Goal: Task Accomplishment & Management: Complete application form

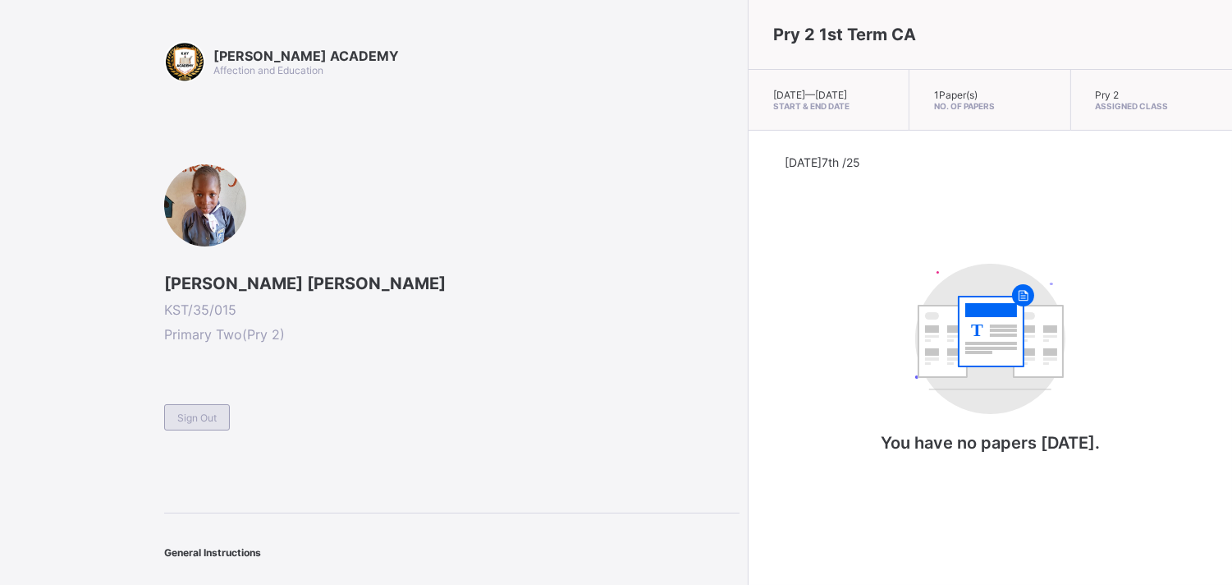
click at [204, 415] on span "Sign Out" at bounding box center [196, 417] width 39 height 12
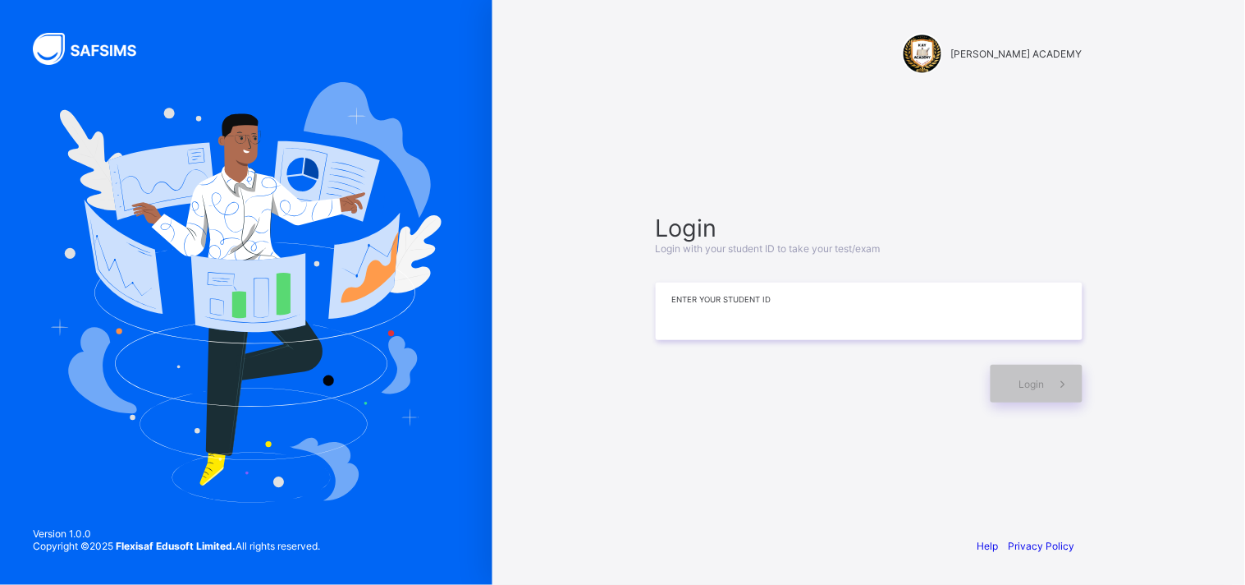
click at [679, 307] on input at bounding box center [869, 310] width 427 height 57
click at [1055, 384] on icon at bounding box center [1063, 384] width 17 height 16
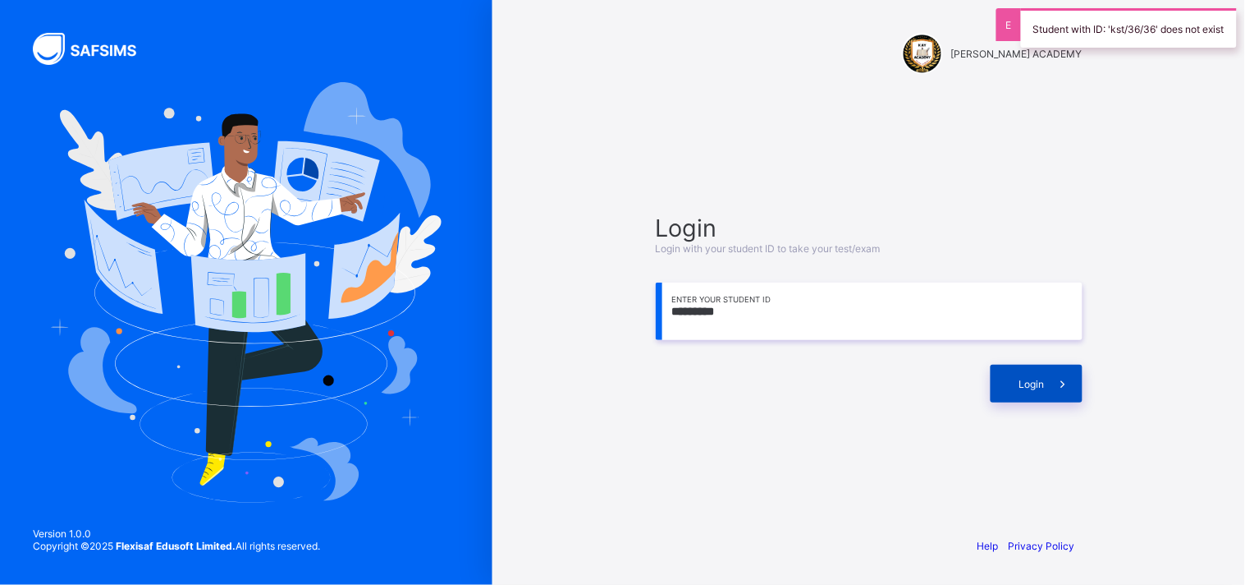
click at [1053, 384] on span at bounding box center [1064, 384] width 38 height 38
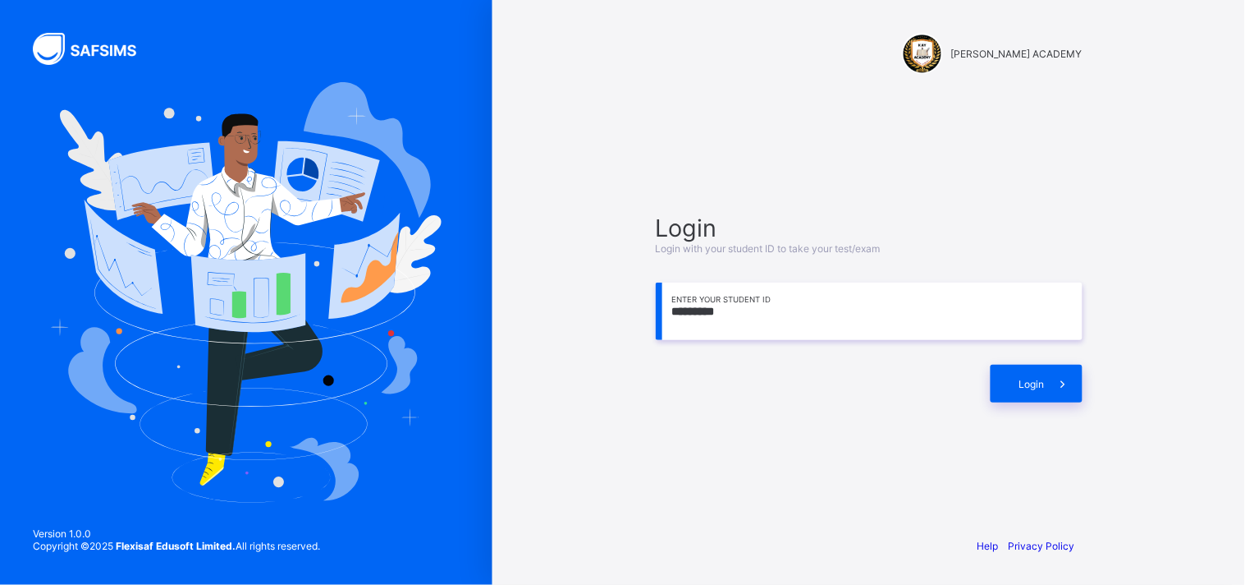
click at [690, 308] on input "*********" at bounding box center [869, 310] width 427 height 57
type input "*********"
click at [1061, 382] on icon at bounding box center [1063, 384] width 17 height 16
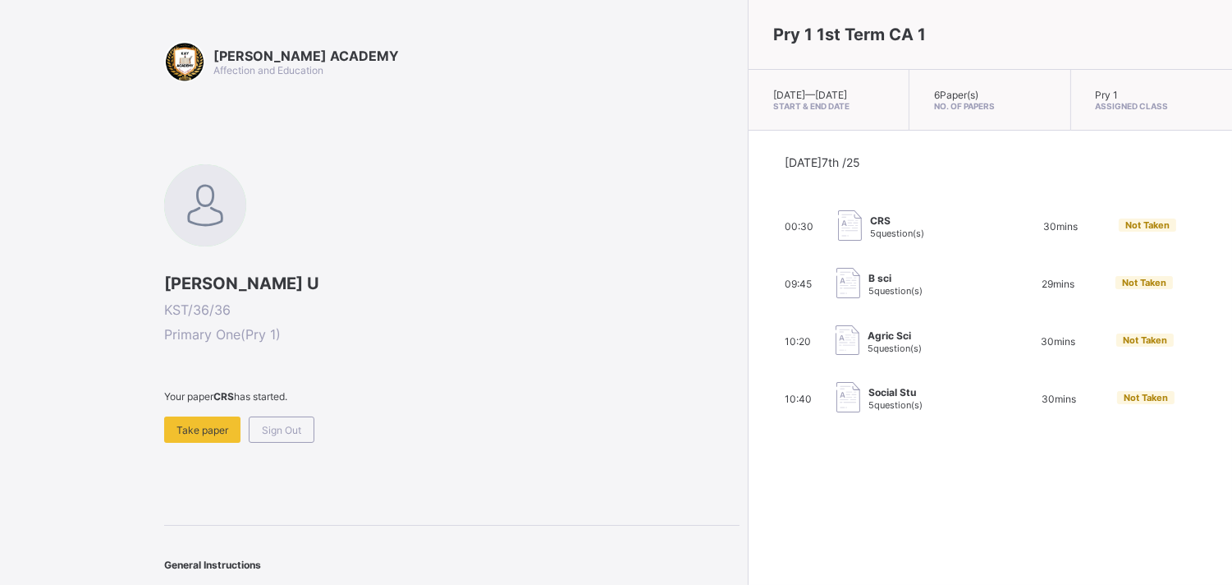
click at [838, 236] on div "CRS 5 question(s)" at bounding box center [920, 226] width 164 height 33
click at [870, 239] on span "5 question(s)" at bounding box center [897, 232] width 54 height 11
click at [838, 236] on img at bounding box center [850, 225] width 24 height 30
drag, startPoint x: 718, startPoint y: 236, endPoint x: 715, endPoint y: 227, distance: 10.4
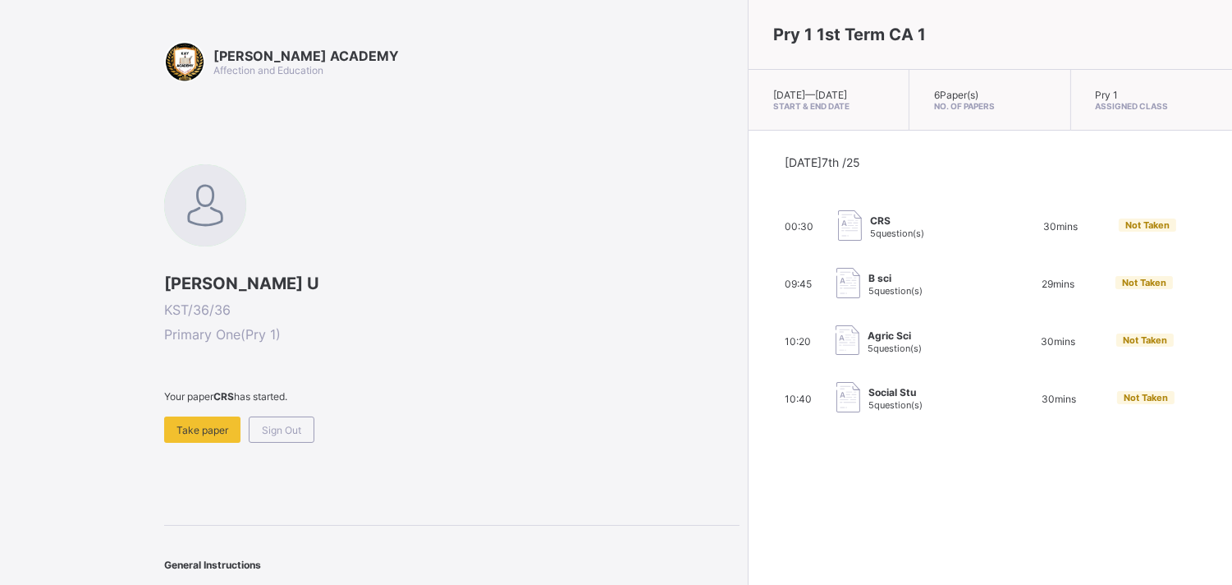
click at [838, 227] on img at bounding box center [850, 225] width 24 height 30
click at [870, 239] on div "CRS 5 question(s)" at bounding box center [897, 226] width 54 height 25
click at [201, 432] on span "Take paper" at bounding box center [203, 430] width 52 height 12
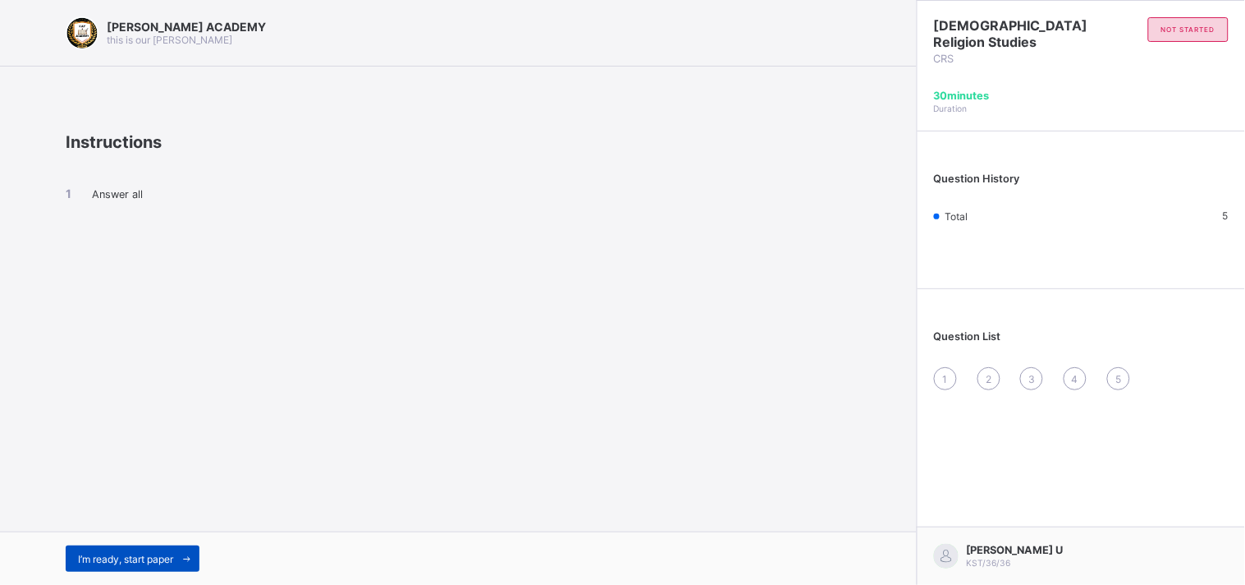
click at [104, 562] on span "I’m ready, start paper" at bounding box center [125, 558] width 95 height 12
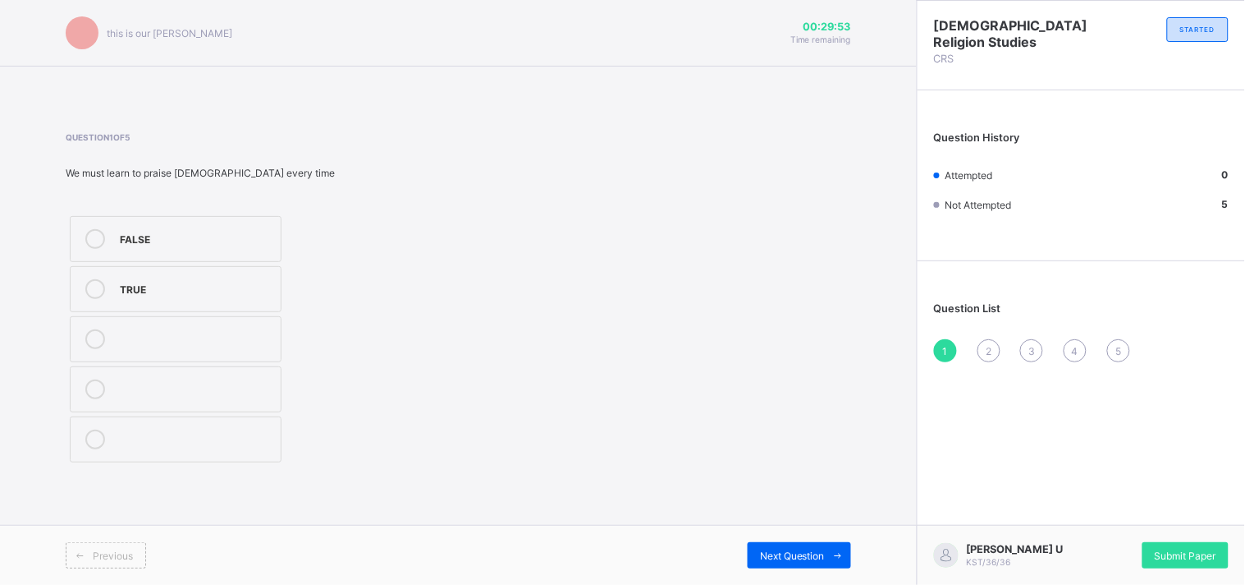
click at [160, 291] on div "TRUE" at bounding box center [196, 287] width 153 height 16
click at [801, 562] on div "Next Question" at bounding box center [799, 555] width 103 height 26
click at [149, 301] on label "TRUE" at bounding box center [176, 289] width 212 height 46
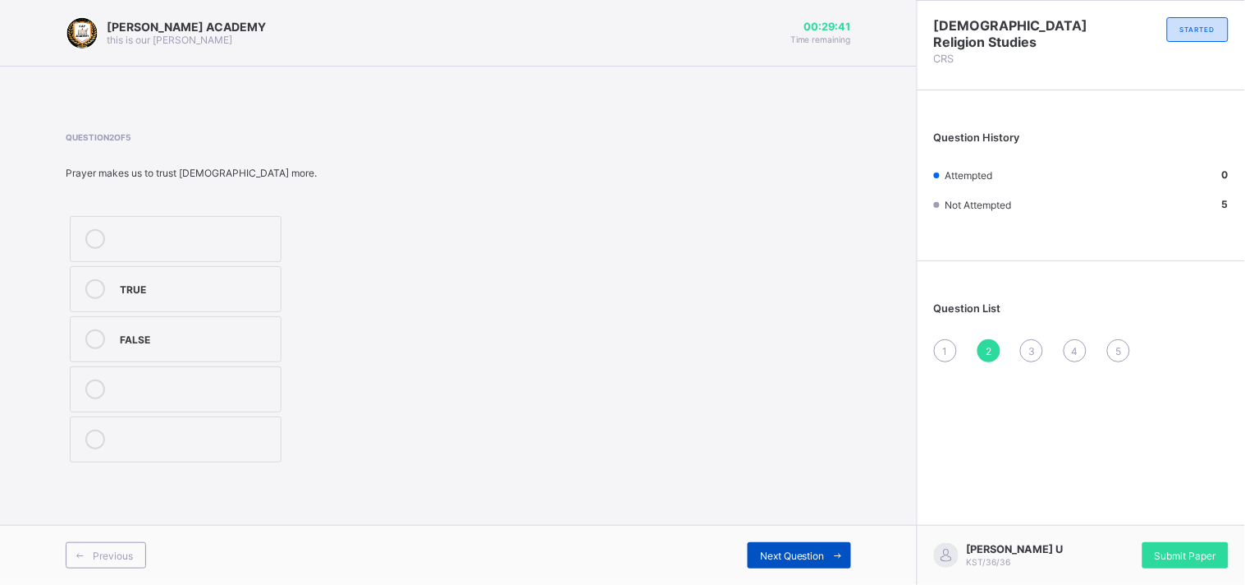
click at [800, 552] on span "Next Question" at bounding box center [792, 555] width 65 height 12
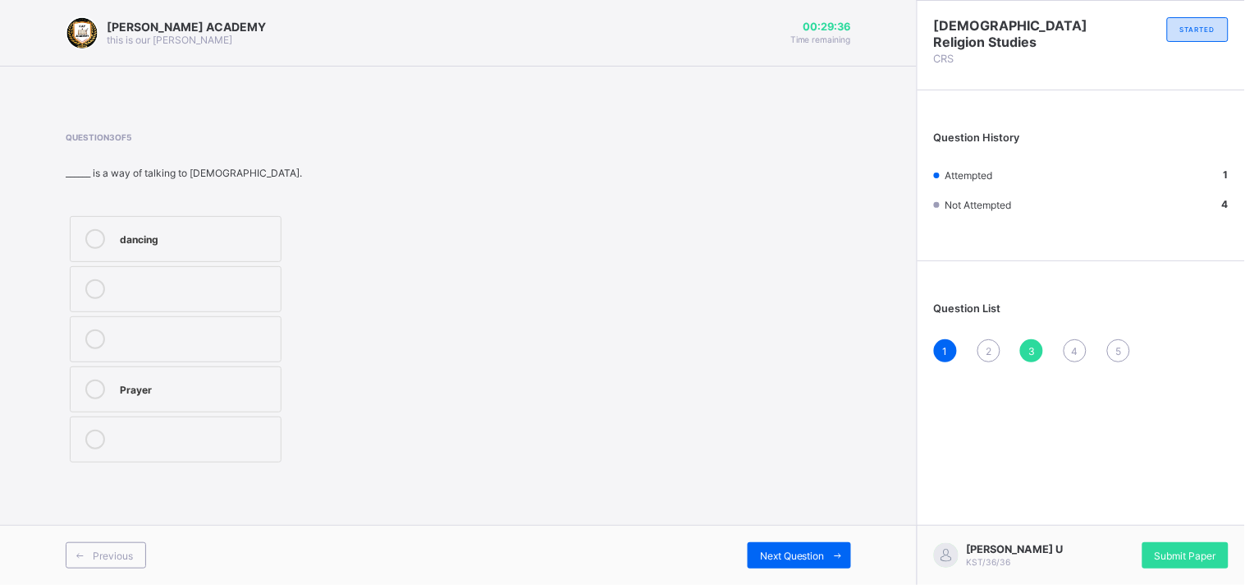
click at [135, 383] on div "Prayer" at bounding box center [196, 387] width 153 height 16
click at [770, 552] on span "Next Question" at bounding box center [792, 555] width 65 height 12
click at [184, 285] on div "TRUE" at bounding box center [196, 287] width 153 height 16
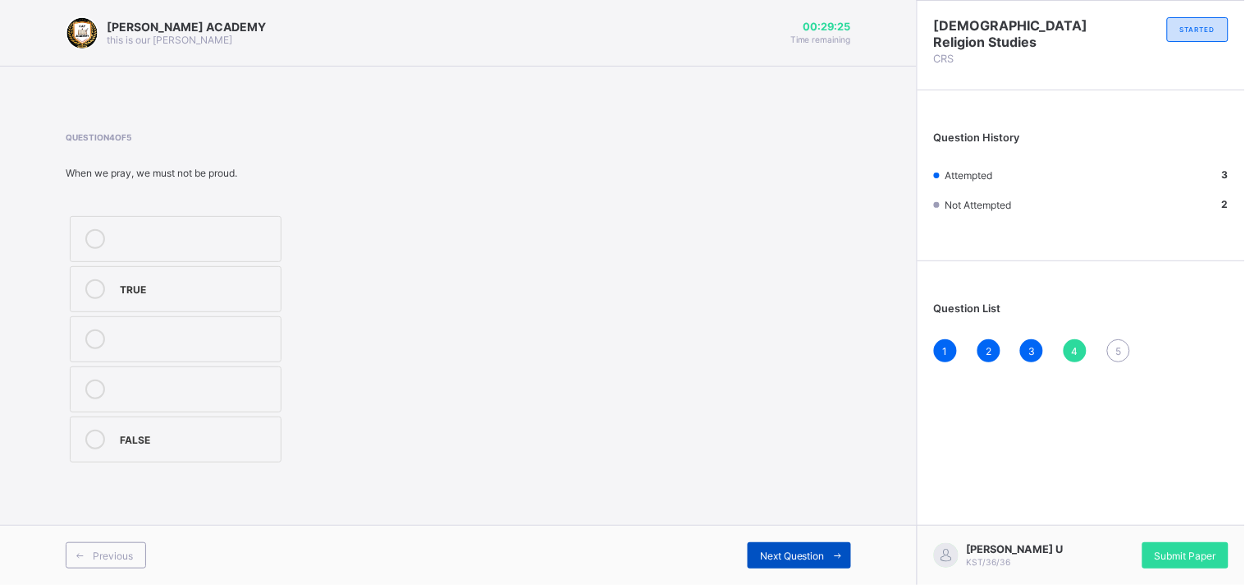
click at [808, 560] on span "Next Question" at bounding box center [792, 555] width 65 height 12
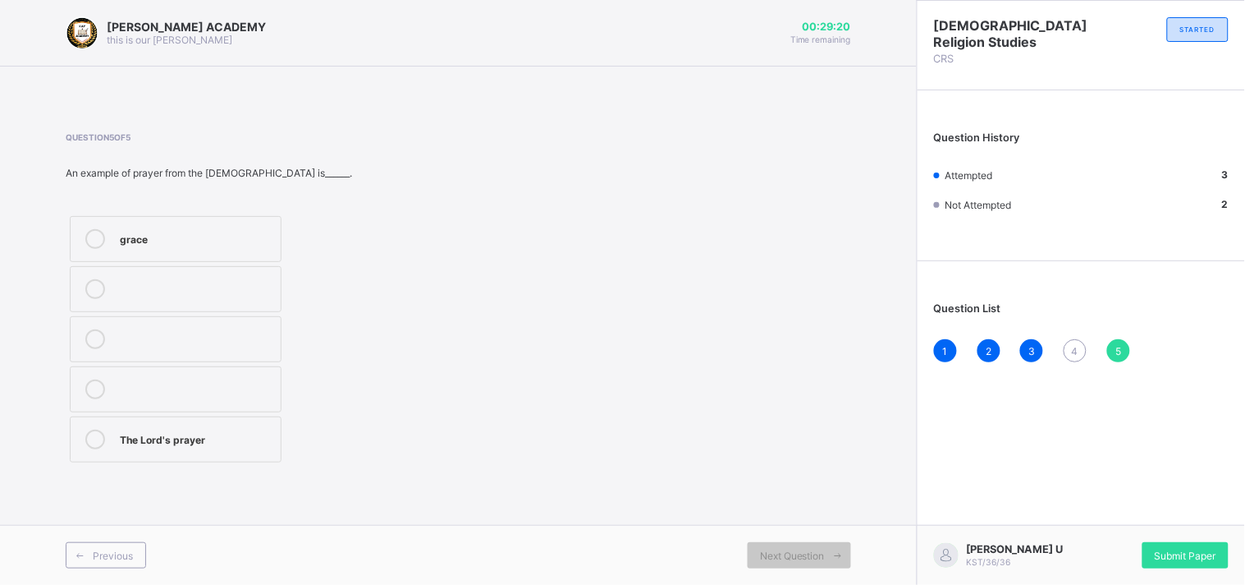
click at [224, 444] on div "The Lord's prayer" at bounding box center [196, 437] width 153 height 16
click at [282, 96] on span at bounding box center [458, 86] width 917 height 41
click at [1179, 552] on span "Submit Paper" at bounding box center [1186, 555] width 62 height 12
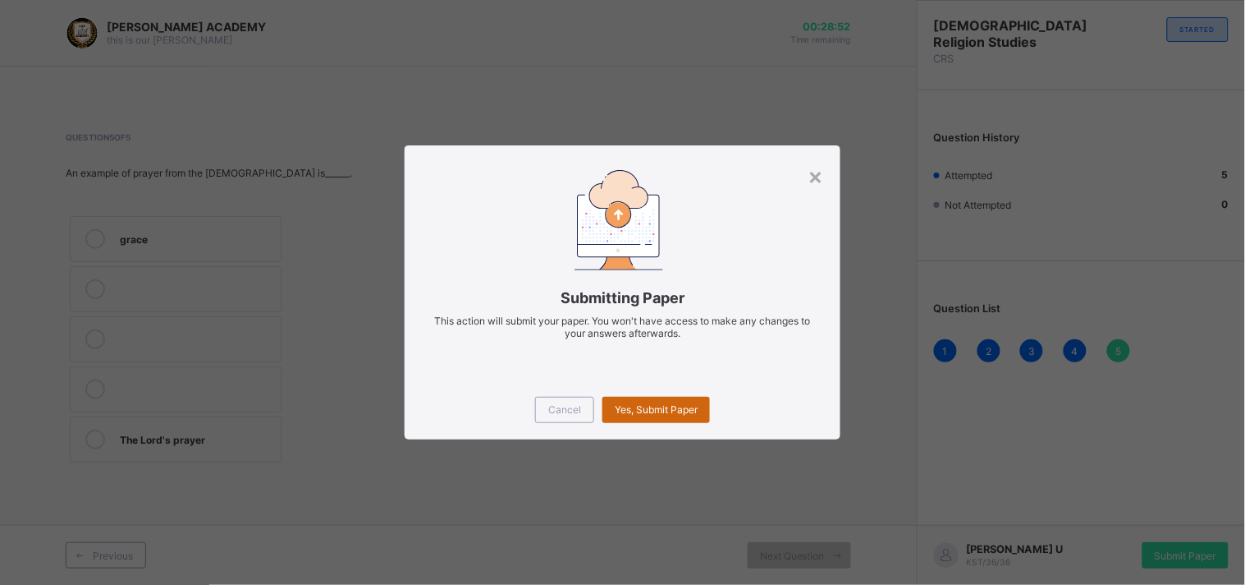
click at [692, 411] on span "Yes, Submit Paper" at bounding box center [656, 409] width 83 height 12
click at [649, 403] on span "Yes, Submit Paper" at bounding box center [656, 409] width 83 height 12
click at [819, 178] on div "×" at bounding box center [817, 176] width 16 height 28
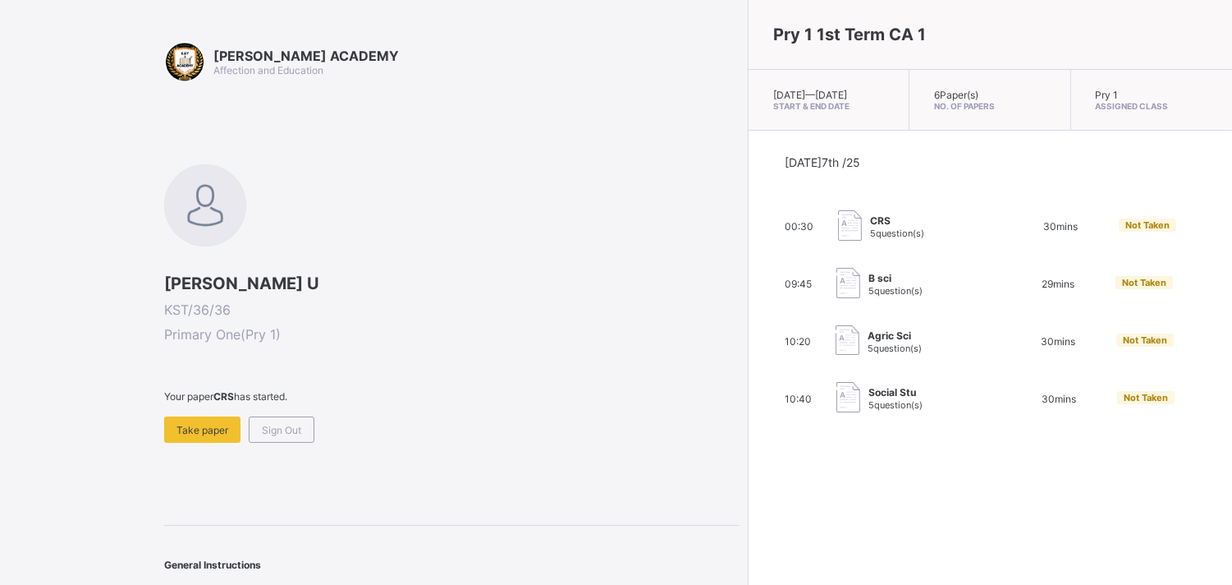
click at [869, 296] on span "5 question(s)" at bounding box center [896, 290] width 54 height 11
click at [837, 288] on img at bounding box center [849, 283] width 24 height 30
click at [837, 300] on div "B sci 5 question(s)" at bounding box center [919, 284] width 164 height 33
click at [197, 425] on span "Take paper" at bounding box center [203, 430] width 52 height 12
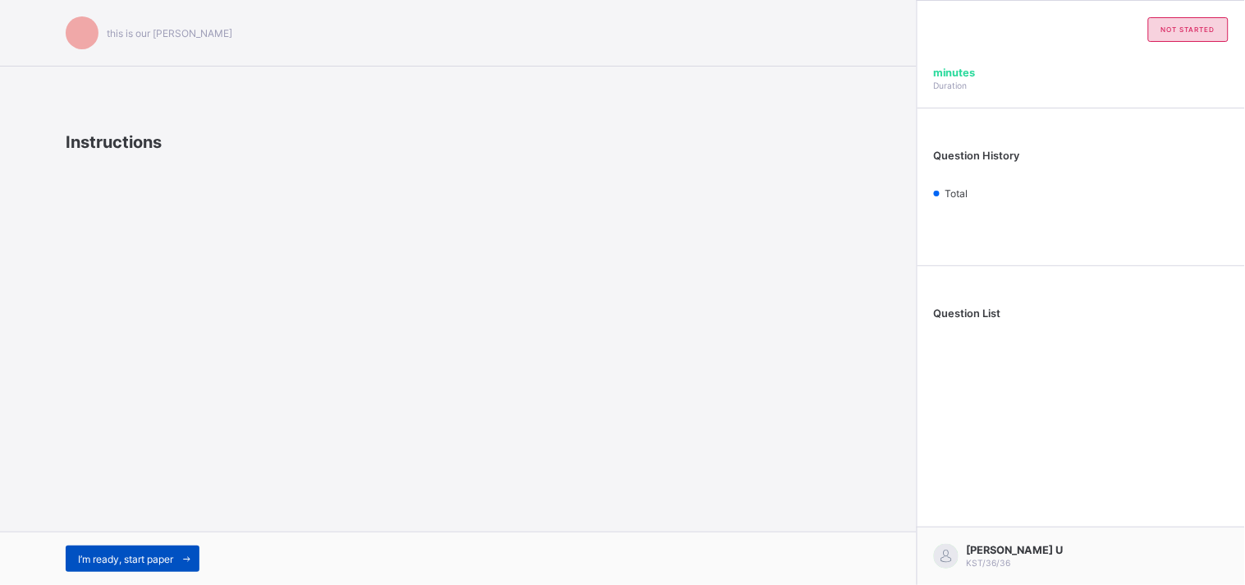
click at [121, 562] on span "I’m ready, start paper" at bounding box center [125, 558] width 95 height 12
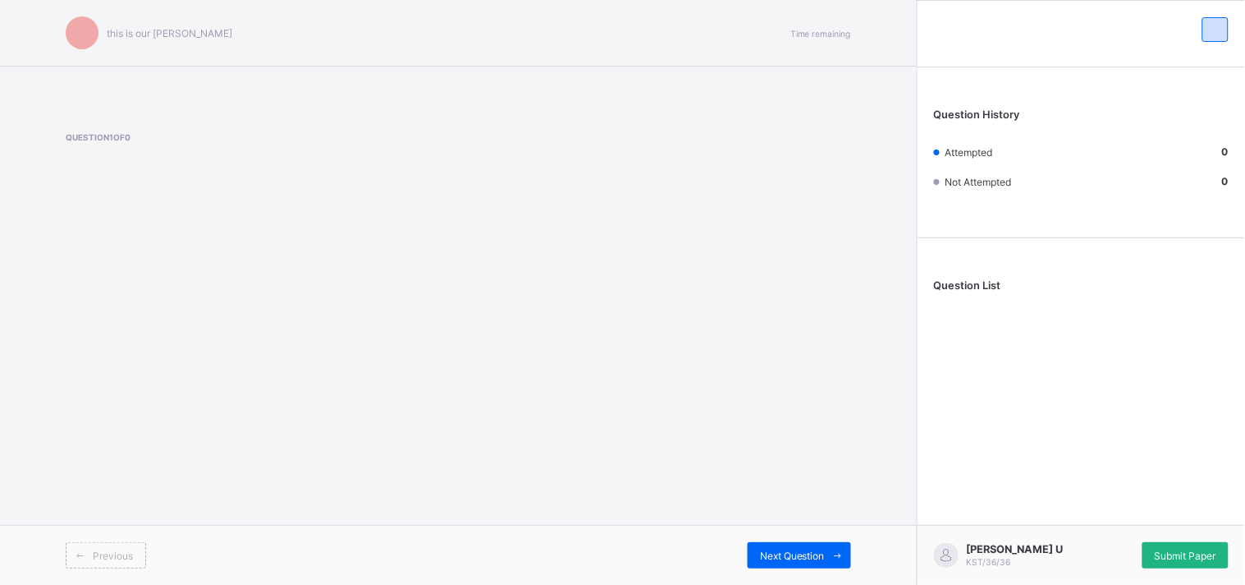
click at [1195, 555] on span "Submit Paper" at bounding box center [1186, 555] width 62 height 12
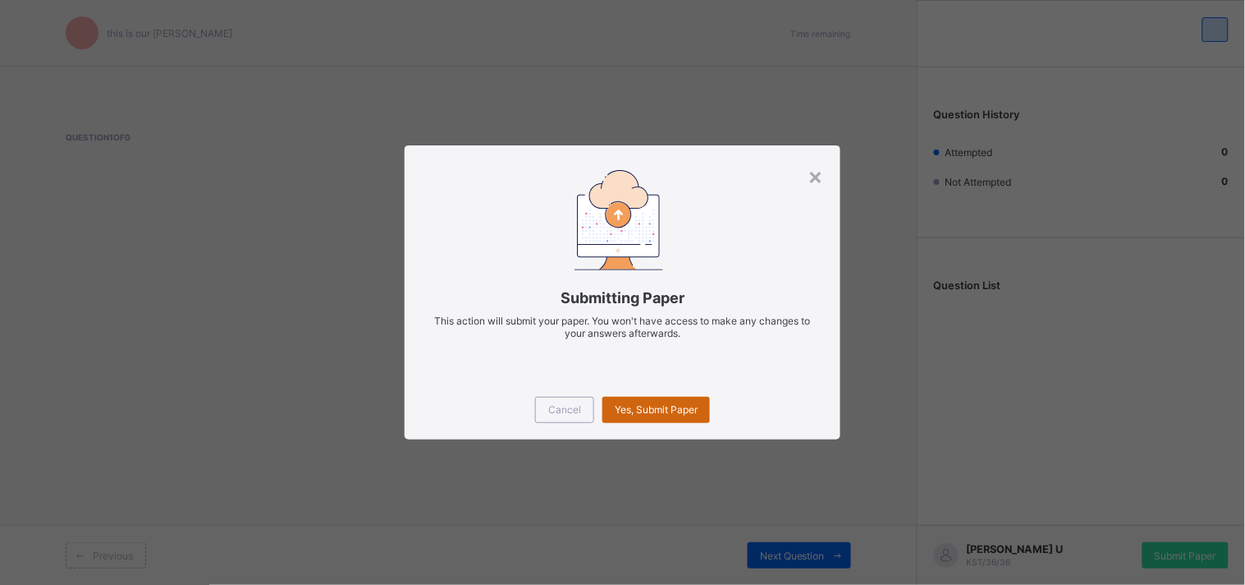
click at [682, 411] on span "Yes, Submit Paper" at bounding box center [656, 409] width 83 height 12
click at [818, 176] on div "×" at bounding box center [817, 176] width 16 height 28
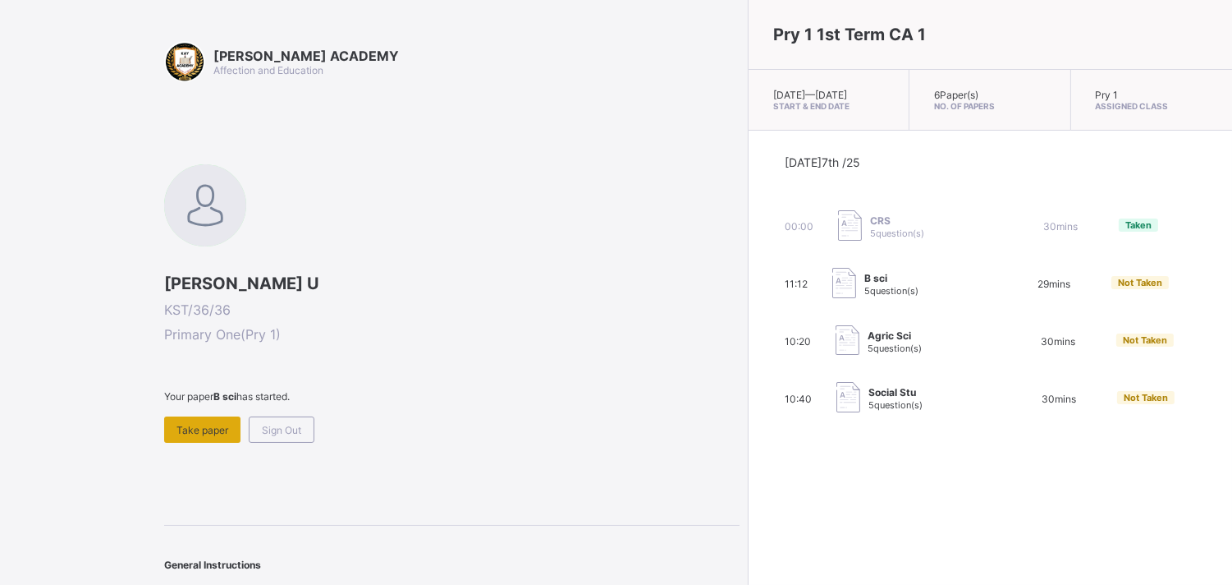
click at [212, 433] on div "Take paper" at bounding box center [202, 429] width 76 height 26
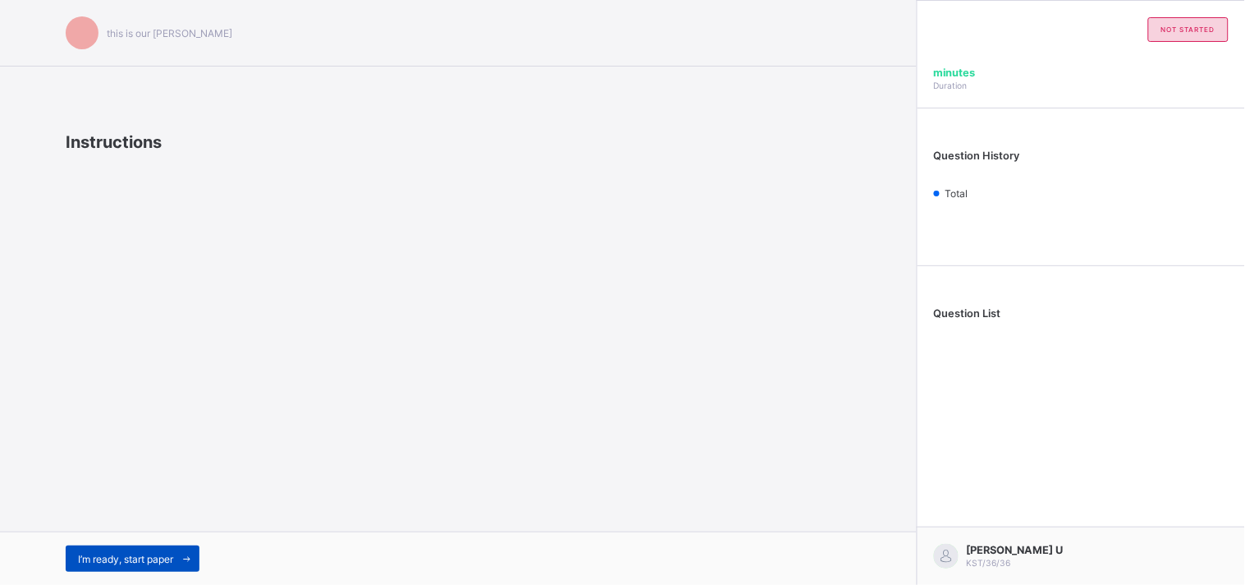
click at [127, 555] on span "I’m ready, start paper" at bounding box center [125, 558] width 95 height 12
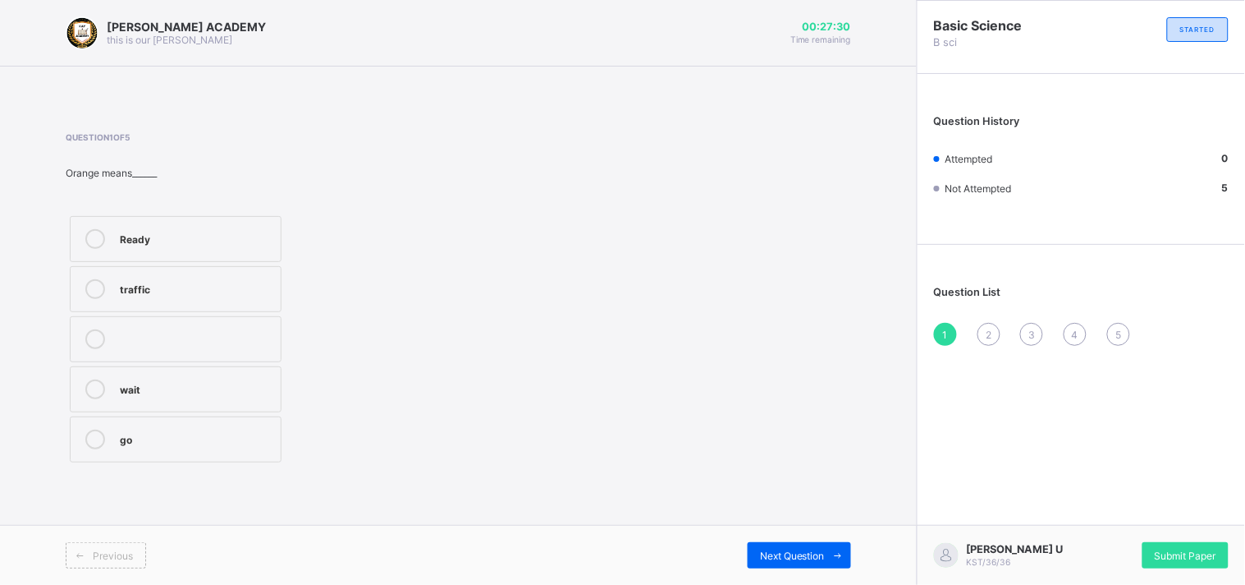
click at [108, 248] on div at bounding box center [95, 239] width 33 height 20
click at [793, 554] on span "Next Question" at bounding box center [792, 555] width 65 height 12
click at [100, 429] on label "bag" at bounding box center [176, 439] width 212 height 46
click at [792, 553] on span "Next Question" at bounding box center [792, 555] width 65 height 12
click at [207, 370] on label "Maize plant" at bounding box center [176, 389] width 212 height 46
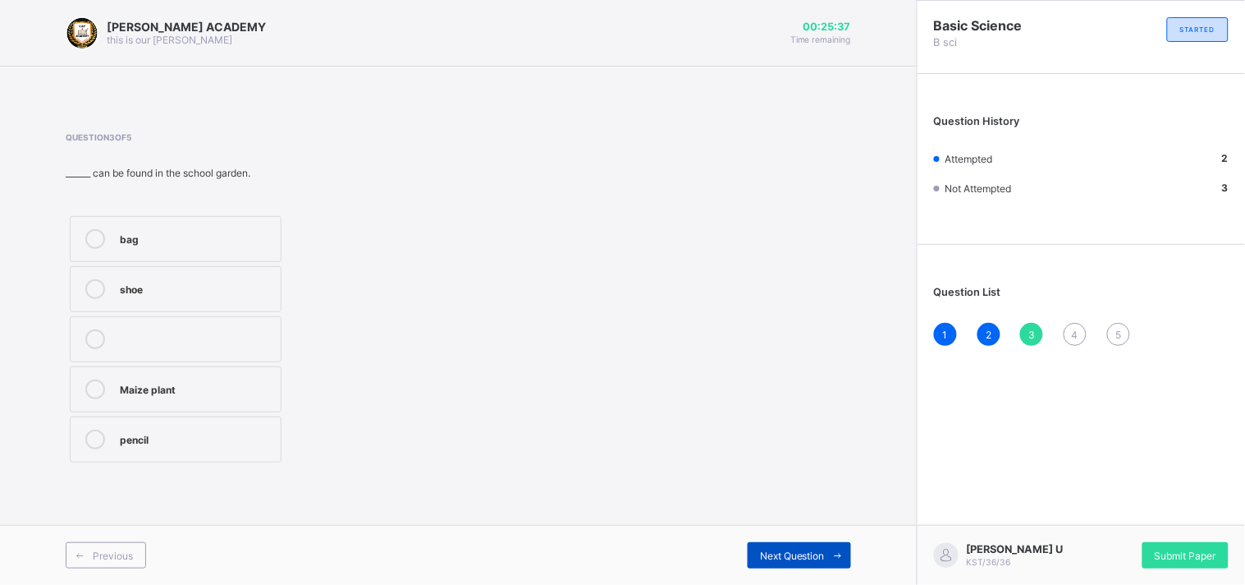
click at [785, 553] on span "Next Question" at bounding box center [792, 555] width 65 height 12
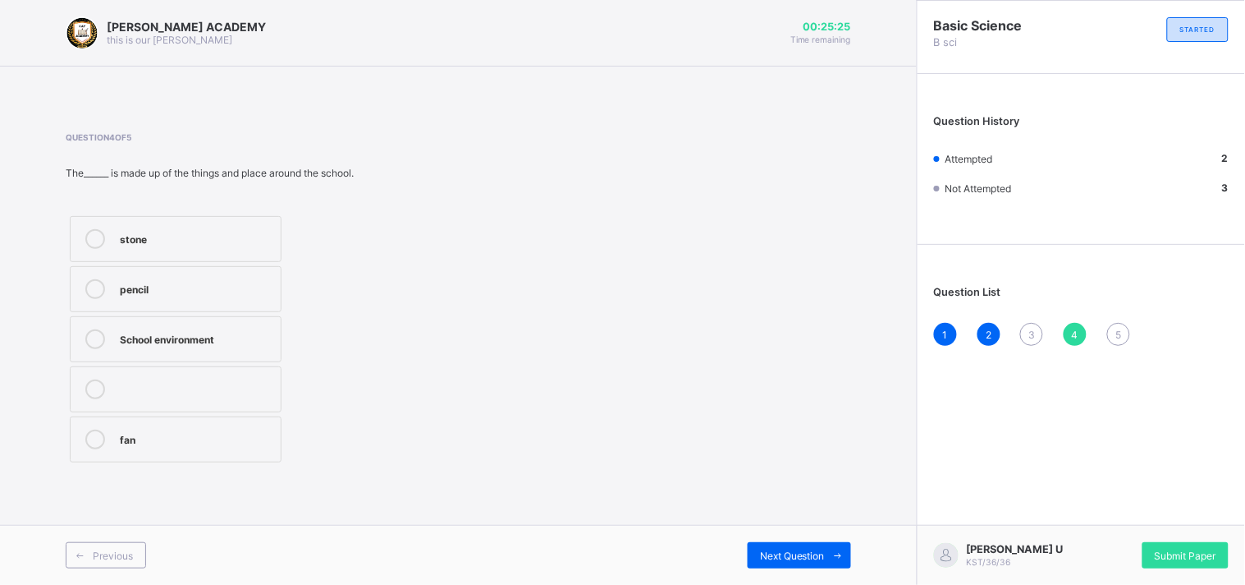
click at [212, 330] on div "School environment" at bounding box center [196, 337] width 153 height 16
click at [800, 544] on div "Next Question" at bounding box center [799, 555] width 103 height 26
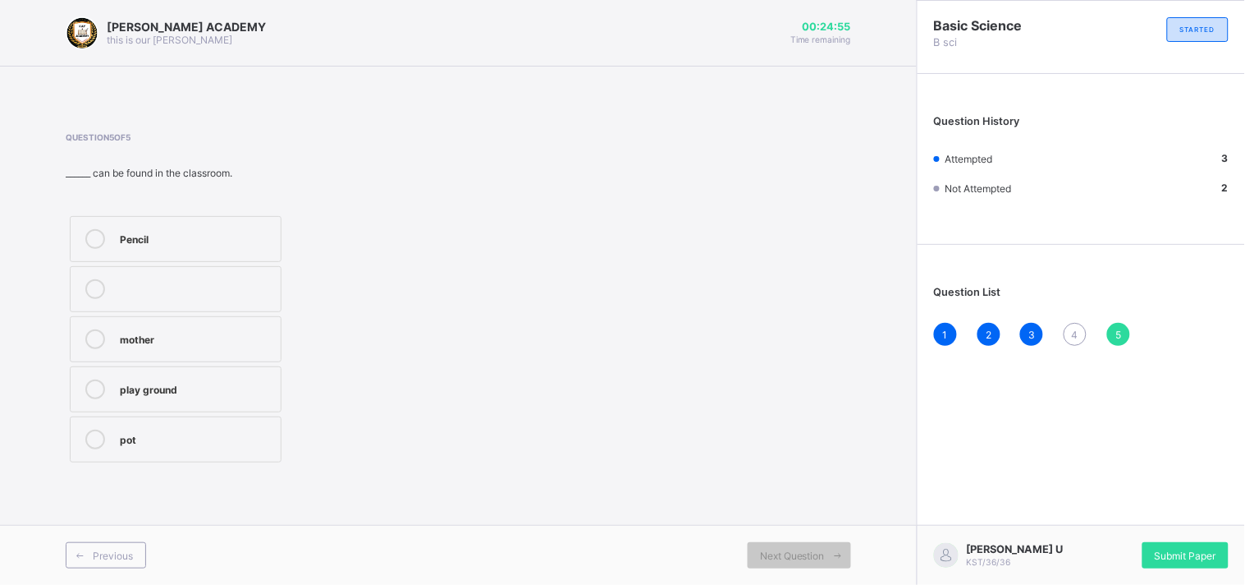
click at [90, 243] on icon at bounding box center [95, 239] width 20 height 20
click at [1208, 546] on div "Submit Paper" at bounding box center [1186, 555] width 86 height 26
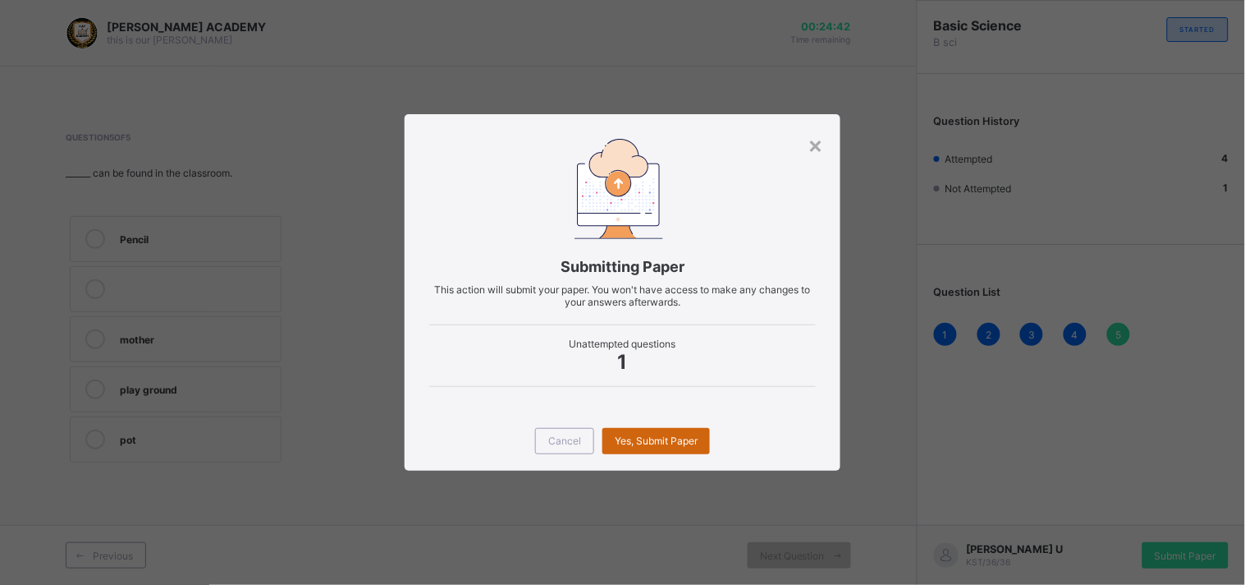
click at [675, 442] on span "Yes, Submit Paper" at bounding box center [656, 440] width 83 height 12
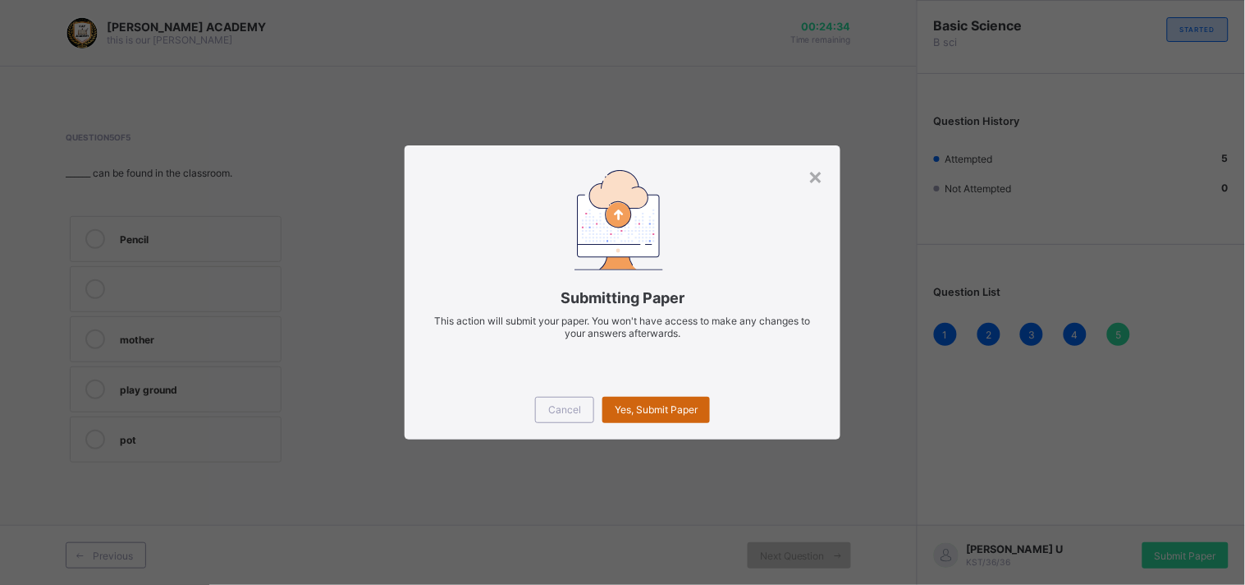
click at [639, 397] on div "Yes, Submit Paper" at bounding box center [657, 410] width 108 height 26
click at [642, 411] on div "Yes, Submit Paper" at bounding box center [657, 410] width 108 height 26
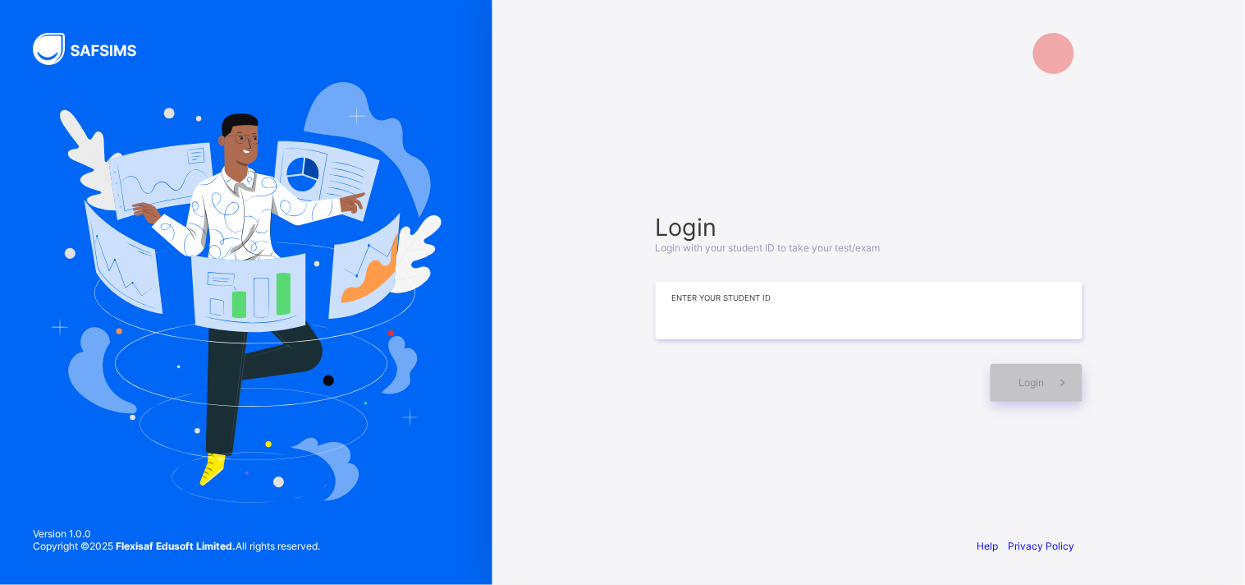
click at [744, 305] on input at bounding box center [869, 310] width 427 height 57
type input "*********"
click at [1060, 379] on icon at bounding box center [1063, 382] width 17 height 16
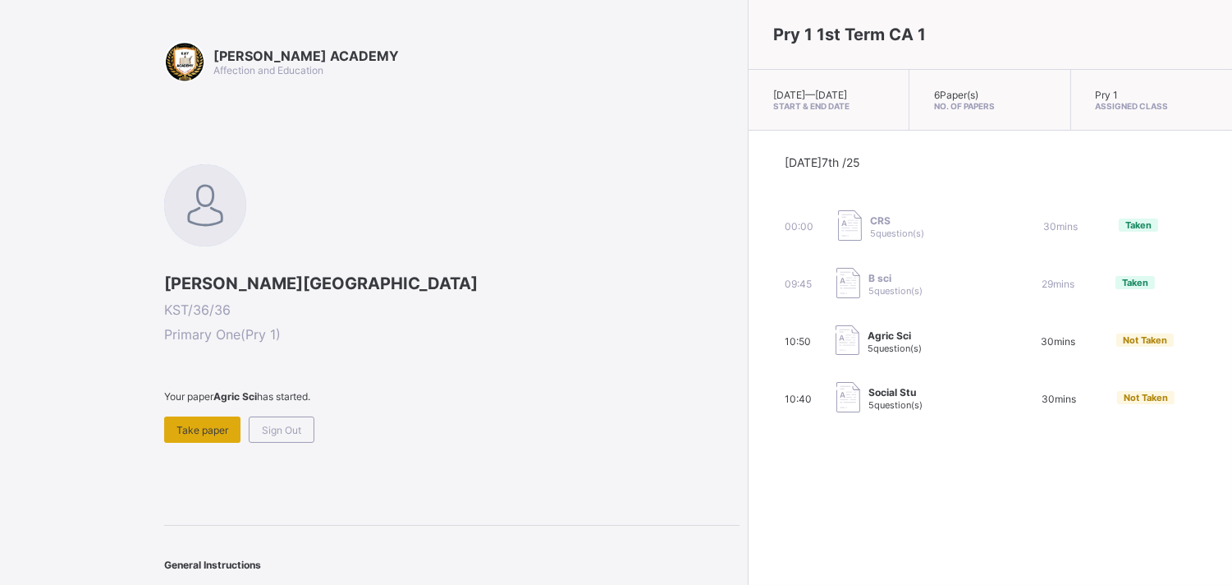
click at [199, 433] on div "Take paper" at bounding box center [202, 429] width 76 height 26
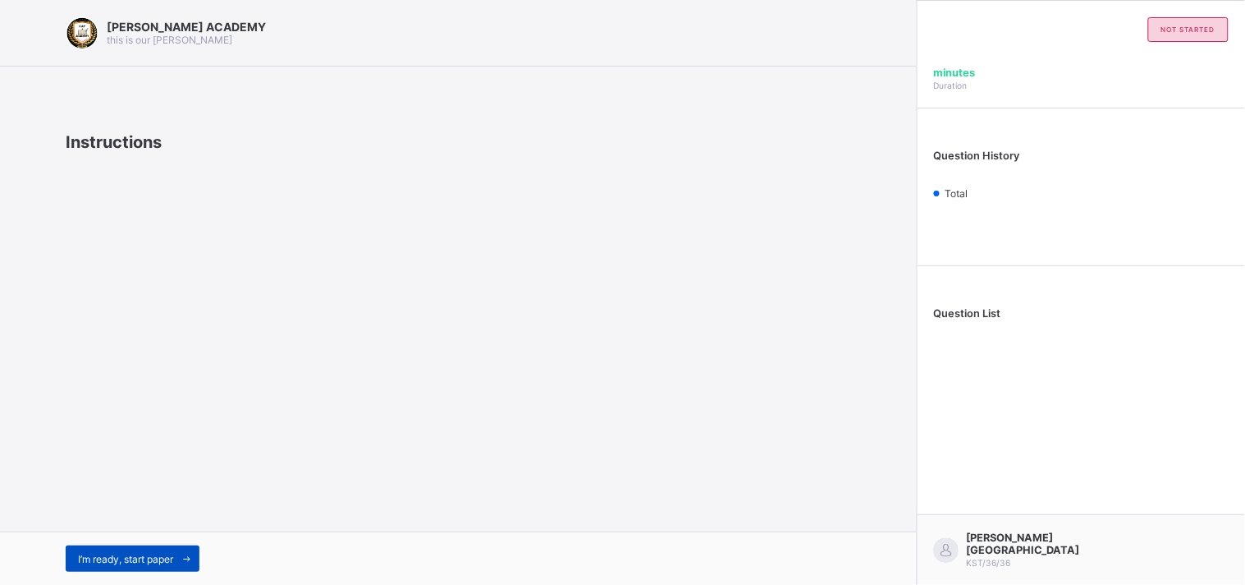
click at [135, 555] on span "I’m ready, start paper" at bounding box center [125, 558] width 95 height 12
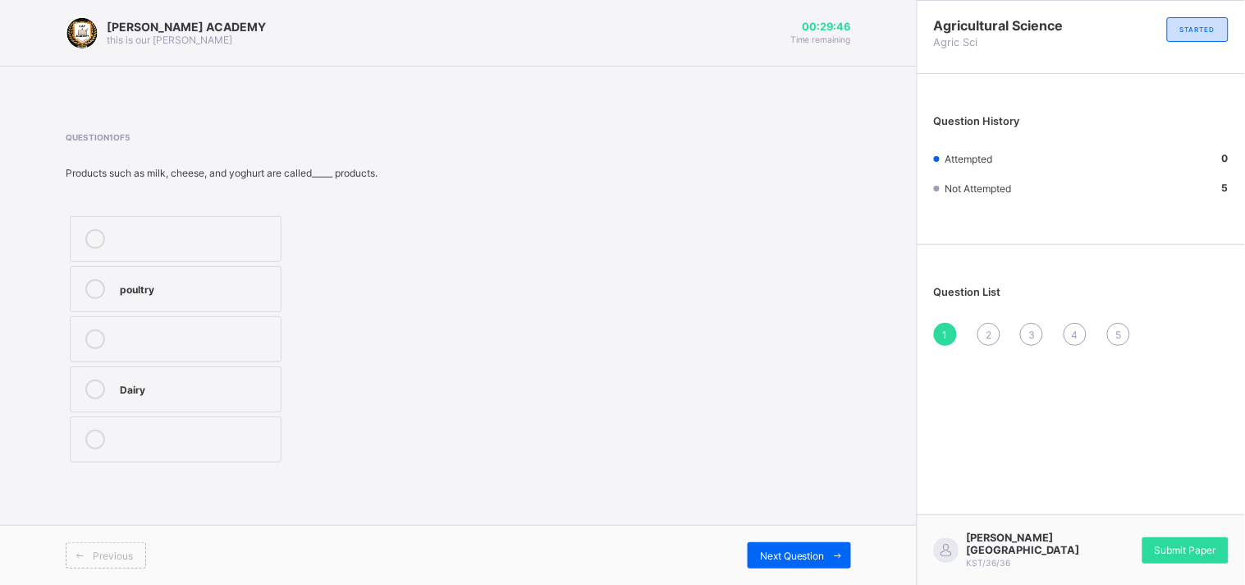
click at [94, 395] on icon at bounding box center [95, 389] width 20 height 20
click at [810, 557] on span "Next Question" at bounding box center [792, 555] width 65 height 12
click at [187, 343] on div "3" at bounding box center [196, 337] width 153 height 16
click at [752, 547] on div "Next Question" at bounding box center [799, 555] width 103 height 26
click at [214, 342] on div "TRUE" at bounding box center [217, 350] width 195 height 16
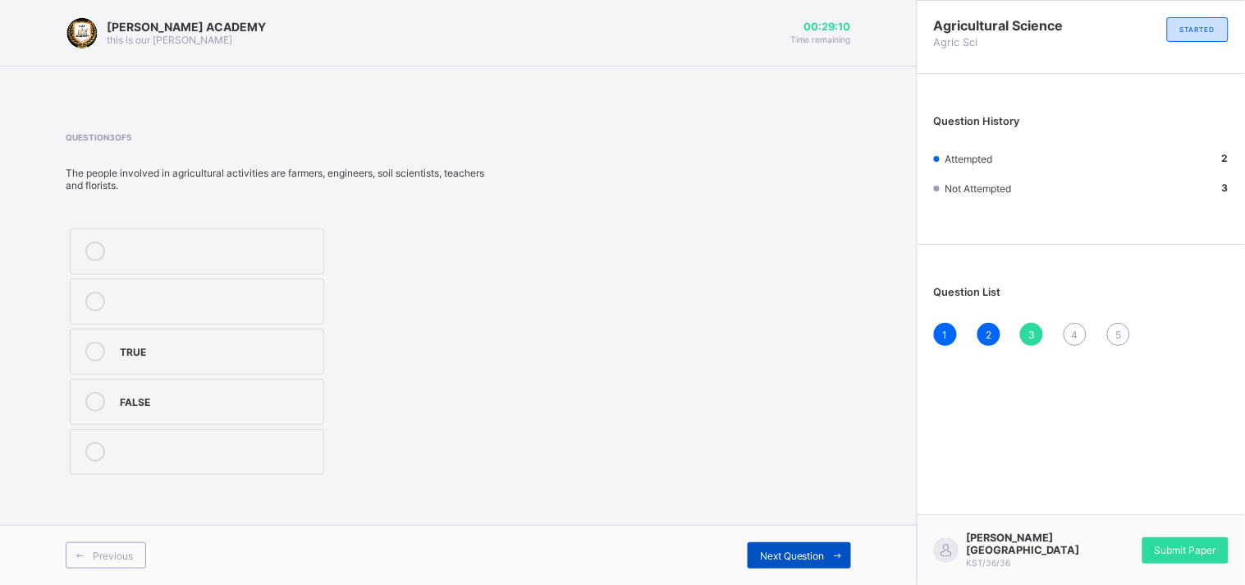
click at [782, 552] on span "Next Question" at bounding box center [792, 555] width 65 height 12
click at [120, 387] on div "TRUE" at bounding box center [196, 387] width 153 height 16
click at [807, 548] on div "Next Question" at bounding box center [799, 555] width 103 height 26
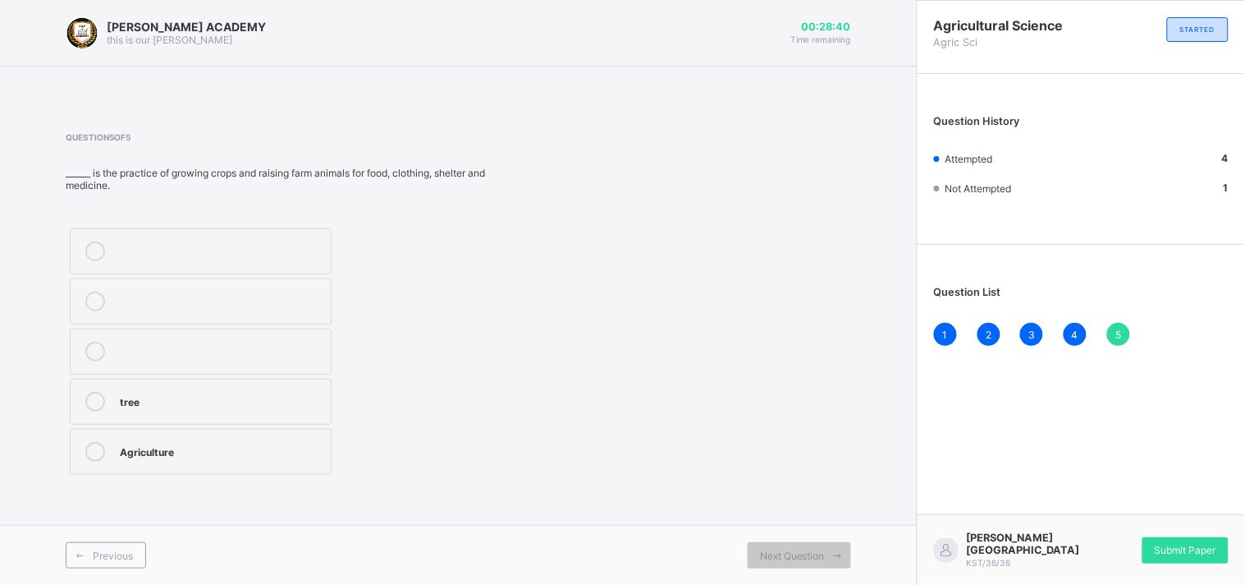
drag, startPoint x: 230, startPoint y: 452, endPoint x: 251, endPoint y: 453, distance: 21.4
click at [251, 453] on div "Agriculture" at bounding box center [221, 450] width 203 height 16
click at [1207, 547] on div "Submit Paper" at bounding box center [1186, 550] width 86 height 26
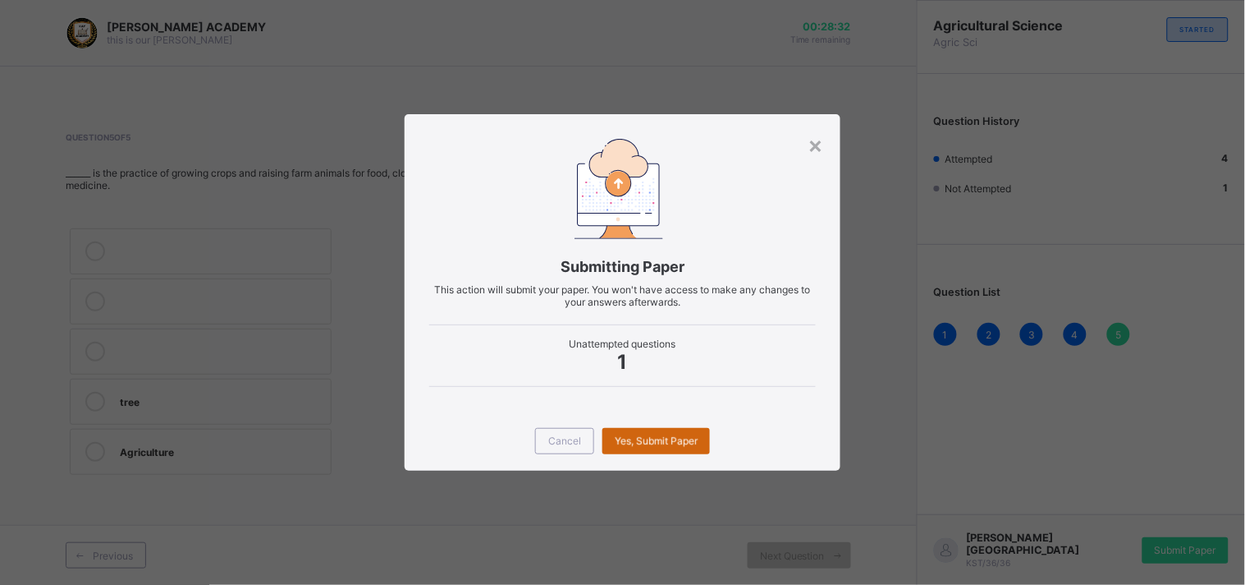
click at [677, 443] on span "Yes, Submit Paper" at bounding box center [656, 440] width 83 height 12
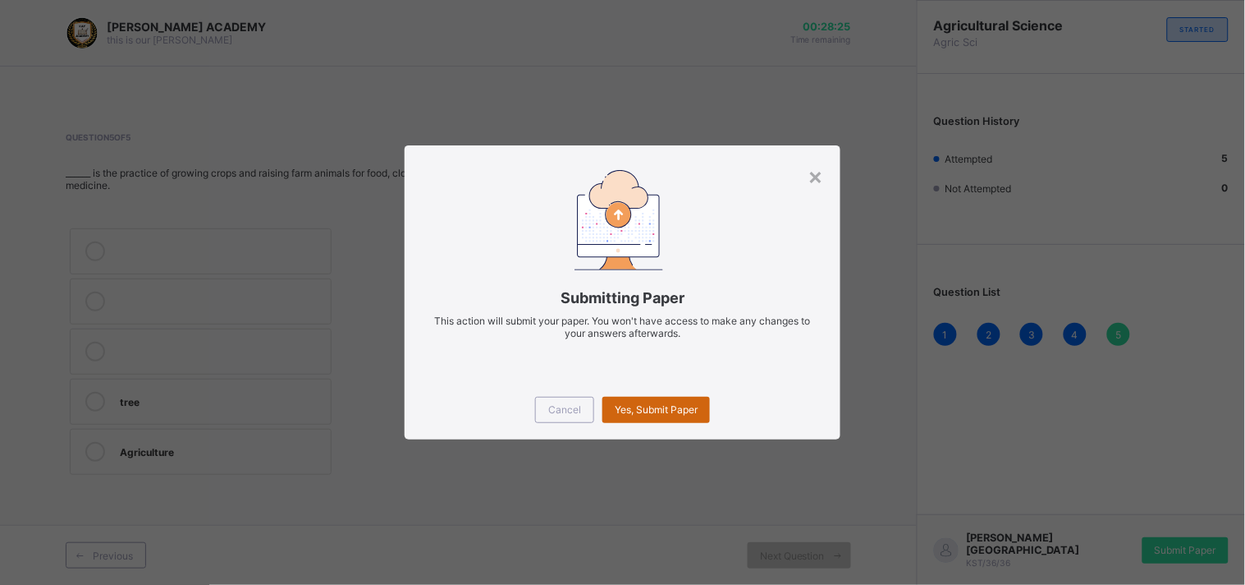
click at [650, 407] on span "Yes, Submit Paper" at bounding box center [656, 409] width 83 height 12
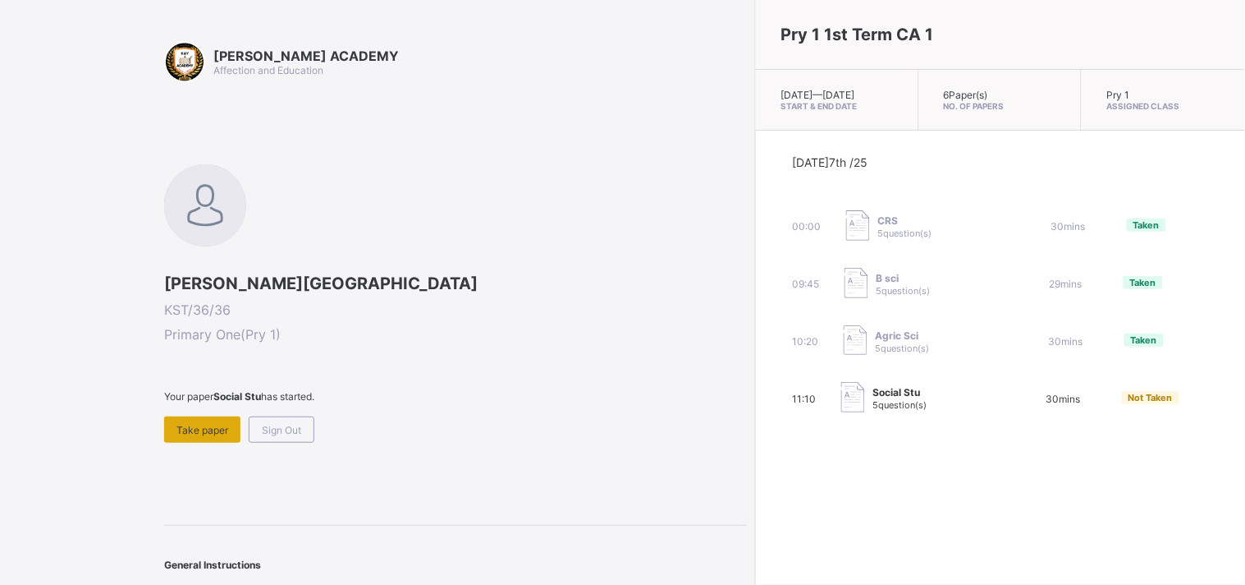
click at [185, 420] on div "Take paper" at bounding box center [202, 429] width 76 height 26
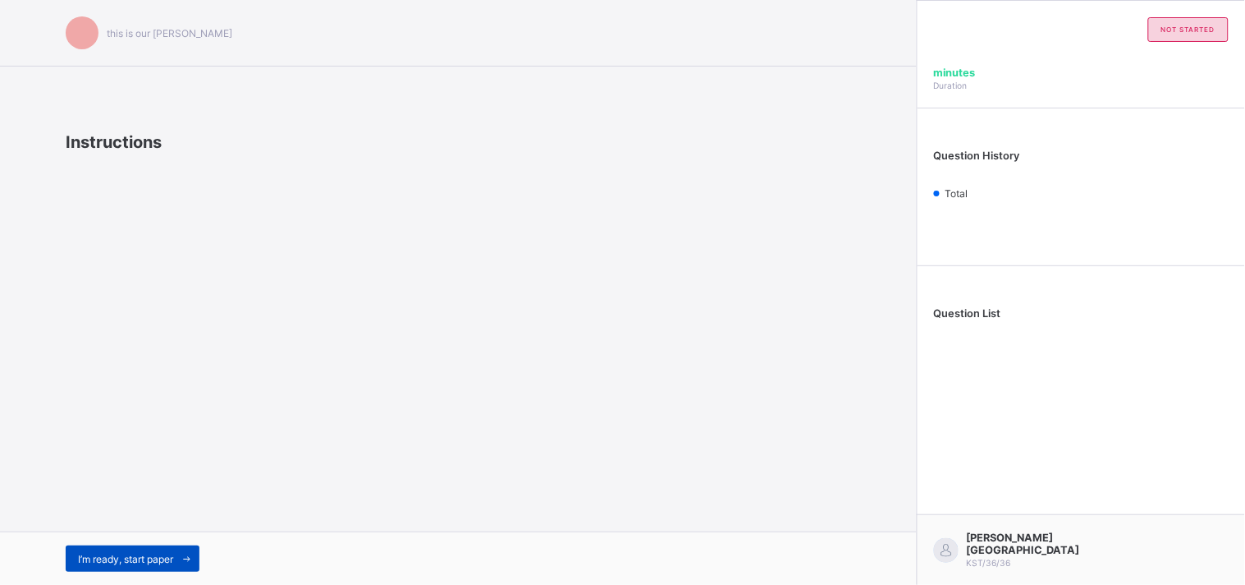
click at [183, 550] on span at bounding box center [186, 558] width 26 height 26
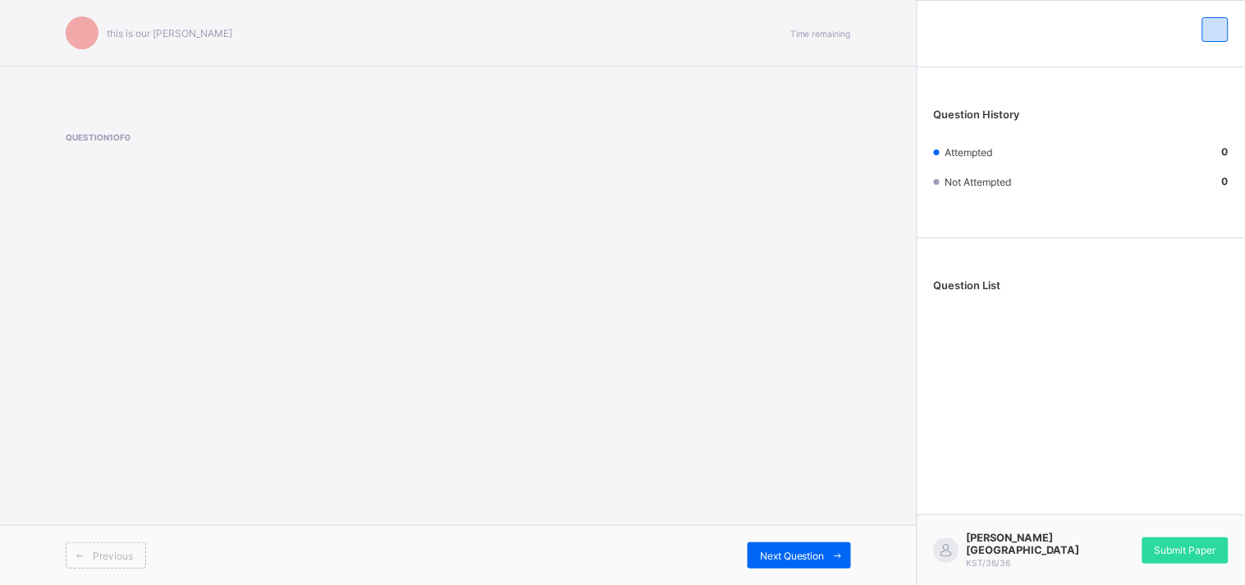
click at [183, 551] on div "Previous" at bounding box center [262, 555] width 393 height 26
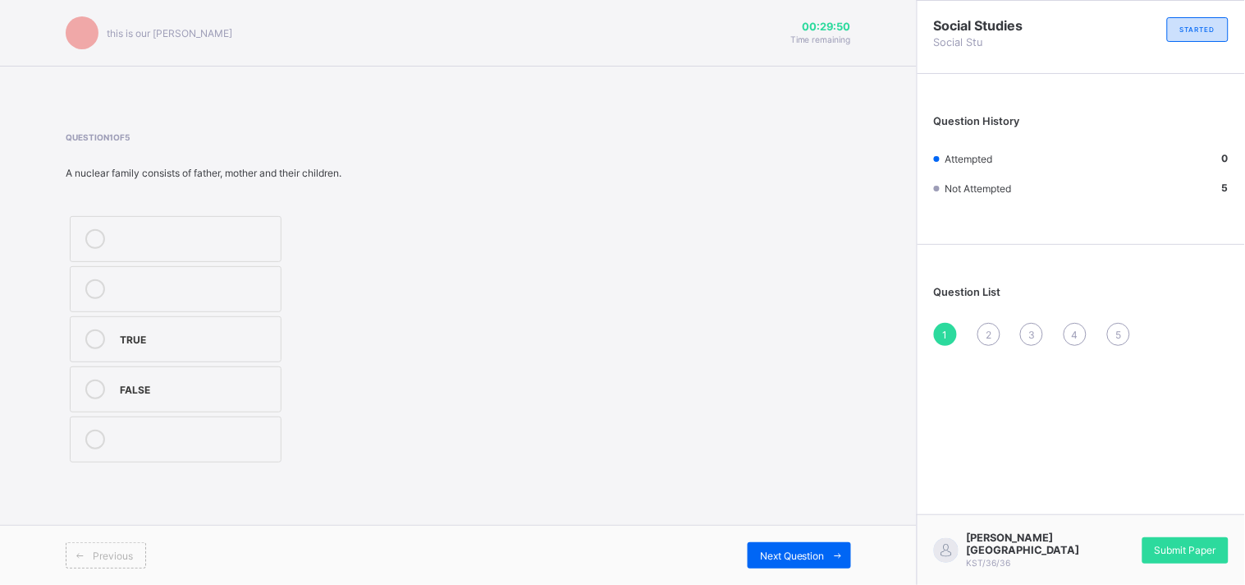
click at [126, 324] on label "TRUE" at bounding box center [176, 339] width 212 height 46
click at [761, 544] on div "Next Question" at bounding box center [799, 555] width 103 height 26
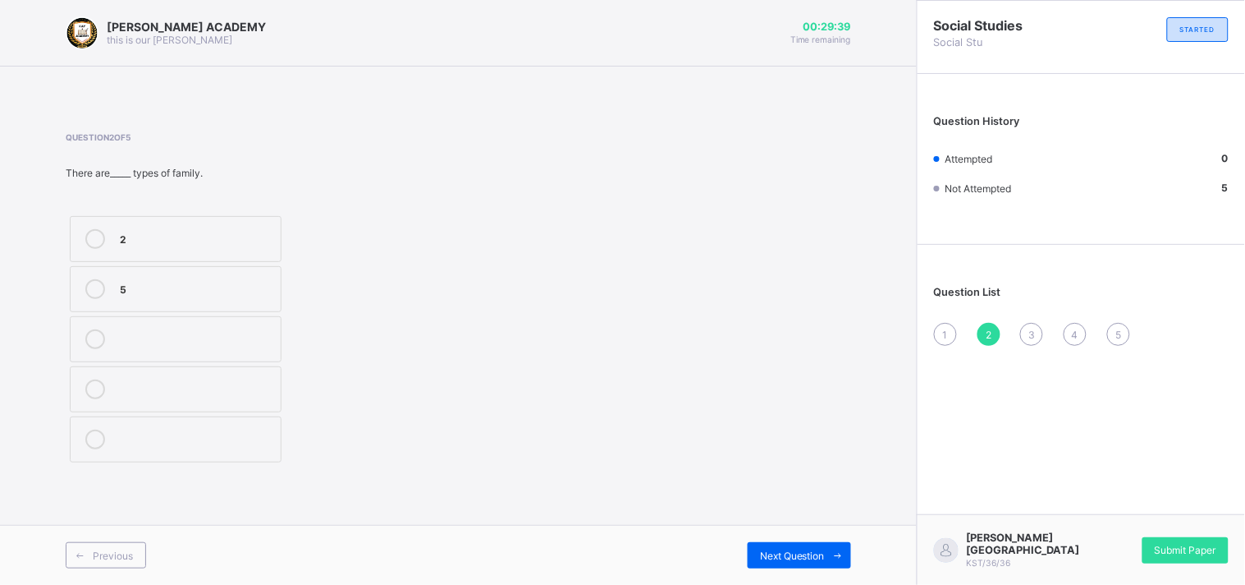
click at [162, 263] on div "2 5" at bounding box center [176, 339] width 220 height 254
click at [167, 273] on label "5" at bounding box center [176, 289] width 212 height 46
click at [794, 557] on span "Next Question" at bounding box center [792, 555] width 65 height 12
click at [255, 286] on div "Head" at bounding box center [196, 287] width 153 height 16
click at [808, 554] on span "Next Question" at bounding box center [792, 555] width 65 height 12
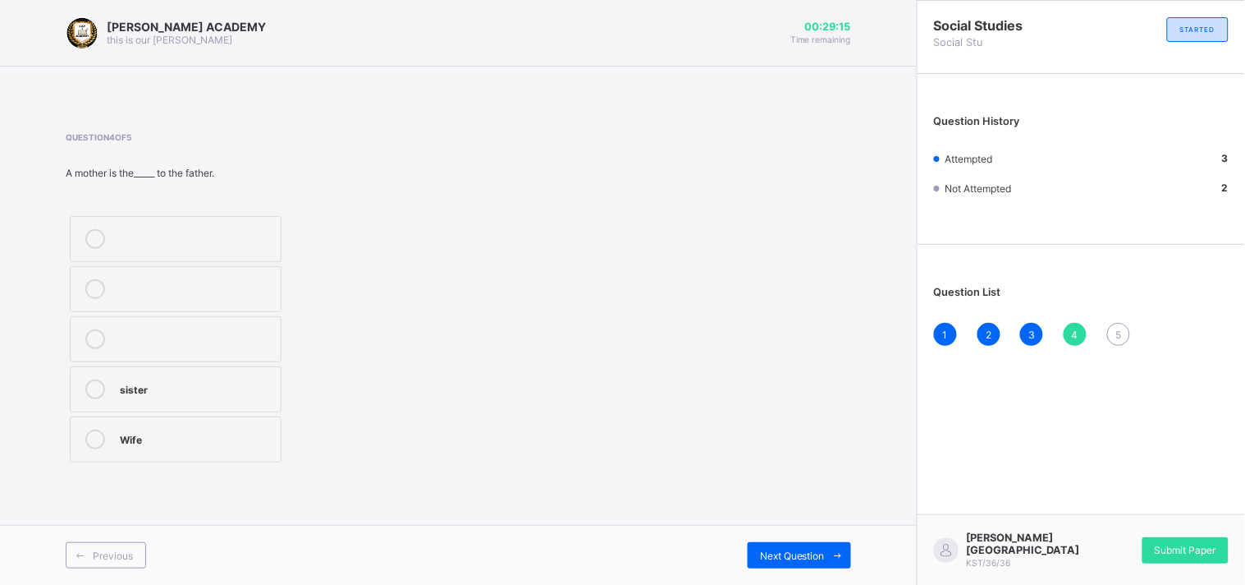
click at [183, 387] on div "sister" at bounding box center [196, 387] width 153 height 16
click at [809, 553] on span "Next Question" at bounding box center [792, 555] width 65 height 12
click at [123, 328] on label "Family" at bounding box center [176, 339] width 212 height 46
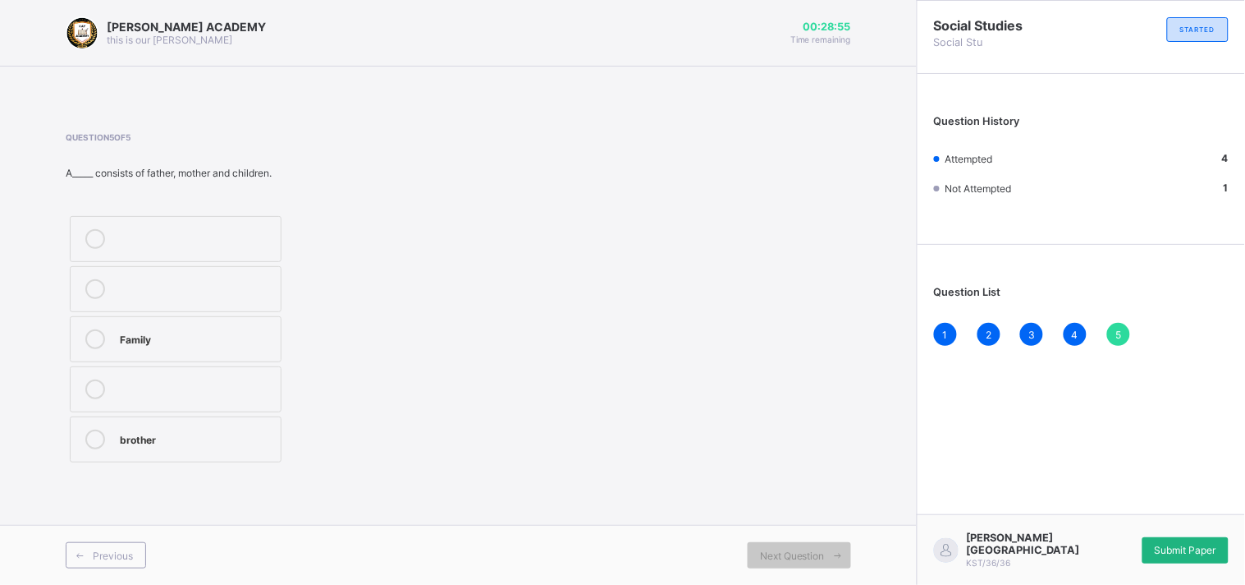
click at [1212, 548] on div "Submit Paper" at bounding box center [1186, 550] width 86 height 26
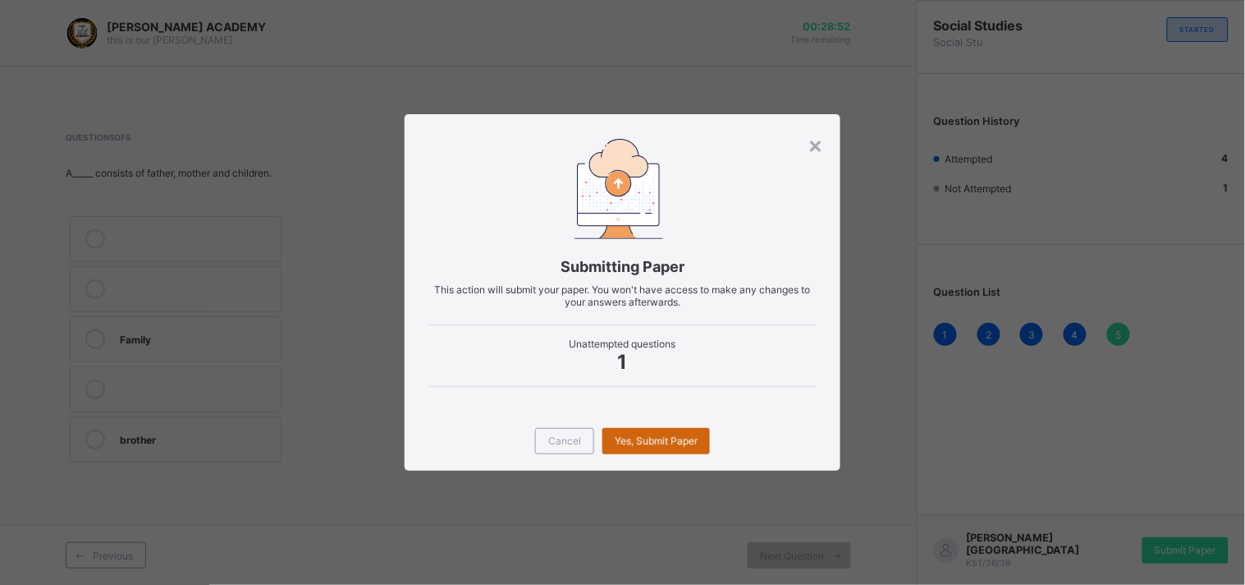
click at [660, 442] on span "Yes, Submit Paper" at bounding box center [656, 440] width 83 height 12
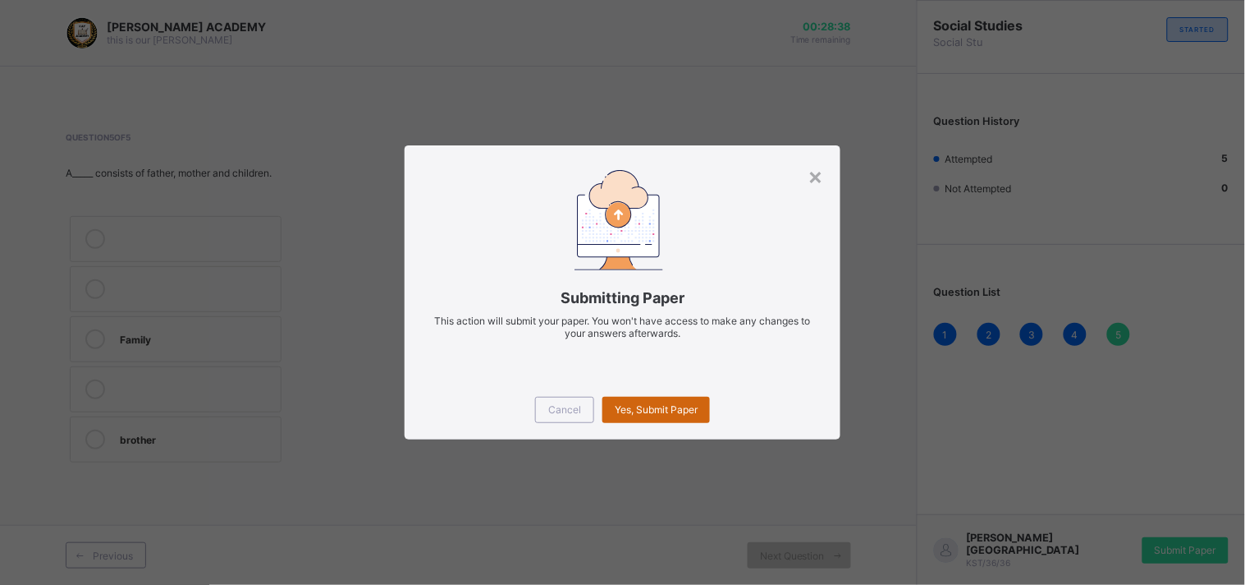
click at [635, 400] on div "Yes, Submit Paper" at bounding box center [657, 410] width 108 height 26
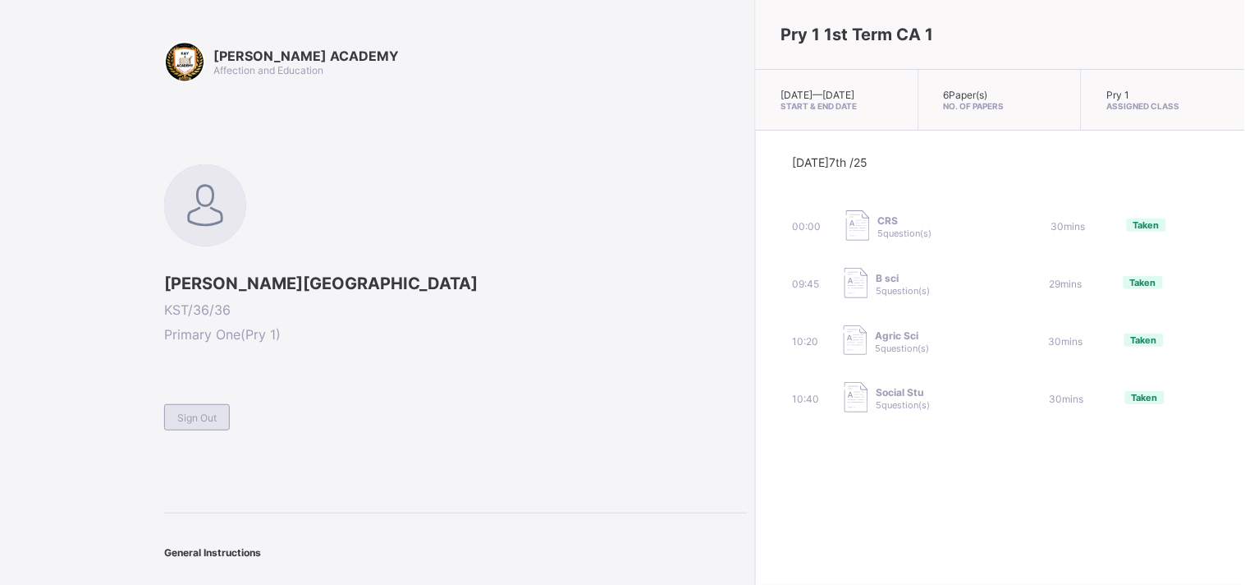
click at [177, 415] on span "Sign Out" at bounding box center [196, 417] width 39 height 12
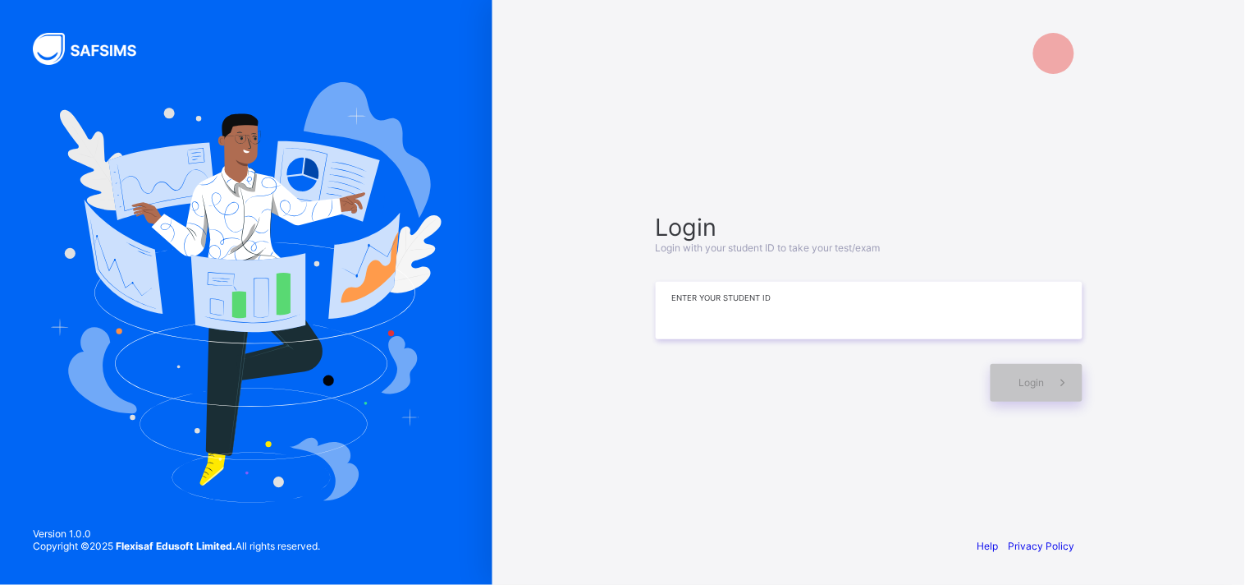
click at [670, 307] on input at bounding box center [869, 310] width 427 height 57
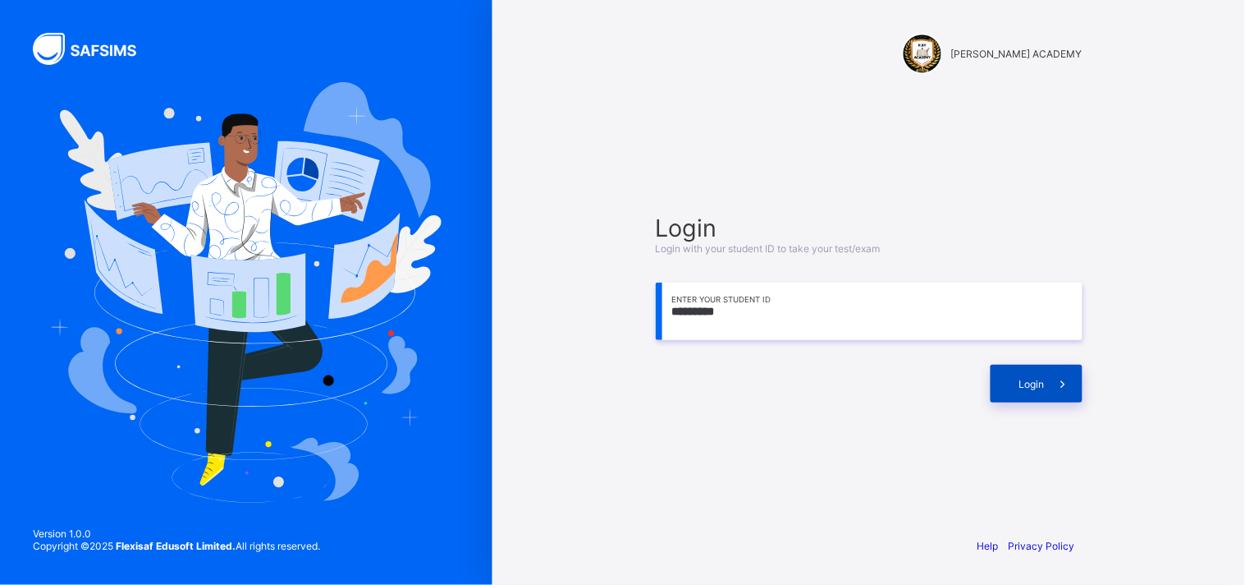
type input "*********"
click at [1012, 387] on div "Login" at bounding box center [1037, 384] width 92 height 38
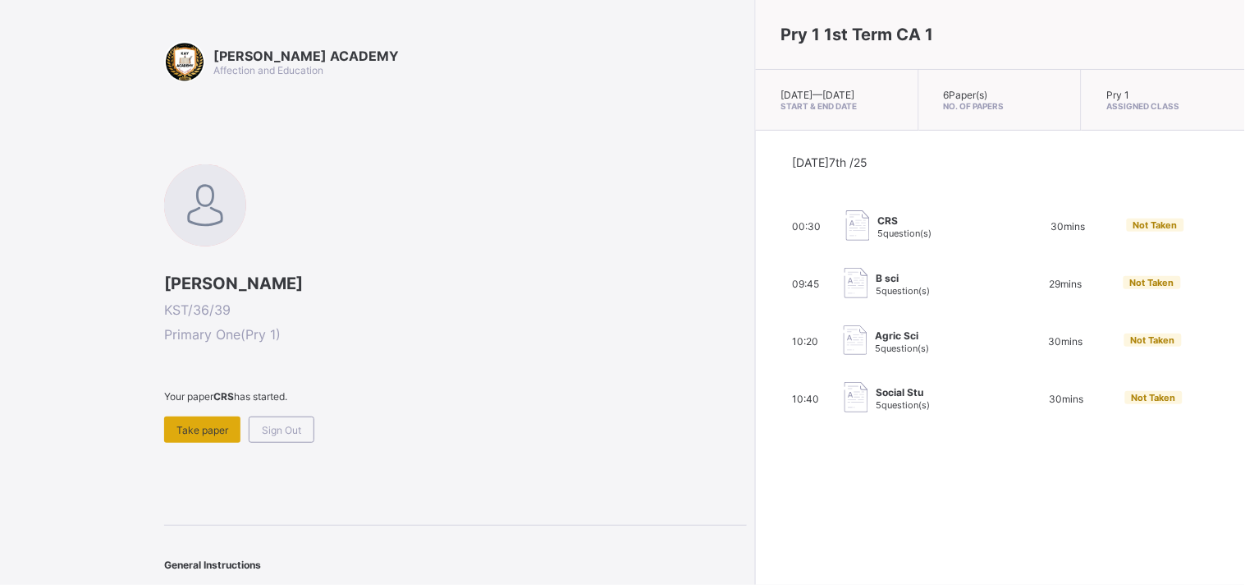
click at [212, 424] on span "Take paper" at bounding box center [203, 430] width 52 height 12
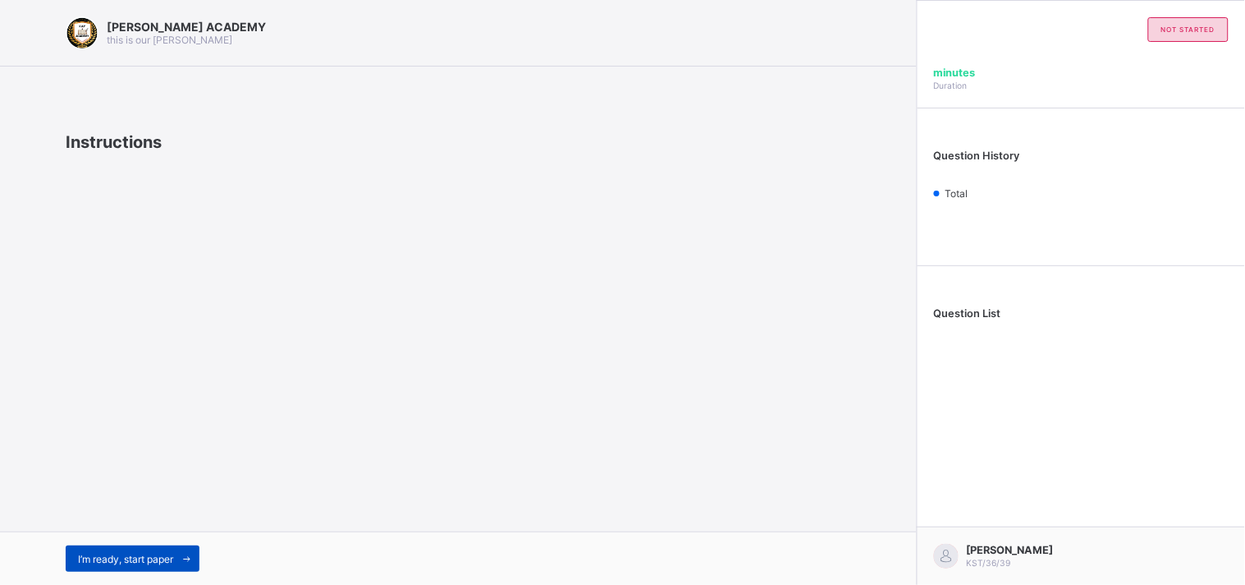
click at [156, 565] on div "I’m ready, start paper" at bounding box center [133, 558] width 134 height 26
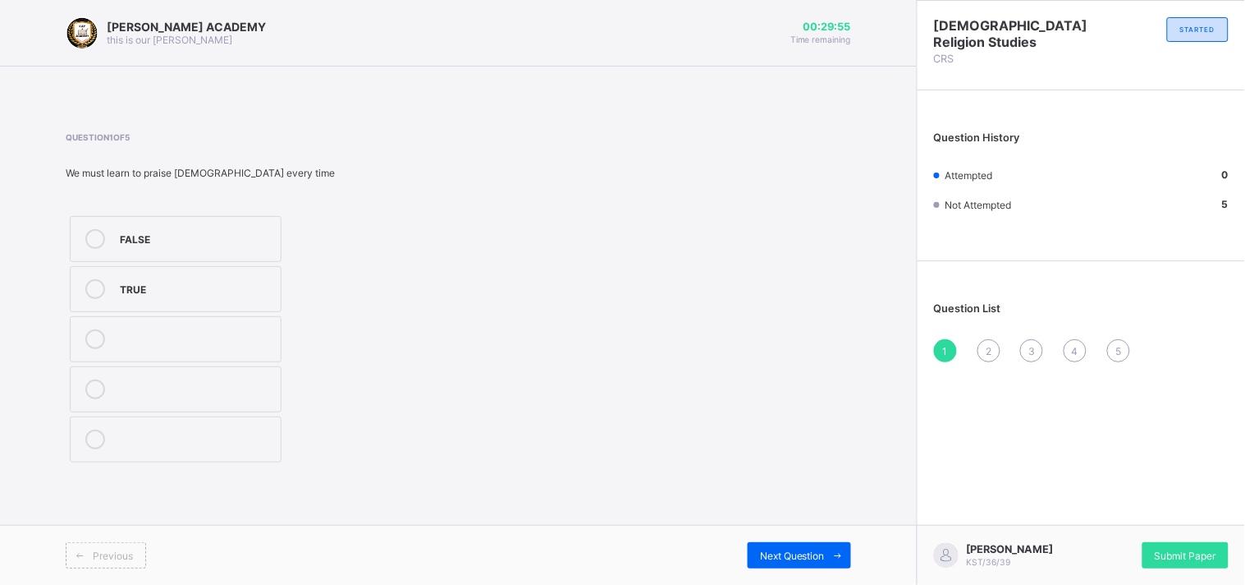
click at [124, 276] on label "TRUE" at bounding box center [176, 289] width 212 height 46
click at [783, 546] on div "Next Question" at bounding box center [799, 555] width 103 height 26
click at [244, 277] on label "TRUE" at bounding box center [176, 289] width 212 height 46
click at [1194, 548] on div "Submit Paper" at bounding box center [1186, 555] width 86 height 26
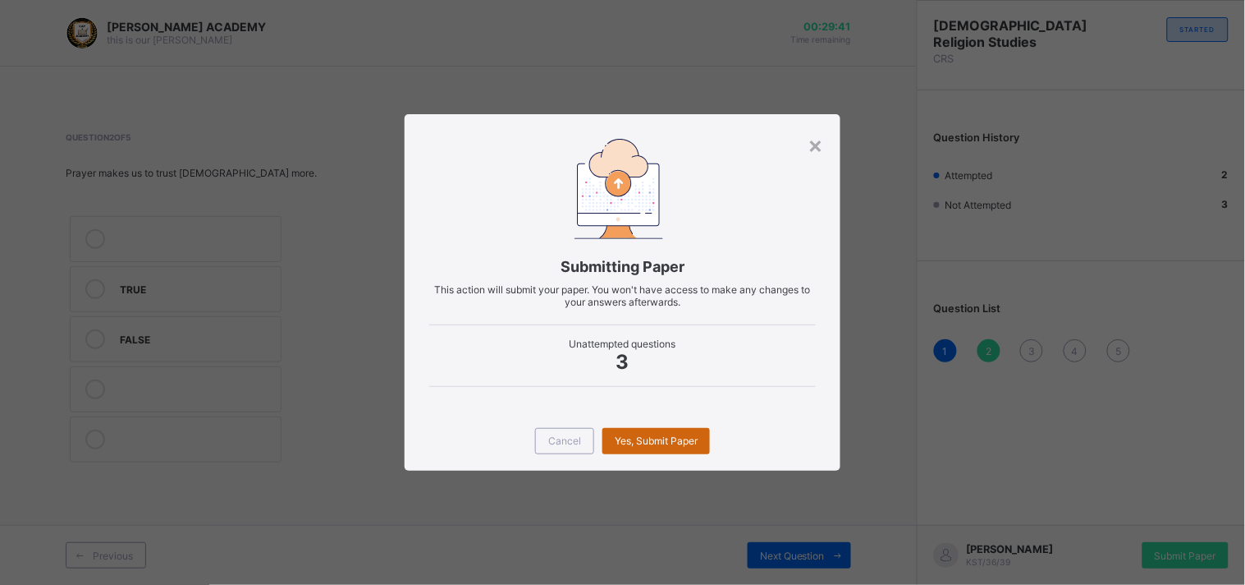
click at [688, 441] on span "Yes, Submit Paper" at bounding box center [656, 440] width 83 height 12
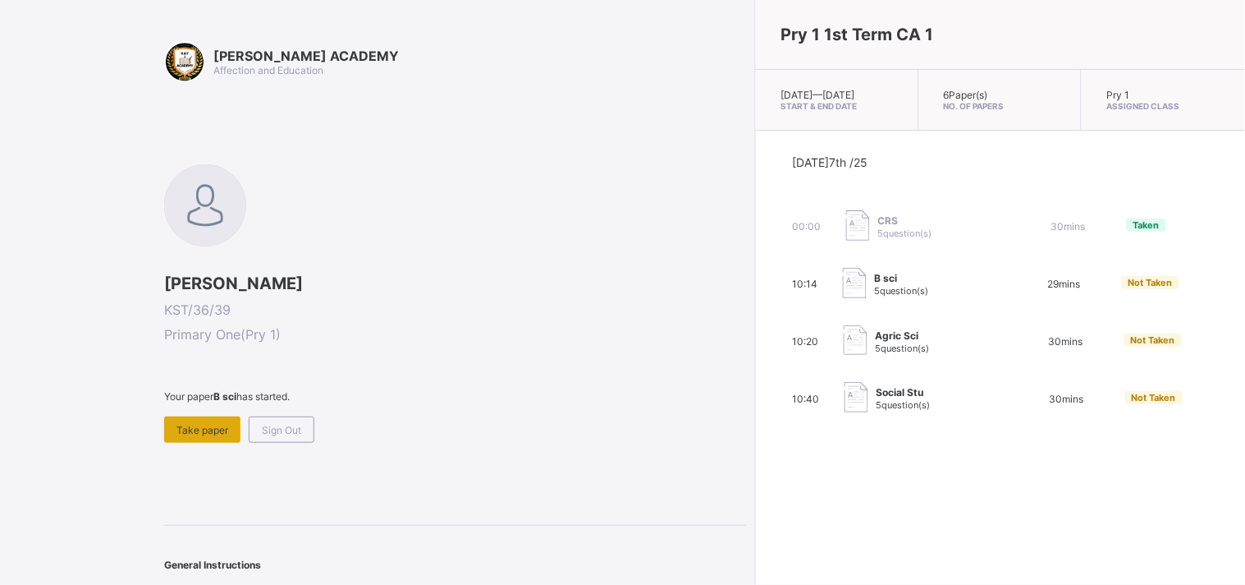
click at [203, 424] on span "Take paper" at bounding box center [203, 430] width 52 height 12
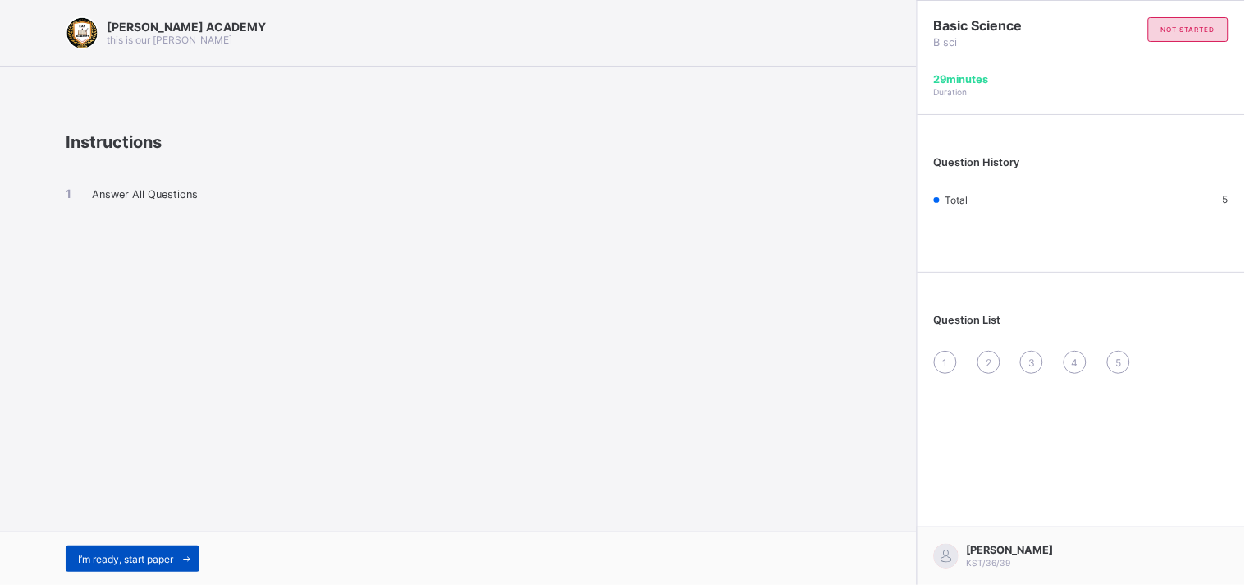
click at [100, 548] on div "I’m ready, start paper" at bounding box center [133, 558] width 134 height 26
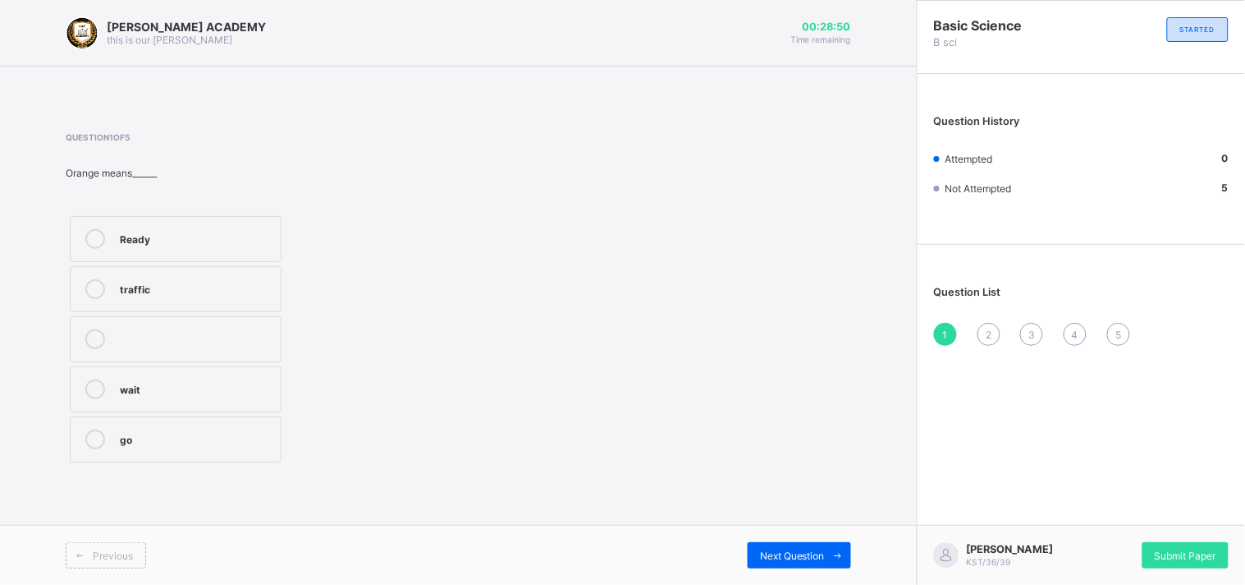
click at [167, 227] on label "Ready" at bounding box center [176, 239] width 212 height 46
click at [761, 552] on span "Next Question" at bounding box center [792, 555] width 65 height 12
click at [248, 343] on div "Stop" at bounding box center [196, 337] width 153 height 16
click at [791, 546] on div "Next Question" at bounding box center [799, 555] width 103 height 26
click at [209, 374] on label "Maize plant" at bounding box center [176, 389] width 212 height 46
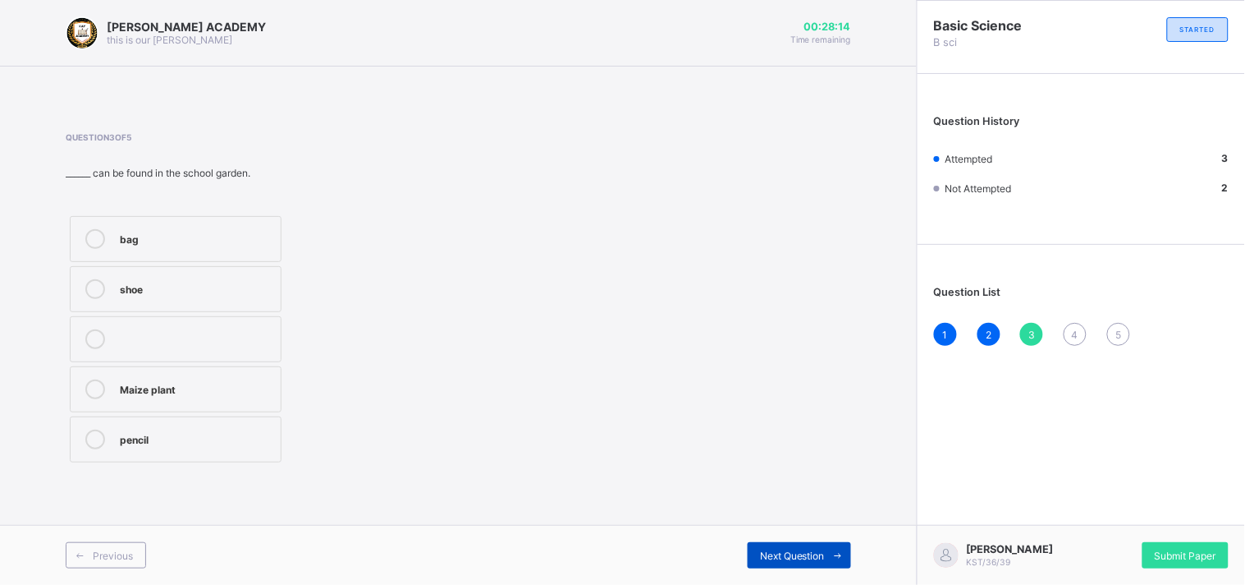
click at [770, 555] on span "Next Question" at bounding box center [792, 555] width 65 height 12
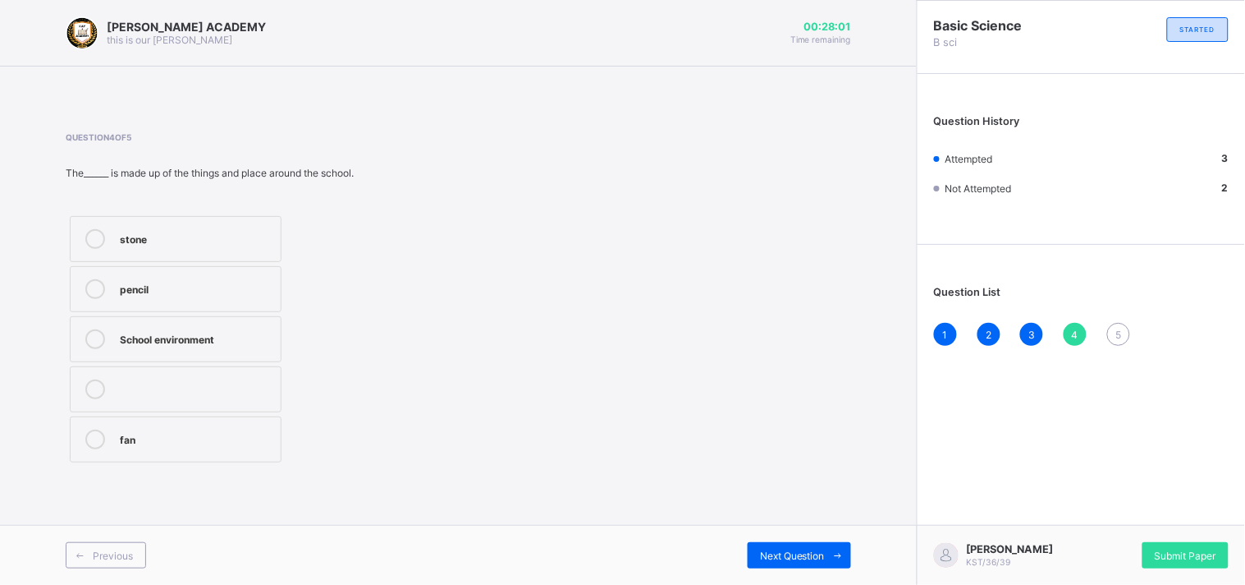
click at [140, 331] on div "School environment" at bounding box center [196, 337] width 153 height 16
click at [776, 551] on span "Next Question" at bounding box center [792, 555] width 65 height 12
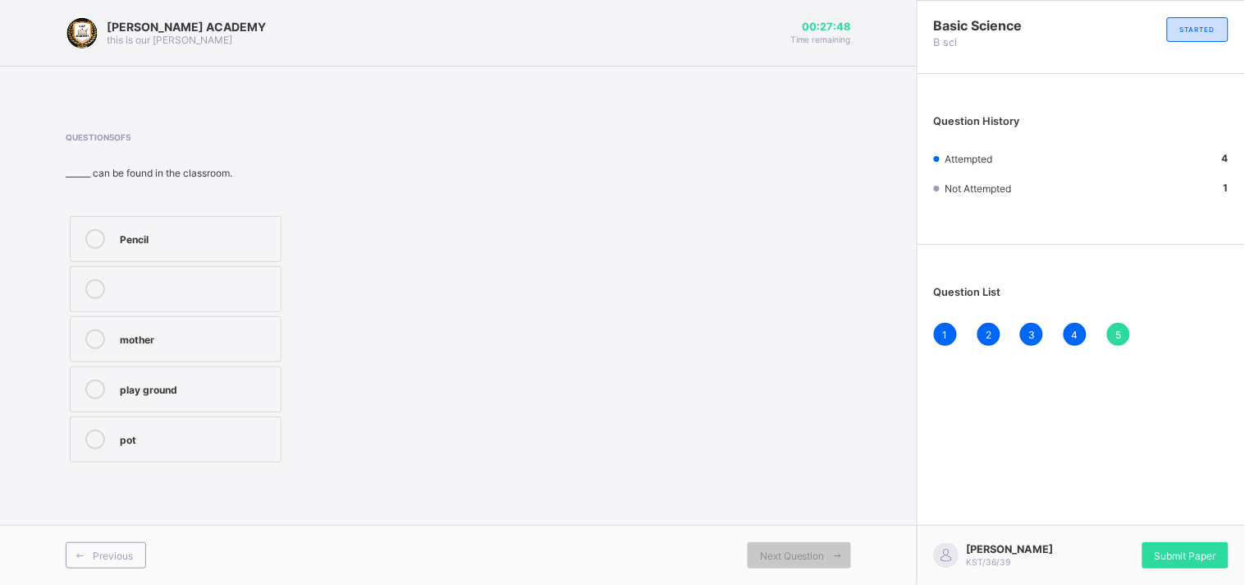
click at [232, 227] on label "Pencil" at bounding box center [176, 239] width 212 height 46
click at [1194, 545] on div "Submit Paper" at bounding box center [1186, 555] width 86 height 26
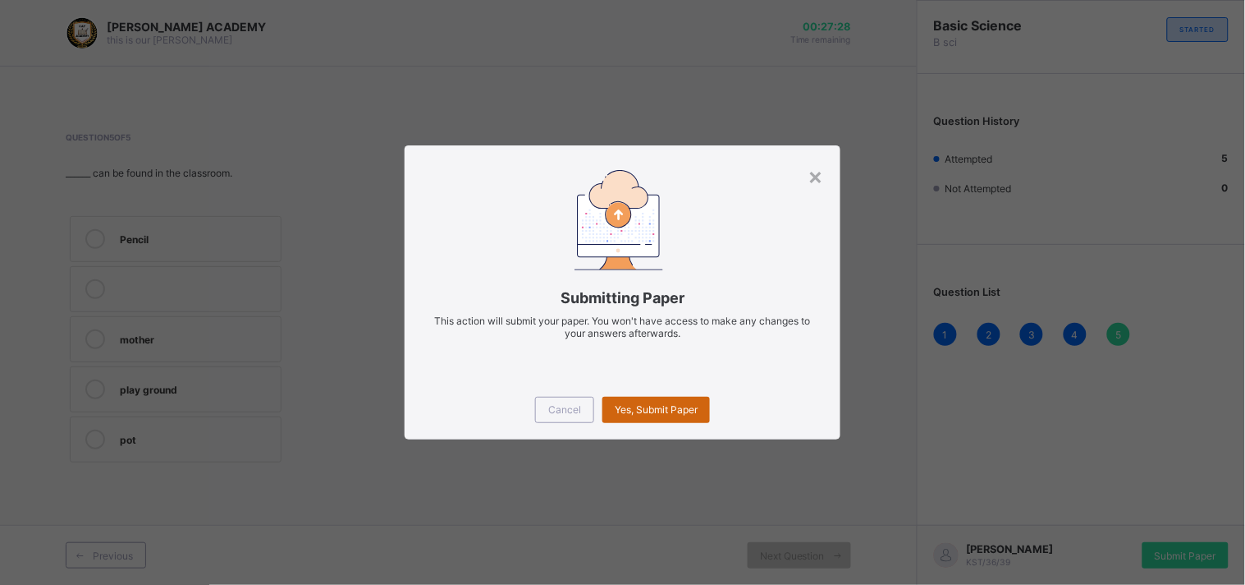
click at [685, 404] on span "Yes, Submit Paper" at bounding box center [656, 409] width 83 height 12
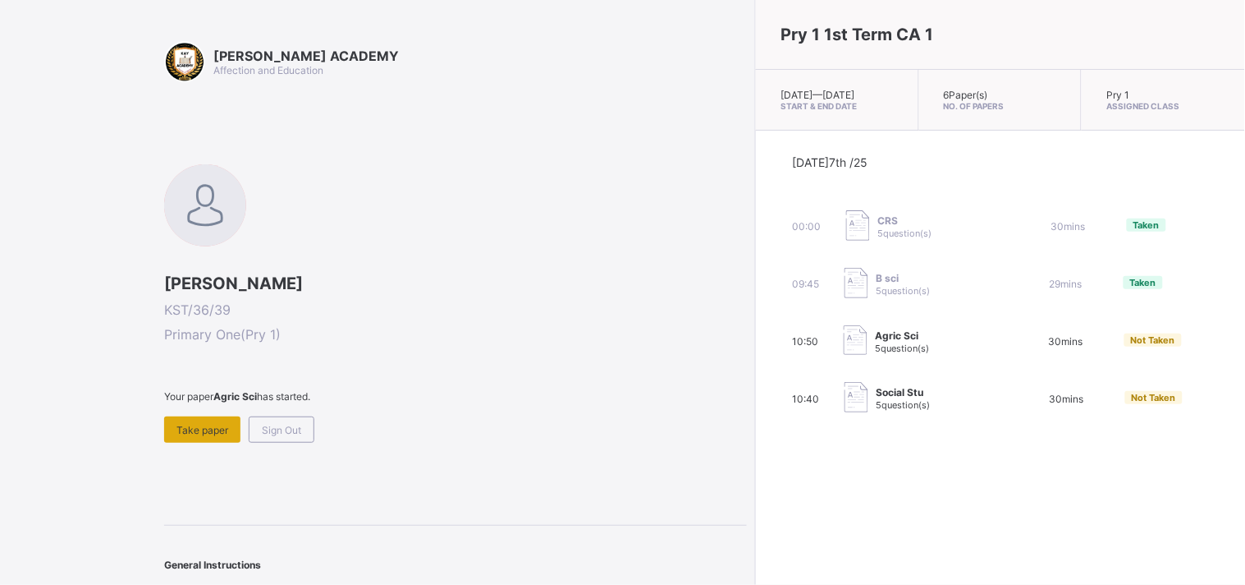
click at [203, 429] on span "Take paper" at bounding box center [203, 430] width 52 height 12
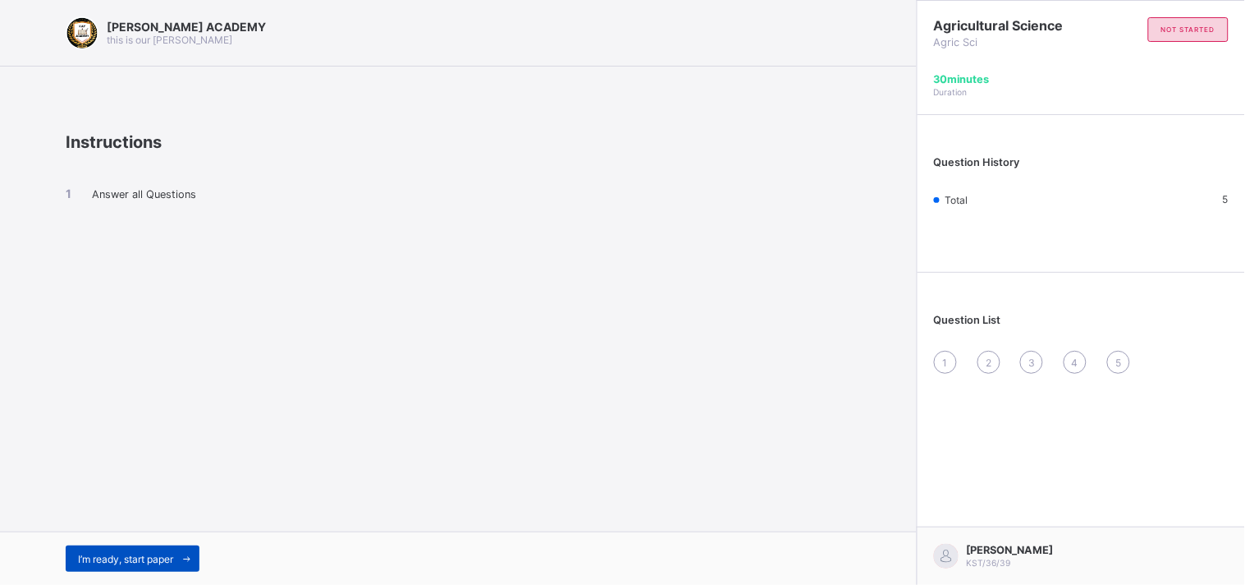
click at [121, 548] on div "I’m ready, start paper" at bounding box center [133, 558] width 134 height 26
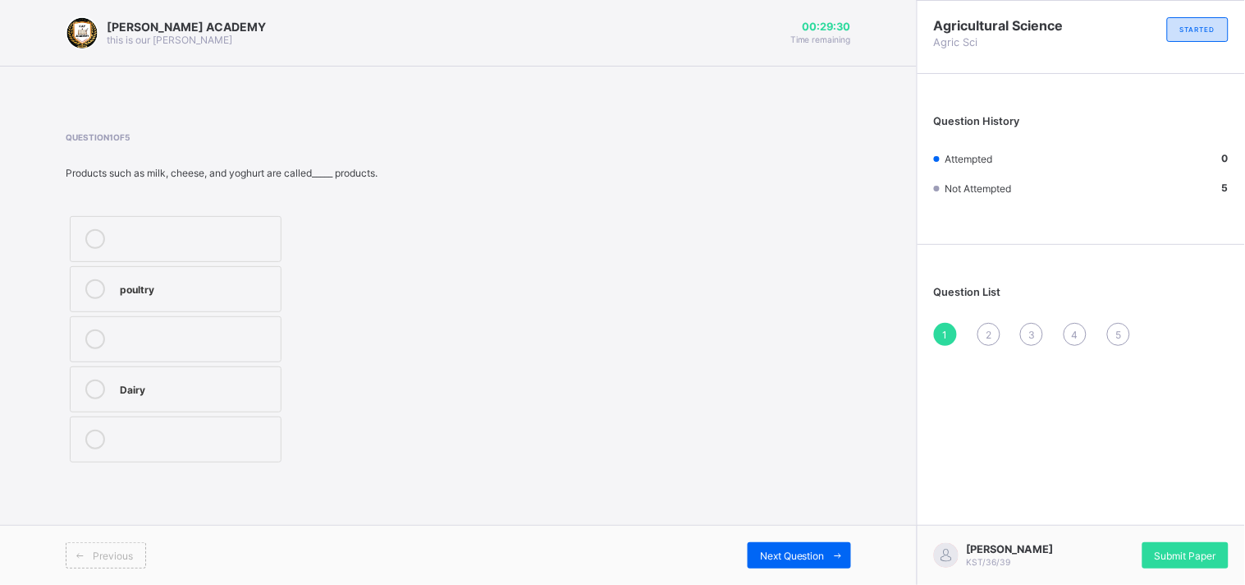
click at [148, 387] on div "Dairy" at bounding box center [196, 387] width 153 height 16
click at [782, 553] on span "Next Question" at bounding box center [792, 555] width 65 height 12
click at [209, 296] on div "2" at bounding box center [196, 289] width 153 height 20
click at [783, 548] on div "Next Question" at bounding box center [799, 555] width 103 height 26
click at [271, 364] on label "TRUE" at bounding box center [197, 351] width 254 height 46
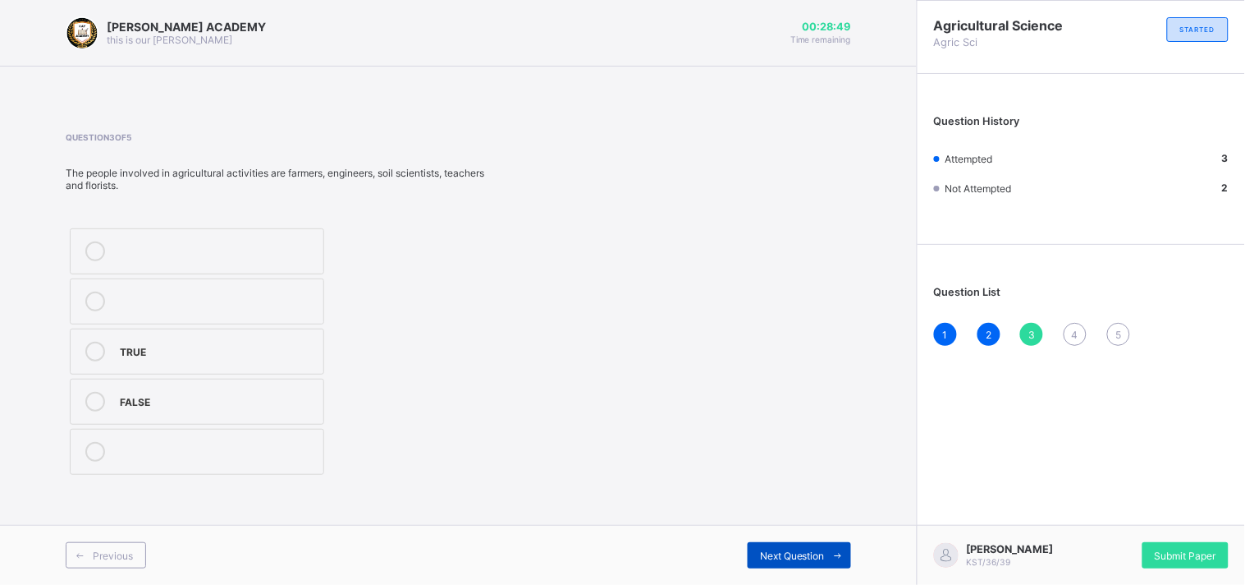
click at [815, 551] on span "Next Question" at bounding box center [792, 555] width 65 height 12
click at [231, 379] on div "TRUE" at bounding box center [196, 387] width 153 height 16
click at [783, 557] on span "Next Question" at bounding box center [792, 555] width 65 height 12
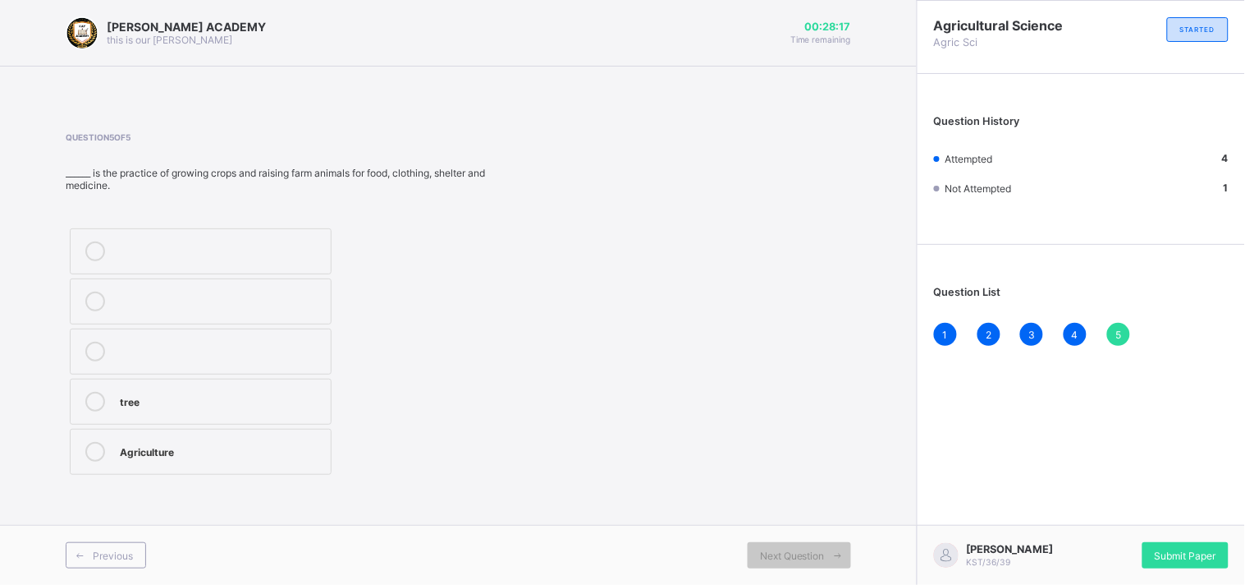
click at [160, 442] on div "Agriculture" at bounding box center [221, 450] width 203 height 16
click at [1202, 549] on span "Submit Paper" at bounding box center [1186, 555] width 62 height 12
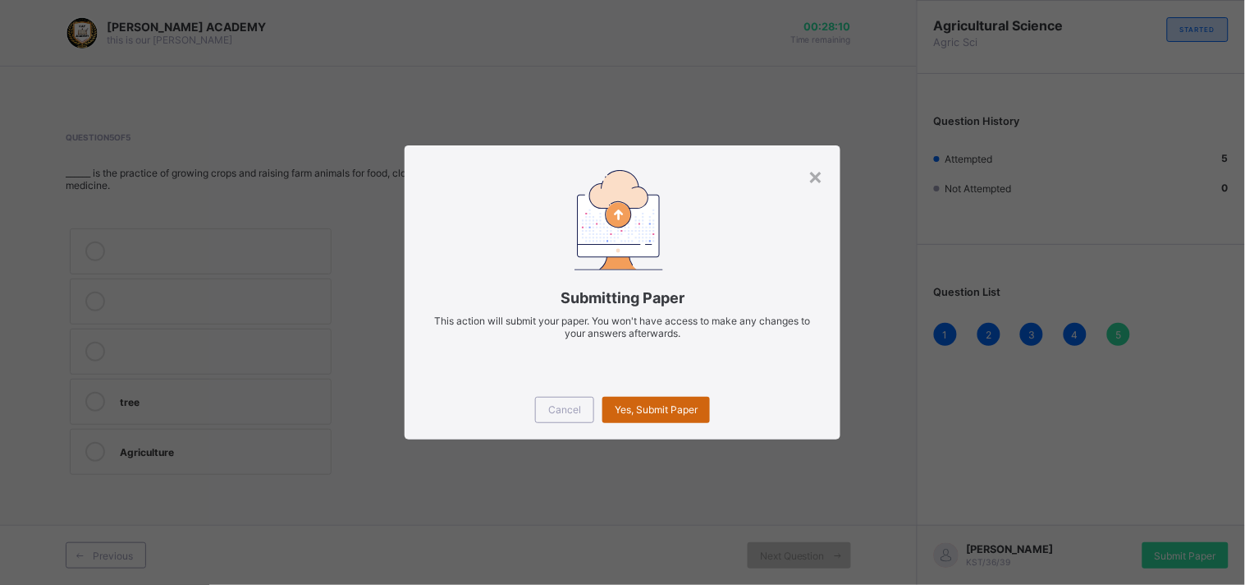
click at [691, 406] on span "Yes, Submit Paper" at bounding box center [656, 409] width 83 height 12
click at [628, 414] on div "Yes, Submit Paper" at bounding box center [657, 410] width 108 height 26
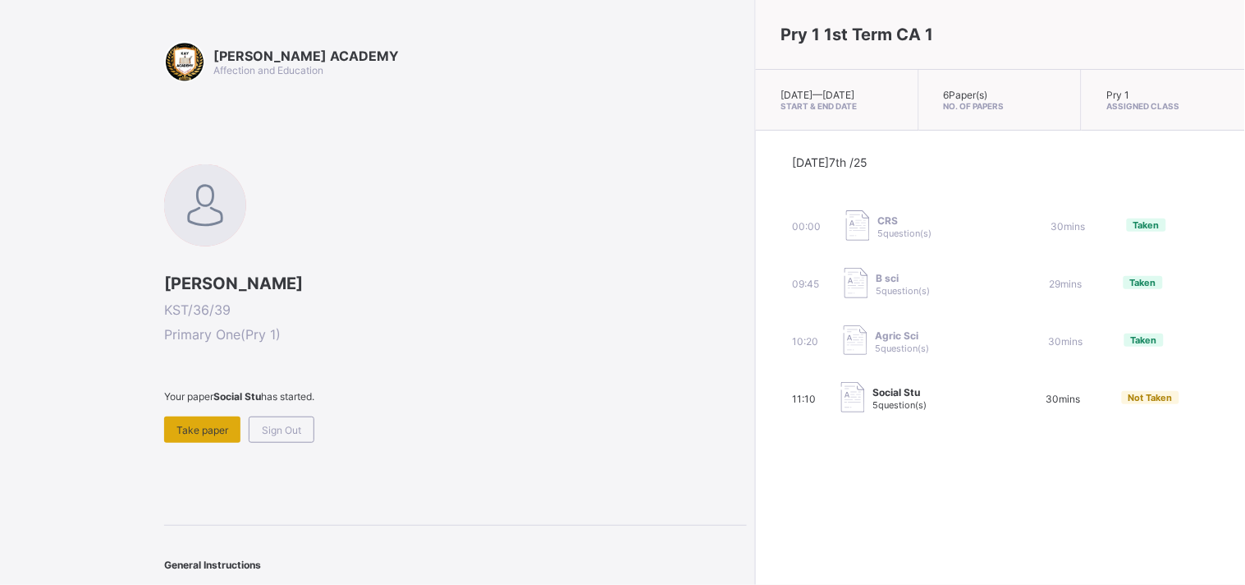
click at [176, 416] on div "Take paper" at bounding box center [202, 429] width 76 height 26
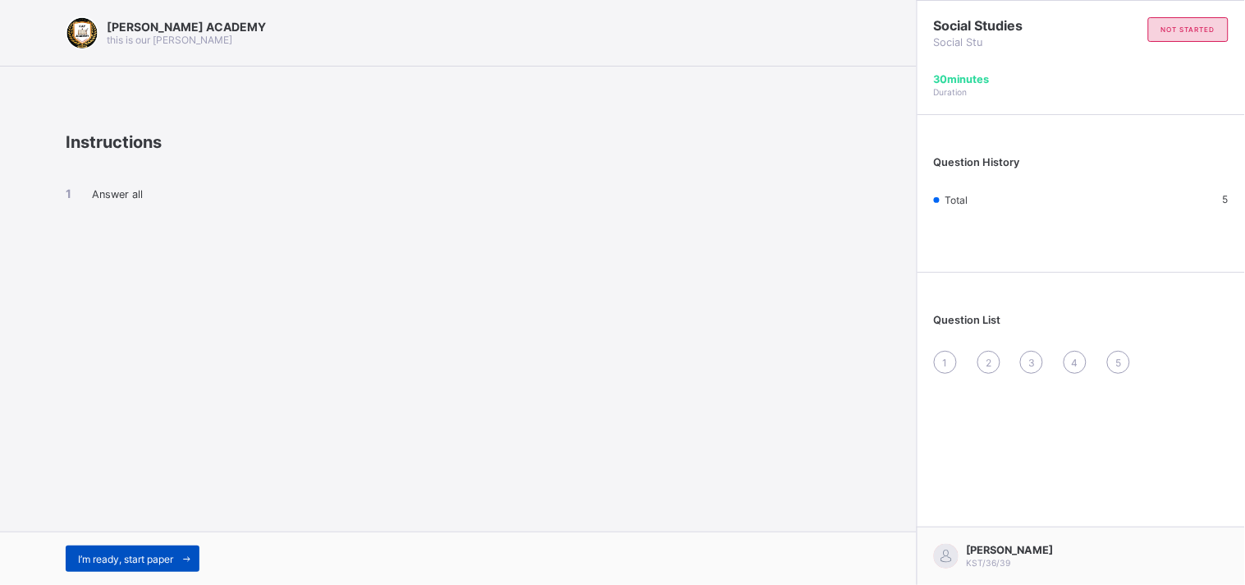
click at [190, 548] on span at bounding box center [186, 558] width 26 height 26
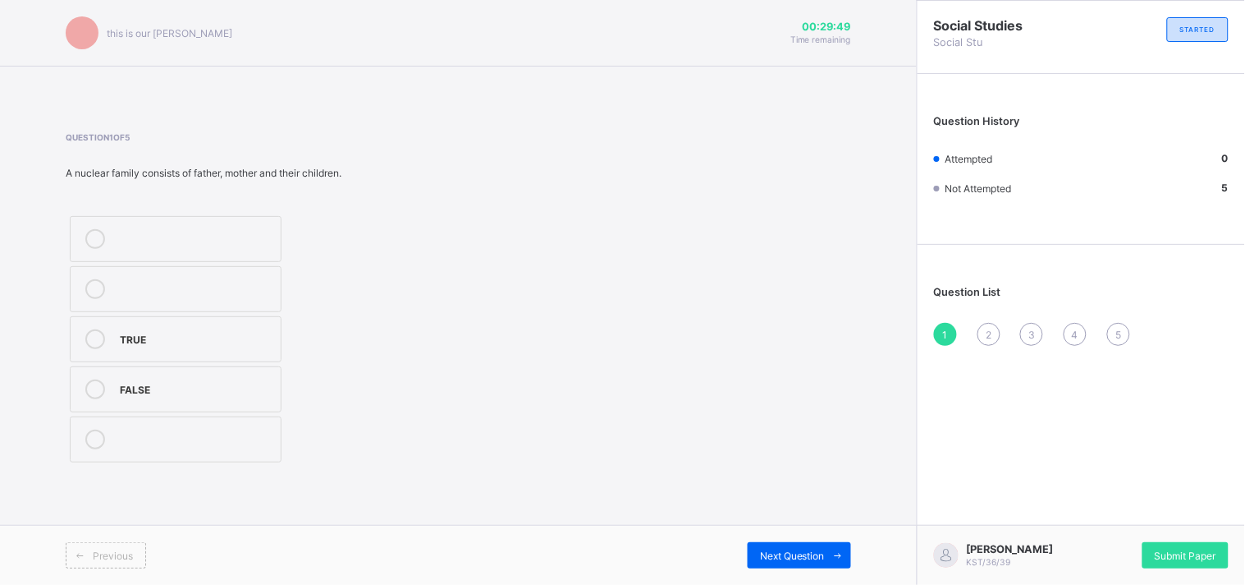
click at [108, 337] on div at bounding box center [95, 339] width 33 height 20
click at [777, 551] on span "Next Question" at bounding box center [792, 555] width 65 height 12
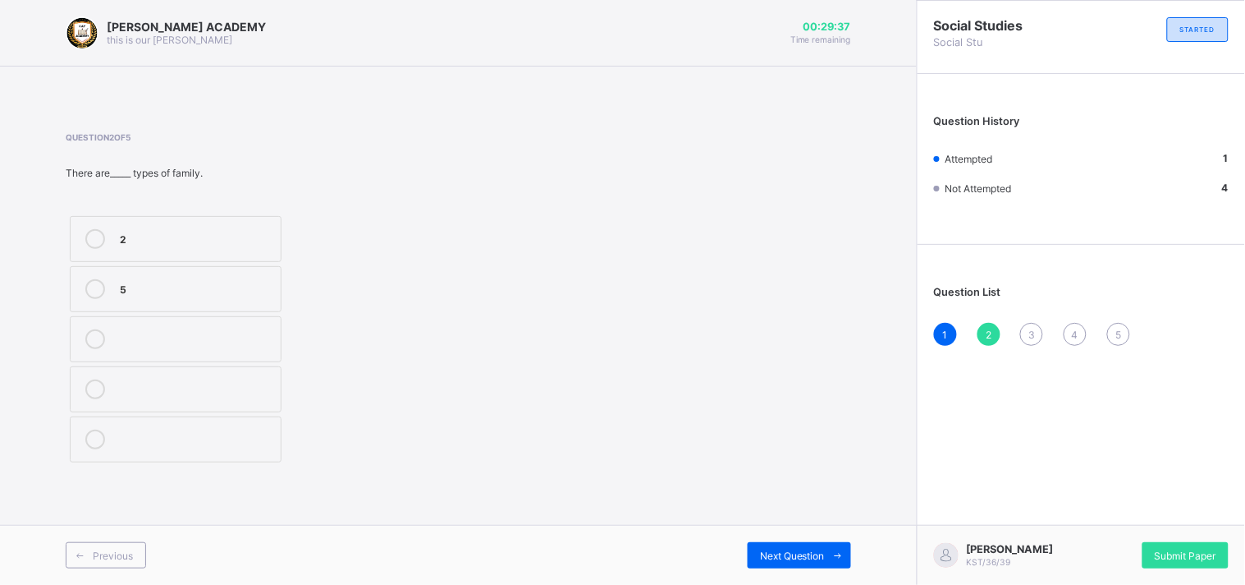
click at [227, 227] on label "2" at bounding box center [176, 239] width 212 height 46
click at [788, 544] on div "Next Question" at bounding box center [799, 555] width 103 height 26
click at [241, 286] on div "Head" at bounding box center [196, 287] width 153 height 16
click at [814, 562] on div "Next Question" at bounding box center [799, 555] width 103 height 26
click at [217, 421] on label "Wife" at bounding box center [176, 439] width 212 height 46
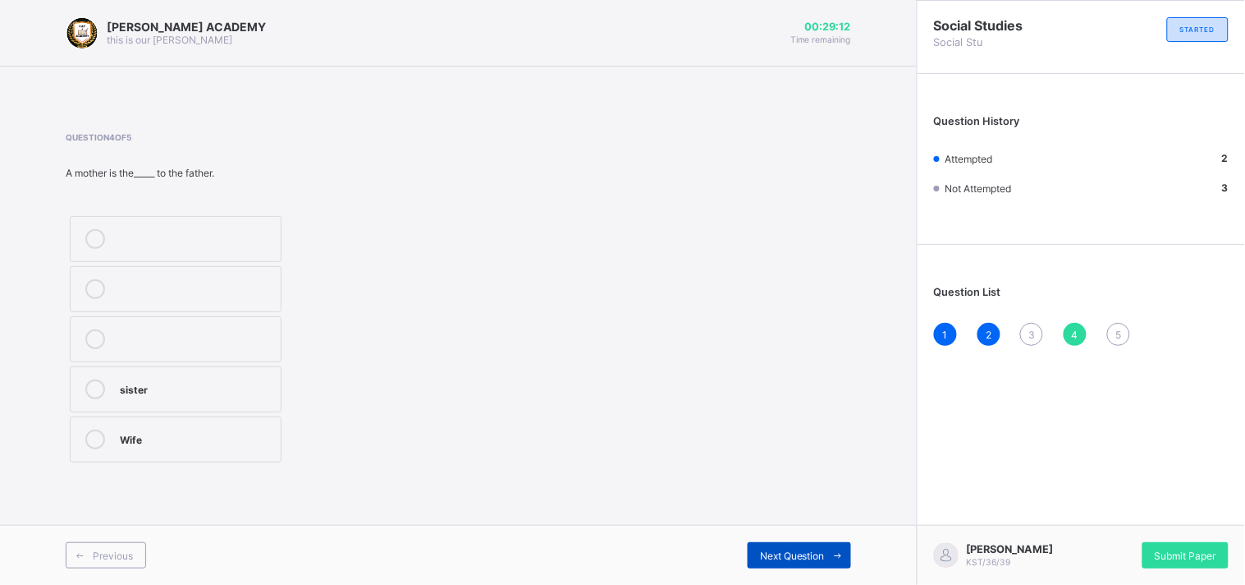
click at [759, 543] on div "Next Question" at bounding box center [799, 555] width 103 height 26
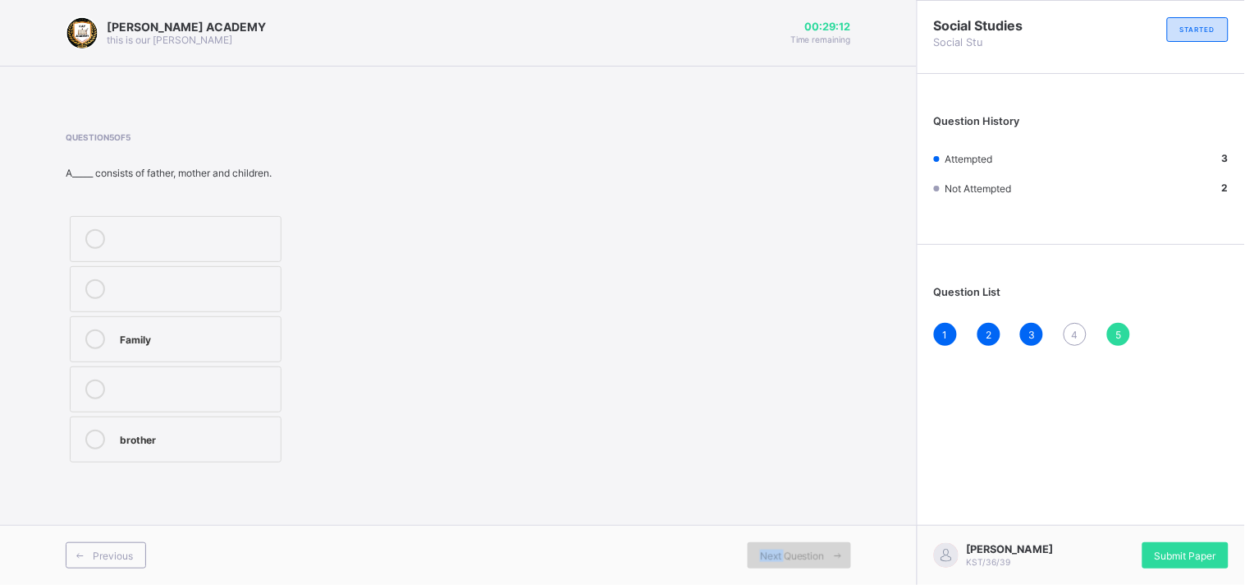
click at [759, 543] on div "Next Question" at bounding box center [799, 555] width 103 height 26
click at [279, 329] on label "Family" at bounding box center [176, 339] width 212 height 46
click at [1182, 556] on span "Submit Paper" at bounding box center [1186, 555] width 62 height 12
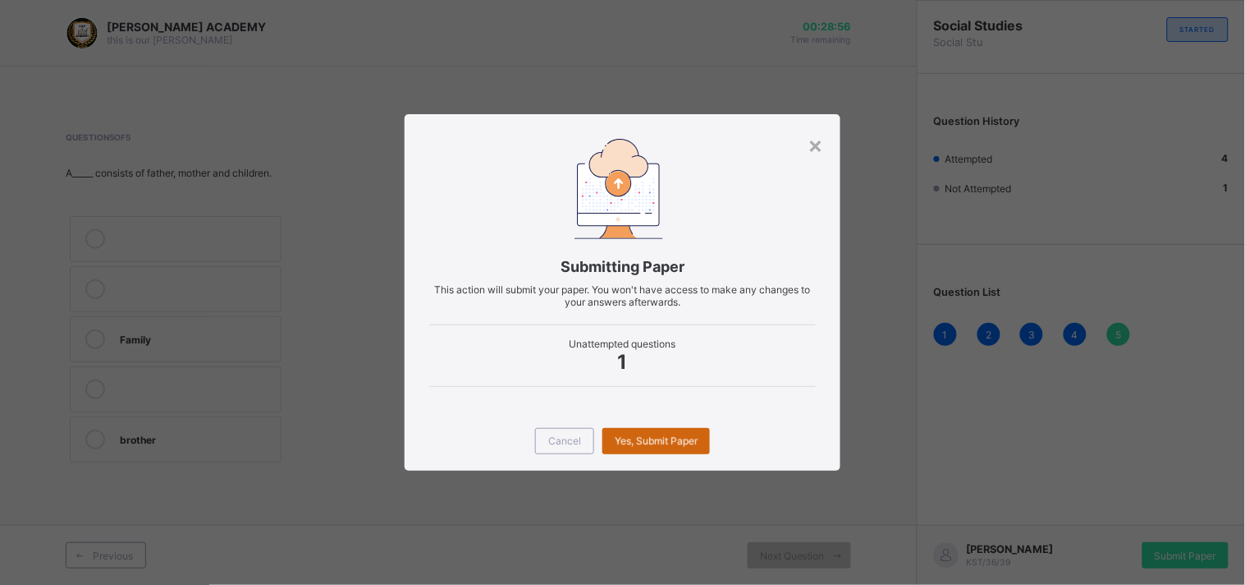
click at [629, 436] on div "Yes, Submit Paper" at bounding box center [657, 441] width 108 height 26
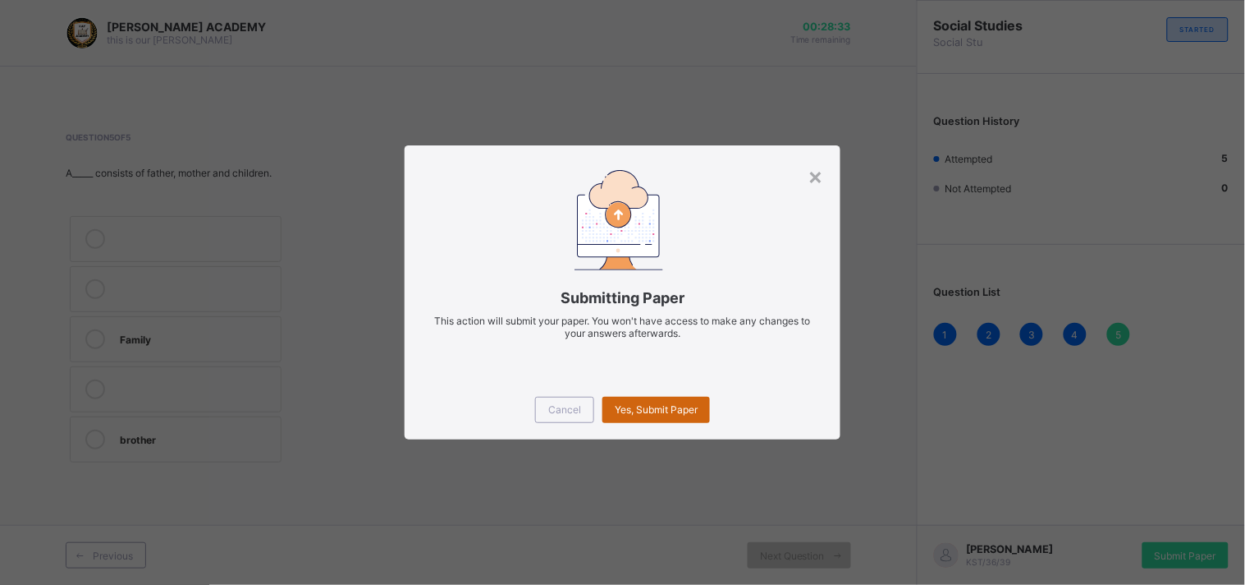
click at [695, 412] on span "Yes, Submit Paper" at bounding box center [656, 409] width 83 height 12
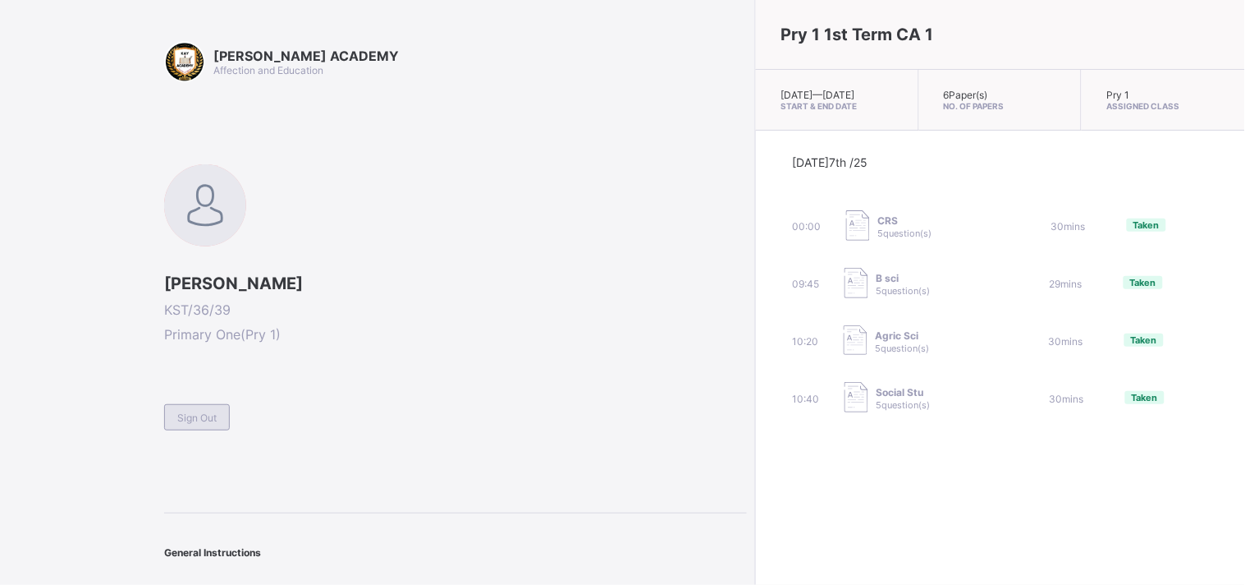
click at [189, 422] on div "Sign Out" at bounding box center [197, 417] width 66 height 26
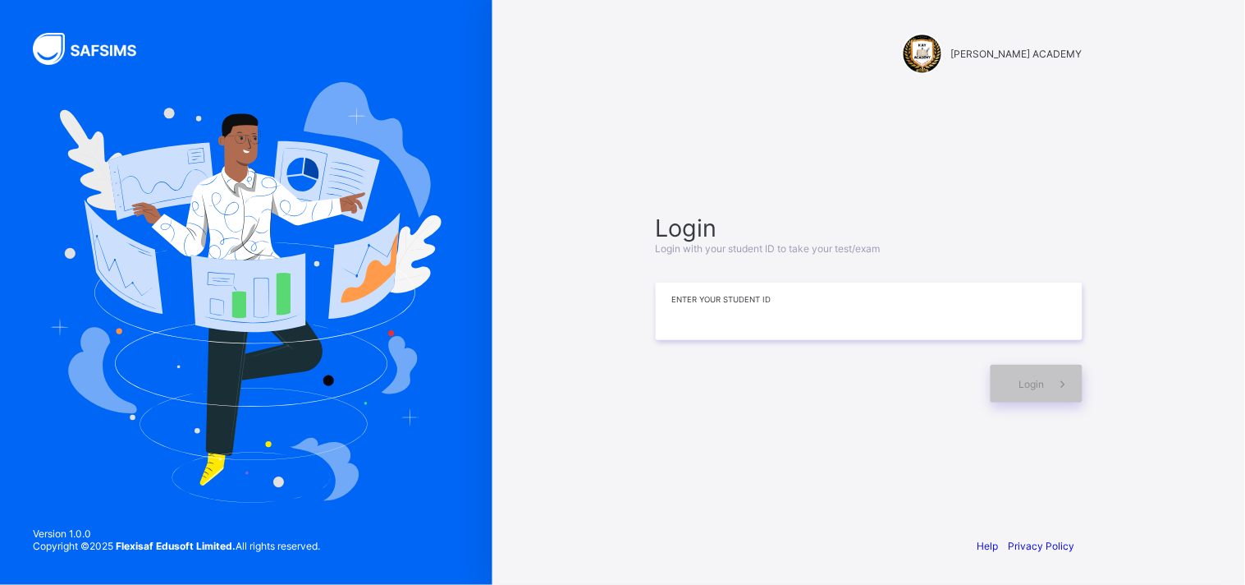
click at [668, 309] on input at bounding box center [869, 310] width 427 height 57
type input "*********"
click at [1057, 383] on icon at bounding box center [1063, 384] width 17 height 16
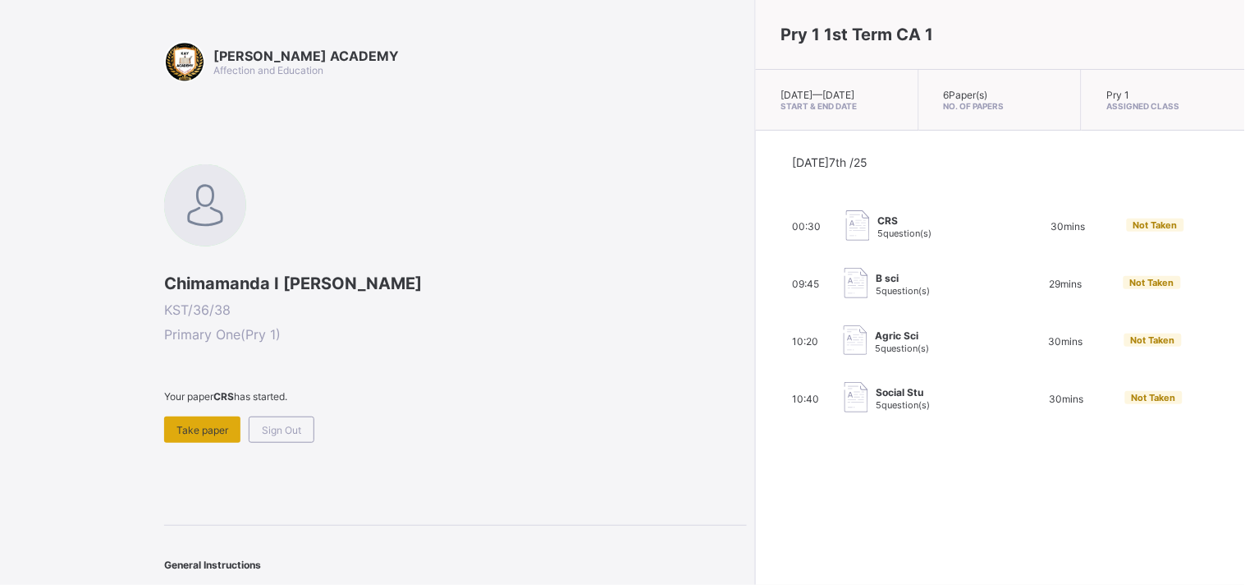
click at [195, 416] on div "Take paper" at bounding box center [202, 429] width 76 height 26
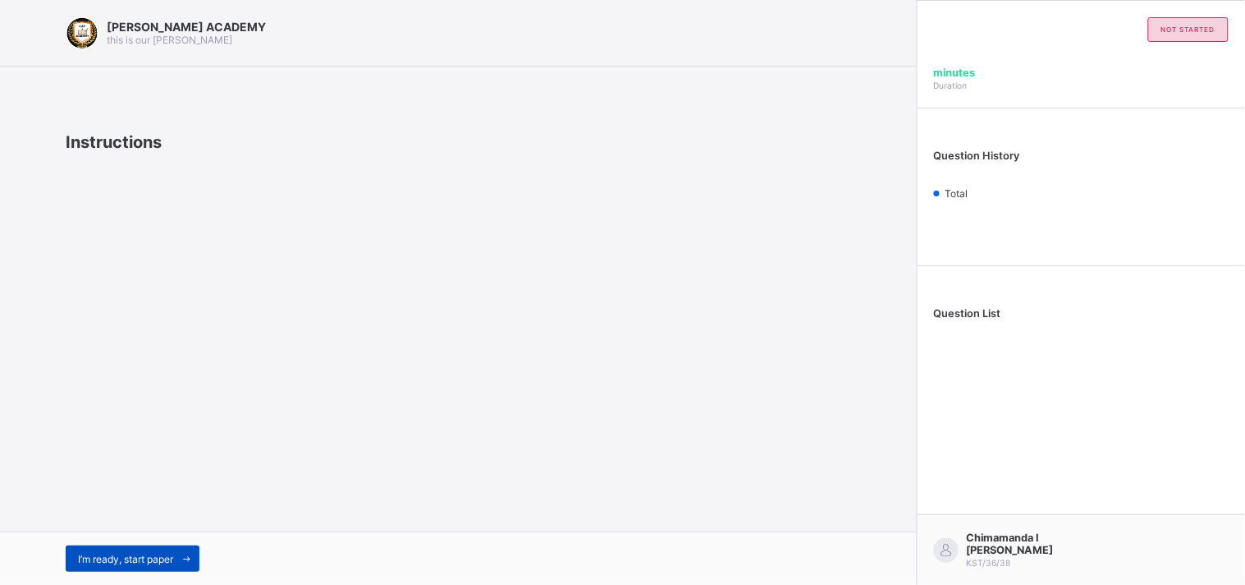
click at [170, 556] on span "I’m ready, start paper" at bounding box center [125, 558] width 95 height 12
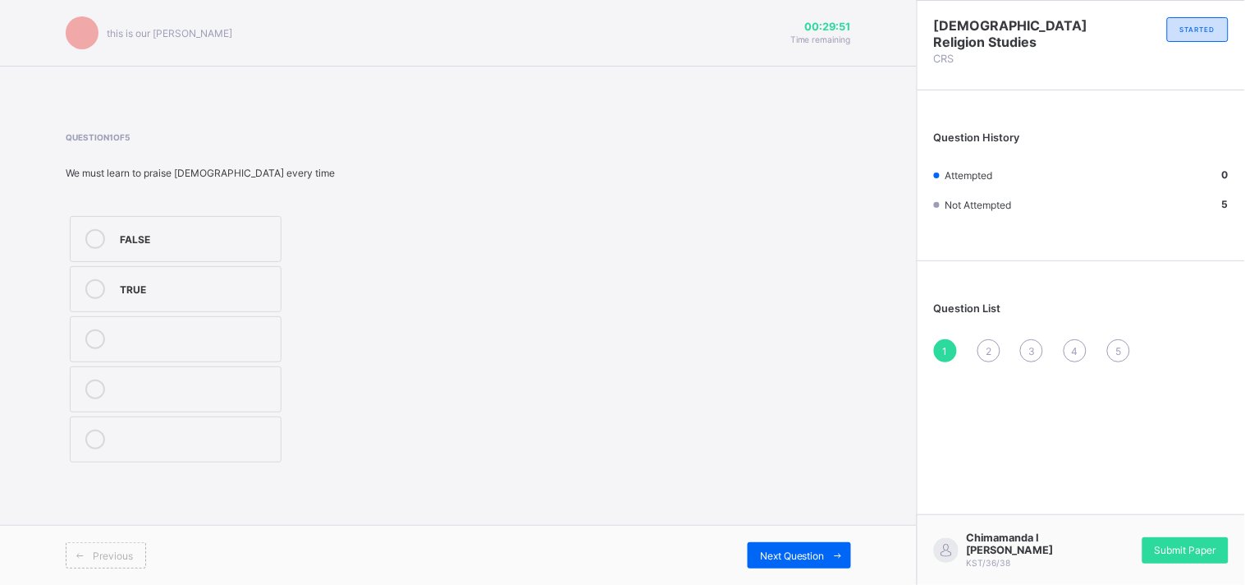
click at [140, 296] on div "TRUE" at bounding box center [196, 289] width 153 height 20
click at [792, 570] on div "Previous Next Question" at bounding box center [458, 555] width 917 height 60
click at [791, 554] on span "Next Question" at bounding box center [792, 555] width 65 height 12
drag, startPoint x: 222, startPoint y: 372, endPoint x: 240, endPoint y: 298, distance: 75.9
click at [240, 298] on div "TRUE FALSE" at bounding box center [176, 339] width 220 height 254
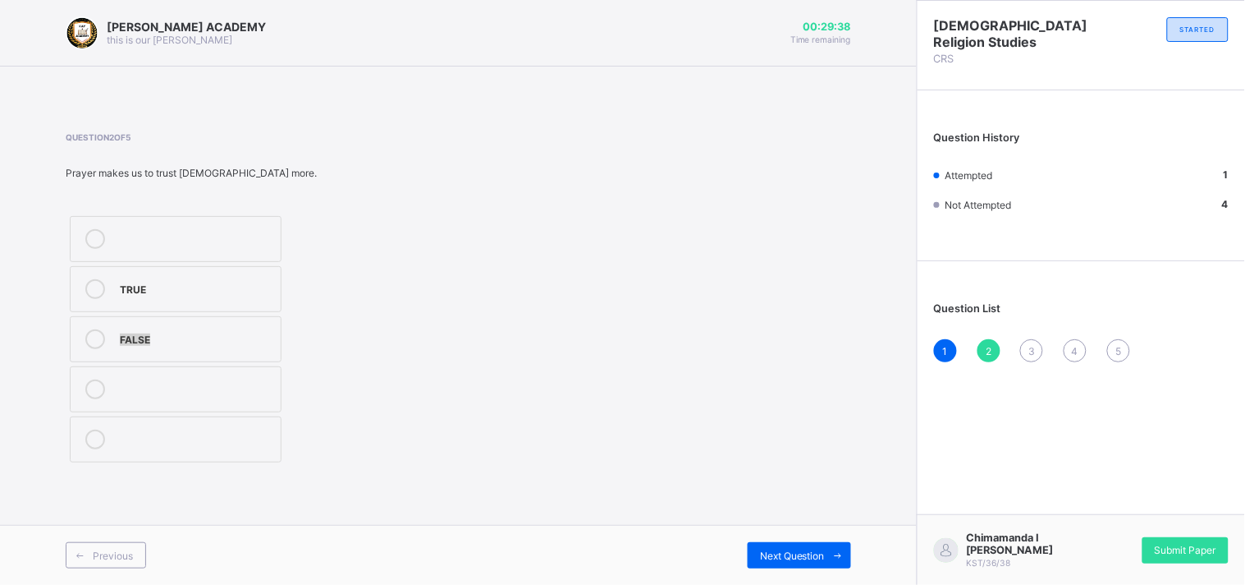
click at [240, 298] on div "TRUE" at bounding box center [196, 289] width 153 height 20
click at [759, 543] on div "Next Question" at bounding box center [799, 555] width 103 height 26
click at [250, 370] on label "Prayer" at bounding box center [176, 389] width 212 height 46
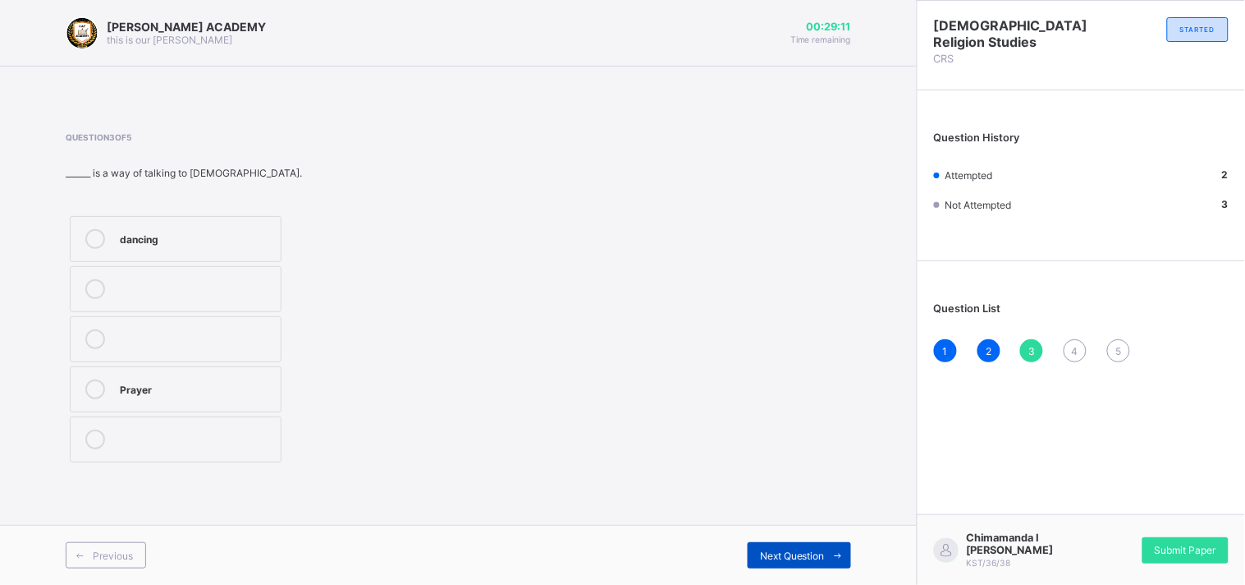
click at [763, 549] on span "Next Question" at bounding box center [792, 555] width 65 height 12
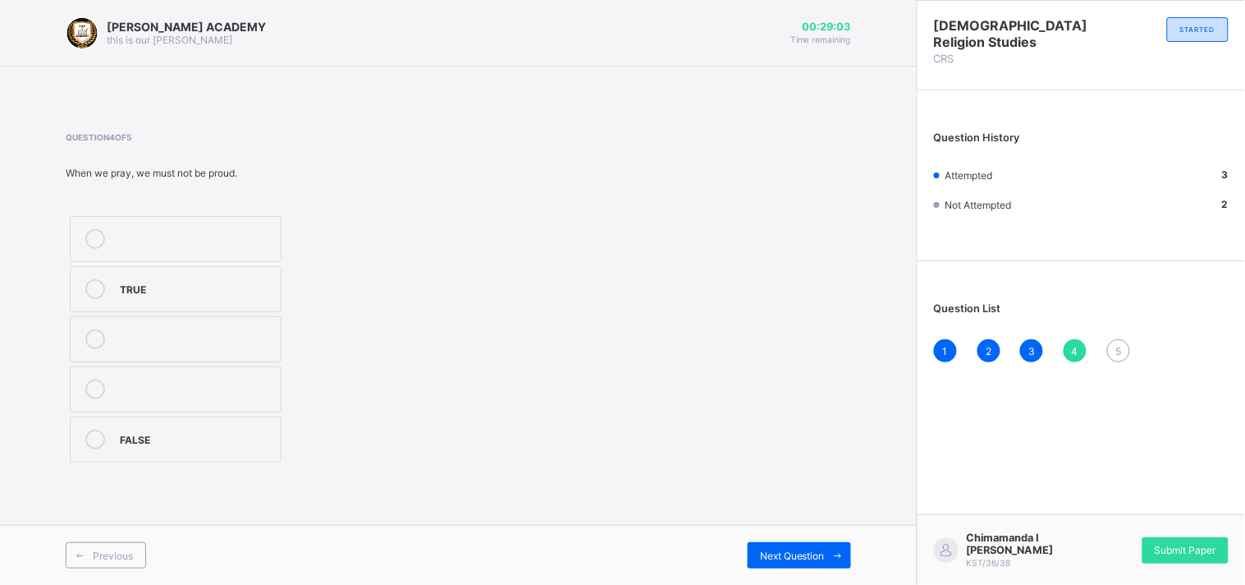
click at [257, 279] on div "TRUE" at bounding box center [196, 287] width 153 height 16
click at [793, 546] on div "Next Question" at bounding box center [799, 555] width 103 height 26
click at [192, 437] on div "The Lord's prayer" at bounding box center [196, 437] width 153 height 16
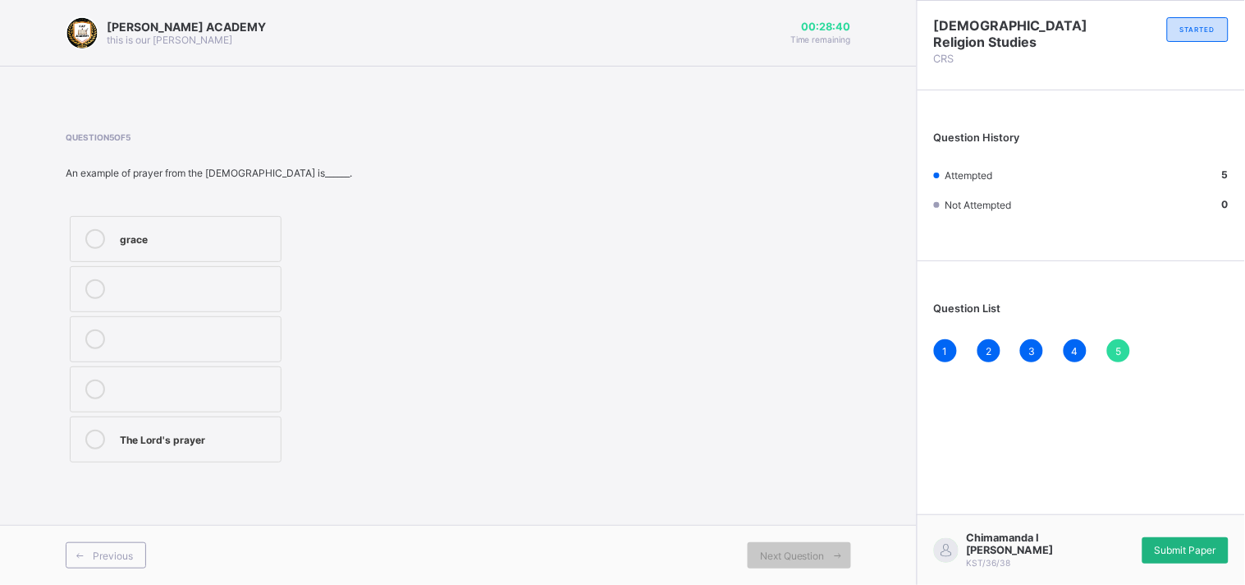
click at [1171, 539] on div "Submit Paper" at bounding box center [1186, 550] width 86 height 26
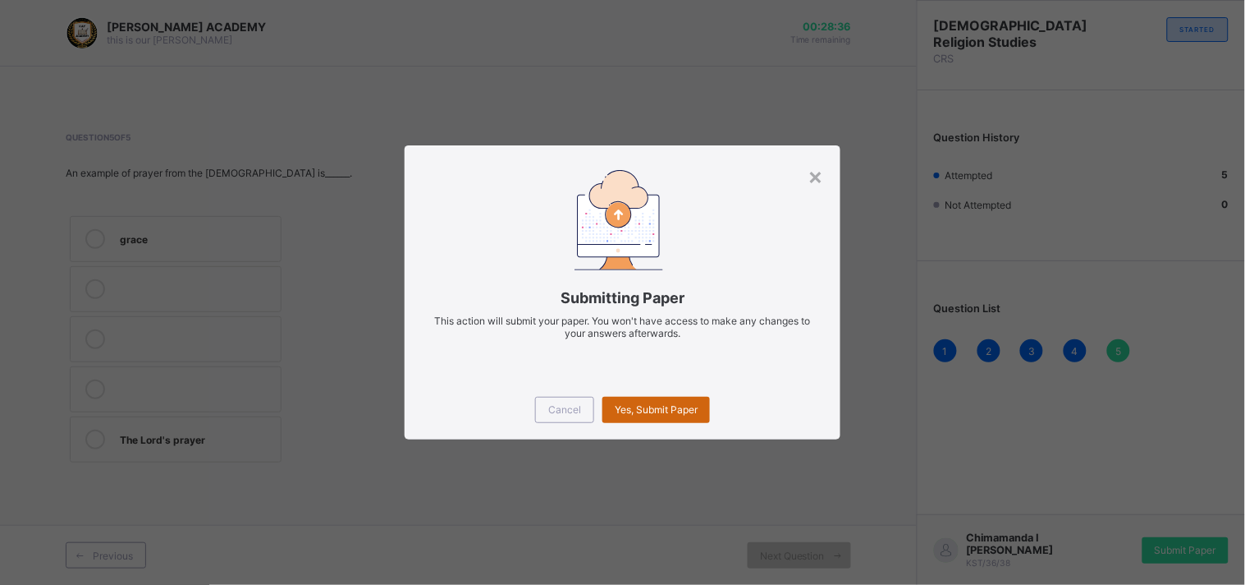
click at [660, 413] on span "Yes, Submit Paper" at bounding box center [656, 409] width 83 height 12
click at [645, 403] on span "Yes, Submit Paper" at bounding box center [656, 409] width 83 height 12
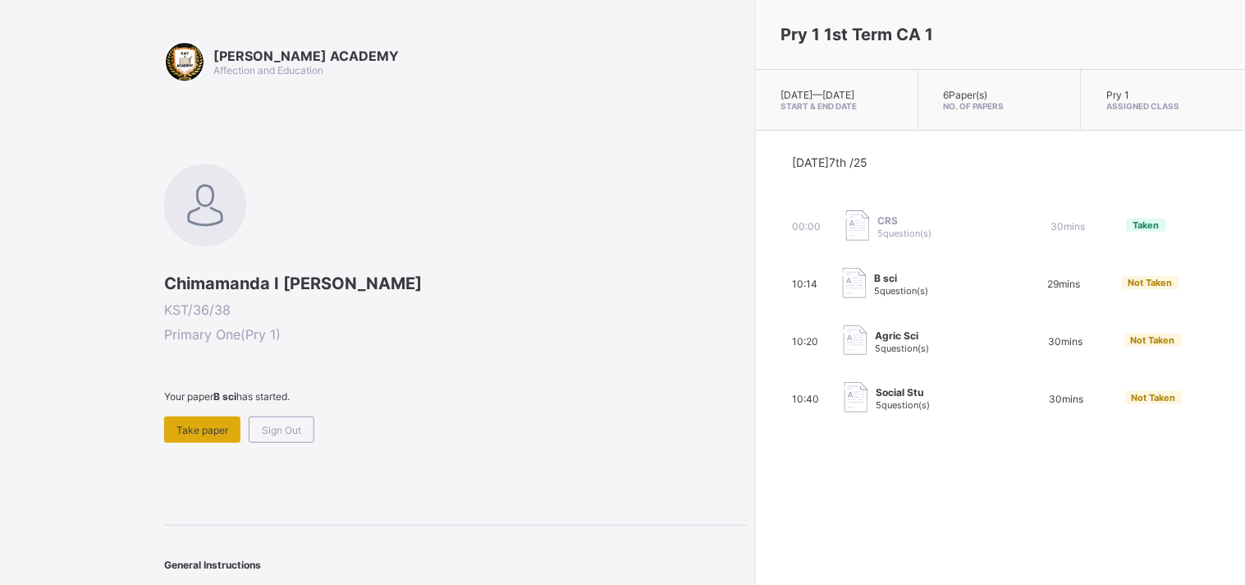
click at [201, 424] on span "Take paper" at bounding box center [203, 430] width 52 height 12
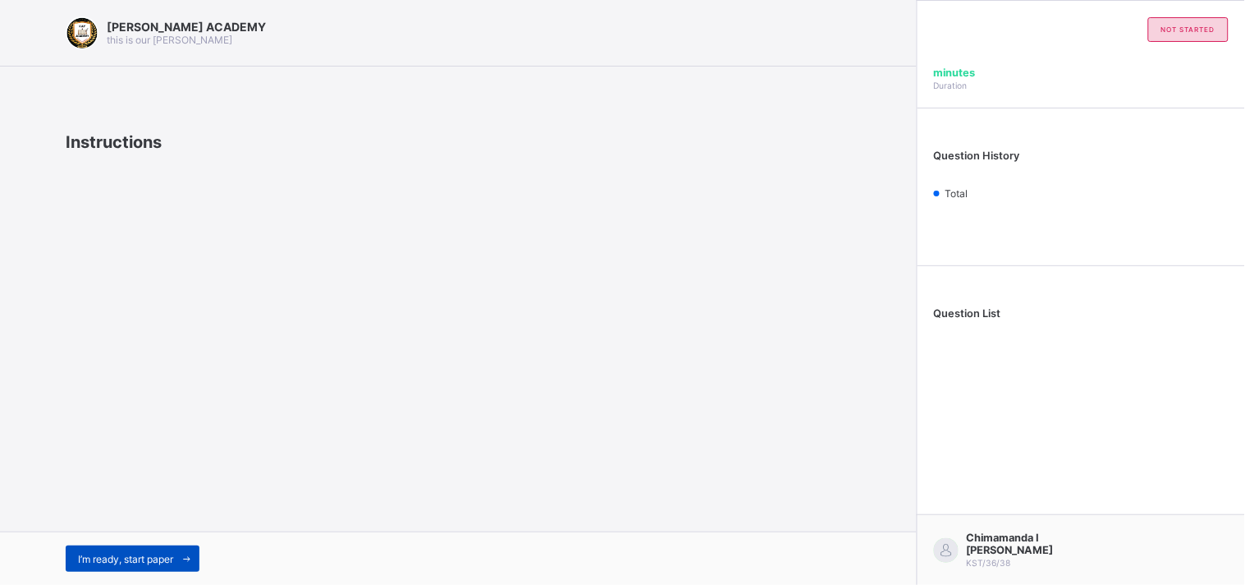
click at [151, 550] on div "I’m ready, start paper" at bounding box center [133, 558] width 134 height 26
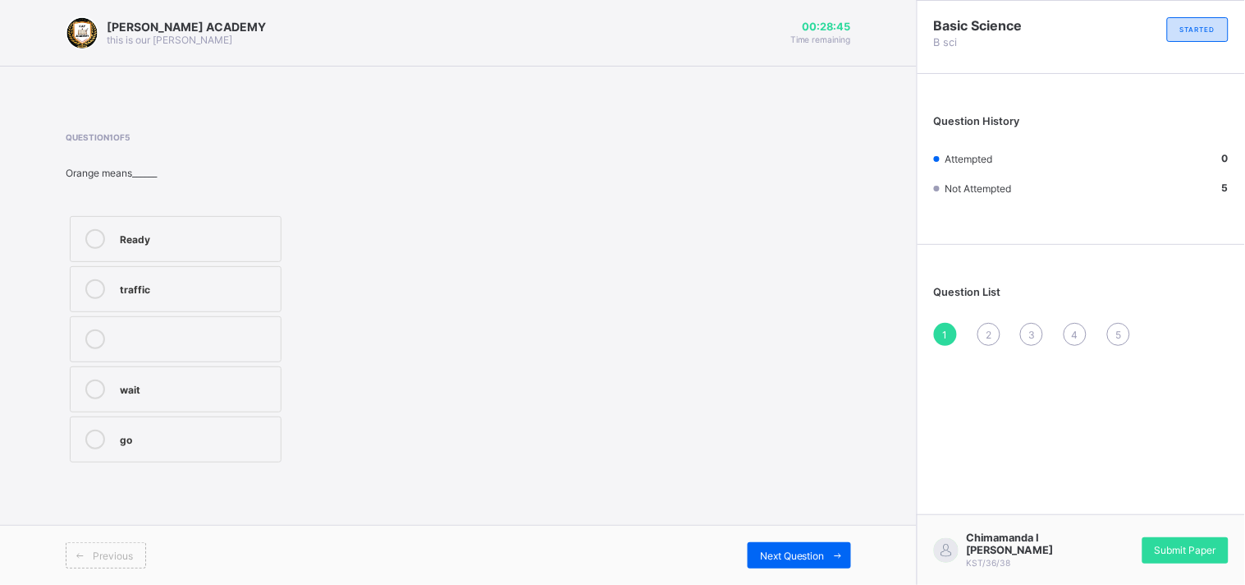
click at [250, 243] on div "Ready" at bounding box center [196, 237] width 153 height 16
click at [764, 544] on div "Next Question" at bounding box center [799, 555] width 103 height 26
click at [228, 346] on div "Stop" at bounding box center [196, 339] width 153 height 20
click at [773, 547] on div "Next Question" at bounding box center [799, 555] width 103 height 26
click at [242, 443] on div "pencil" at bounding box center [196, 437] width 153 height 16
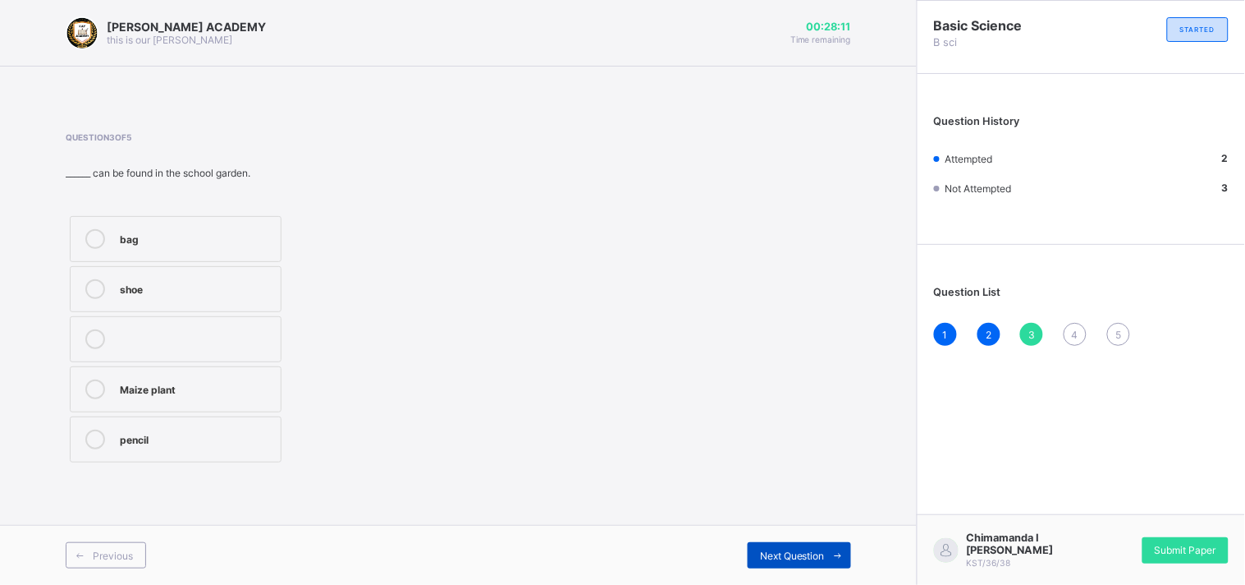
click at [786, 548] on div "Next Question" at bounding box center [799, 555] width 103 height 26
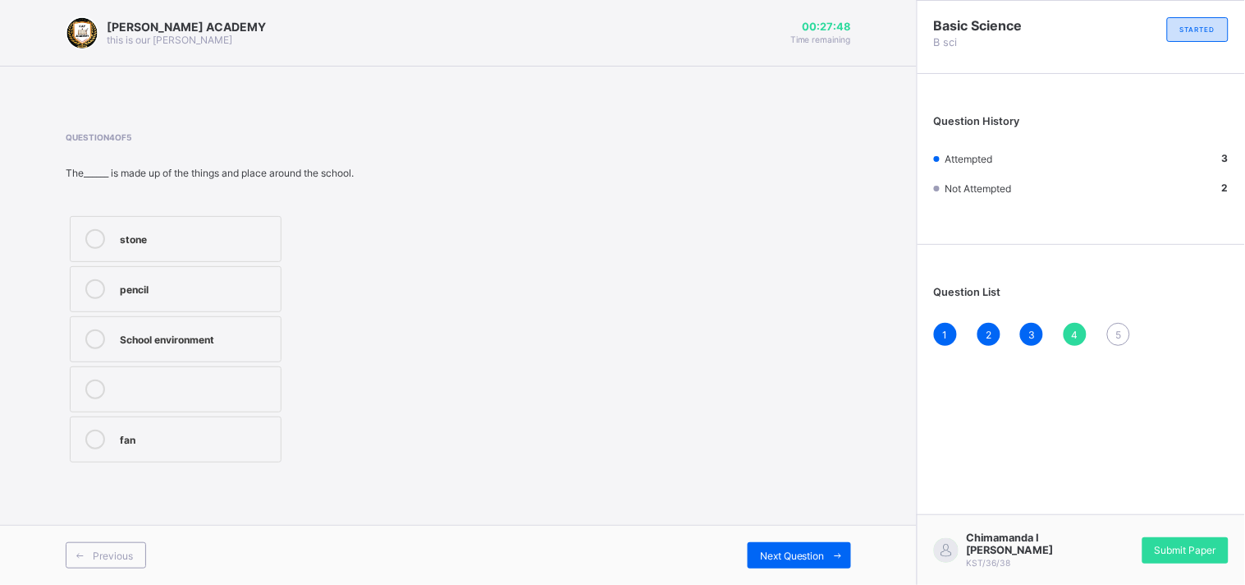
click at [156, 332] on div "School environment" at bounding box center [196, 337] width 153 height 16
click at [777, 548] on div "Next Question" at bounding box center [799, 555] width 103 height 26
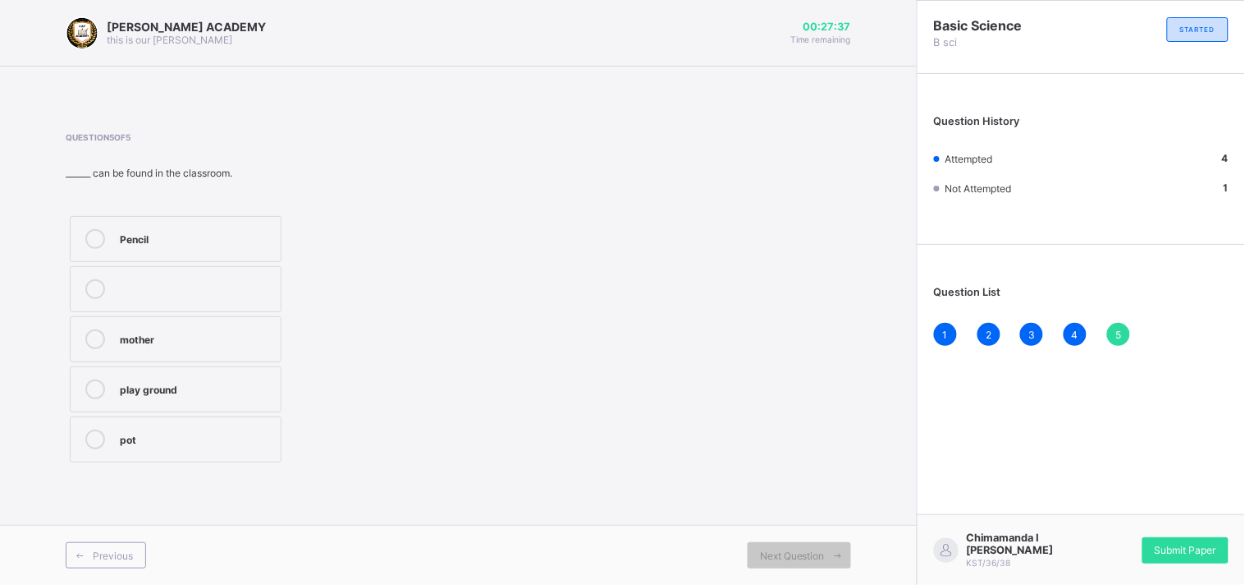
click at [583, 475] on div "Question 5 of 5 ______ can be found in the classroom. Pencil mother play ground…" at bounding box center [459, 299] width 786 height 383
click at [181, 239] on div "Pencil" at bounding box center [196, 237] width 153 height 16
click at [1194, 540] on div "Submit Paper" at bounding box center [1186, 550] width 86 height 26
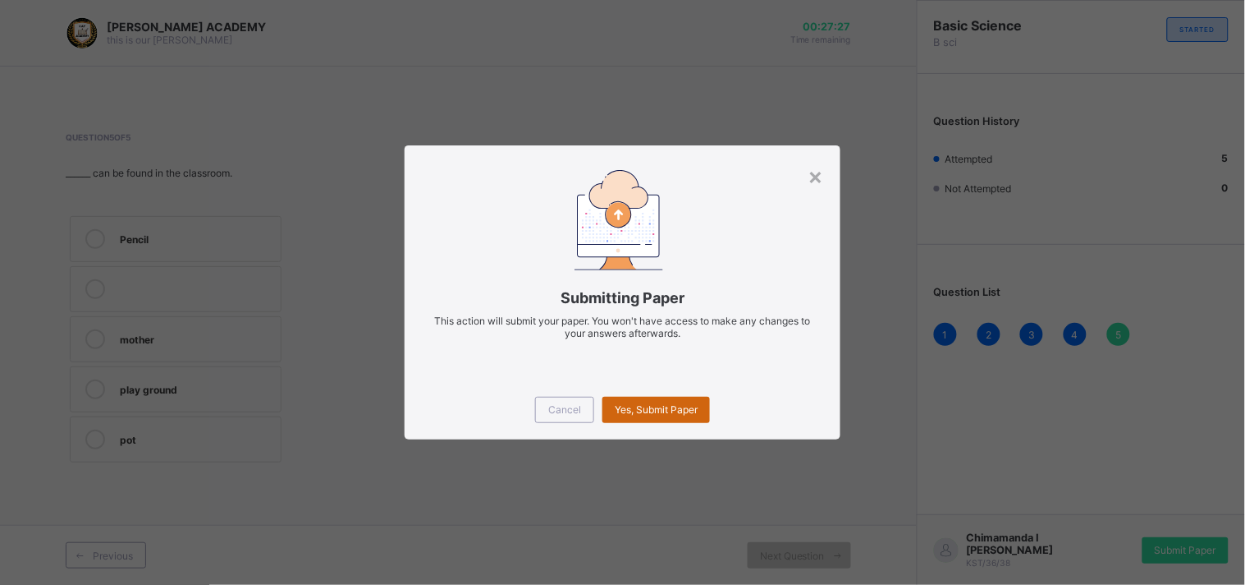
click at [678, 406] on span "Yes, Submit Paper" at bounding box center [656, 409] width 83 height 12
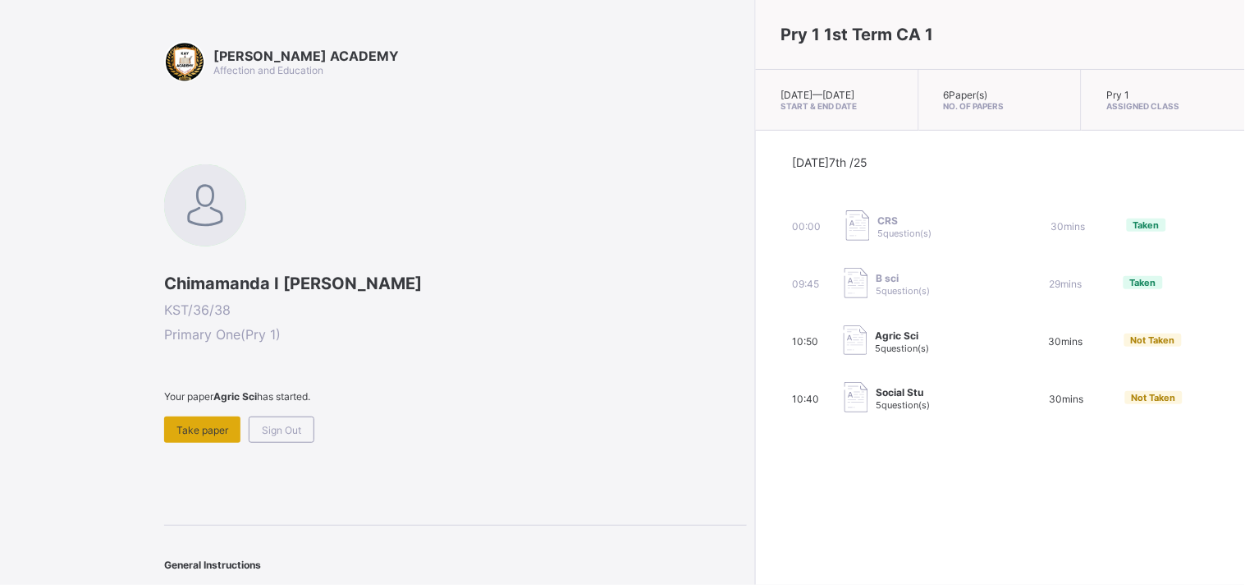
click at [225, 424] on span "Take paper" at bounding box center [203, 430] width 52 height 12
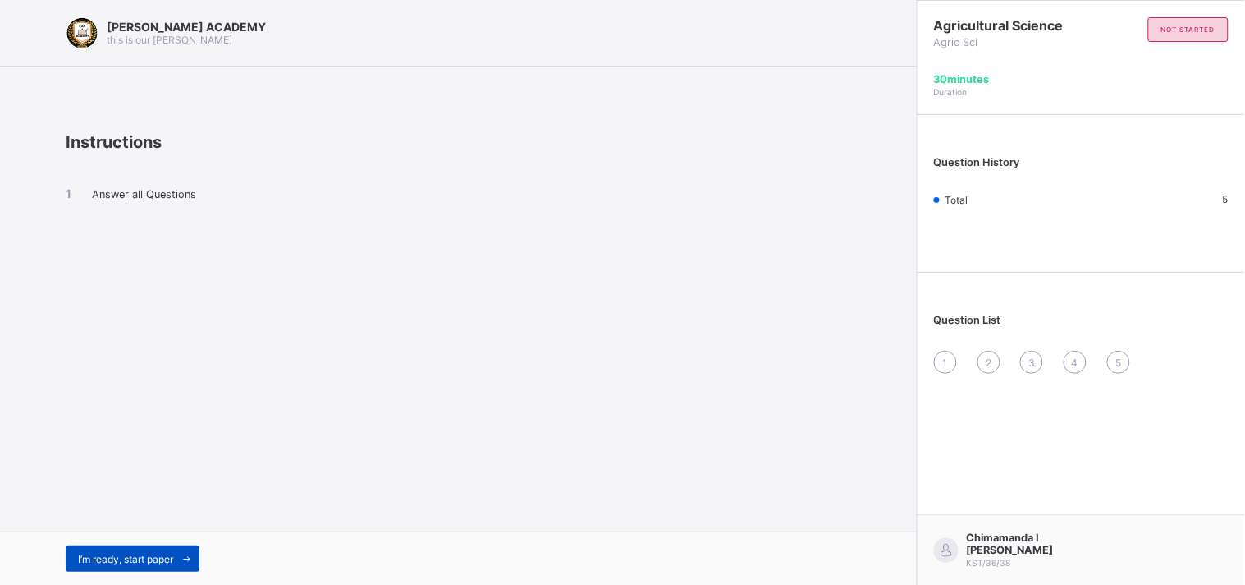
click at [150, 554] on span "I’m ready, start paper" at bounding box center [125, 558] width 95 height 12
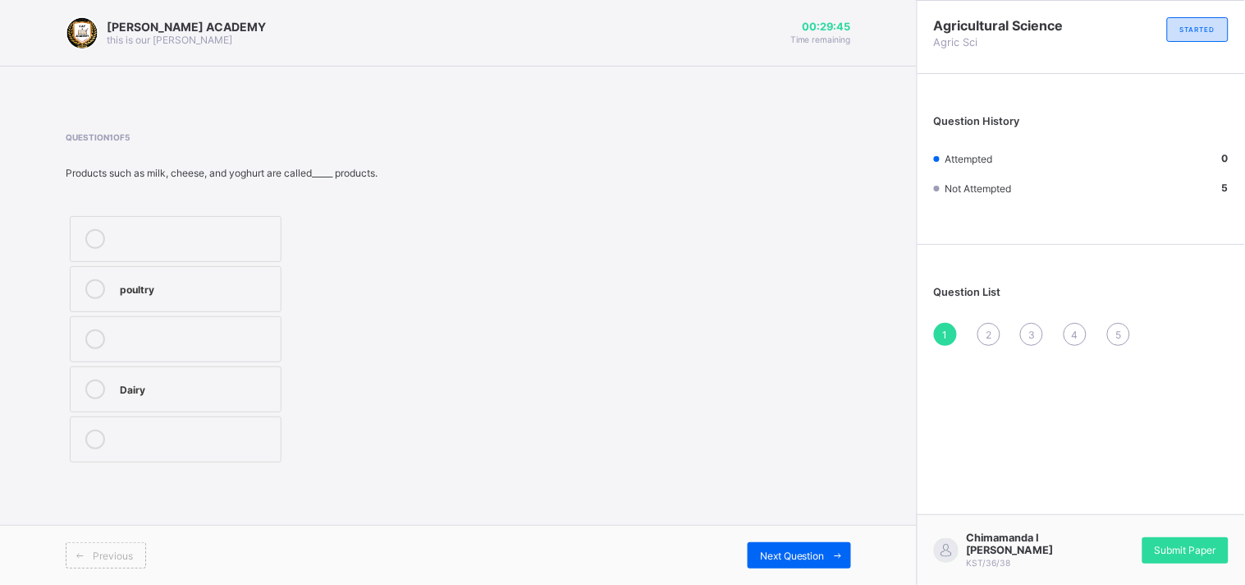
click at [129, 401] on label "Dairy" at bounding box center [176, 389] width 212 height 46
click at [756, 545] on div "Next Question" at bounding box center [799, 555] width 103 height 26
click at [234, 361] on label "3" at bounding box center [176, 339] width 212 height 46
click at [760, 558] on span "Next Question" at bounding box center [792, 555] width 65 height 12
click at [283, 366] on label "TRUE" at bounding box center [197, 351] width 254 height 46
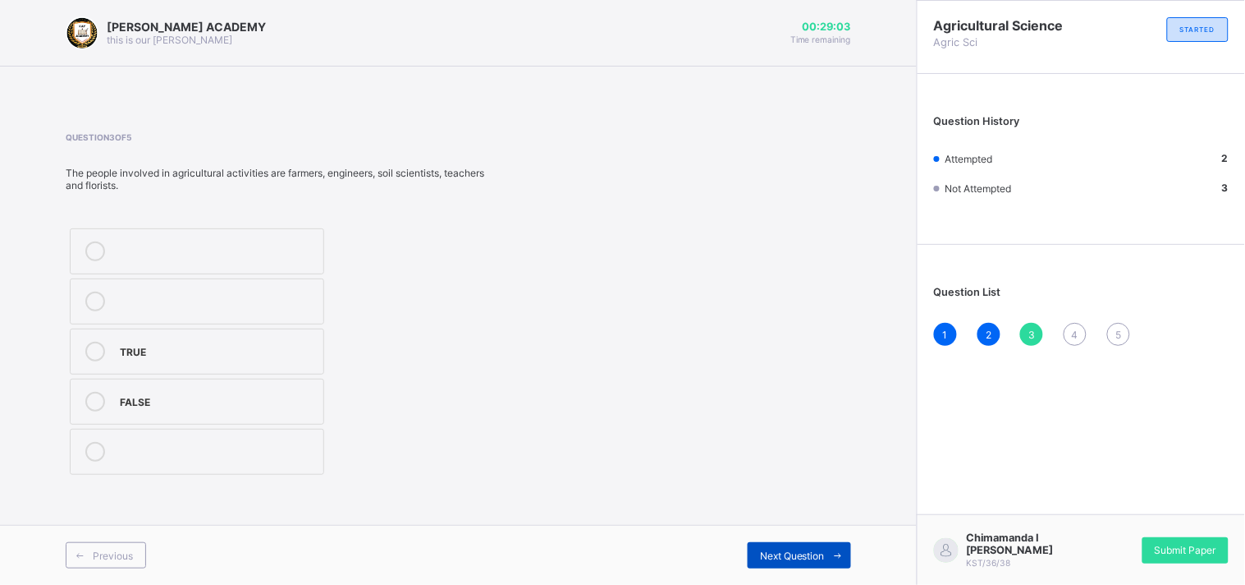
click at [791, 551] on span "Next Question" at bounding box center [792, 555] width 65 height 12
click at [176, 389] on div "TRUE" at bounding box center [196, 387] width 153 height 16
click at [803, 545] on div "Next Question" at bounding box center [799, 555] width 103 height 26
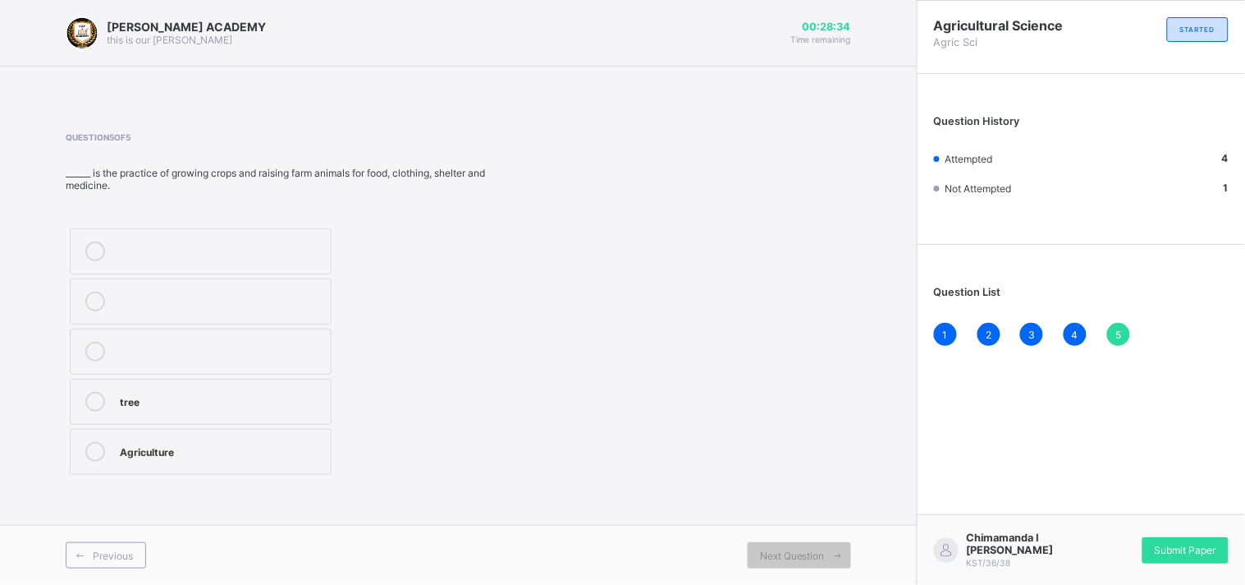
click at [276, 450] on div "Agriculture" at bounding box center [221, 450] width 203 height 16
click at [1185, 544] on span "Submit Paper" at bounding box center [1186, 549] width 62 height 12
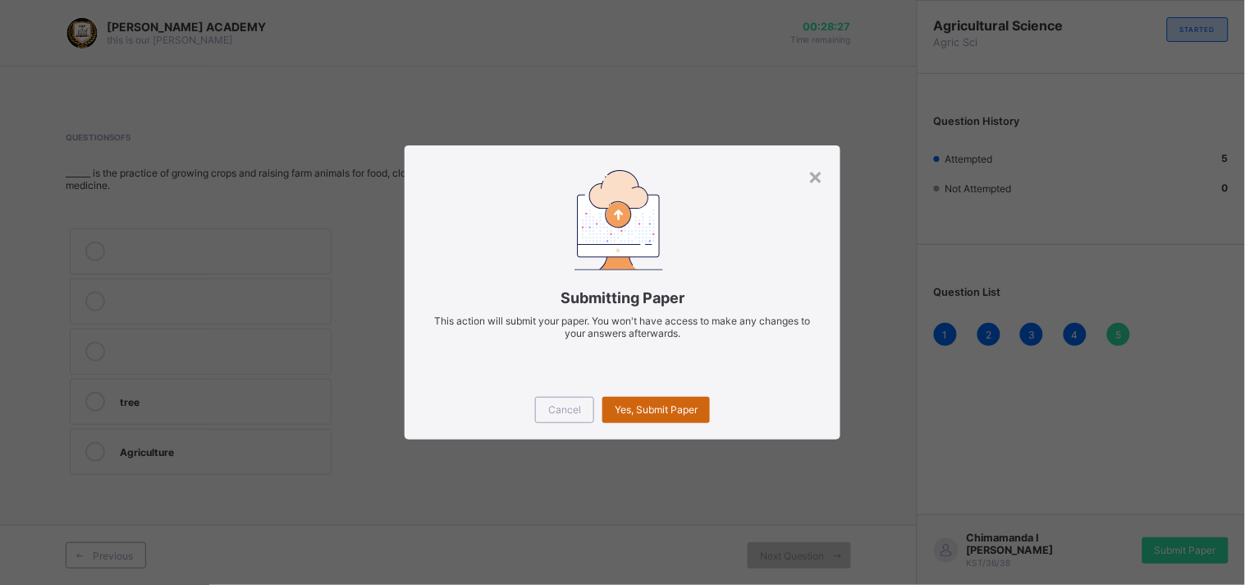
click at [658, 415] on span "Yes, Submit Paper" at bounding box center [656, 409] width 83 height 12
click at [624, 405] on div "Yes, Submit Paper" at bounding box center [657, 410] width 108 height 26
click at [650, 402] on div "Yes, Submit Paper" at bounding box center [657, 410] width 108 height 26
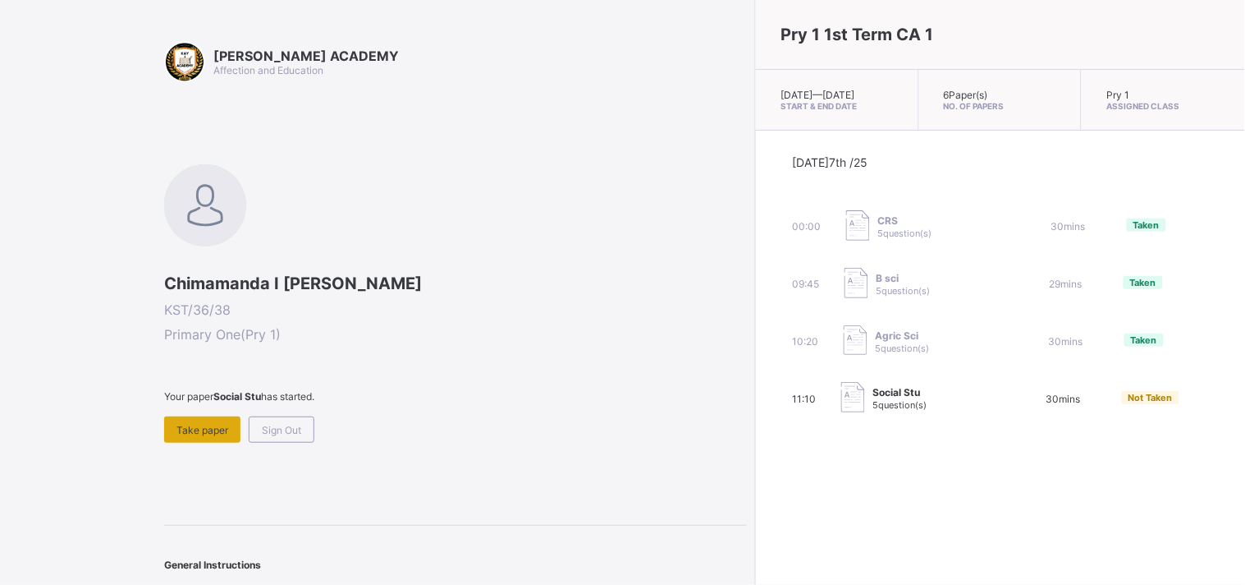
click at [211, 424] on span "Take paper" at bounding box center [203, 430] width 52 height 12
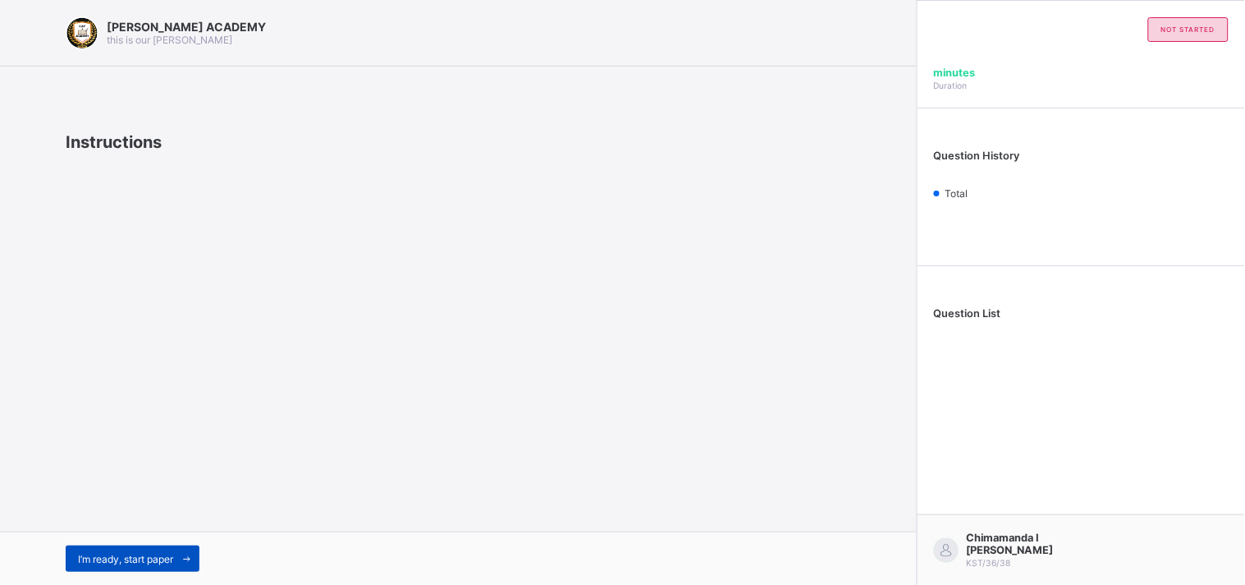
click at [174, 546] on div "I’m ready, start paper" at bounding box center [133, 558] width 134 height 26
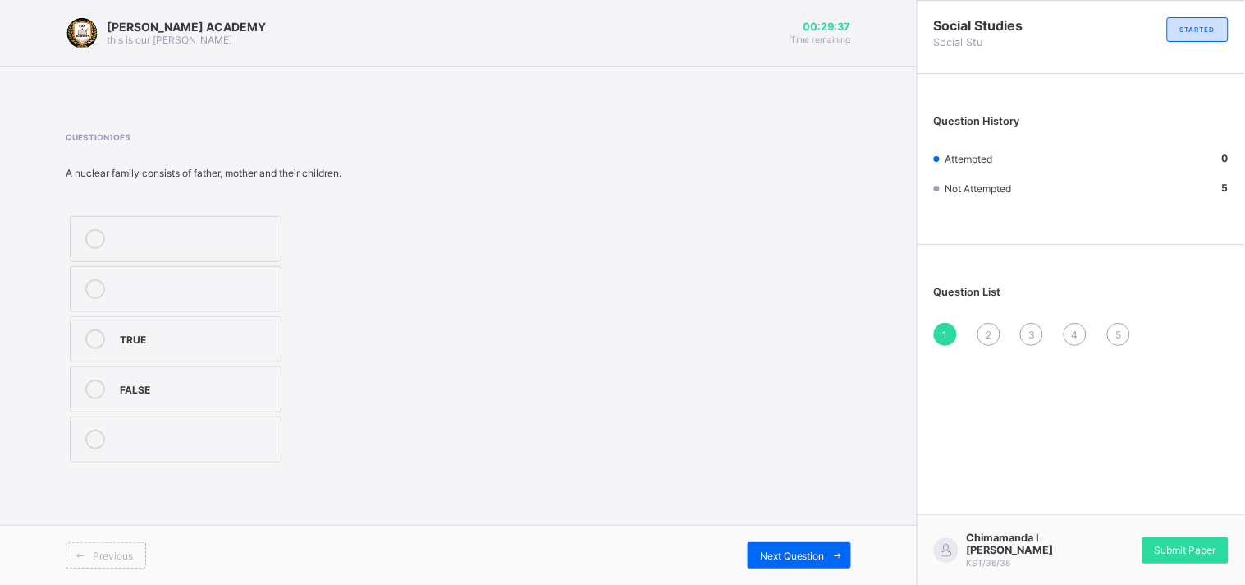
click at [189, 330] on div "TRUE" at bounding box center [196, 337] width 153 height 16
click at [802, 545] on div "Next Question" at bounding box center [799, 555] width 103 height 26
click at [220, 232] on div "2" at bounding box center [196, 237] width 153 height 16
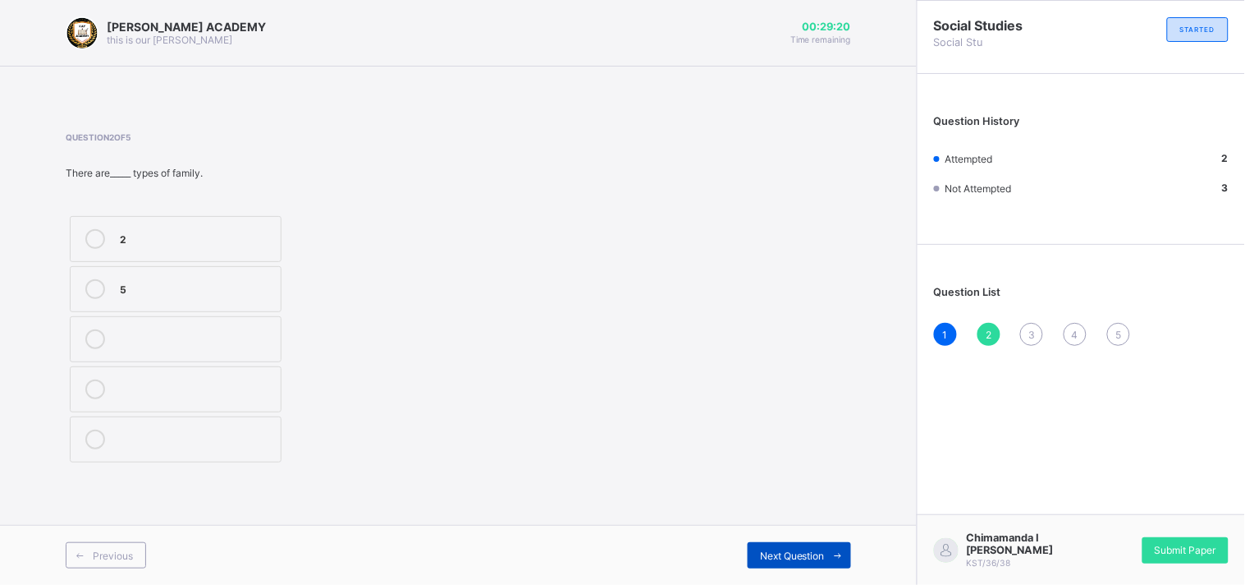
click at [805, 551] on span "Next Question" at bounding box center [792, 555] width 65 height 12
click at [248, 302] on label "Head" at bounding box center [176, 289] width 212 height 46
click at [785, 556] on span "Next Question" at bounding box center [792, 555] width 65 height 12
click at [247, 440] on div "Wife" at bounding box center [196, 437] width 153 height 16
click at [768, 557] on span "Next Question" at bounding box center [792, 555] width 65 height 12
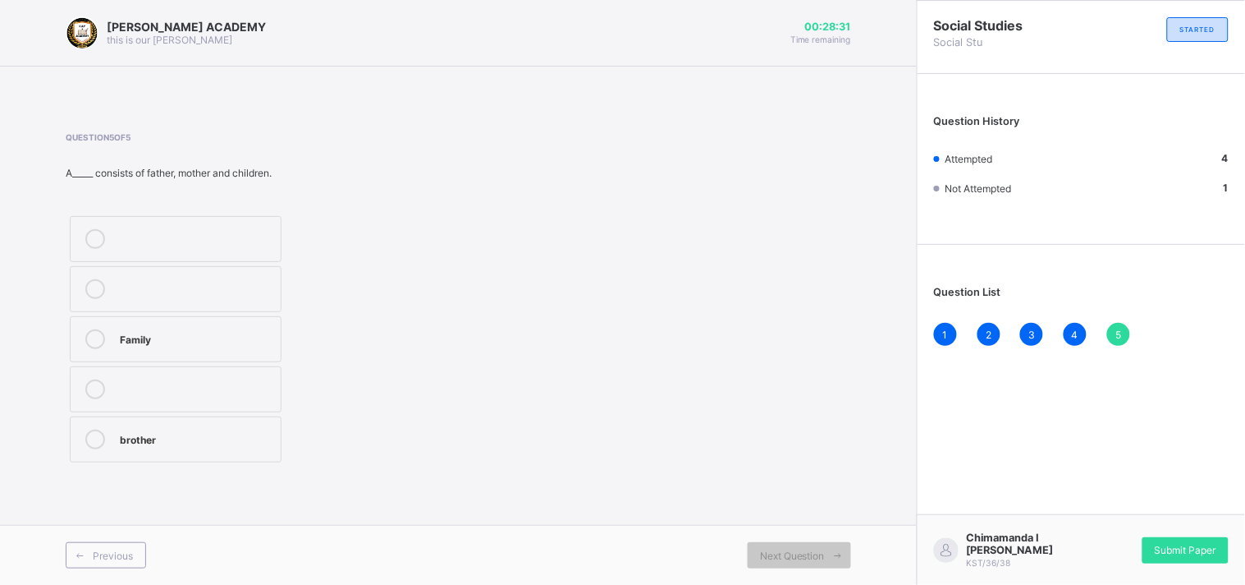
click at [276, 340] on label "Family" at bounding box center [176, 339] width 212 height 46
click at [1211, 539] on div "Submit Paper" at bounding box center [1186, 550] width 86 height 26
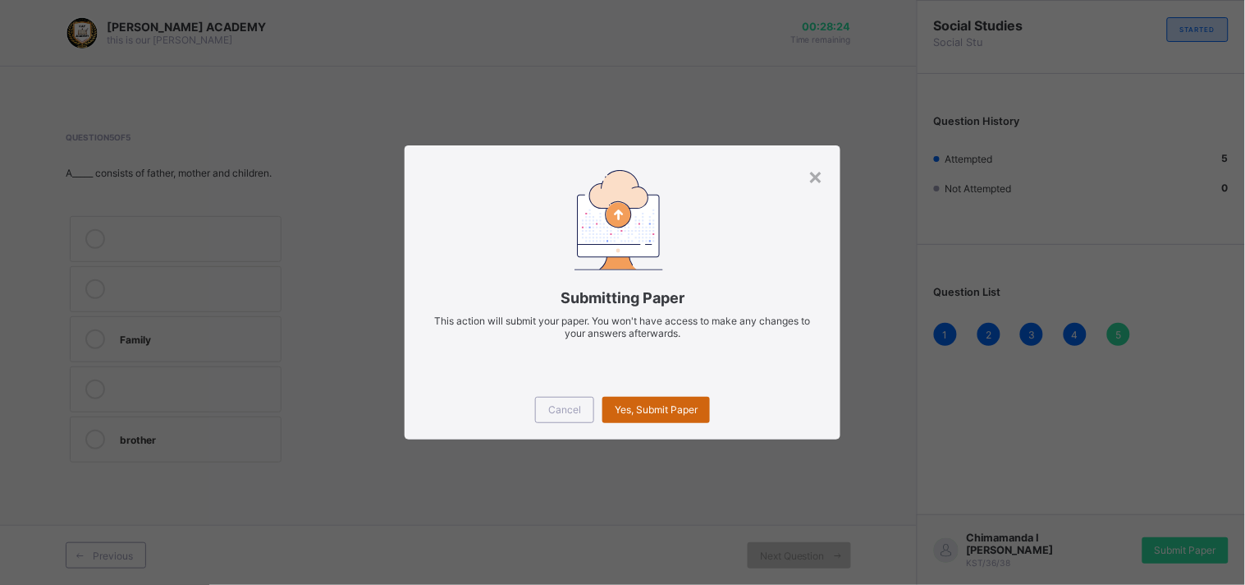
click at [675, 408] on span "Yes, Submit Paper" at bounding box center [656, 409] width 83 height 12
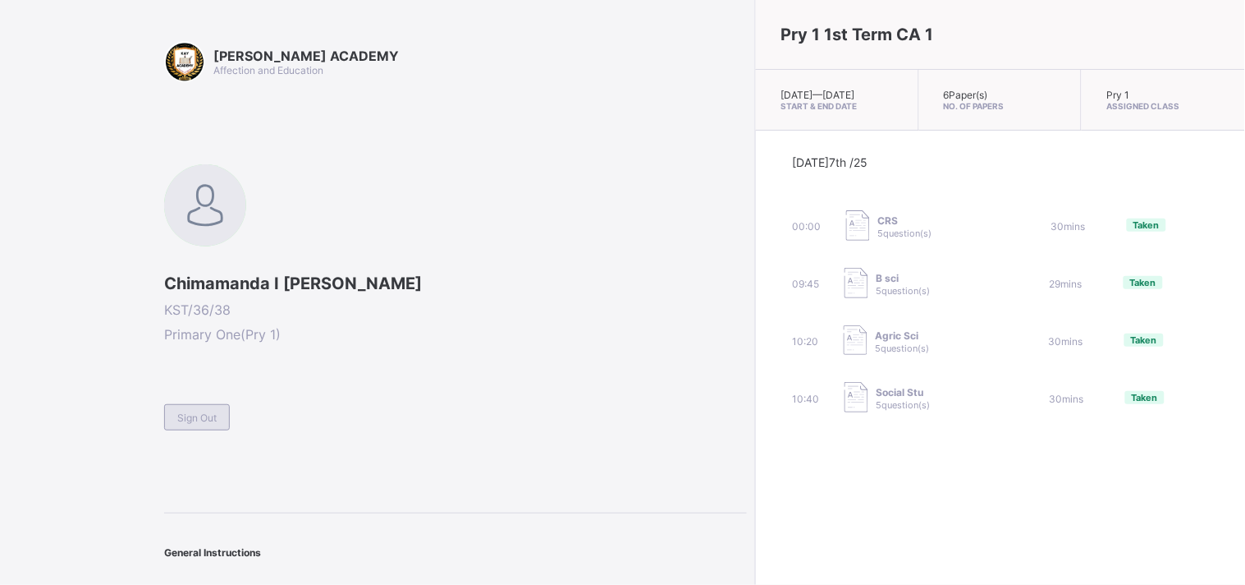
click at [216, 417] on span "Sign Out" at bounding box center [196, 417] width 39 height 12
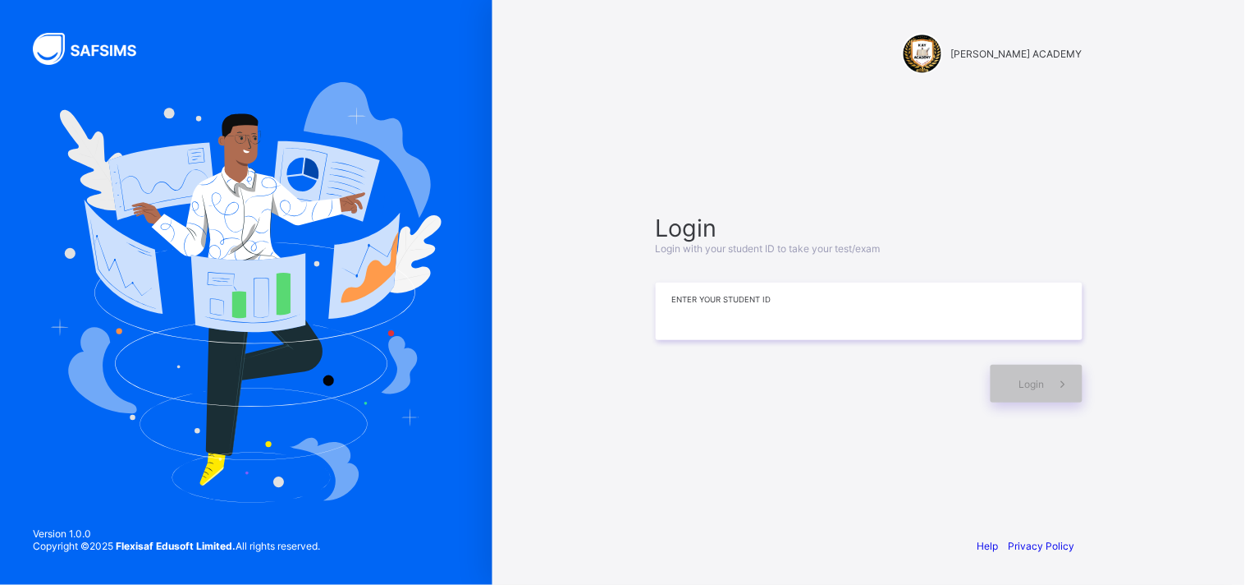
click at [669, 316] on input at bounding box center [869, 310] width 427 height 57
type input "*********"
click at [1015, 387] on div "Login" at bounding box center [1037, 384] width 92 height 38
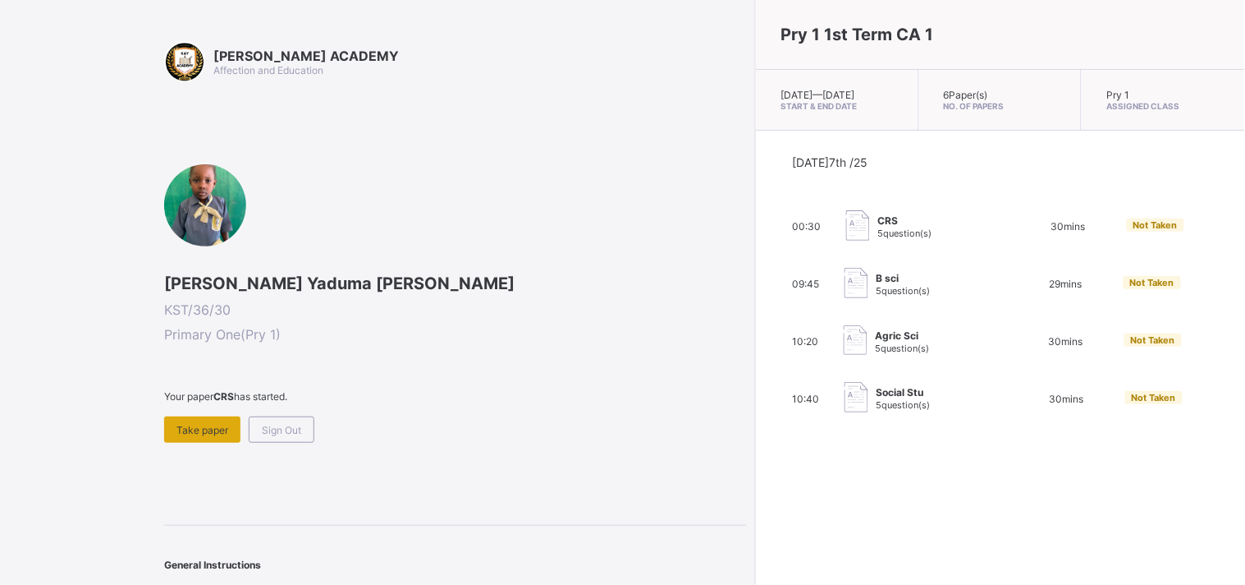
click at [197, 429] on span "Take paper" at bounding box center [203, 430] width 52 height 12
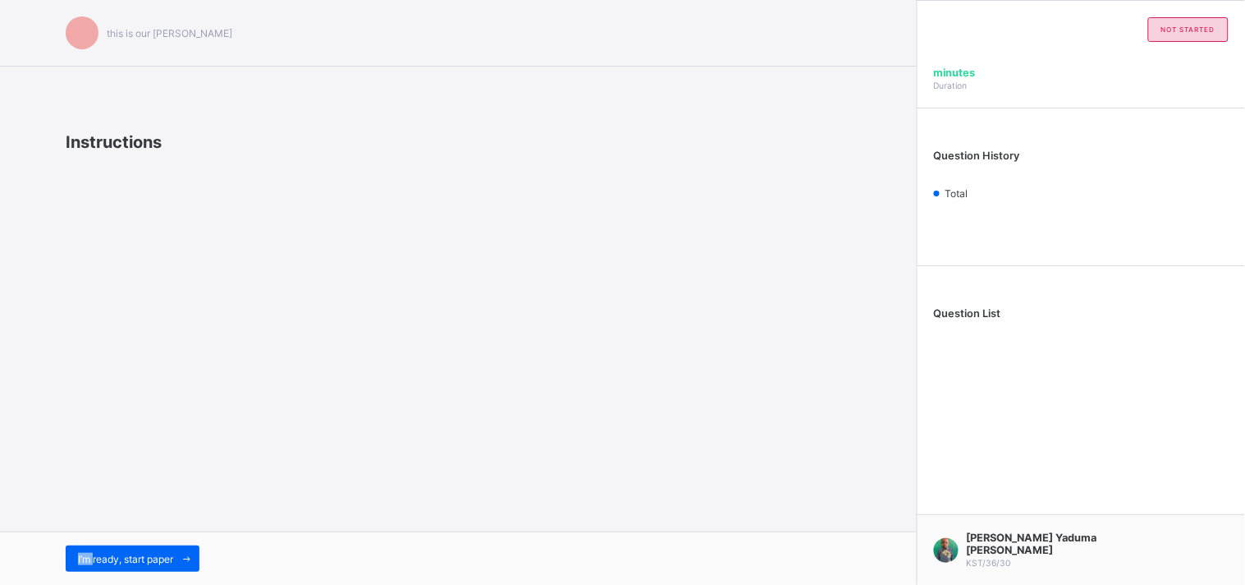
click at [197, 429] on div "this is our [PERSON_NAME] Instructions I’m ready, start paper" at bounding box center [458, 292] width 917 height 585
click at [160, 548] on div "I’m ready, start paper" at bounding box center [133, 558] width 134 height 26
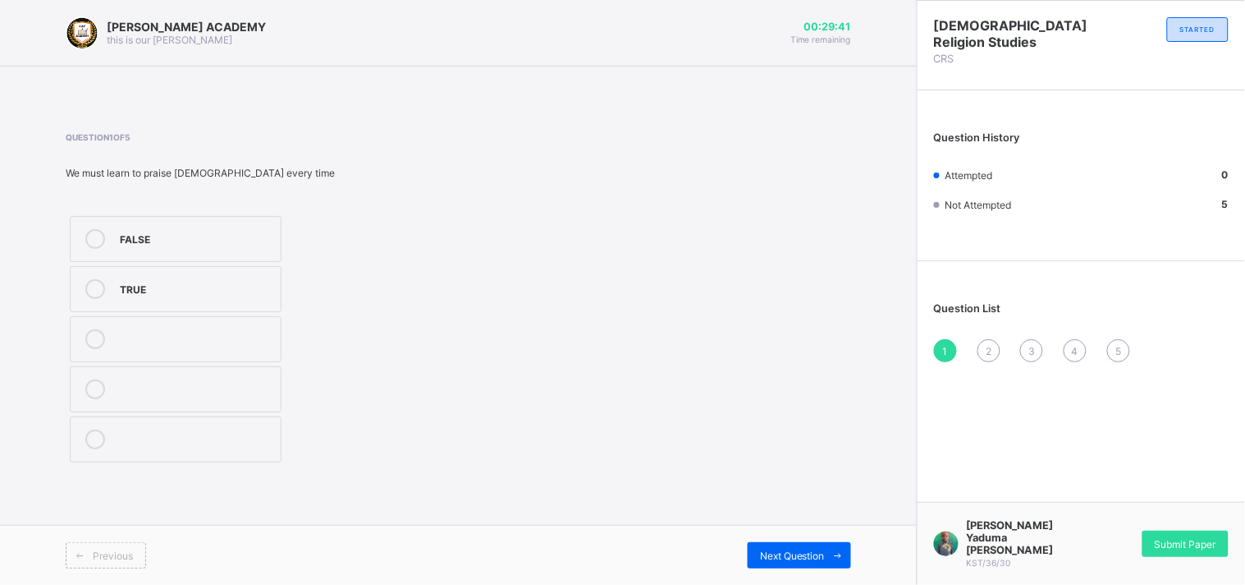
click at [140, 276] on label "TRUE" at bounding box center [176, 289] width 212 height 46
click at [829, 556] on span at bounding box center [838, 555] width 26 height 26
click at [189, 289] on div "TRUE" at bounding box center [196, 287] width 153 height 16
click at [826, 557] on span at bounding box center [838, 555] width 26 height 26
click at [154, 403] on label "Prayer" at bounding box center [176, 389] width 212 height 46
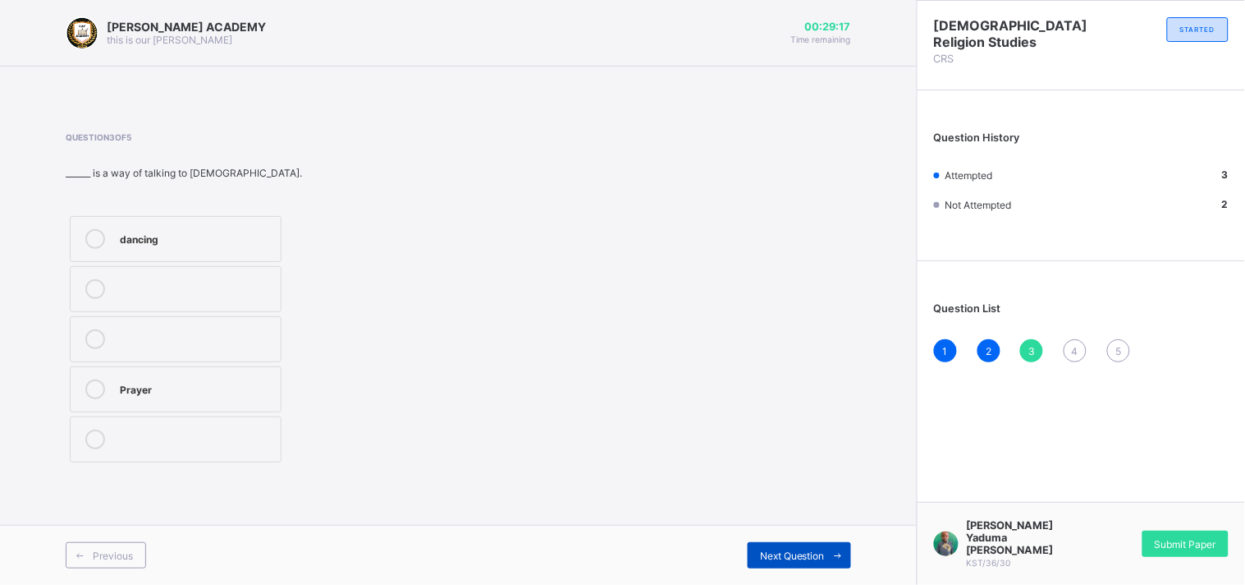
click at [773, 555] on span "Next Question" at bounding box center [792, 555] width 65 height 12
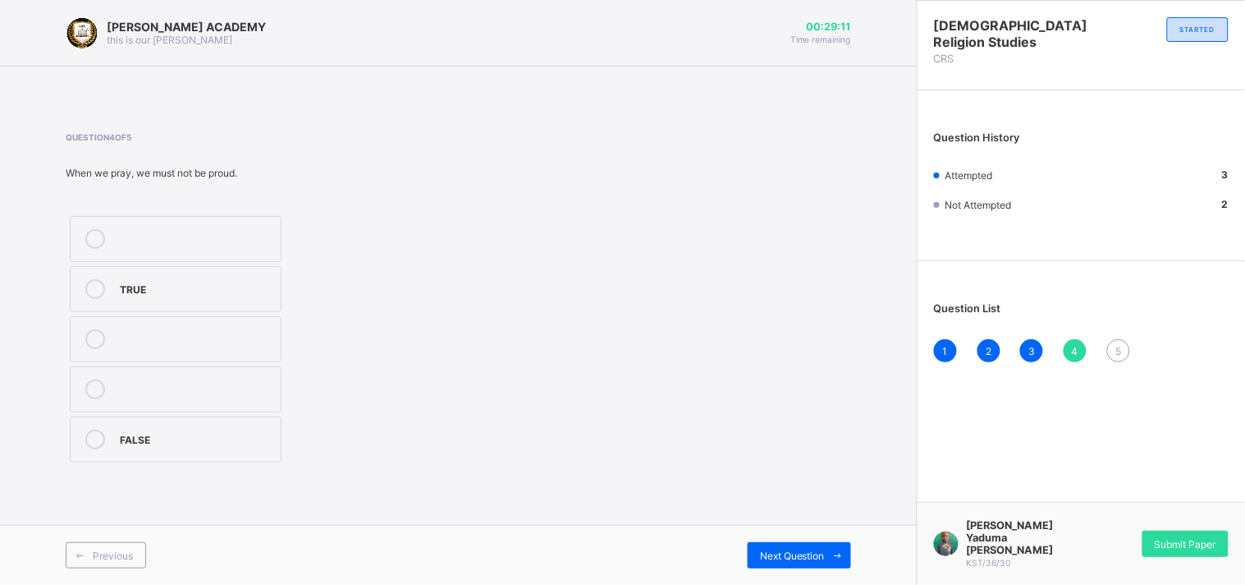
click at [223, 277] on label "TRUE" at bounding box center [176, 289] width 212 height 46
click at [800, 543] on div "Next Question" at bounding box center [799, 555] width 103 height 26
click at [211, 437] on div "The Lord's prayer" at bounding box center [196, 437] width 153 height 16
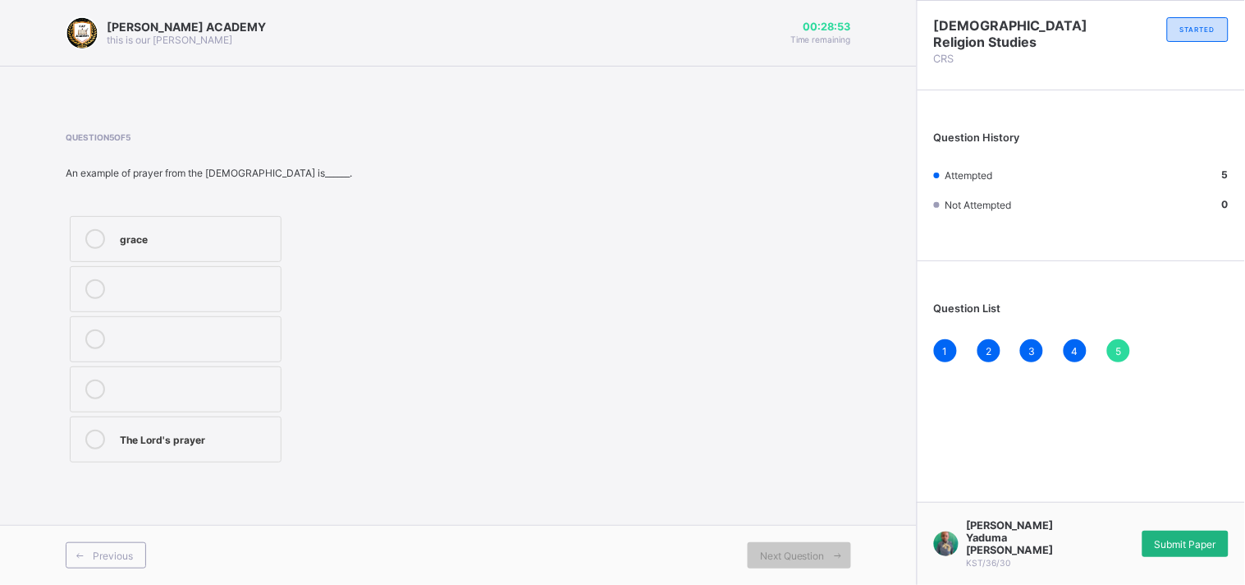
click at [1192, 538] on div "Submit Paper" at bounding box center [1186, 543] width 86 height 26
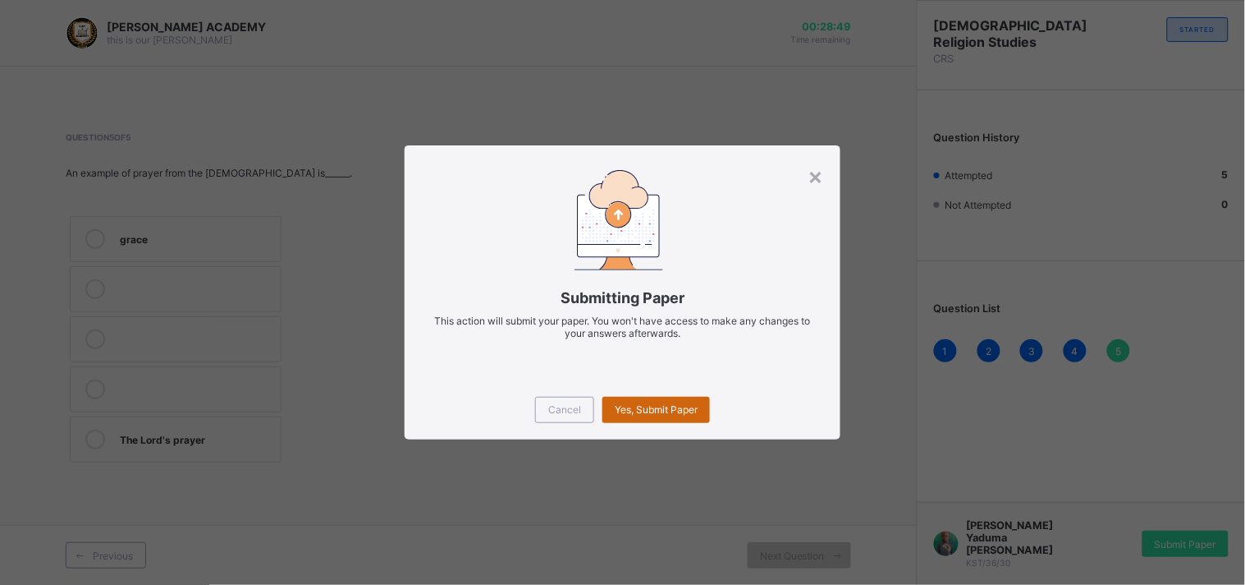
click at [690, 417] on div "Yes, Submit Paper" at bounding box center [657, 410] width 108 height 26
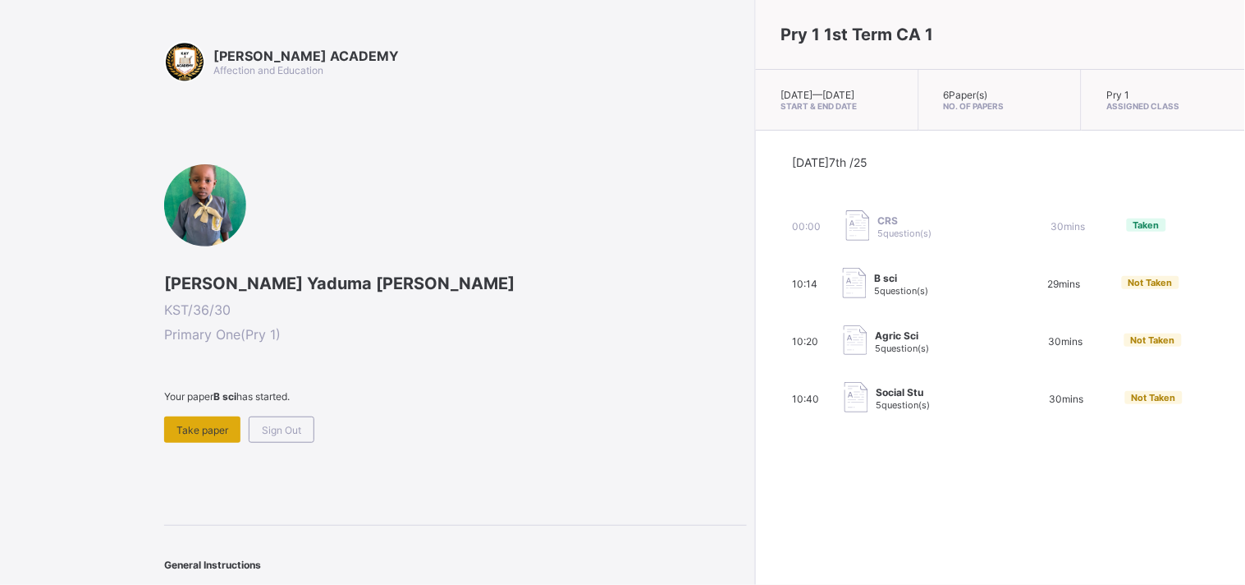
click at [225, 431] on span "Take paper" at bounding box center [203, 430] width 52 height 12
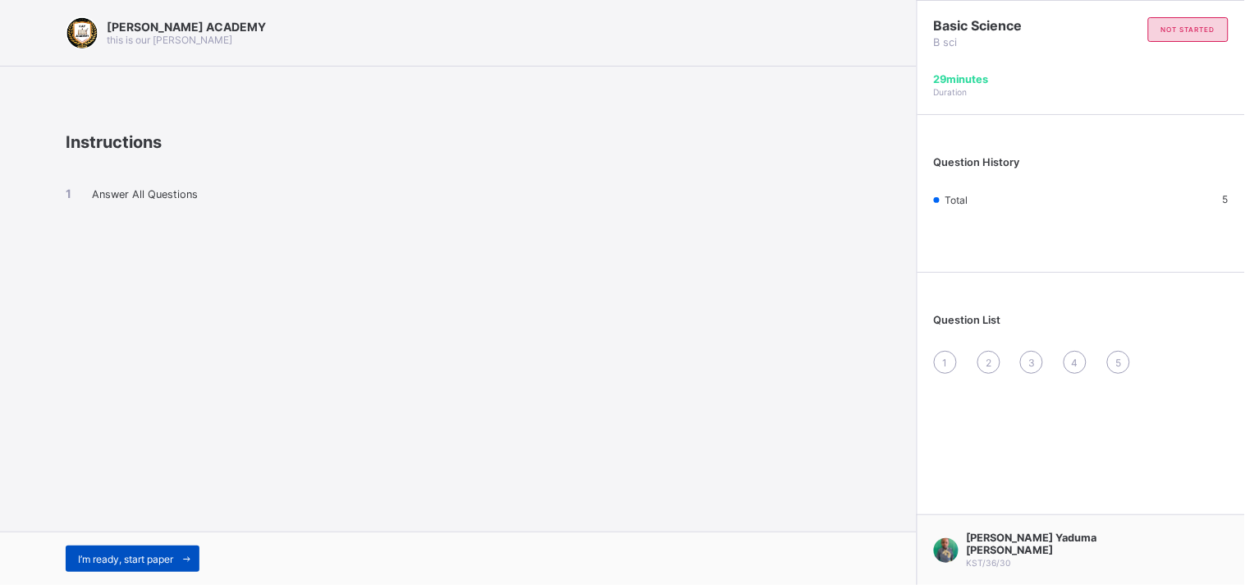
click at [127, 556] on span "I’m ready, start paper" at bounding box center [125, 558] width 95 height 12
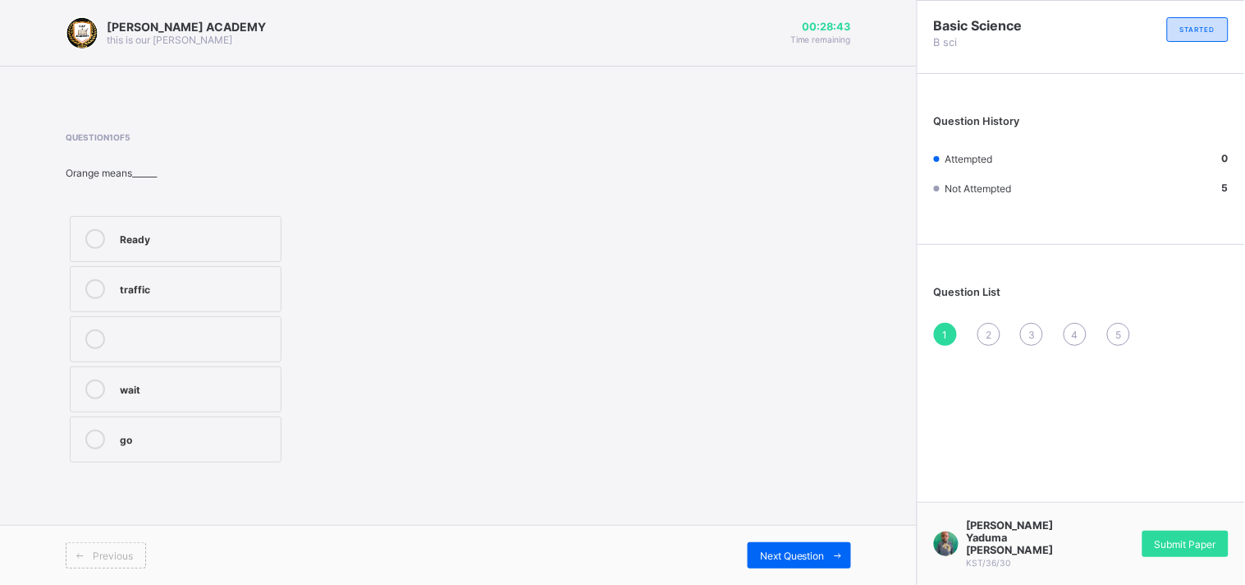
click at [182, 232] on div "Ready" at bounding box center [196, 237] width 153 height 16
click at [796, 550] on span "Next Question" at bounding box center [792, 555] width 65 height 12
click at [228, 339] on div "Stop" at bounding box center [196, 337] width 153 height 16
click at [792, 555] on span "Next Question" at bounding box center [792, 555] width 65 height 12
click at [256, 368] on label "Maize plant" at bounding box center [176, 389] width 212 height 46
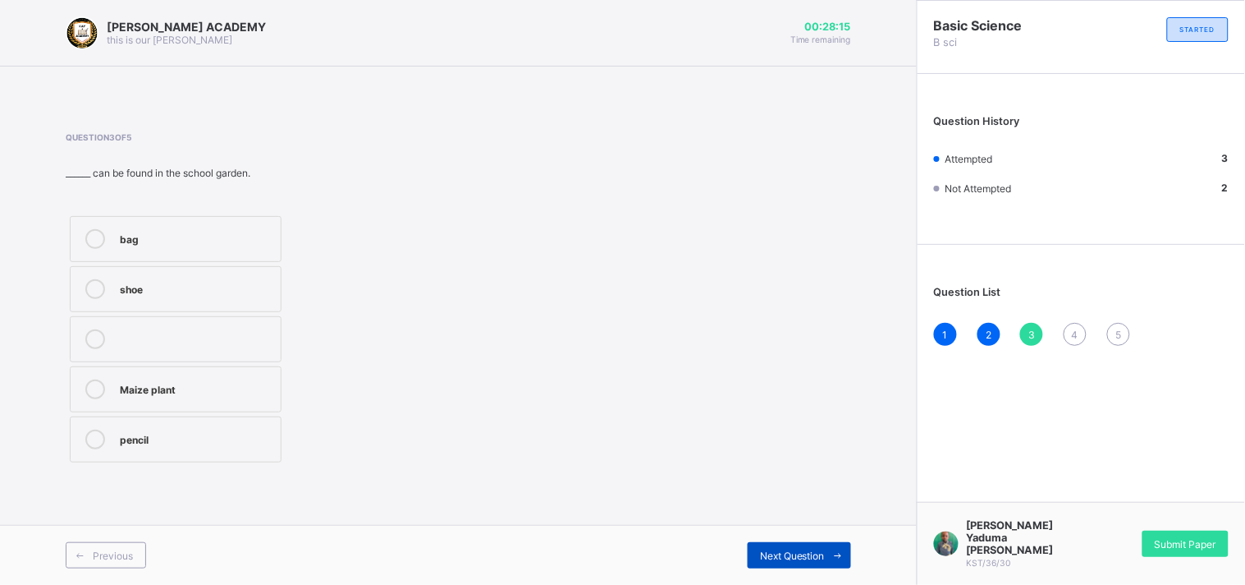
click at [807, 549] on span "Next Question" at bounding box center [792, 555] width 65 height 12
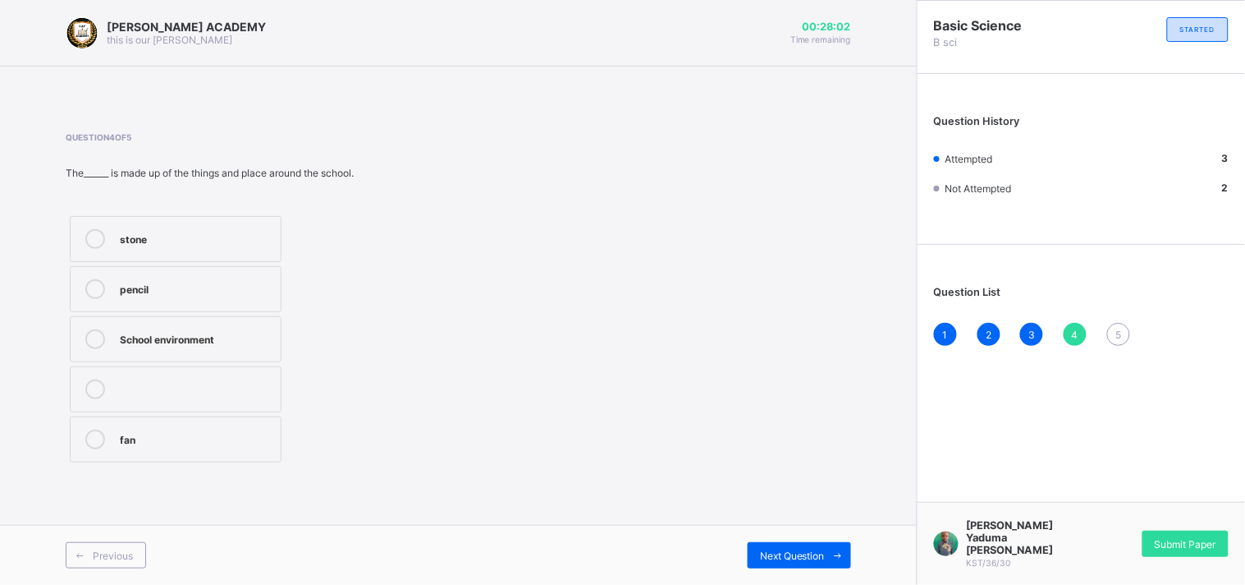
click at [224, 277] on label "pencil" at bounding box center [176, 289] width 212 height 46
click at [795, 552] on span "Next Question" at bounding box center [792, 555] width 65 height 12
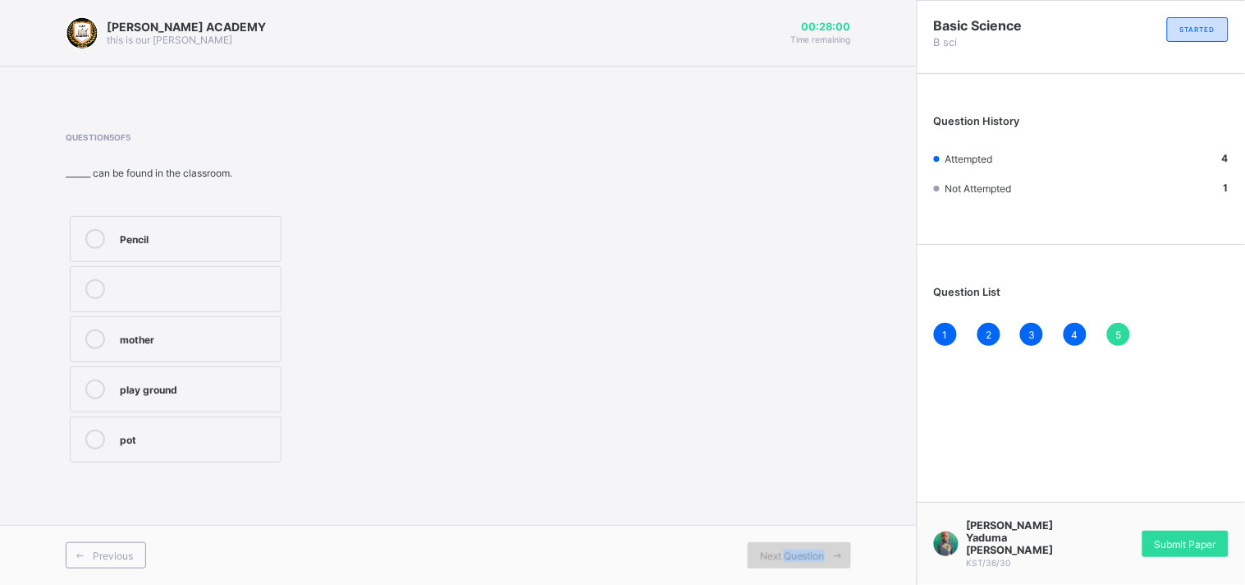
click at [795, 552] on span "Next Question" at bounding box center [792, 555] width 65 height 12
click at [228, 227] on label "Pencil" at bounding box center [176, 239] width 212 height 46
click at [1180, 548] on span "Submit Paper" at bounding box center [1186, 544] width 62 height 12
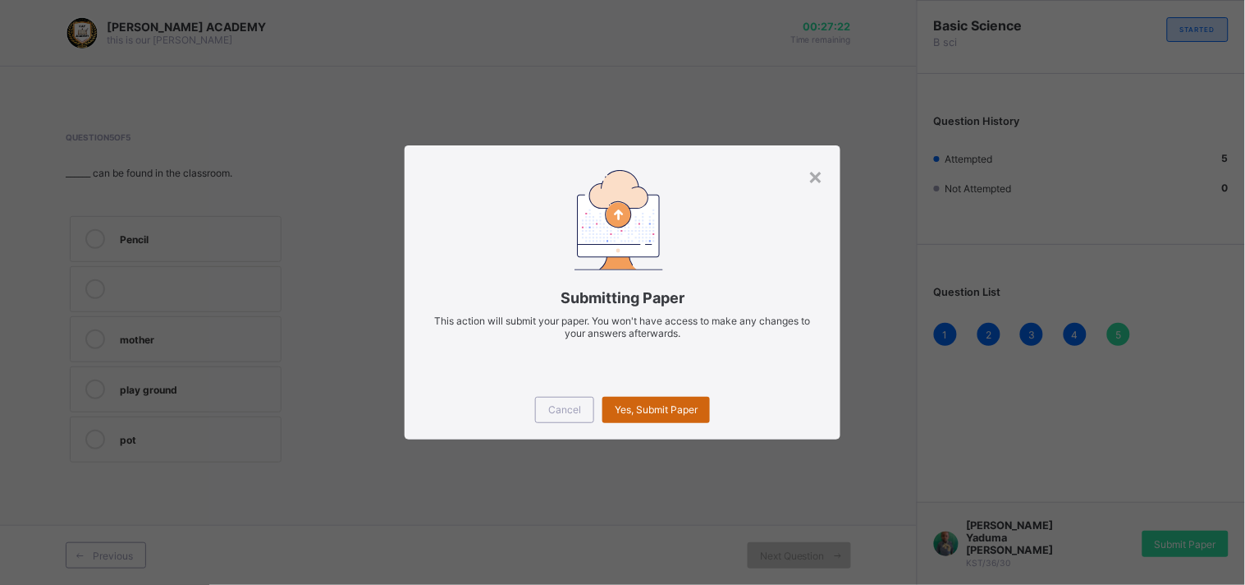
click at [668, 407] on span "Yes, Submit Paper" at bounding box center [656, 409] width 83 height 12
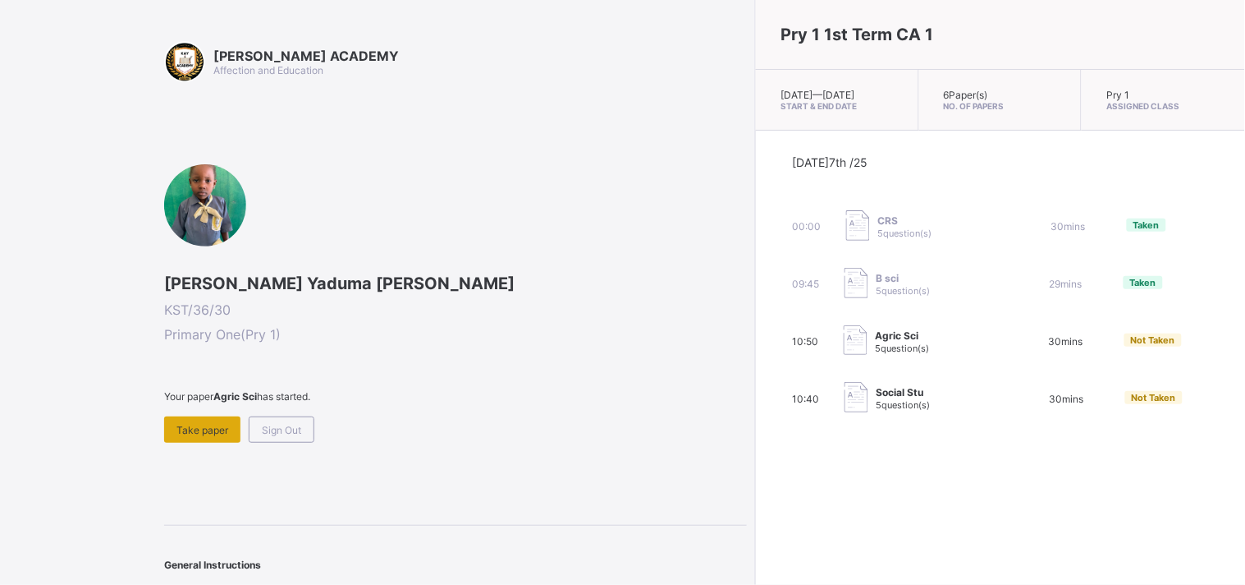
click at [205, 432] on span "Take paper" at bounding box center [203, 430] width 52 height 12
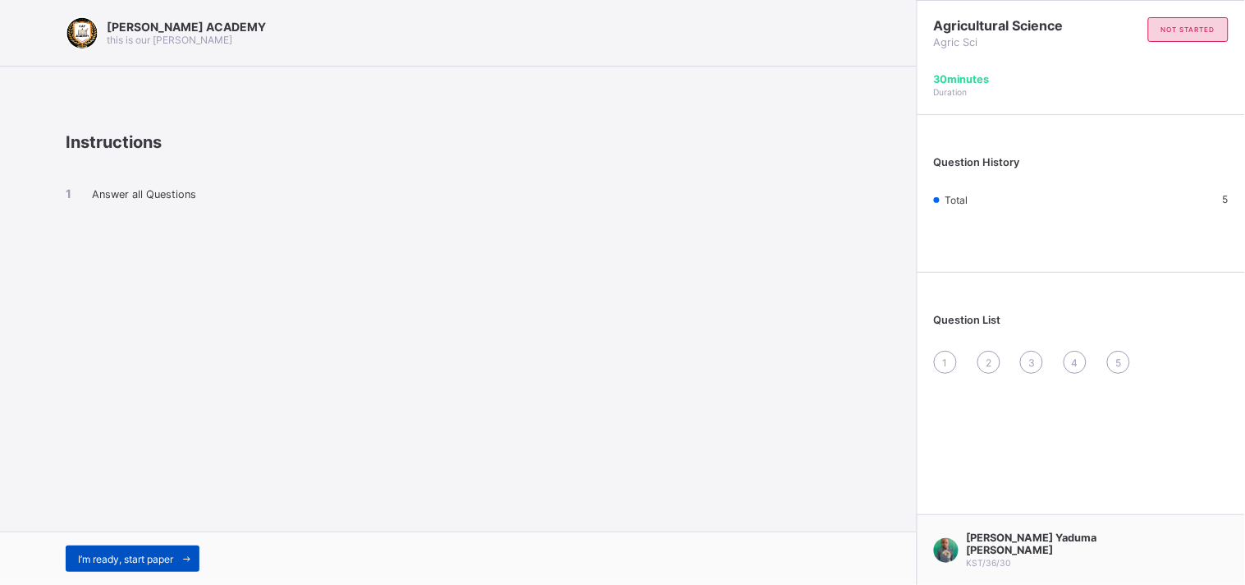
click at [167, 559] on span "I’m ready, start paper" at bounding box center [125, 558] width 95 height 12
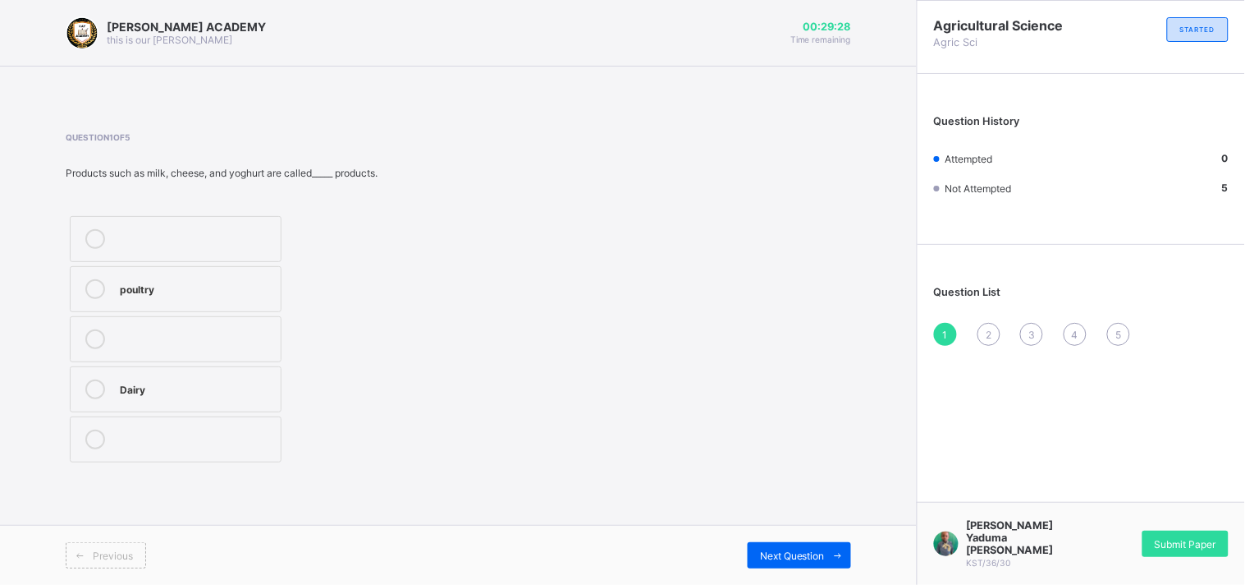
click at [161, 374] on label "Dairy" at bounding box center [176, 389] width 212 height 46
click at [782, 549] on span "Next Question" at bounding box center [792, 555] width 65 height 12
click at [241, 299] on label "2" at bounding box center [176, 289] width 212 height 46
click at [754, 550] on div "Next Question" at bounding box center [799, 555] width 103 height 26
click at [197, 354] on div "TRUE" at bounding box center [217, 350] width 195 height 16
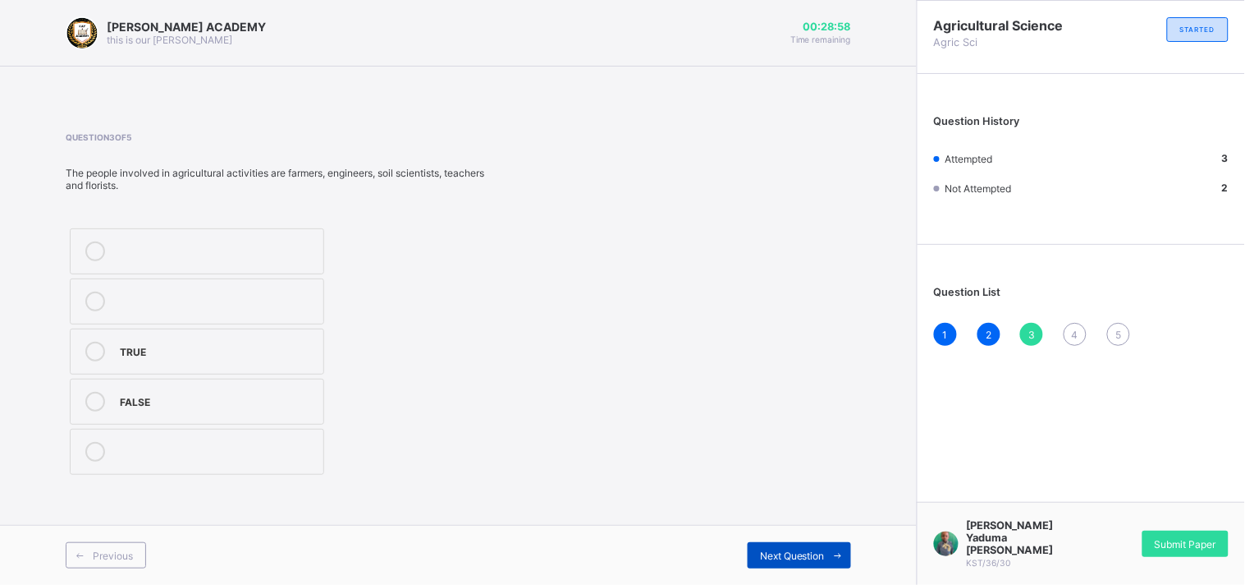
click at [786, 554] on span "Next Question" at bounding box center [792, 555] width 65 height 12
click at [242, 403] on label "TRUE" at bounding box center [176, 389] width 212 height 46
click at [798, 559] on span "Next Question" at bounding box center [792, 555] width 65 height 12
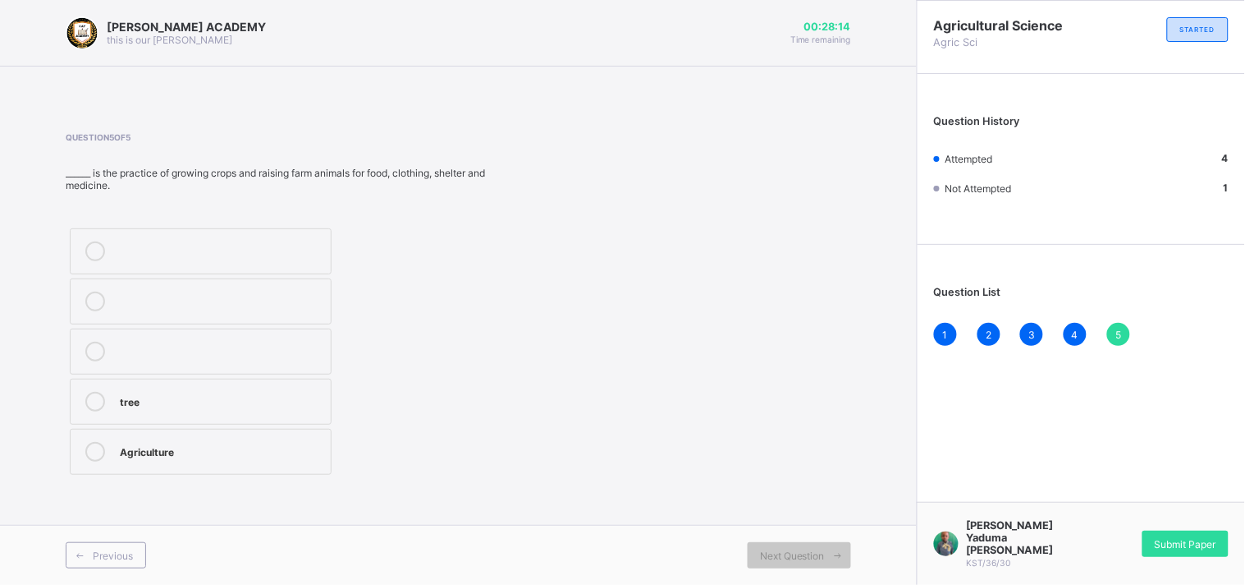
click at [194, 442] on div "Agriculture" at bounding box center [221, 450] width 203 height 16
click at [1168, 550] on span "Submit Paper" at bounding box center [1186, 544] width 62 height 12
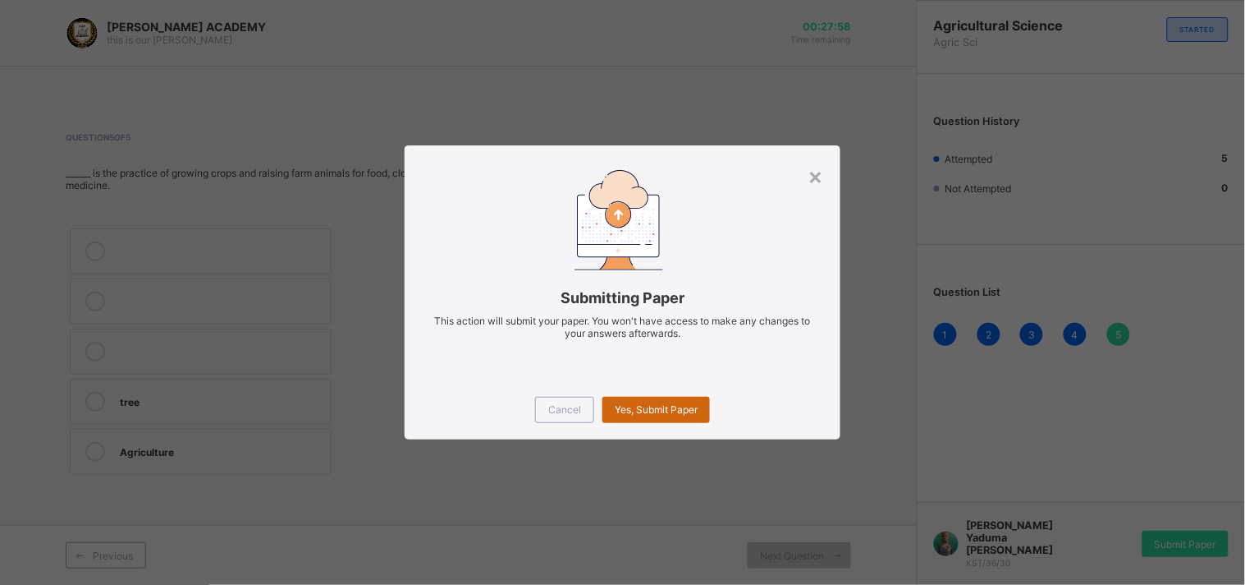
click at [657, 412] on span "Yes, Submit Paper" at bounding box center [656, 409] width 83 height 12
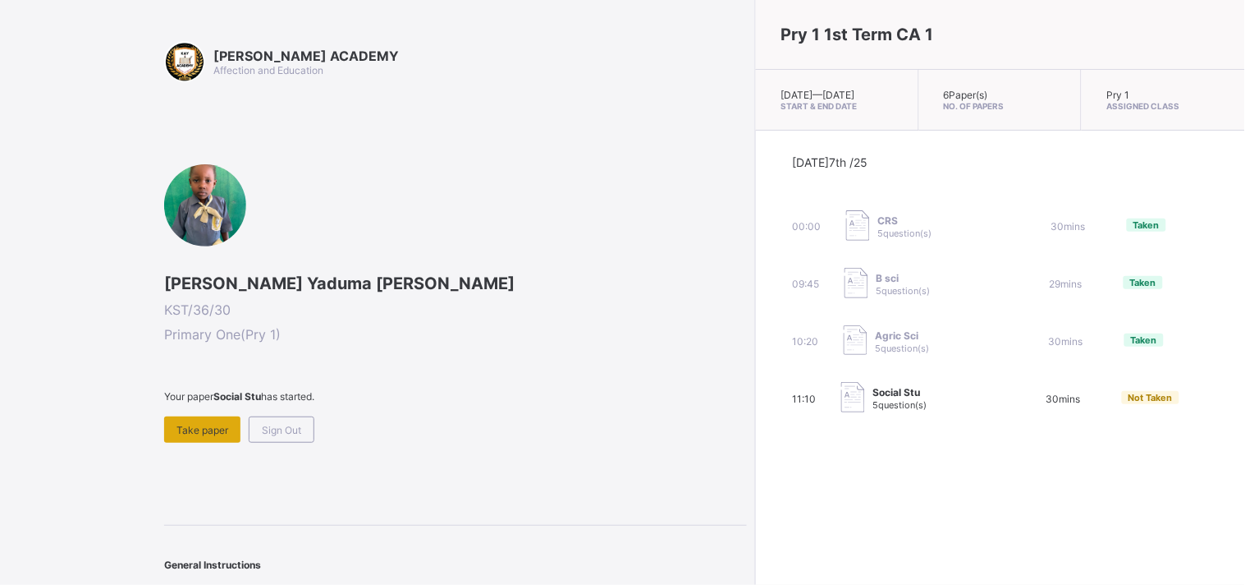
click at [204, 432] on span "Take paper" at bounding box center [203, 430] width 52 height 12
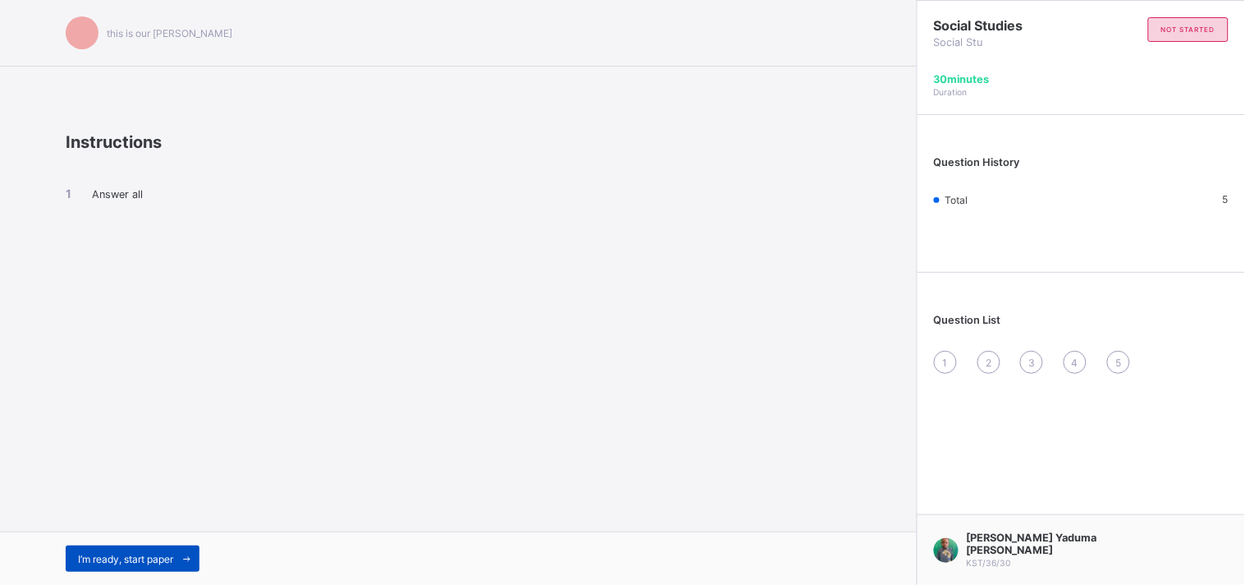
click at [170, 550] on div "I’m ready, start paper" at bounding box center [133, 558] width 134 height 26
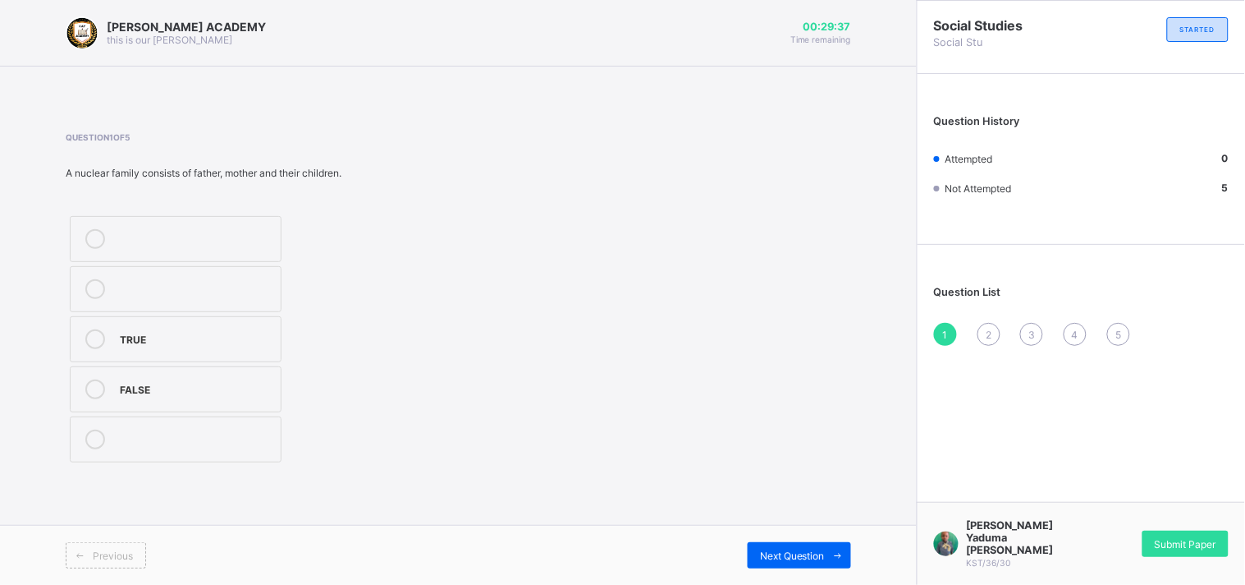
click at [144, 341] on div "TRUE" at bounding box center [196, 337] width 153 height 16
click at [813, 549] on span "Next Question" at bounding box center [792, 555] width 65 height 12
click at [272, 225] on label "2" at bounding box center [176, 239] width 212 height 46
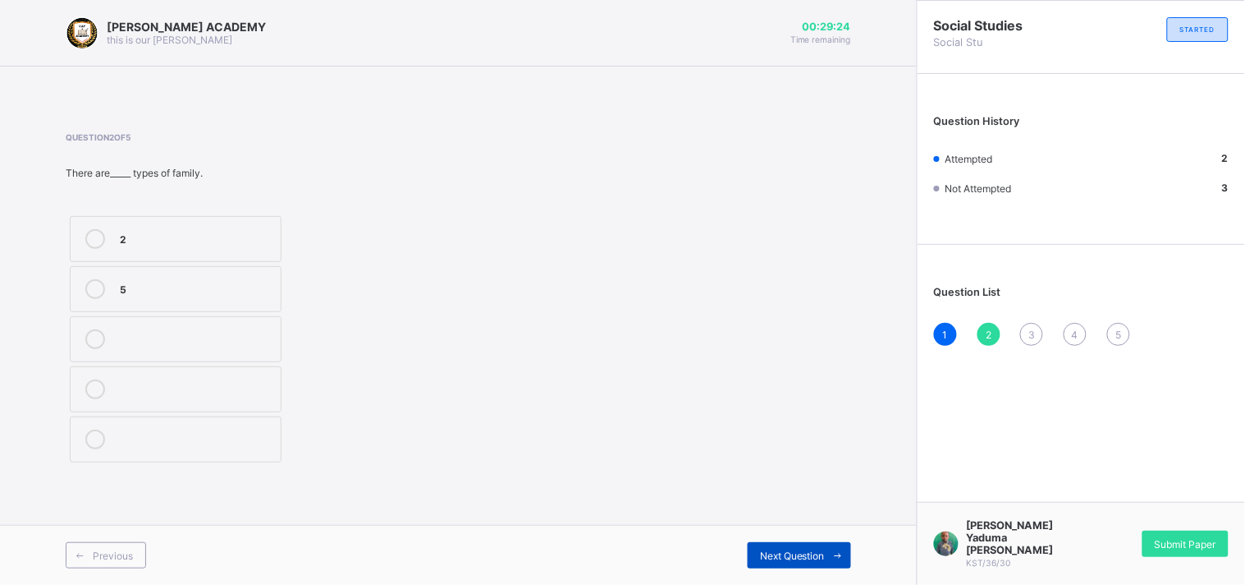
click at [818, 554] on span "Next Question" at bounding box center [792, 555] width 65 height 12
click at [252, 283] on div "Head" at bounding box center [196, 287] width 153 height 16
click at [773, 552] on span "Next Question" at bounding box center [792, 555] width 65 height 12
click at [201, 447] on div "Wife" at bounding box center [196, 439] width 153 height 20
click at [760, 552] on span "Next Question" at bounding box center [792, 555] width 65 height 12
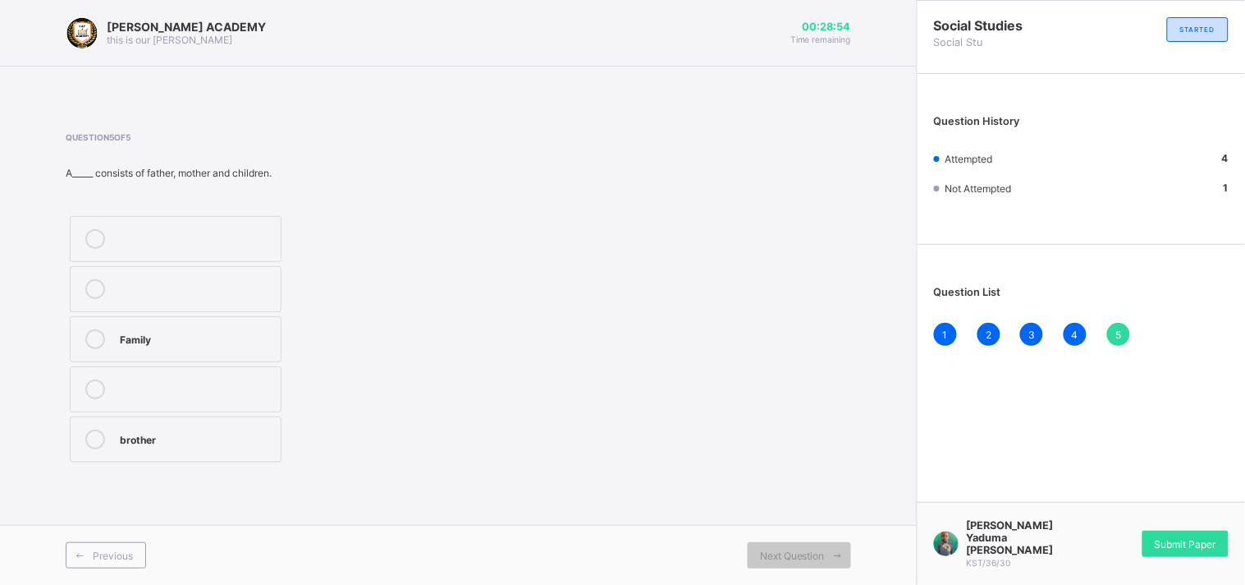
click at [211, 349] on label "Family" at bounding box center [176, 339] width 212 height 46
click at [1204, 543] on span "Submit Paper" at bounding box center [1186, 544] width 62 height 12
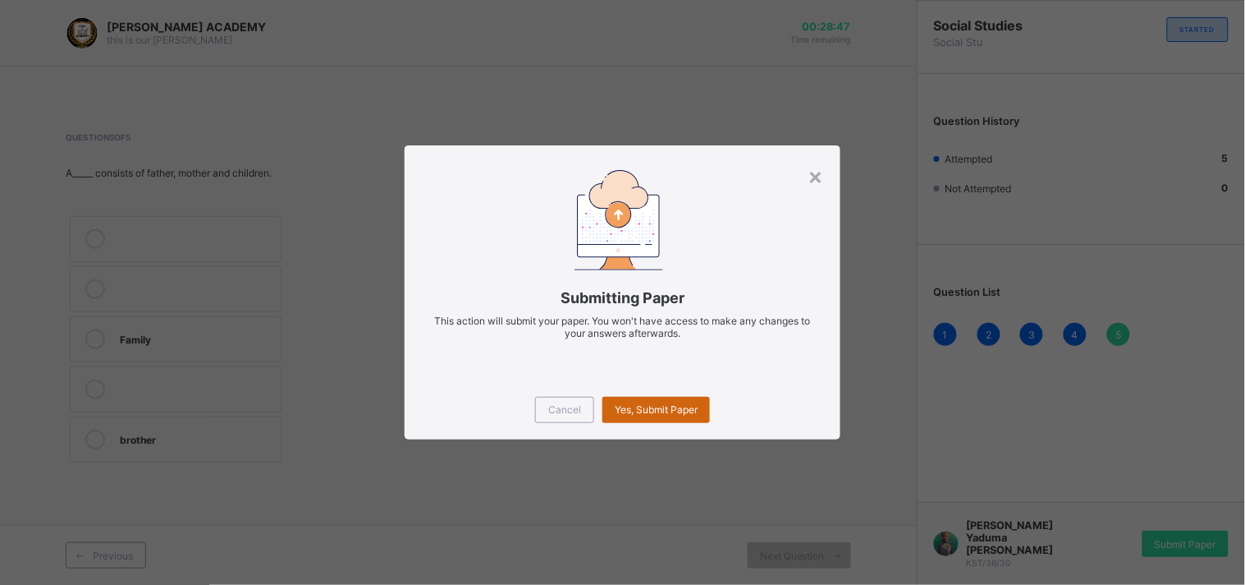
click at [674, 411] on span "Yes, Submit Paper" at bounding box center [656, 409] width 83 height 12
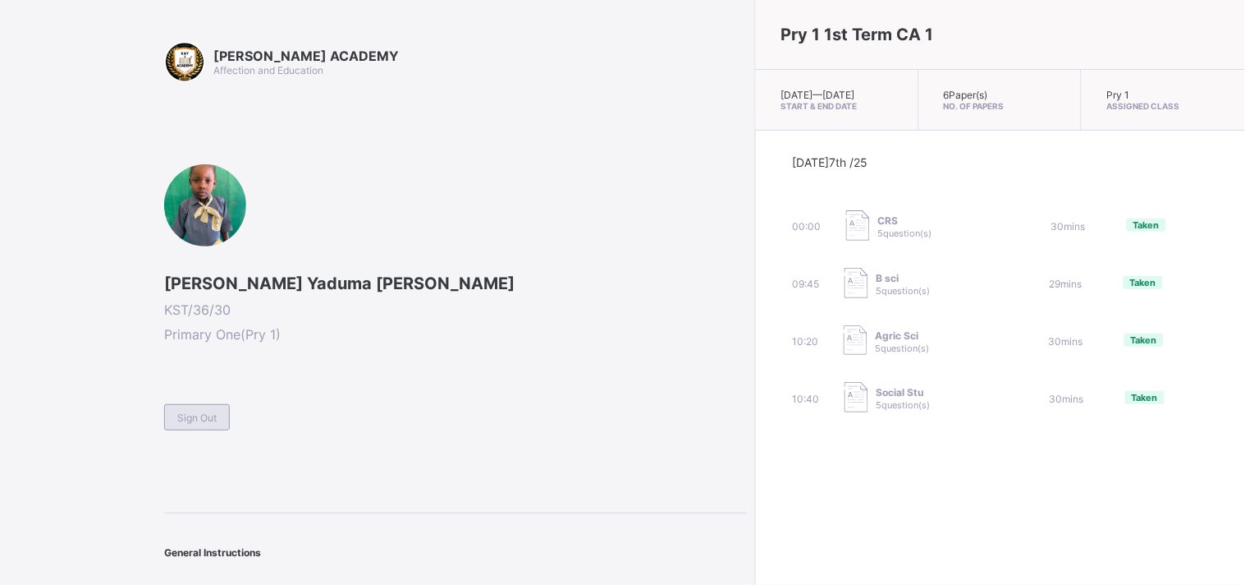
click at [183, 412] on span "Sign Out" at bounding box center [196, 417] width 39 height 12
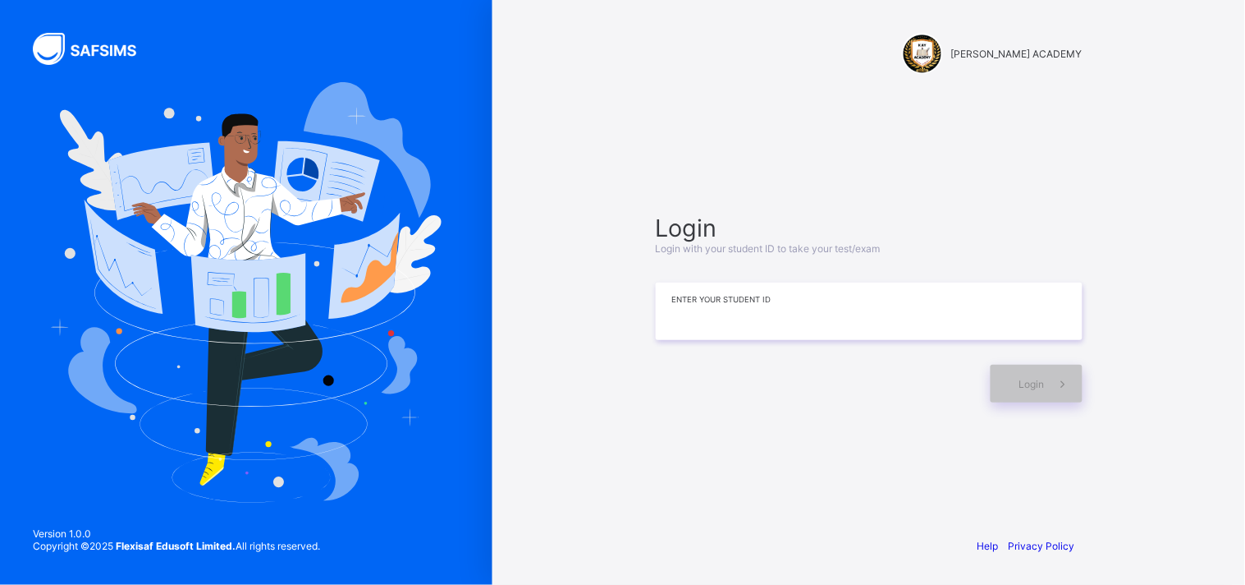
click at [673, 312] on input at bounding box center [869, 310] width 427 height 57
type input "*********"
click at [1043, 392] on div "Login" at bounding box center [1037, 384] width 92 height 38
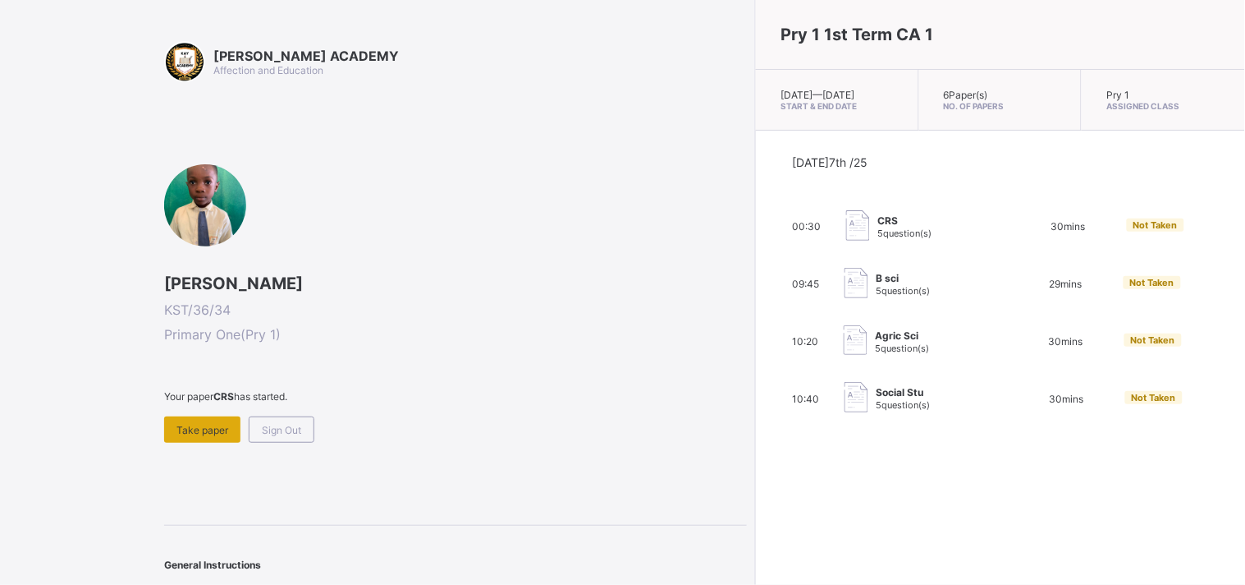
click at [203, 437] on div "Take paper" at bounding box center [202, 429] width 76 height 26
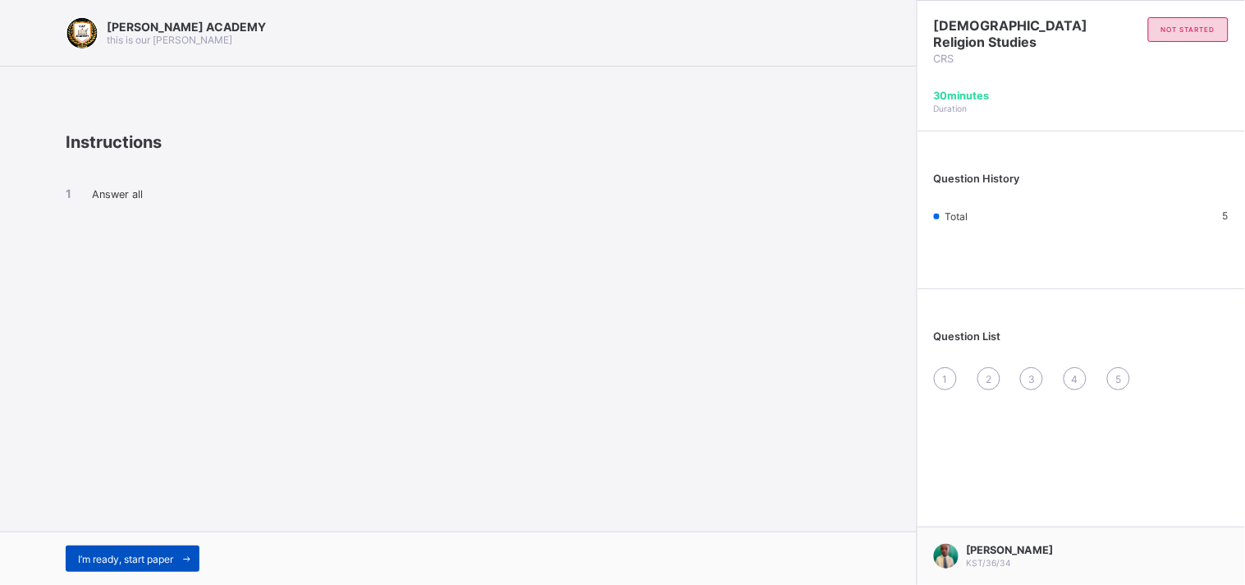
click at [148, 560] on span "I’m ready, start paper" at bounding box center [125, 558] width 95 height 12
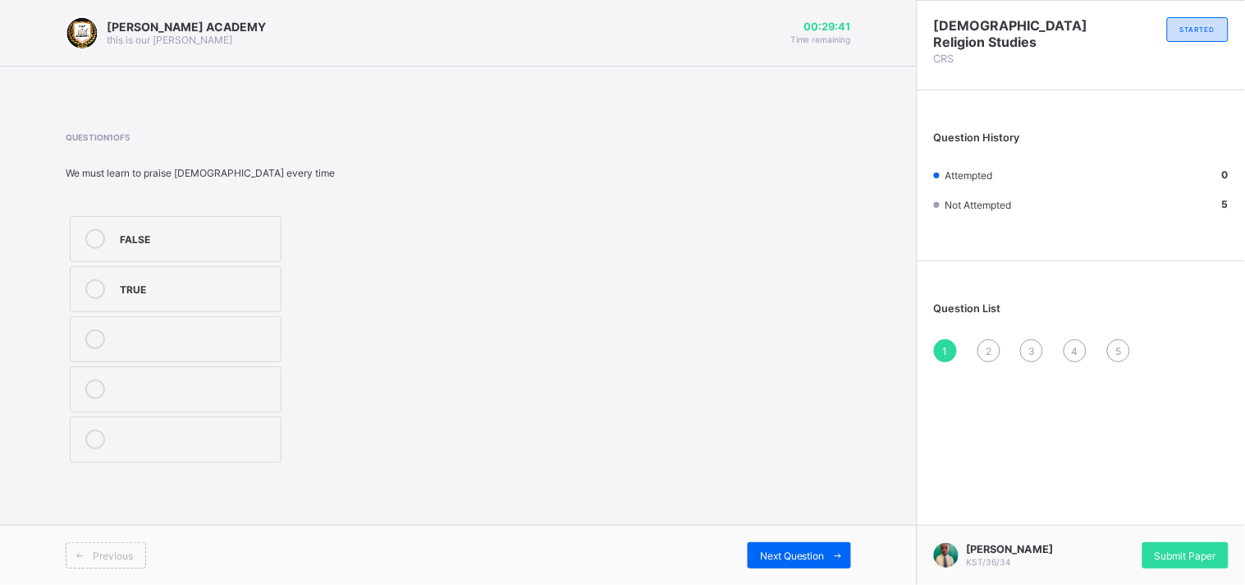
click at [197, 275] on label "TRUE" at bounding box center [176, 289] width 212 height 46
click at [791, 550] on span "Next Question" at bounding box center [792, 555] width 65 height 12
click at [263, 306] on label "TRUE" at bounding box center [176, 289] width 212 height 46
click at [808, 552] on span "Next Question" at bounding box center [792, 555] width 65 height 12
click at [312, 337] on div "dancing Prayer" at bounding box center [249, 339] width 367 height 254
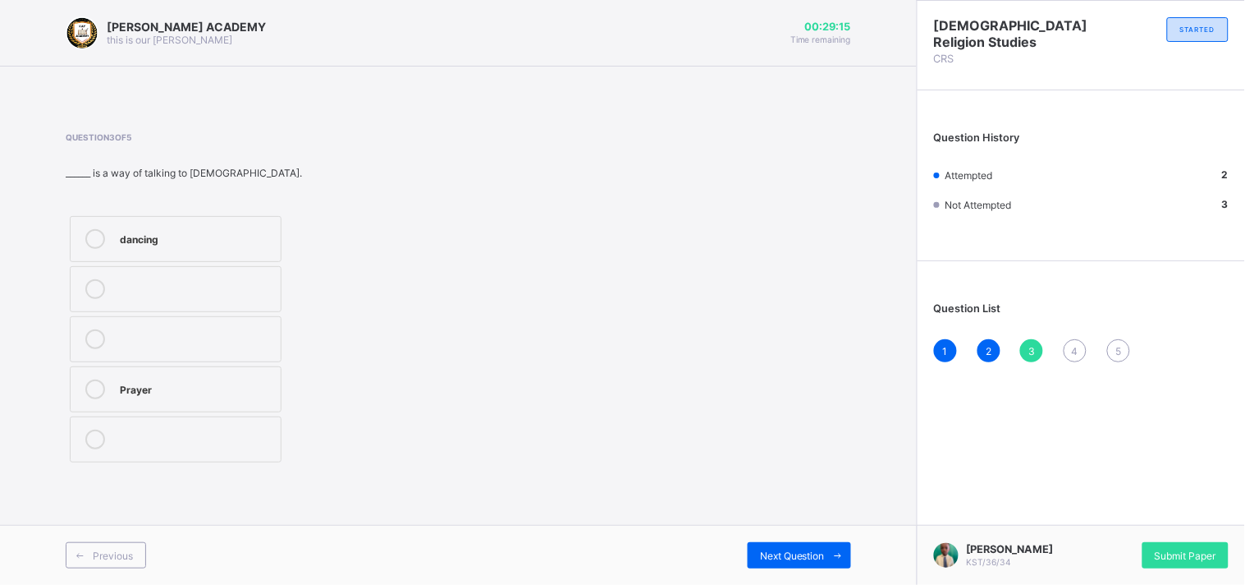
click at [197, 222] on label "dancing" at bounding box center [176, 239] width 212 height 46
click at [825, 554] on span at bounding box center [838, 555] width 26 height 26
click at [254, 296] on div "TRUE" at bounding box center [196, 289] width 153 height 20
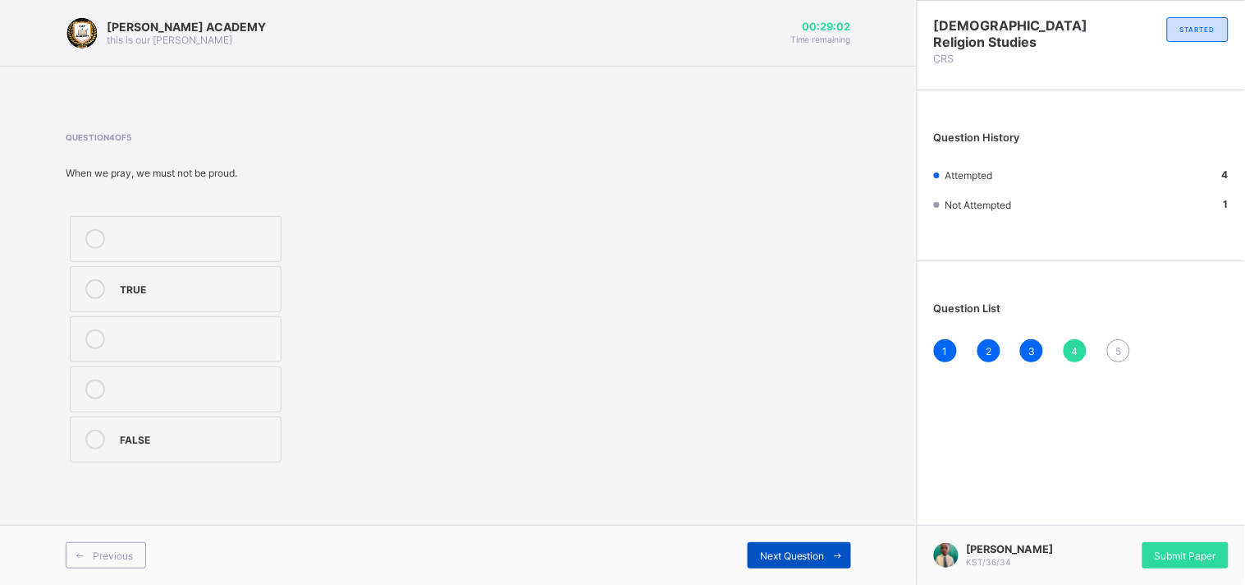
click at [805, 561] on span "Next Question" at bounding box center [792, 555] width 65 height 12
click at [244, 448] on div "The Lord's prayer" at bounding box center [196, 439] width 153 height 20
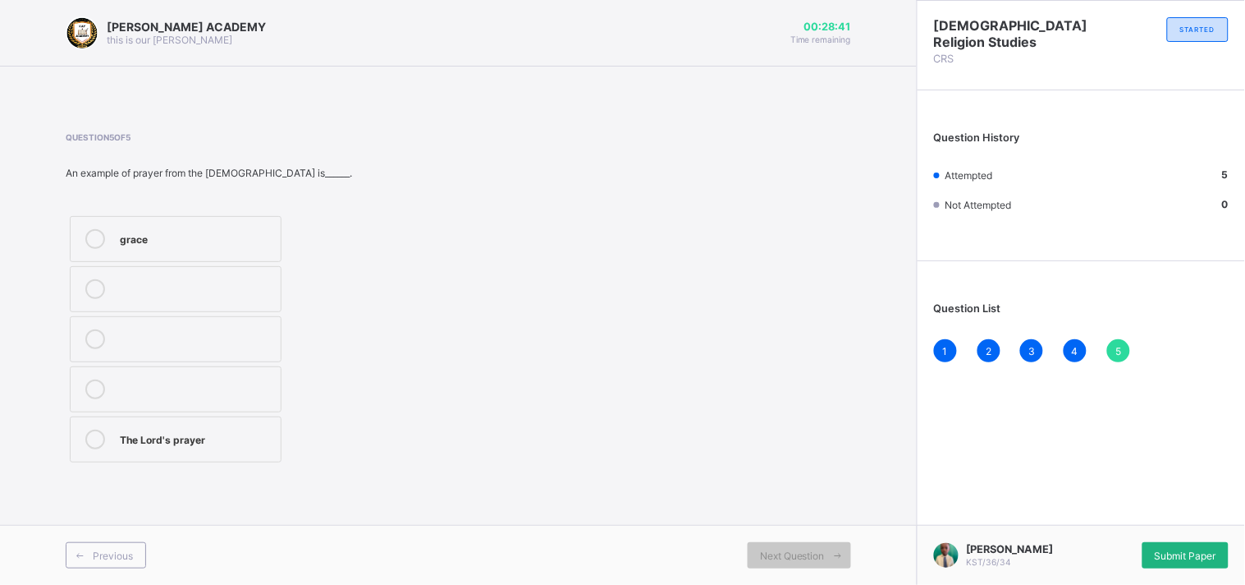
click at [1175, 548] on div "Submit Paper" at bounding box center [1186, 555] width 86 height 26
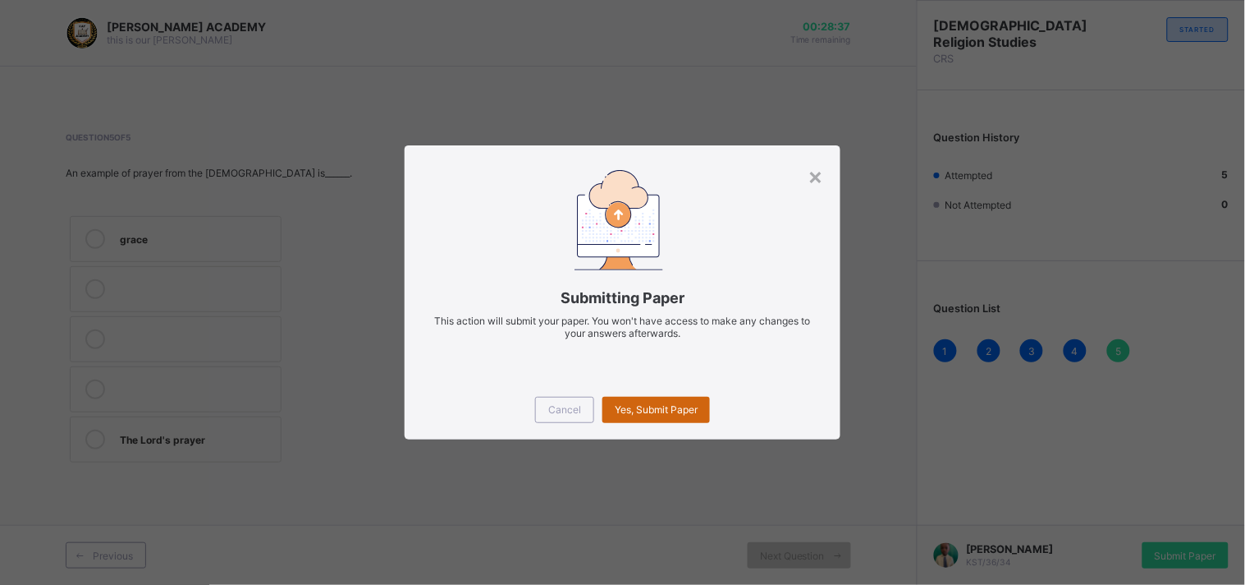
click at [640, 408] on span "Yes, Submit Paper" at bounding box center [656, 409] width 83 height 12
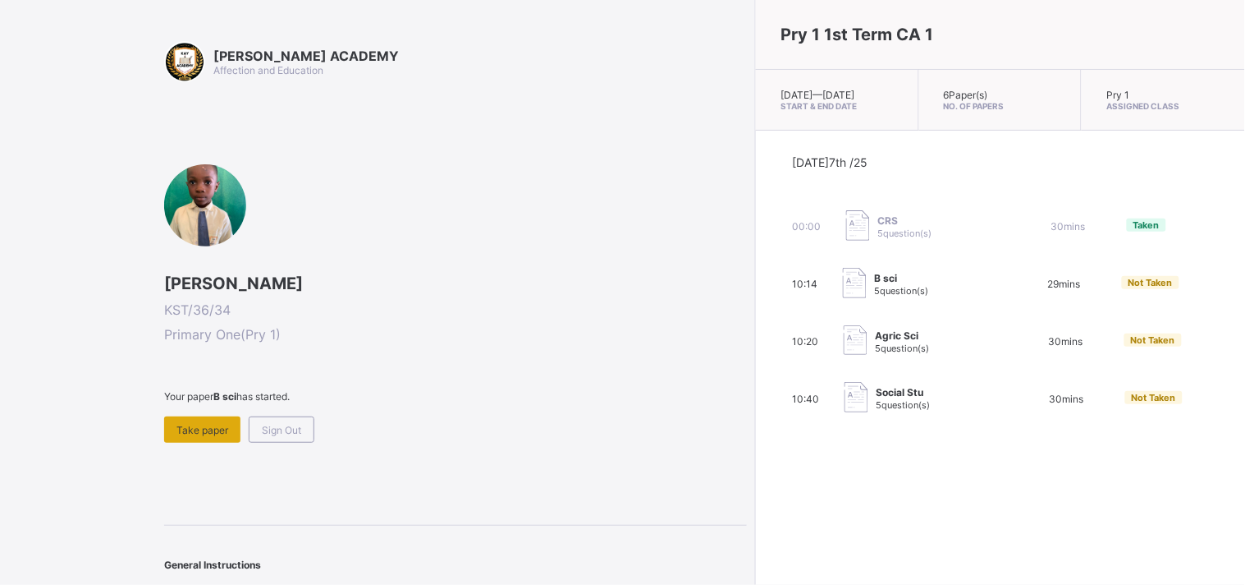
click at [215, 419] on div "Take paper" at bounding box center [202, 429] width 76 height 26
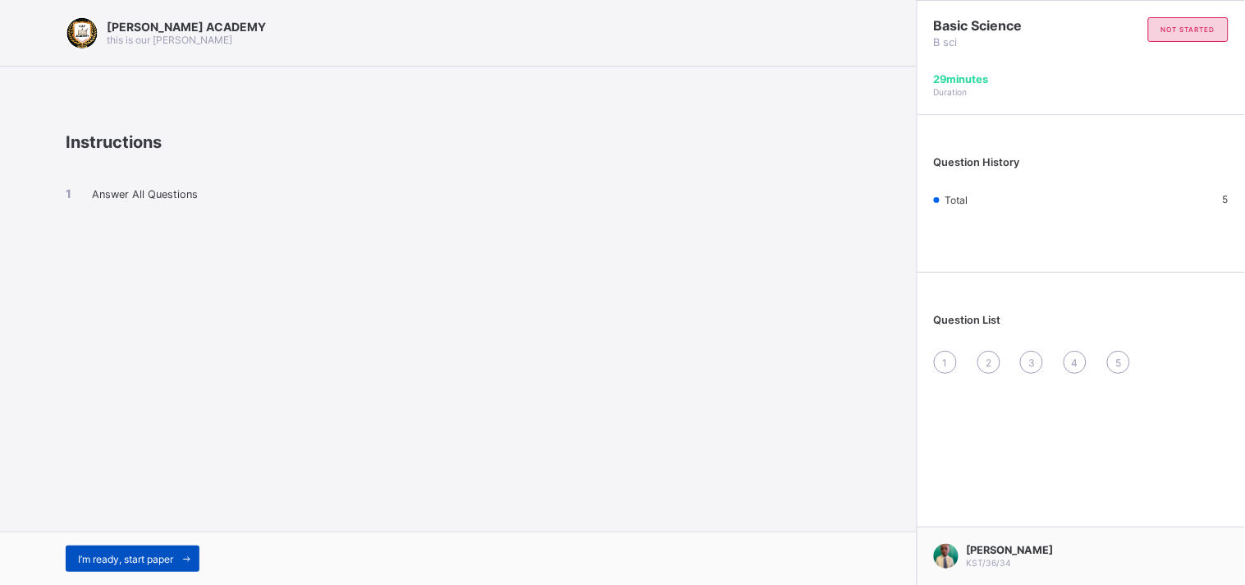
click at [168, 554] on span "I’m ready, start paper" at bounding box center [125, 558] width 95 height 12
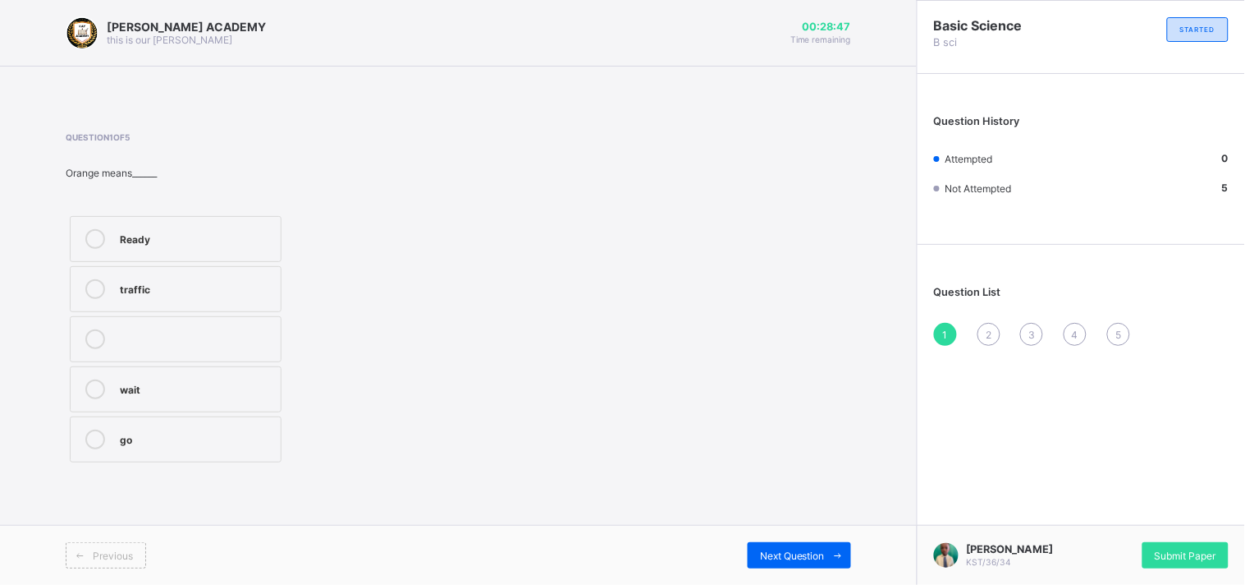
click at [207, 397] on div "wait" at bounding box center [196, 389] width 153 height 20
click at [805, 550] on span "Next Question" at bounding box center [792, 555] width 65 height 12
click at [266, 288] on div "ready" at bounding box center [196, 287] width 153 height 16
click at [818, 542] on div "Next Question" at bounding box center [799, 555] width 103 height 26
click at [168, 458] on label "pencil" at bounding box center [176, 439] width 212 height 46
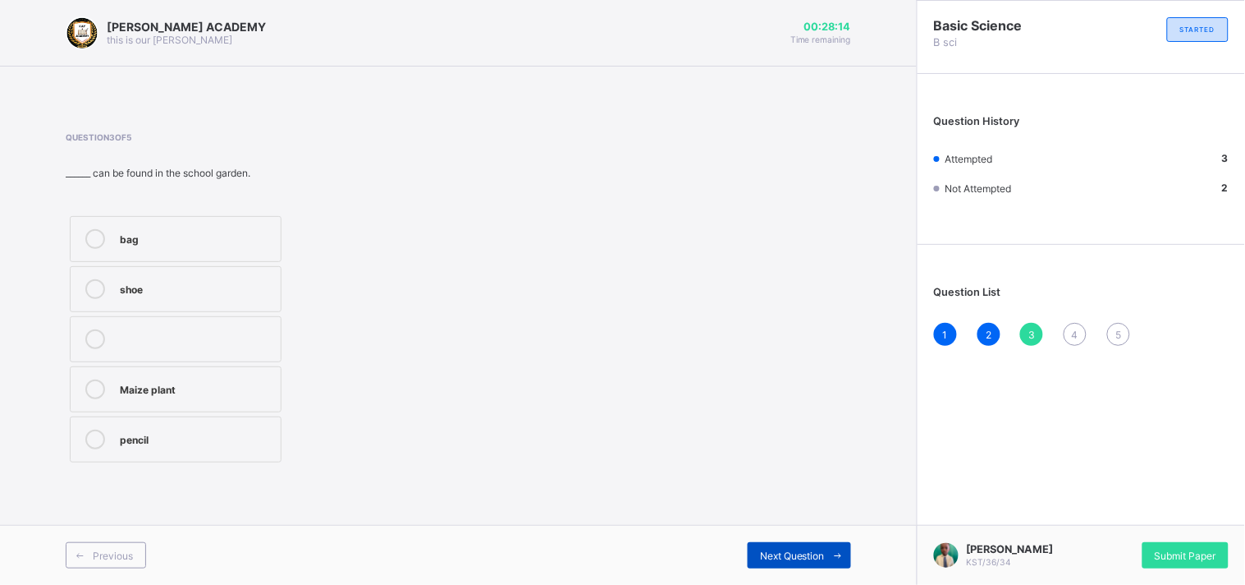
click at [798, 542] on div "Next Question" at bounding box center [799, 555] width 103 height 26
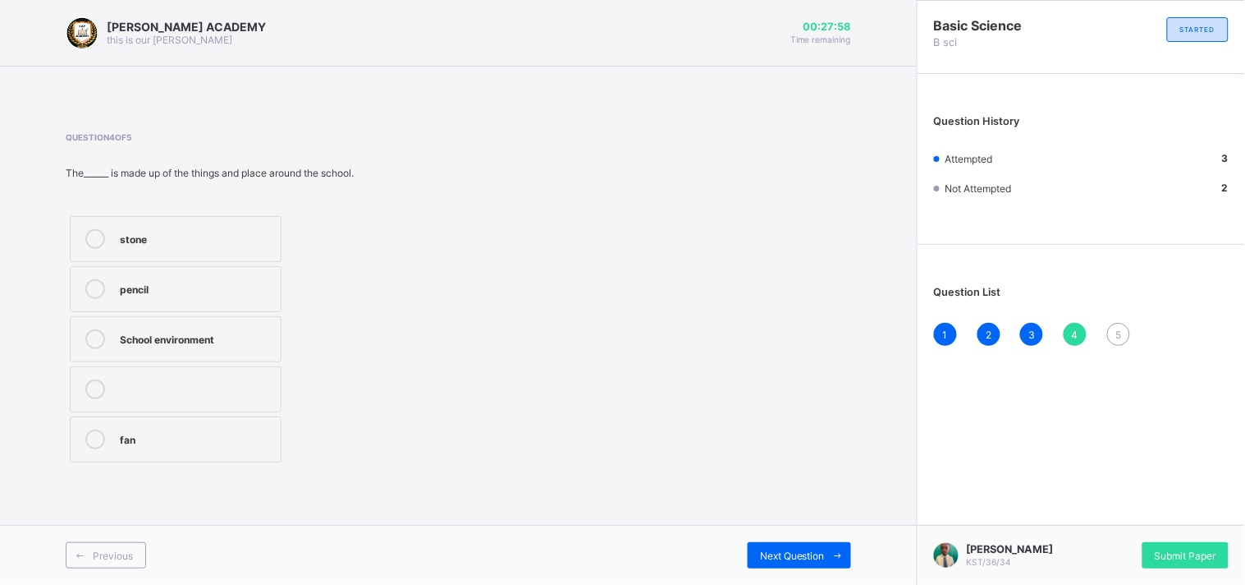
click at [209, 329] on div "School environment" at bounding box center [196, 337] width 153 height 16
click at [785, 552] on span "Next Question" at bounding box center [792, 555] width 65 height 12
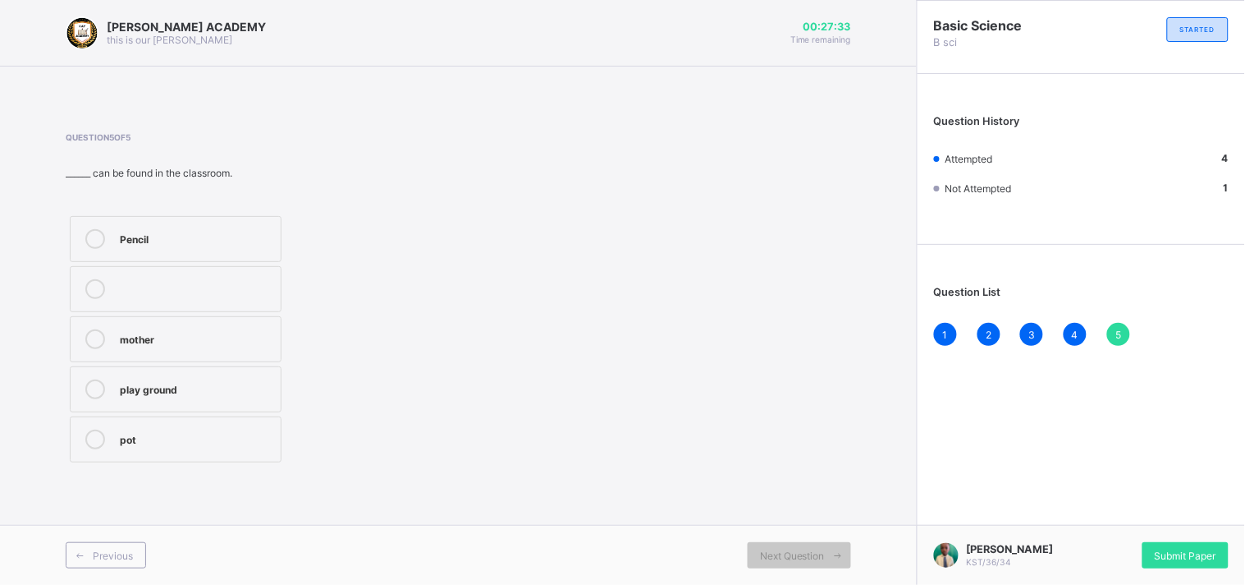
click at [185, 229] on div "Pencil" at bounding box center [196, 237] width 153 height 16
click at [1174, 548] on div "Submit Paper" at bounding box center [1186, 555] width 86 height 26
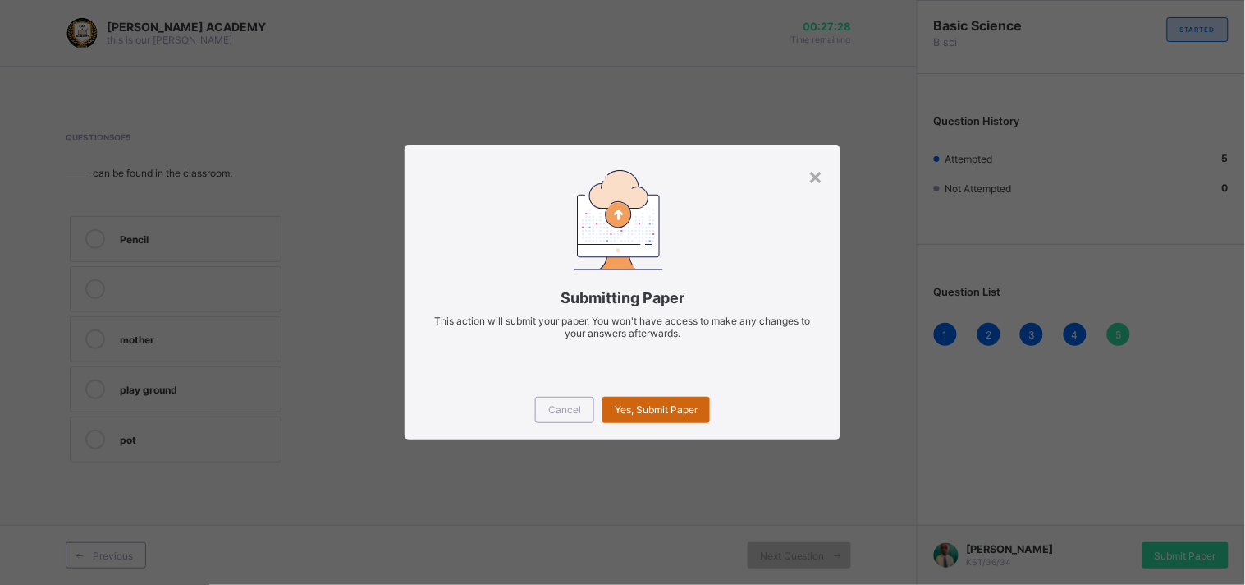
click at [679, 411] on span "Yes, Submit Paper" at bounding box center [656, 409] width 83 height 12
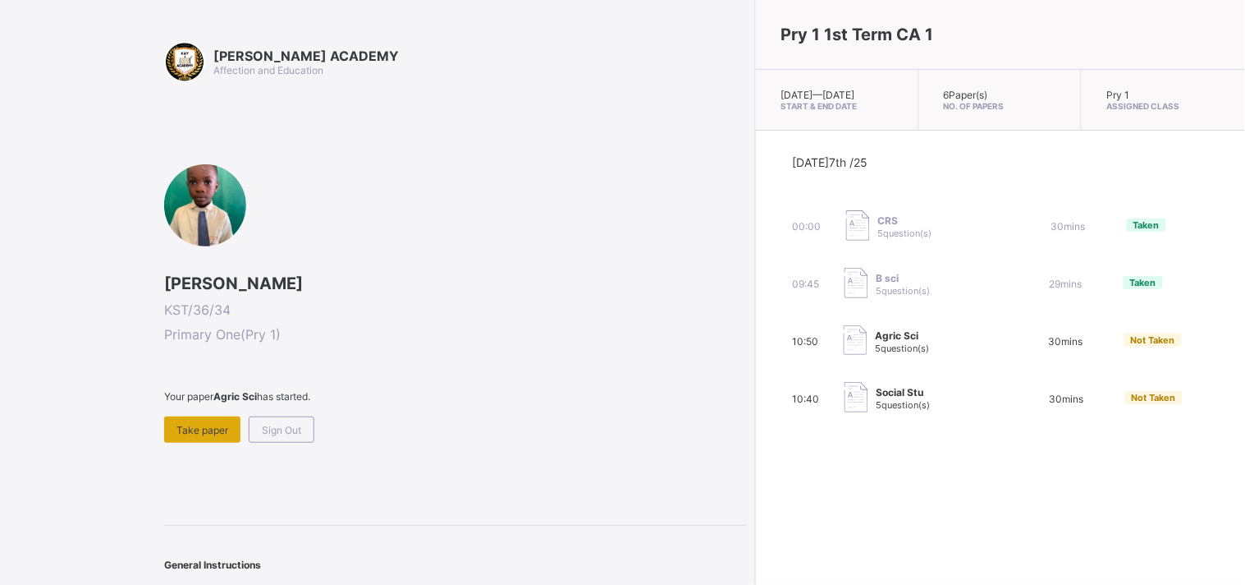
click at [194, 428] on span "Take paper" at bounding box center [203, 430] width 52 height 12
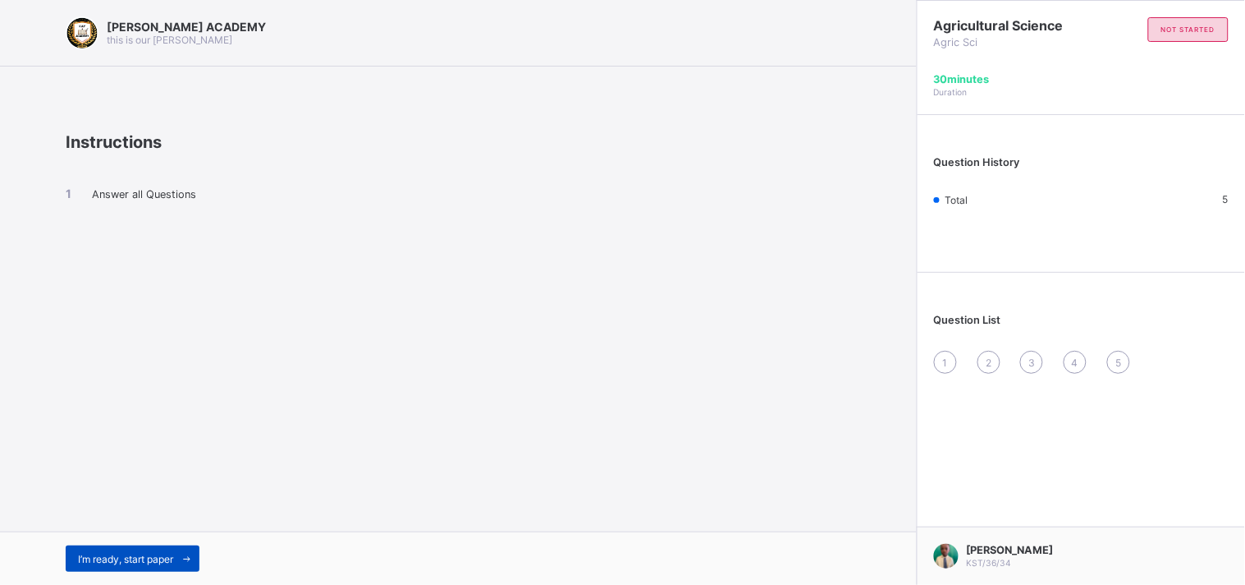
click at [179, 553] on span at bounding box center [186, 558] width 26 height 26
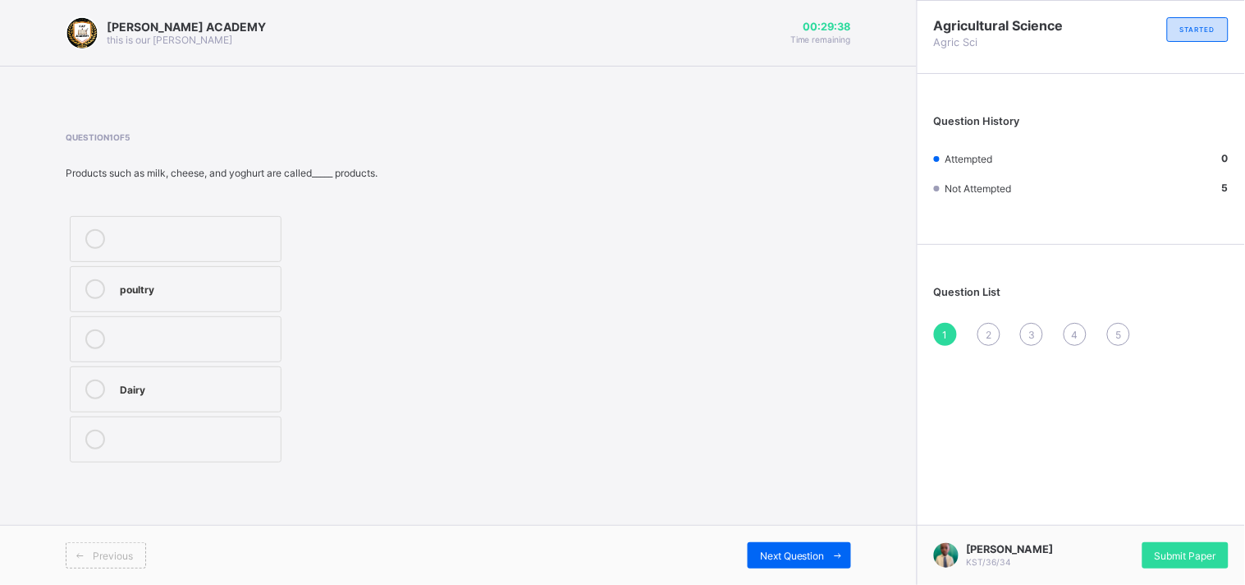
click at [209, 404] on label "Dairy" at bounding box center [176, 389] width 212 height 46
click at [773, 547] on div "Next Question" at bounding box center [799, 555] width 103 height 26
click at [520, 488] on div "Question 2 of 5 Agriculture can be divided into_____ branches. 2 3" at bounding box center [459, 299] width 786 height 383
click at [238, 334] on div "3" at bounding box center [196, 337] width 153 height 16
click at [836, 544] on span at bounding box center [838, 555] width 26 height 26
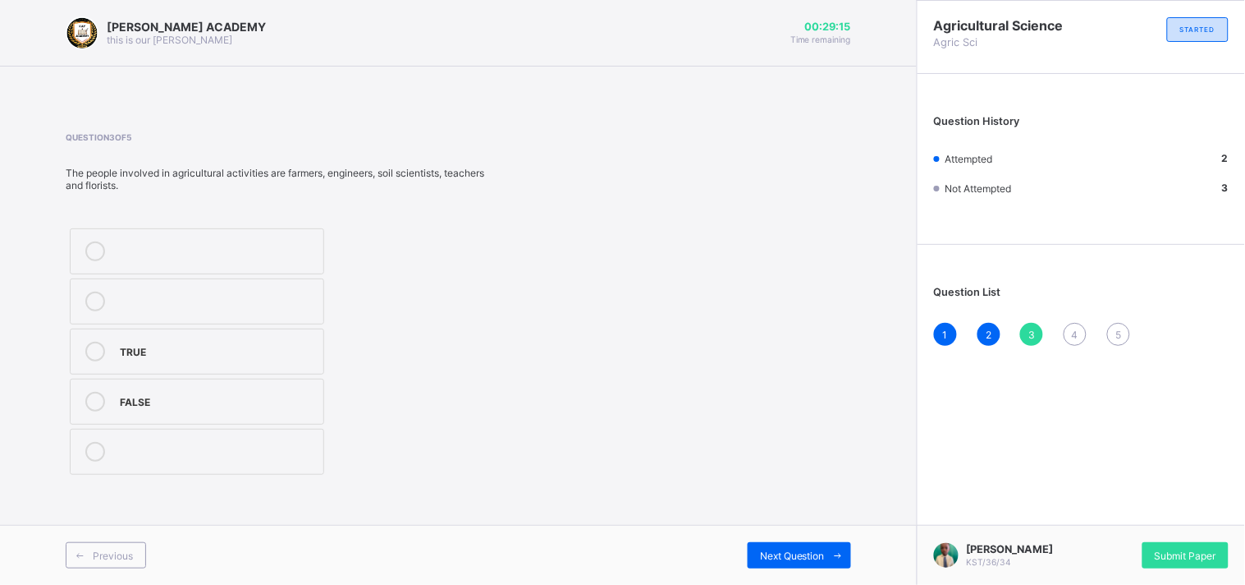
click at [284, 355] on div "TRUE" at bounding box center [217, 350] width 195 height 16
click at [801, 552] on span "Next Question" at bounding box center [792, 555] width 65 height 12
click at [276, 372] on label "TRUE" at bounding box center [176, 389] width 212 height 46
click at [814, 555] on span "Next Question" at bounding box center [792, 555] width 65 height 12
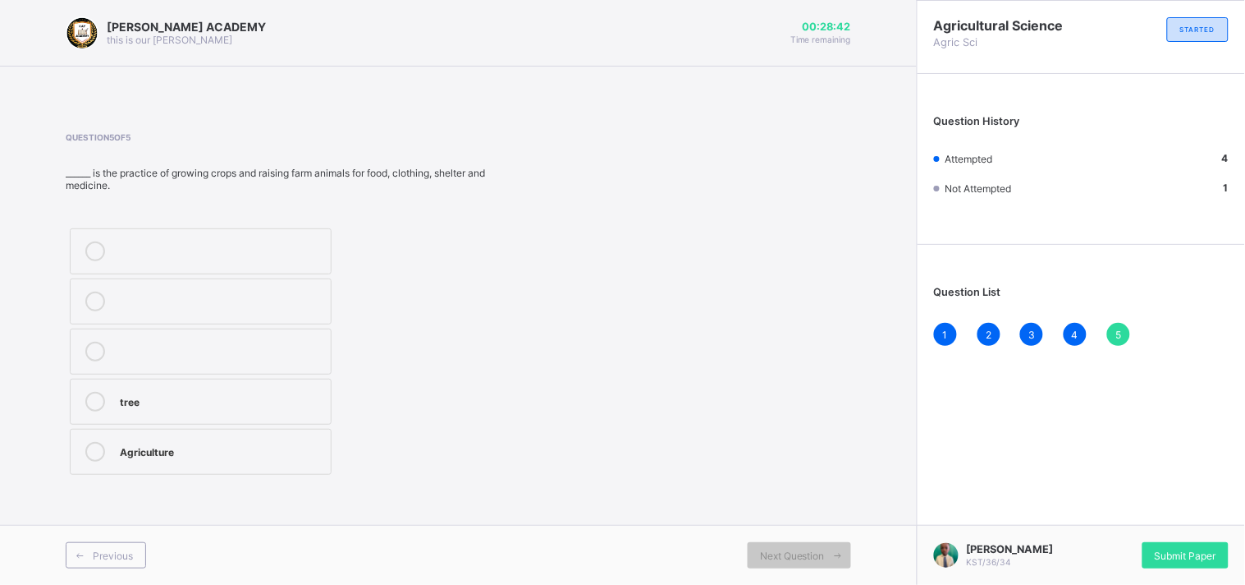
click at [245, 387] on label "tree" at bounding box center [201, 401] width 262 height 46
click at [1202, 539] on div "[PERSON_NAME] KST/36/34 Submit Paper" at bounding box center [1081, 555] width 328 height 60
click at [1202, 547] on div "Submit Paper" at bounding box center [1186, 555] width 86 height 26
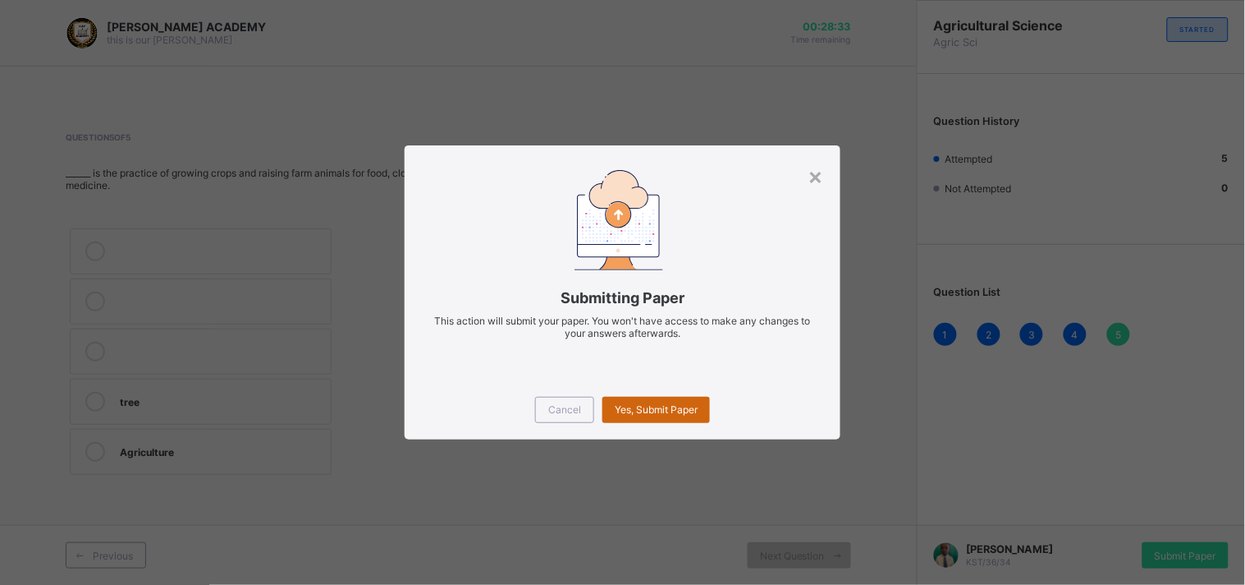
click at [634, 415] on span "Yes, Submit Paper" at bounding box center [656, 409] width 83 height 12
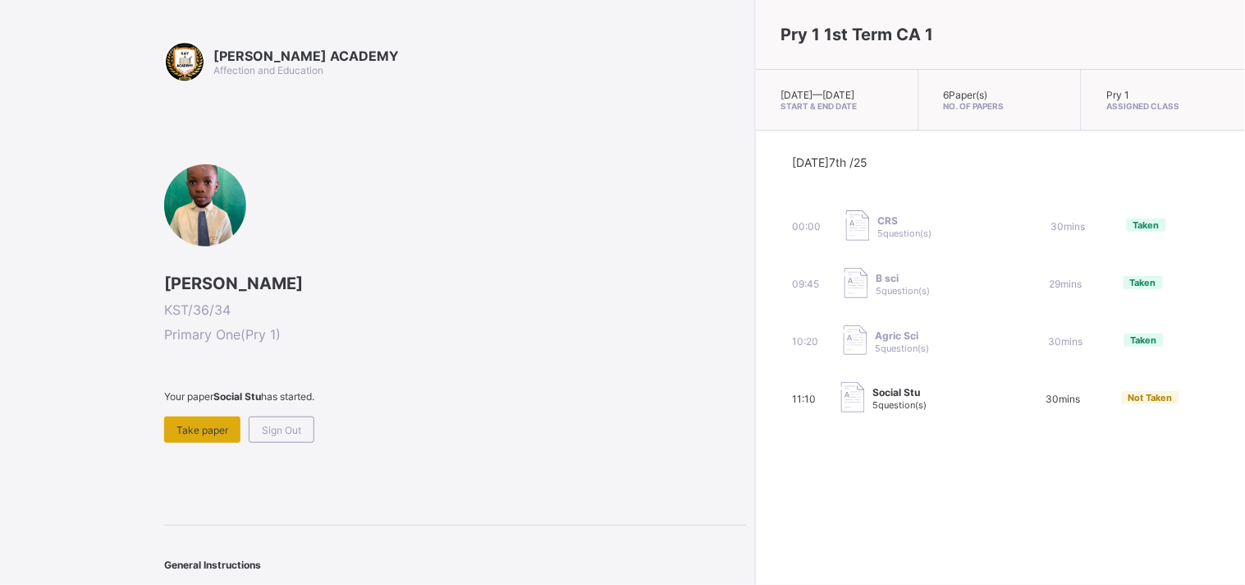
click at [181, 430] on span "Take paper" at bounding box center [203, 430] width 52 height 12
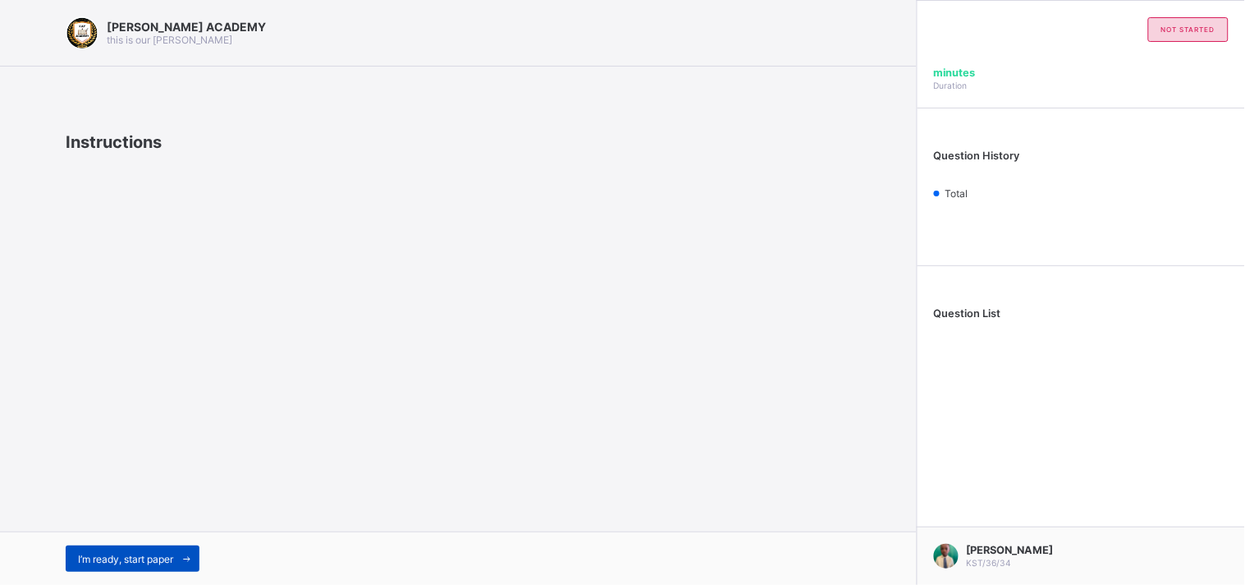
click at [193, 555] on icon at bounding box center [187, 558] width 12 height 11
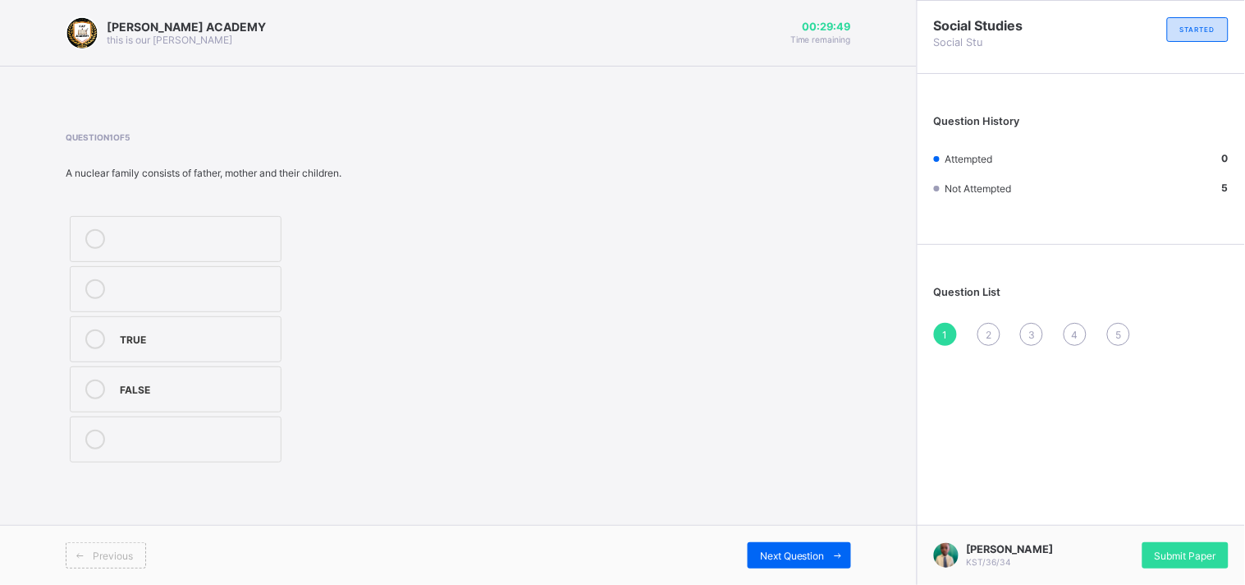
click at [127, 330] on div "TRUE" at bounding box center [196, 337] width 153 height 16
click at [782, 555] on span "Next Question" at bounding box center [792, 555] width 65 height 12
click at [269, 288] on div "5" at bounding box center [196, 287] width 153 height 16
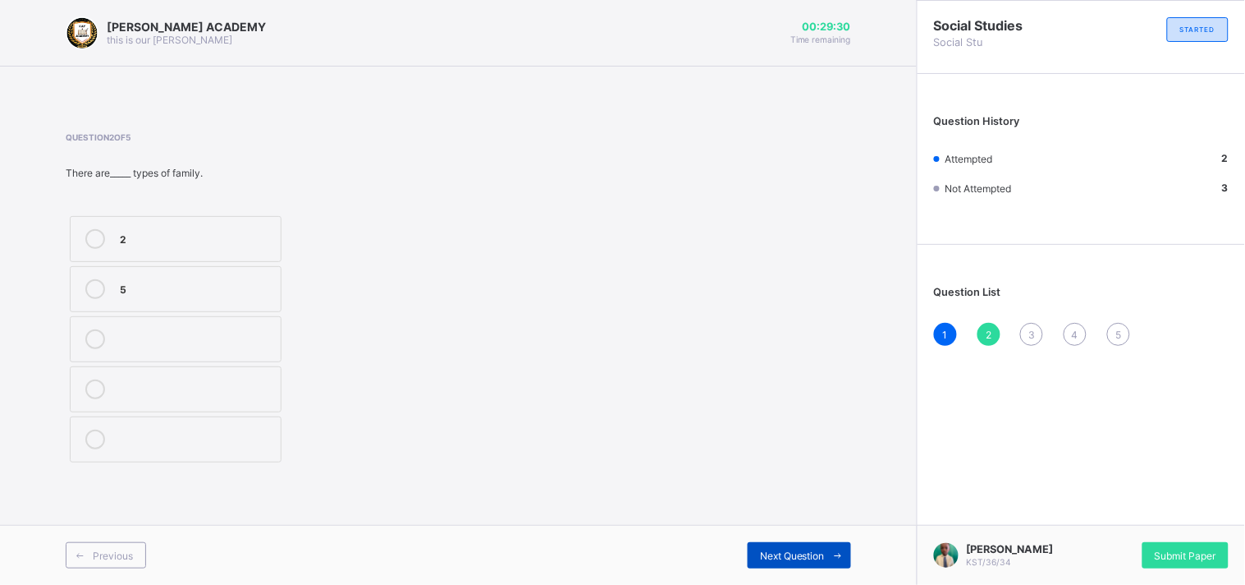
click at [777, 549] on span "Next Question" at bounding box center [792, 555] width 65 height 12
click at [207, 291] on div "Head" at bounding box center [196, 287] width 153 height 16
click at [800, 561] on span "Next Question" at bounding box center [792, 555] width 65 height 12
click at [174, 452] on label "Wife" at bounding box center [176, 439] width 212 height 46
click at [825, 554] on span at bounding box center [838, 555] width 26 height 26
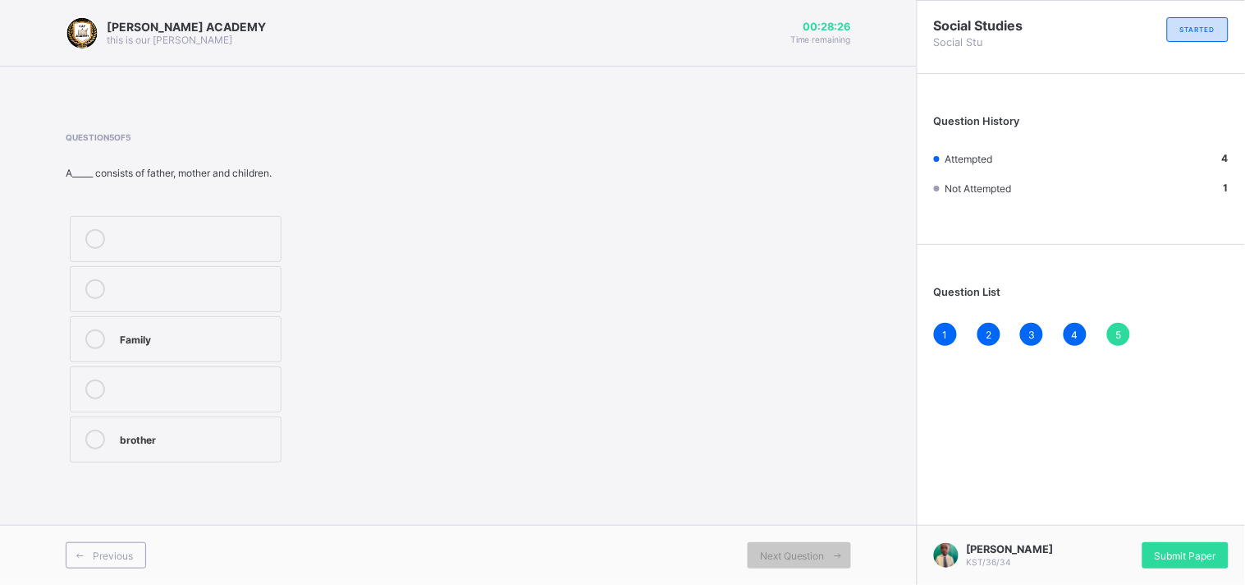
click at [245, 446] on div "brother" at bounding box center [196, 439] width 153 height 20
click at [1200, 543] on div "Submit Paper" at bounding box center [1186, 555] width 86 height 26
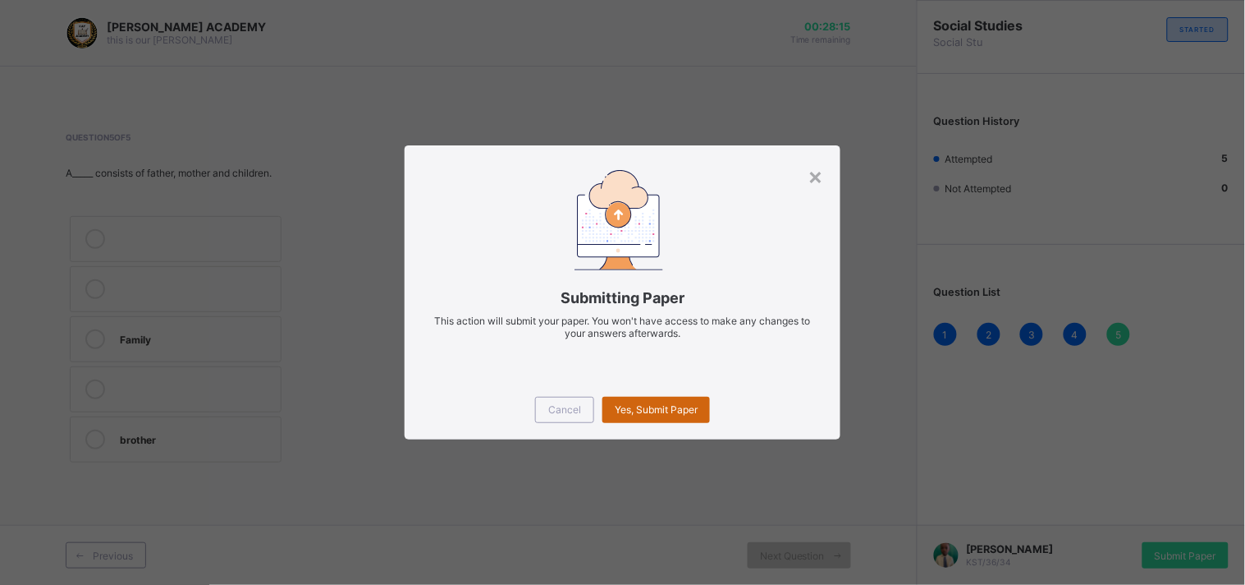
click at [637, 403] on span "Yes, Submit Paper" at bounding box center [656, 409] width 83 height 12
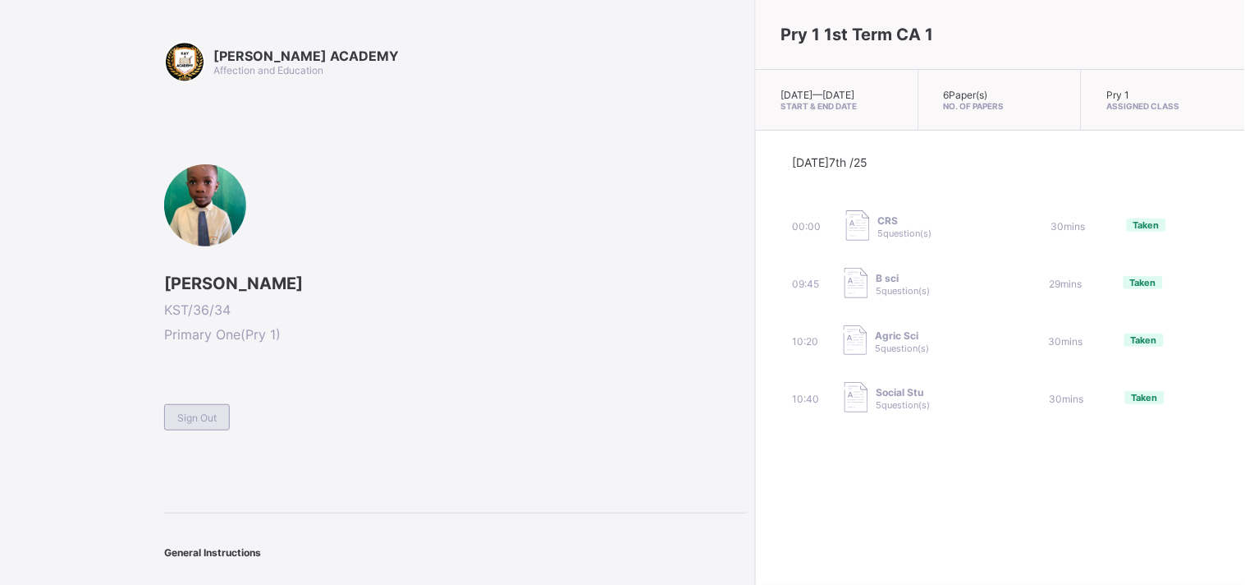
click at [203, 406] on div "Sign Out" at bounding box center [197, 417] width 66 height 26
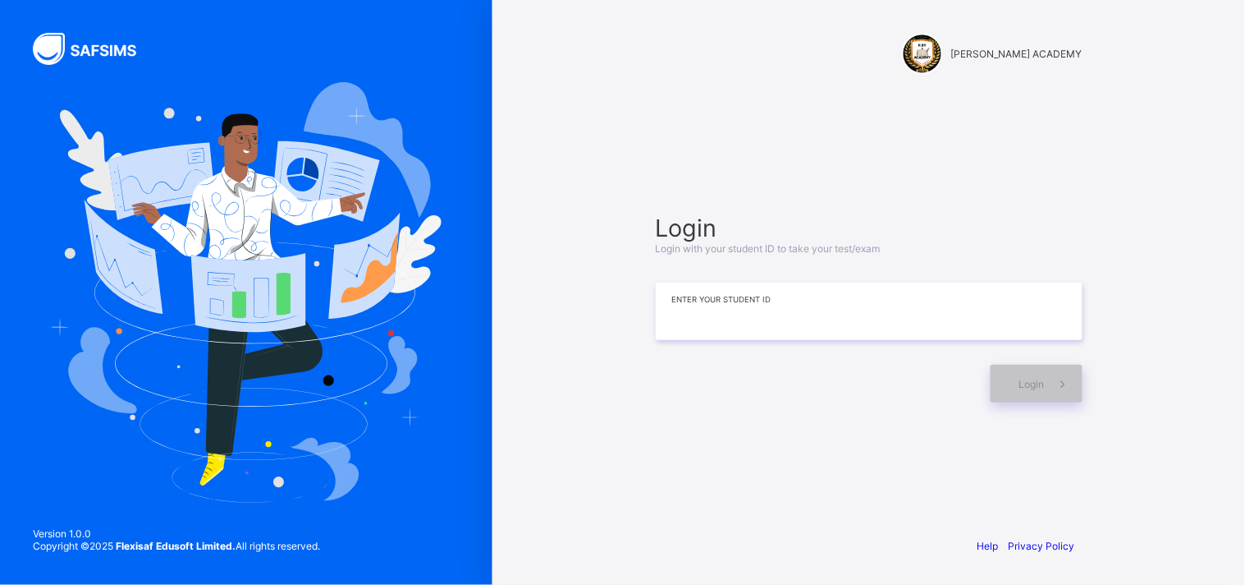
click at [667, 307] on input at bounding box center [869, 310] width 427 height 57
type input "**********"
click at [1054, 396] on span at bounding box center [1064, 384] width 38 height 38
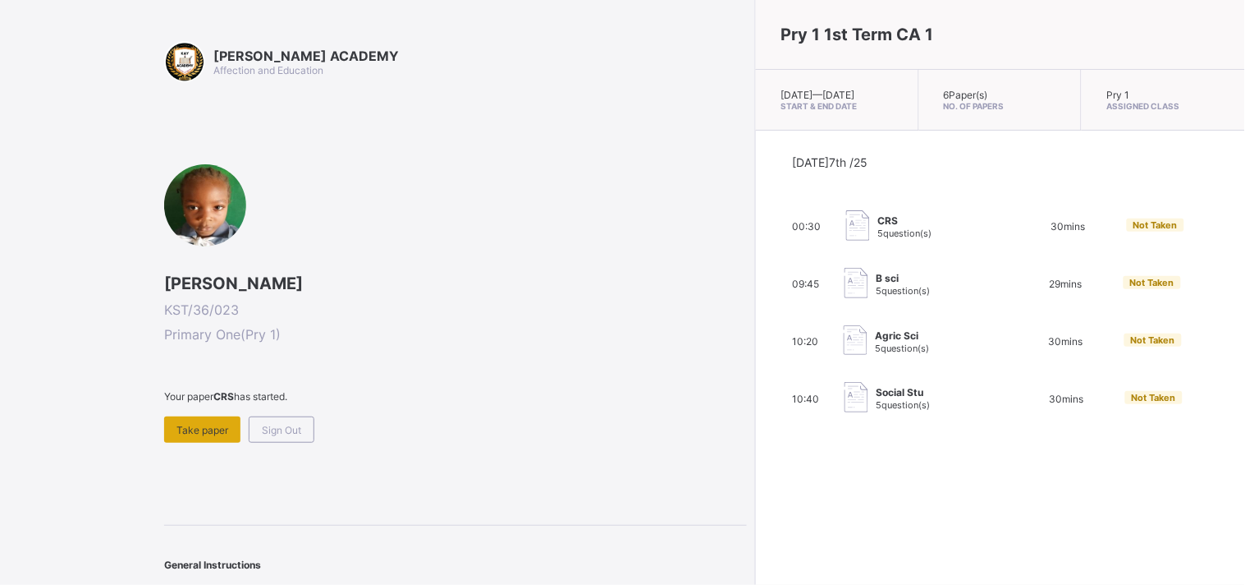
click at [200, 430] on span "Take paper" at bounding box center [203, 430] width 52 height 12
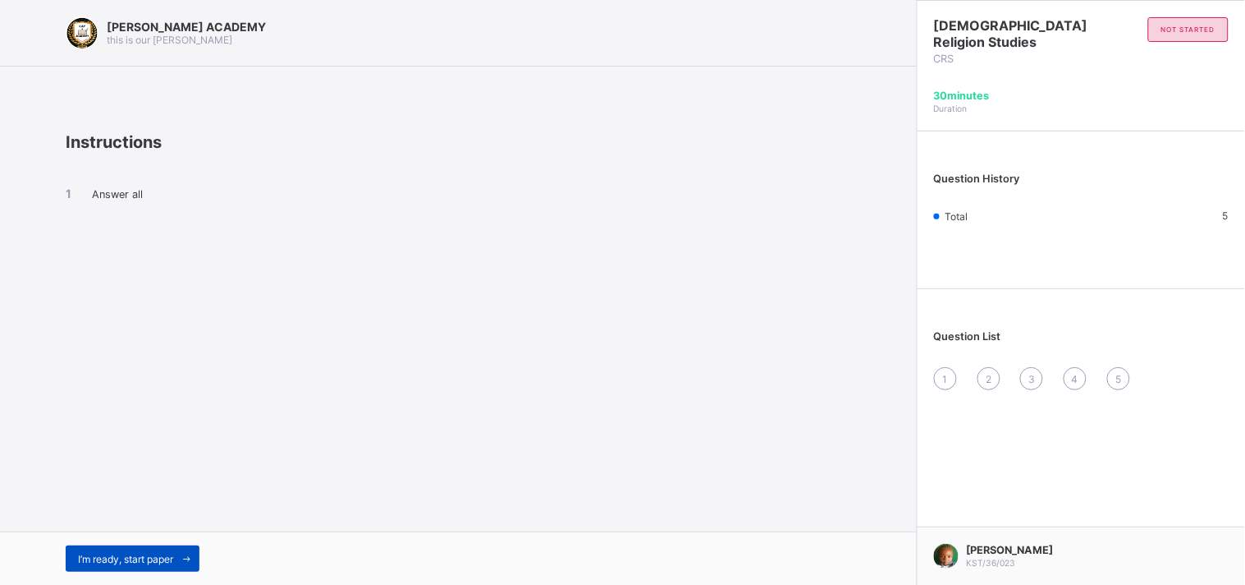
click at [163, 550] on div "I’m ready, start paper" at bounding box center [133, 558] width 134 height 26
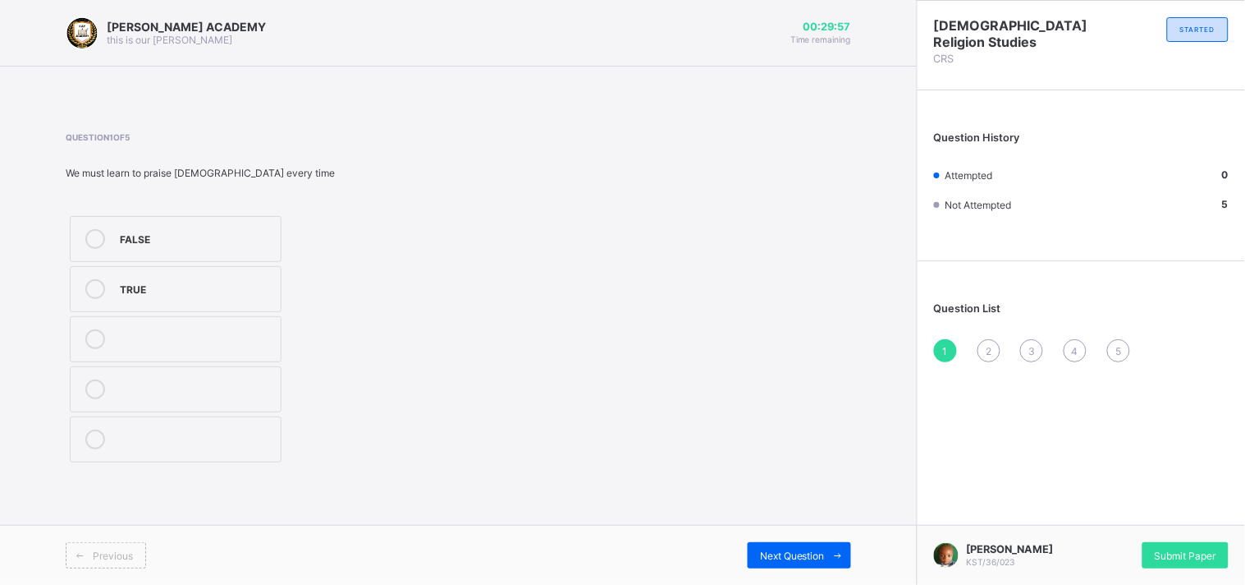
click at [174, 280] on div "TRUE" at bounding box center [196, 287] width 153 height 16
click at [1192, 549] on span "Submit Paper" at bounding box center [1186, 555] width 62 height 12
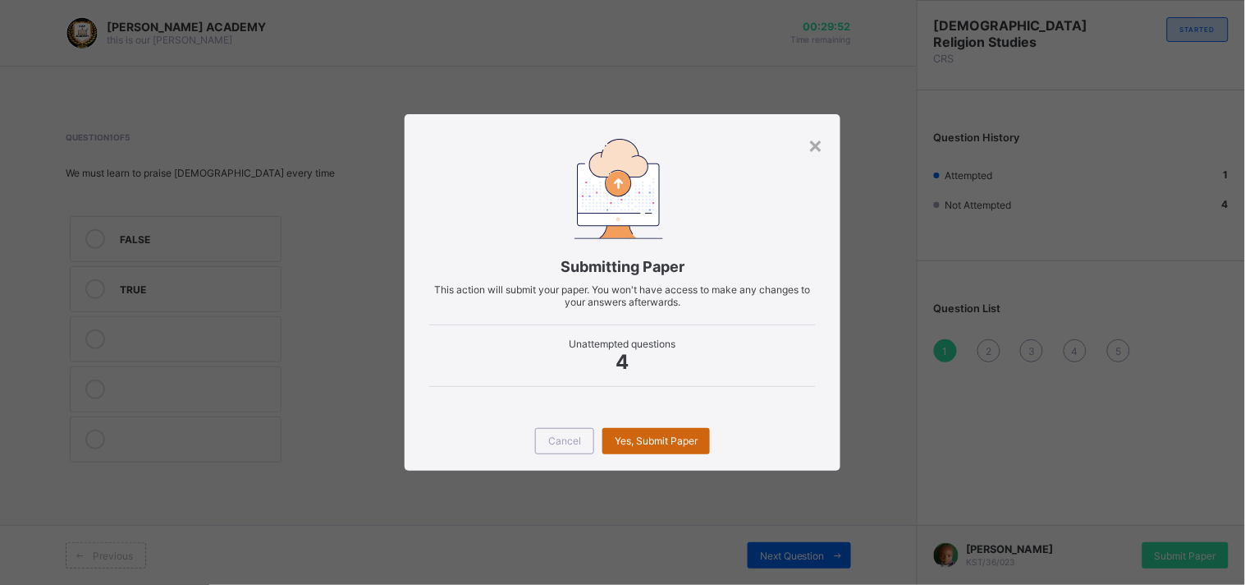
click at [670, 436] on span "Yes, Submit Paper" at bounding box center [656, 440] width 83 height 12
click at [670, 436] on div "Yes, Submit Paper" at bounding box center [657, 441] width 108 height 26
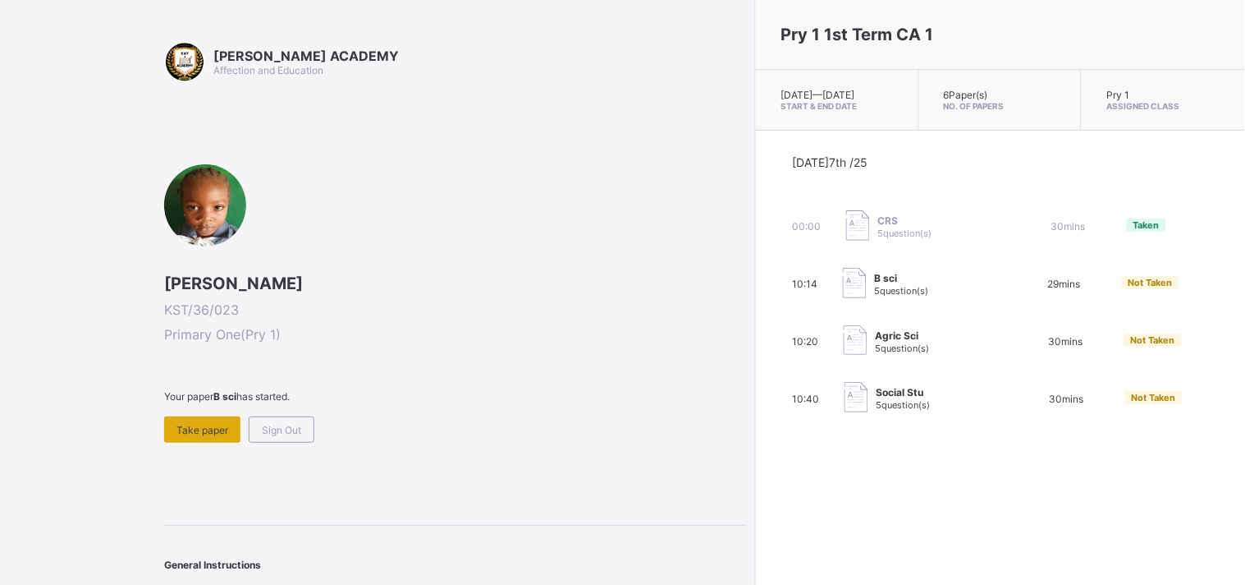
click at [209, 424] on span "Take paper" at bounding box center [203, 430] width 52 height 12
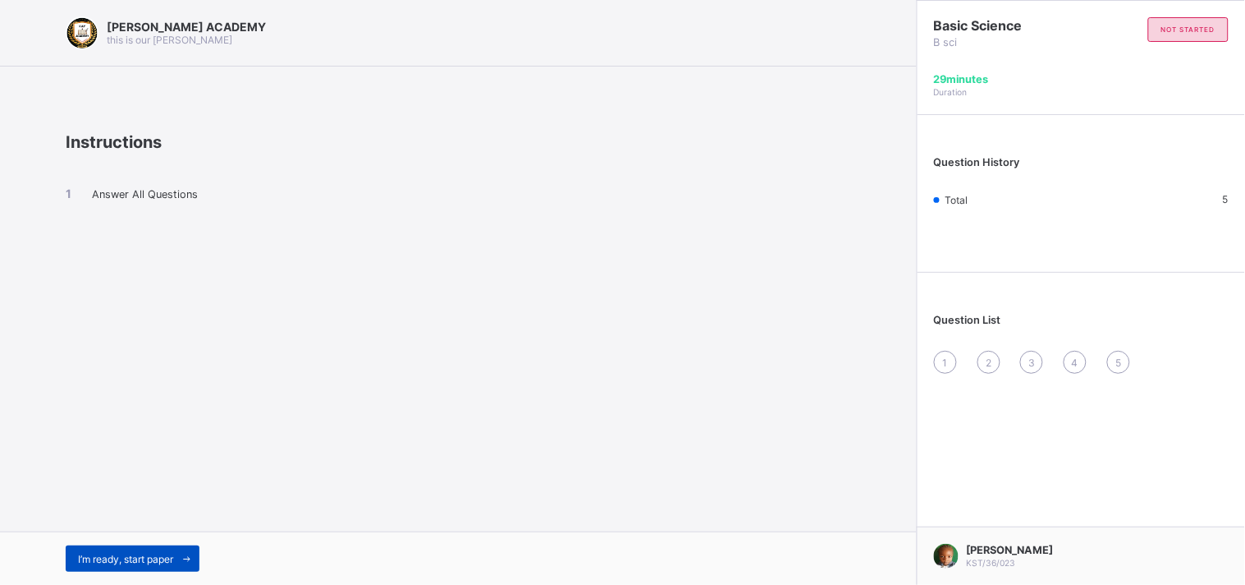
click at [96, 556] on span "I’m ready, start paper" at bounding box center [125, 558] width 95 height 12
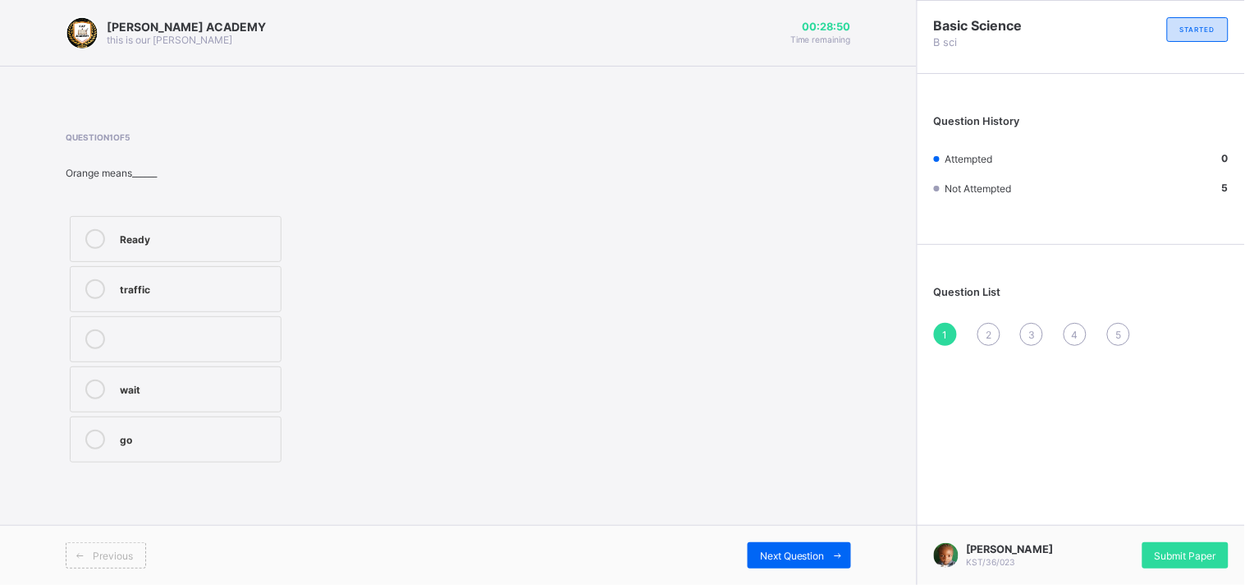
click at [110, 305] on label "traffic" at bounding box center [176, 289] width 212 height 46
click at [179, 224] on label "Ready" at bounding box center [176, 239] width 212 height 46
click at [231, 424] on label "go" at bounding box center [176, 439] width 212 height 46
click at [760, 553] on span "Next Question" at bounding box center [792, 555] width 65 height 12
click at [251, 347] on div "Stop" at bounding box center [196, 339] width 153 height 20
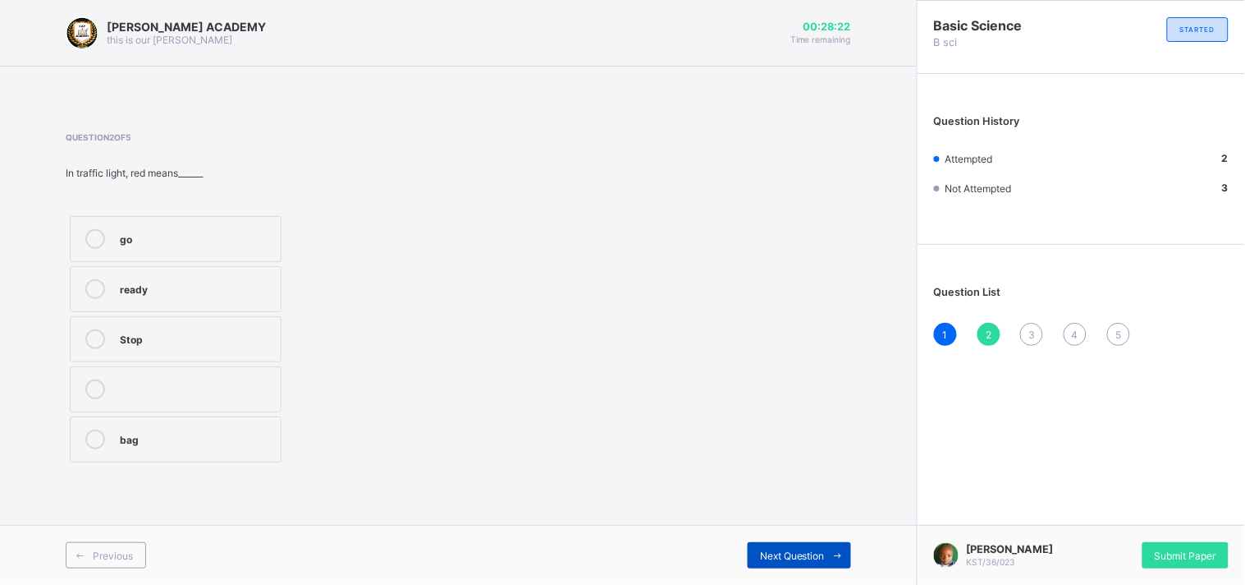
click at [814, 556] on span "Next Question" at bounding box center [792, 555] width 65 height 12
click at [167, 404] on label "Maize plant" at bounding box center [176, 389] width 212 height 46
click at [841, 556] on icon at bounding box center [838, 555] width 12 height 11
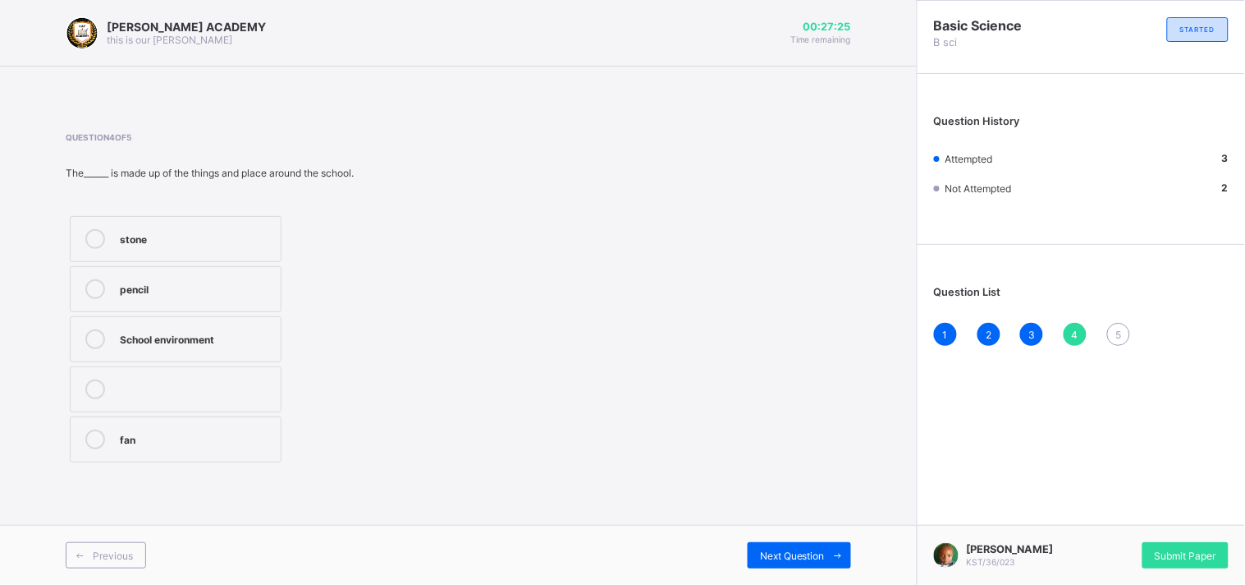
click at [266, 339] on div "School environment" at bounding box center [196, 337] width 153 height 16
click at [801, 550] on span "Next Question" at bounding box center [792, 555] width 65 height 12
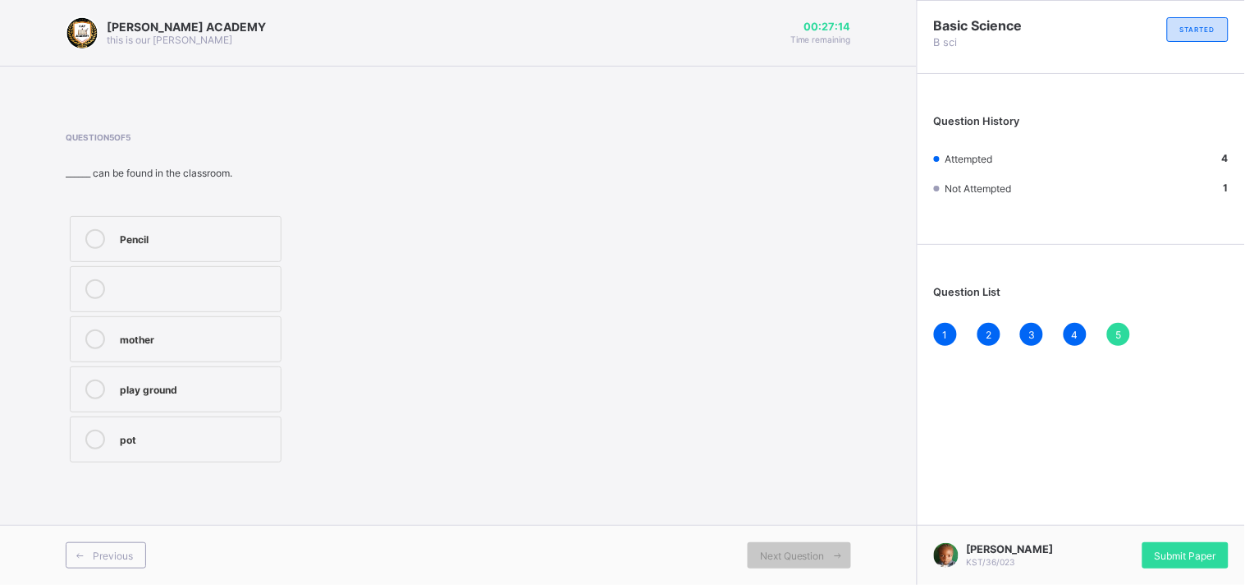
click at [263, 216] on label "Pencil" at bounding box center [176, 239] width 212 height 46
click at [1181, 542] on div "Submit Paper" at bounding box center [1186, 555] width 86 height 26
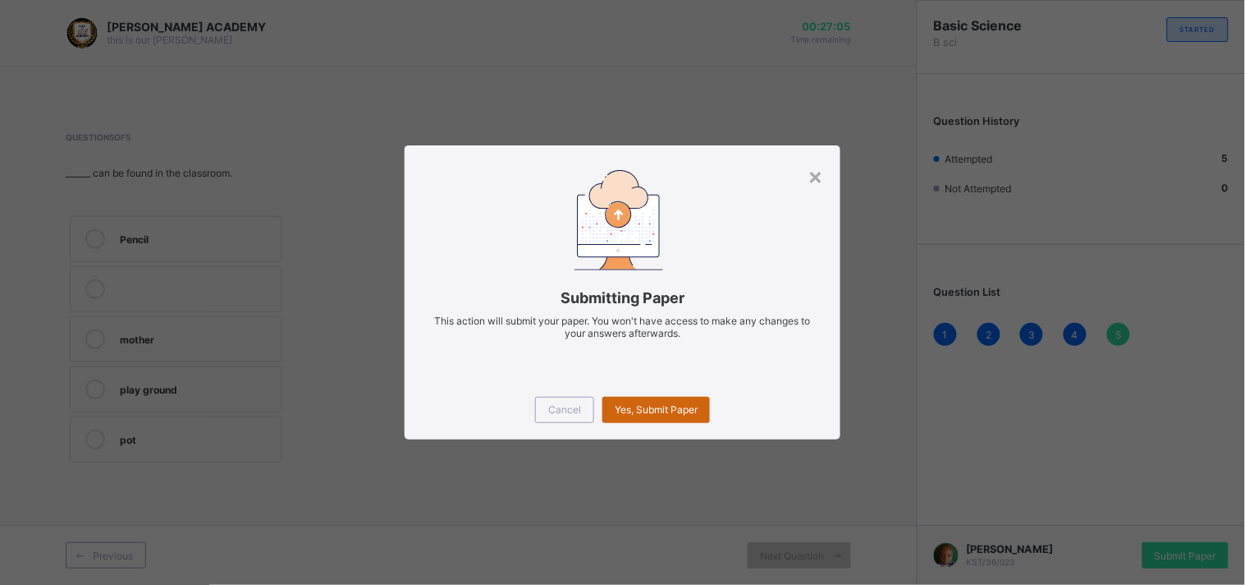
click at [641, 408] on span "Yes, Submit Paper" at bounding box center [656, 409] width 83 height 12
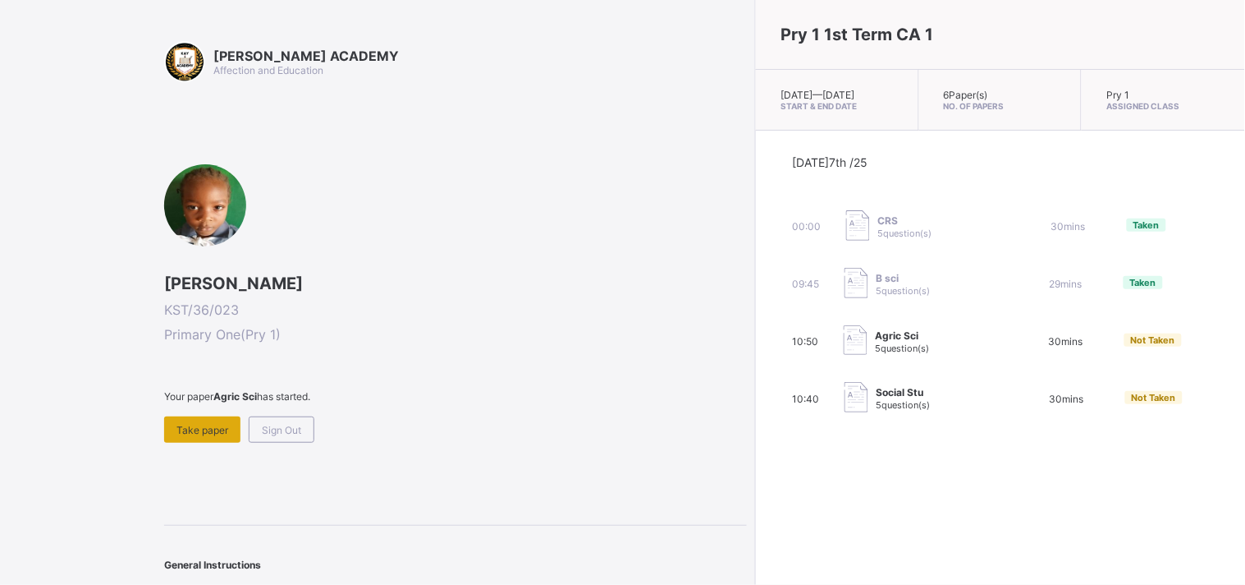
click at [224, 428] on span "Take paper" at bounding box center [203, 430] width 52 height 12
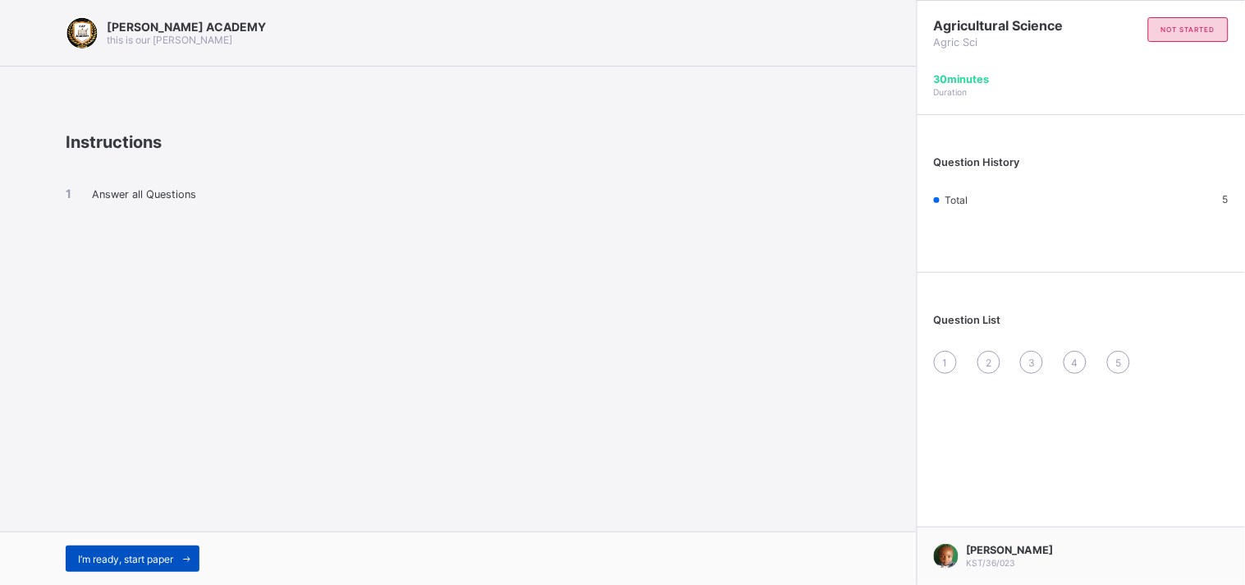
click at [171, 559] on span "I’m ready, start paper" at bounding box center [125, 558] width 95 height 12
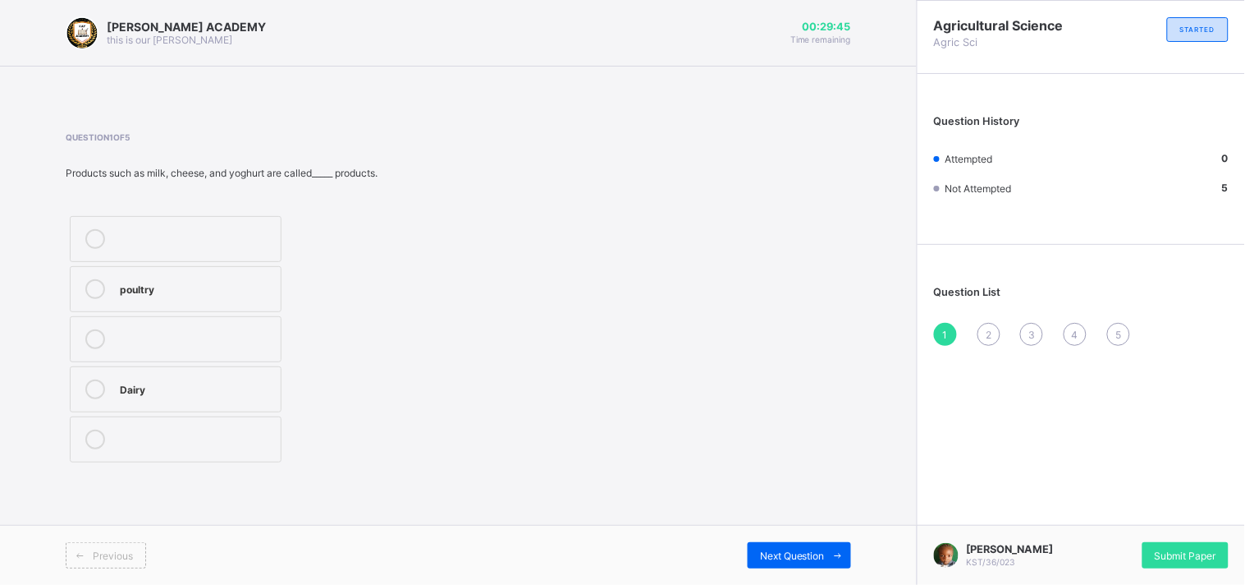
click at [252, 282] on div "poultry" at bounding box center [196, 287] width 153 height 16
click at [777, 559] on span "Next Question" at bounding box center [792, 555] width 65 height 12
click at [222, 337] on div "3" at bounding box center [196, 337] width 153 height 16
click at [770, 567] on div "Next Question" at bounding box center [799, 555] width 103 height 26
click at [212, 355] on div "TRUE" at bounding box center [217, 350] width 195 height 16
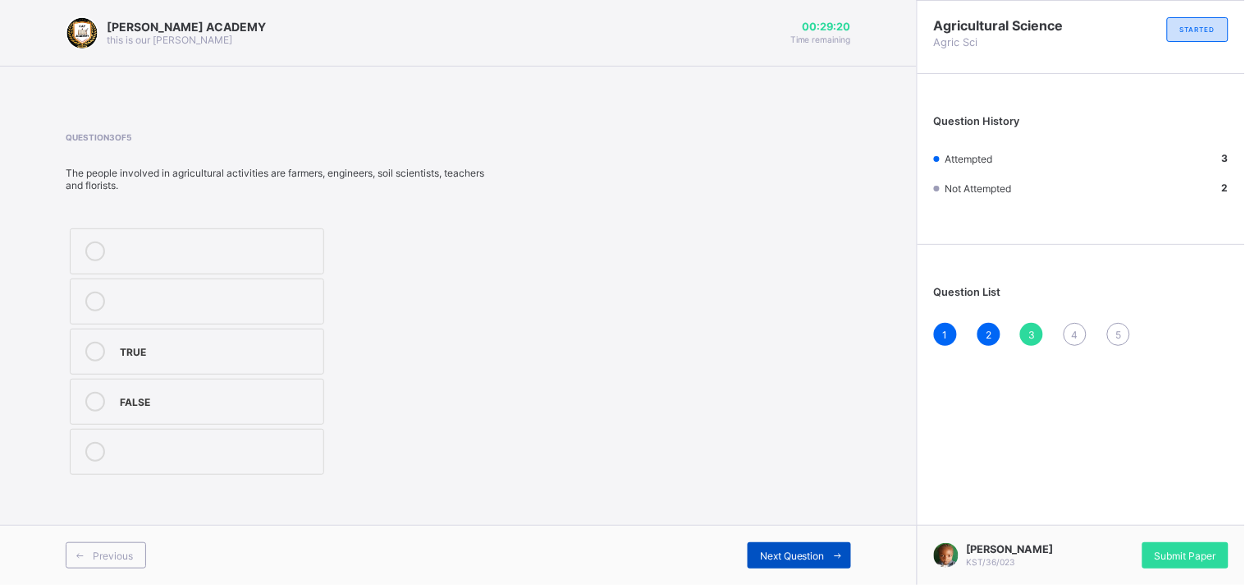
click at [796, 551] on span "Next Question" at bounding box center [792, 555] width 65 height 12
click at [249, 381] on div "TRUE" at bounding box center [196, 387] width 153 height 16
click at [800, 552] on span "Next Question" at bounding box center [792, 555] width 65 height 12
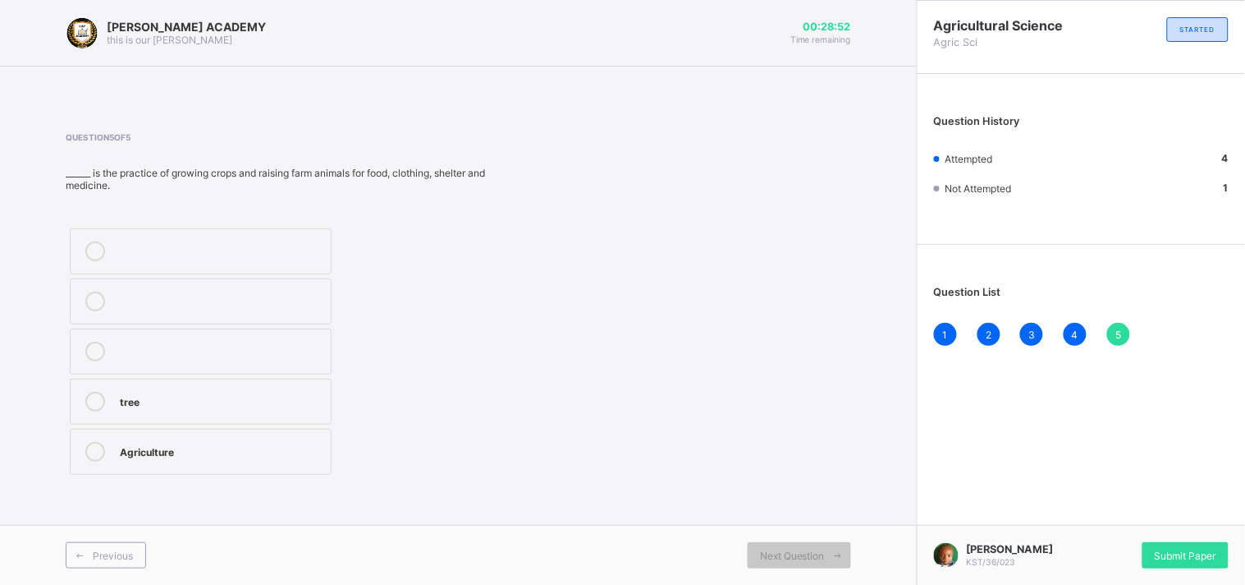
click at [226, 397] on div "tree" at bounding box center [221, 400] width 203 height 16
click at [1213, 542] on div "Submit Paper" at bounding box center [1186, 555] width 86 height 26
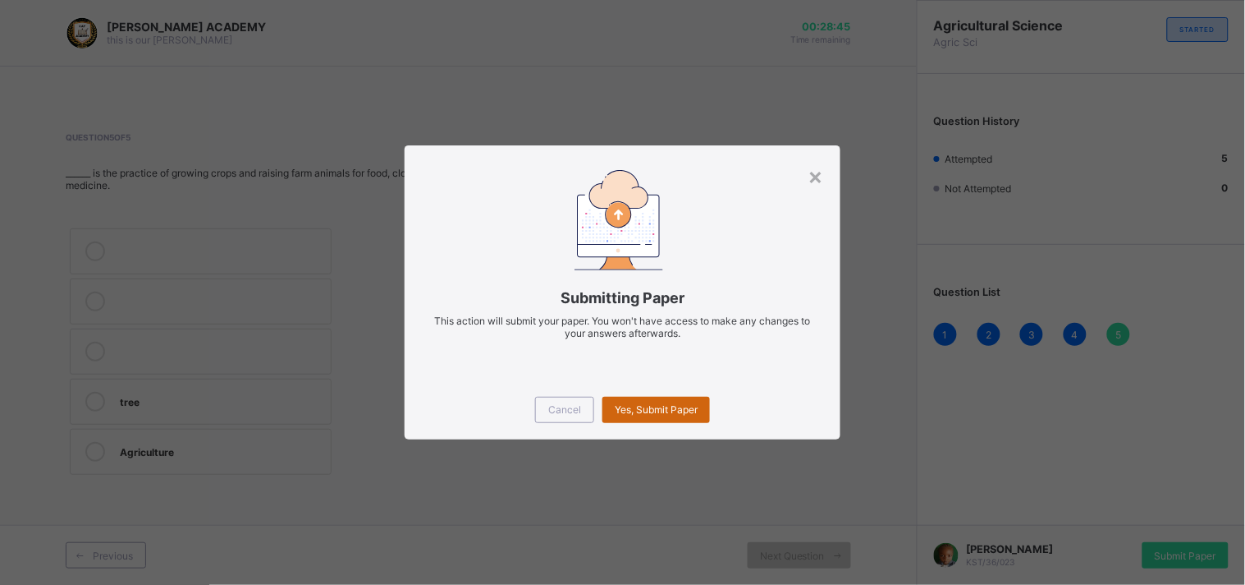
click at [651, 402] on div "Yes, Submit Paper" at bounding box center [657, 410] width 108 height 26
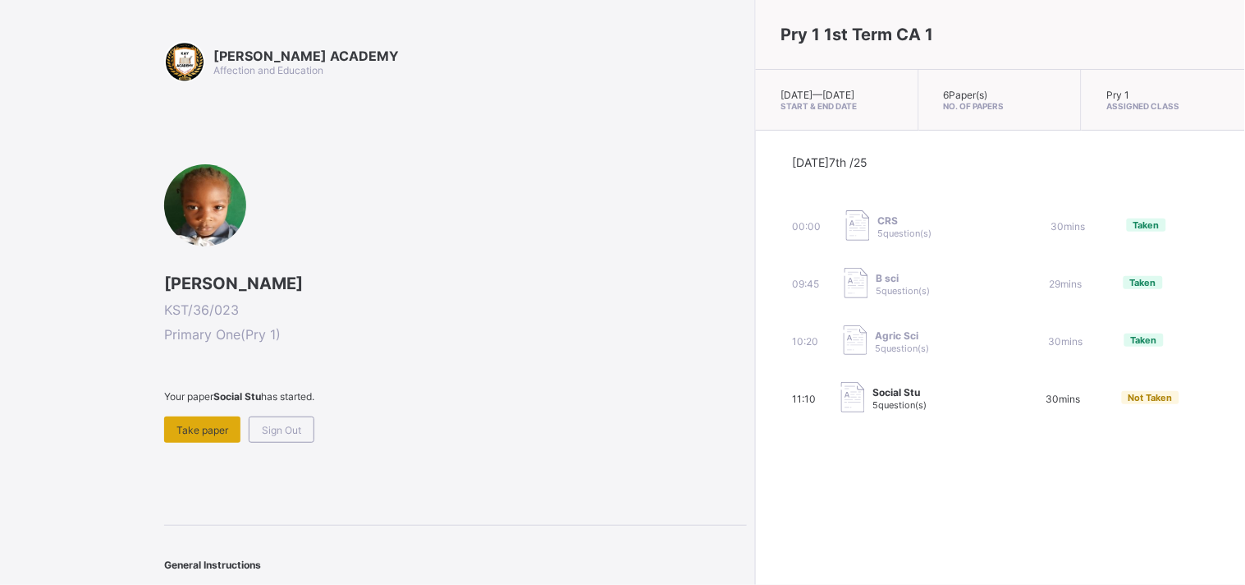
click at [185, 427] on span "Take paper" at bounding box center [203, 430] width 52 height 12
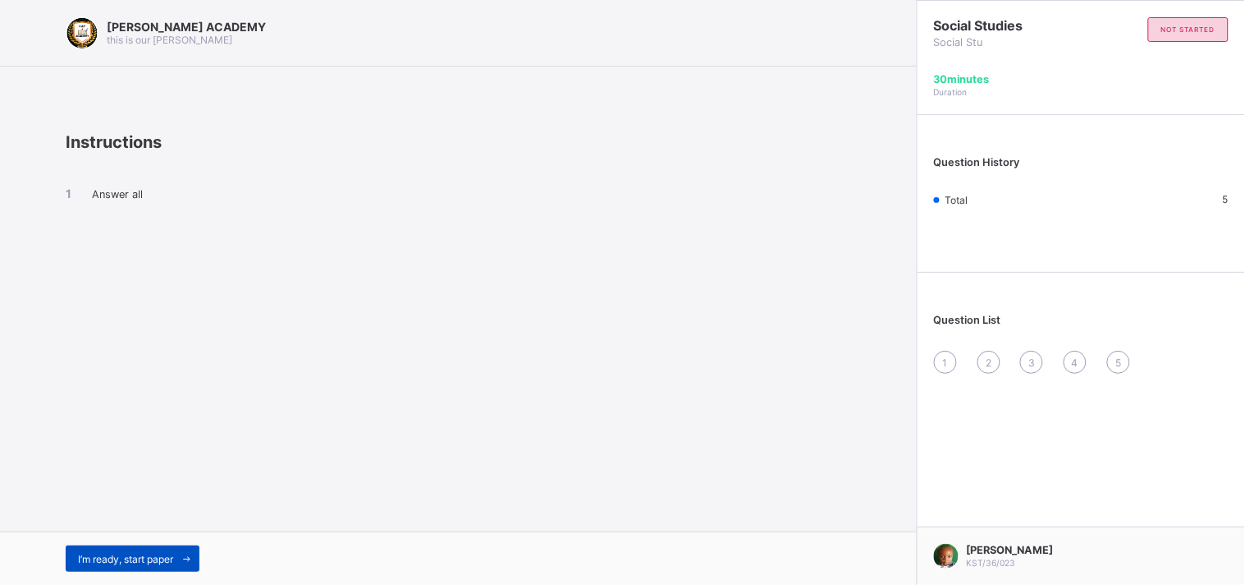
click at [132, 565] on div "I’m ready, start paper" at bounding box center [133, 558] width 134 height 26
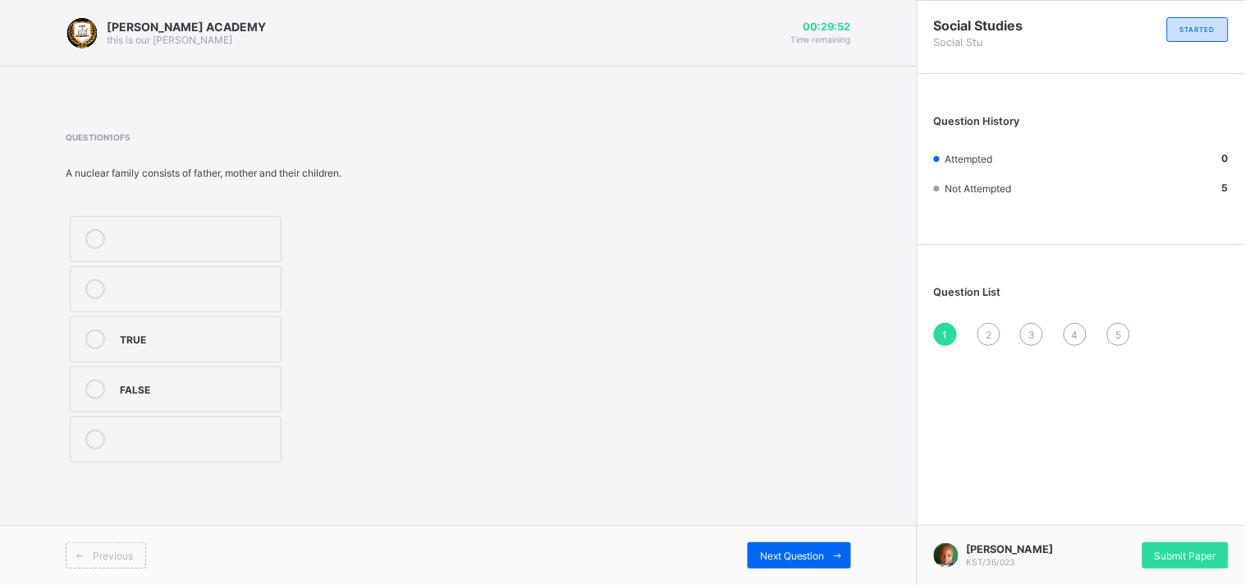
click at [164, 329] on div "TRUE" at bounding box center [196, 337] width 153 height 16
click at [830, 548] on span at bounding box center [838, 555] width 26 height 26
click at [223, 240] on div "2" at bounding box center [196, 237] width 153 height 16
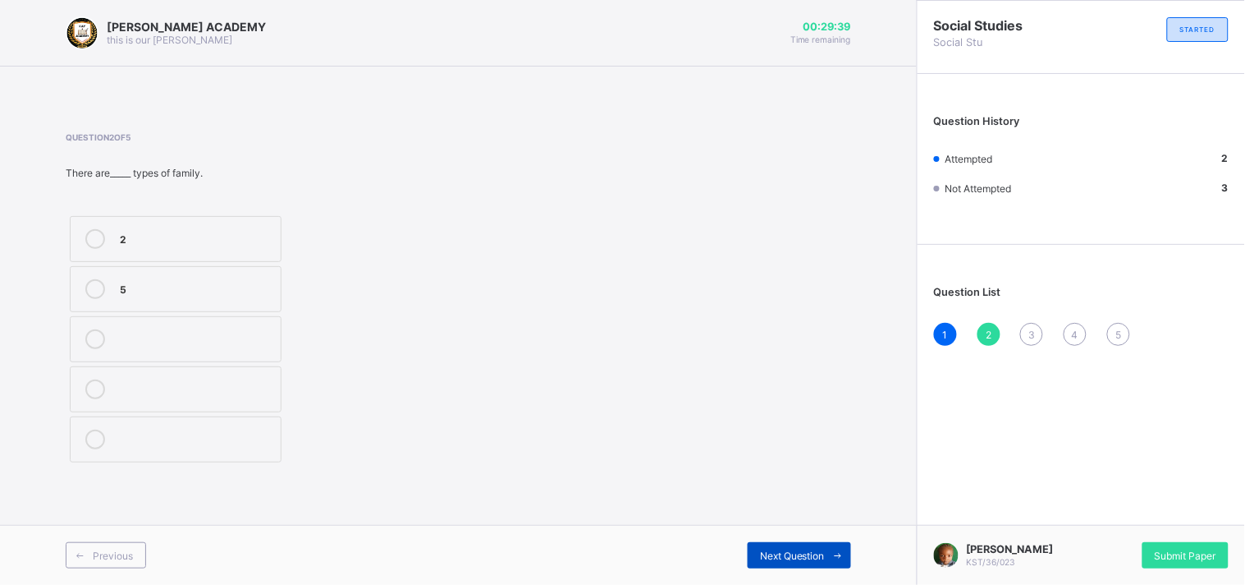
click at [781, 555] on span "Next Question" at bounding box center [792, 555] width 65 height 12
click at [172, 308] on label "Head" at bounding box center [176, 289] width 212 height 46
click at [797, 562] on div "Next Question" at bounding box center [799, 555] width 103 height 26
click at [258, 446] on div "Wife" at bounding box center [196, 439] width 153 height 20
click at [795, 546] on div "Next Question" at bounding box center [799, 555] width 103 height 26
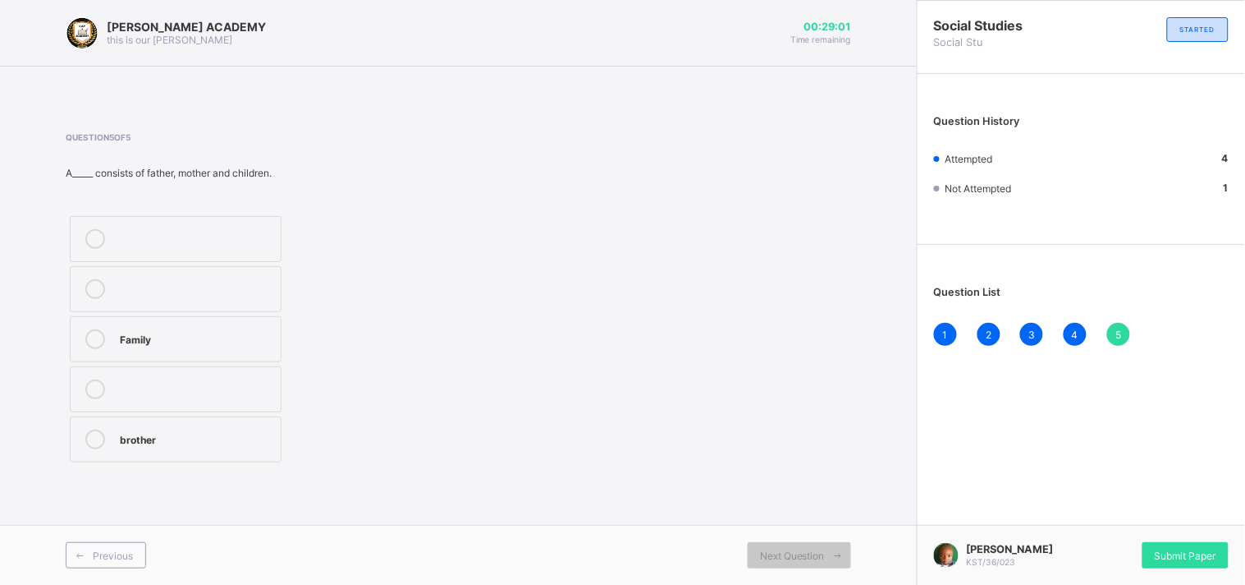
click at [232, 333] on div "Family" at bounding box center [196, 337] width 153 height 16
click at [1194, 542] on div "Submit Paper" at bounding box center [1186, 555] width 86 height 26
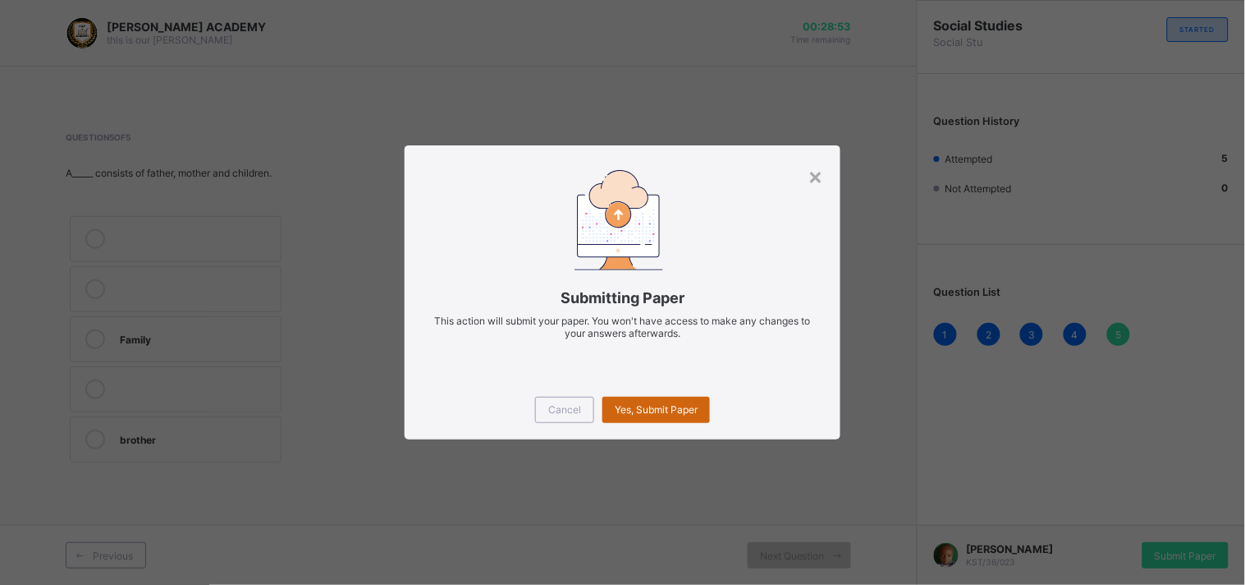
click at [699, 398] on div "Yes, Submit Paper" at bounding box center [657, 410] width 108 height 26
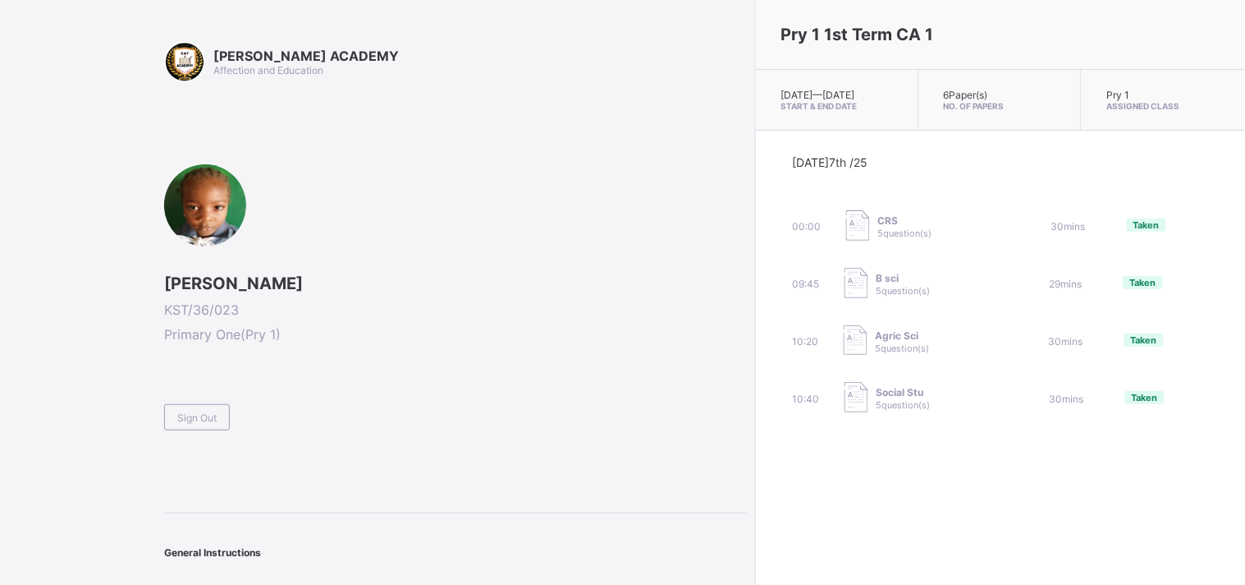
click at [192, 397] on span at bounding box center [455, 397] width 583 height 14
click at [199, 407] on div "Sign Out" at bounding box center [197, 417] width 66 height 26
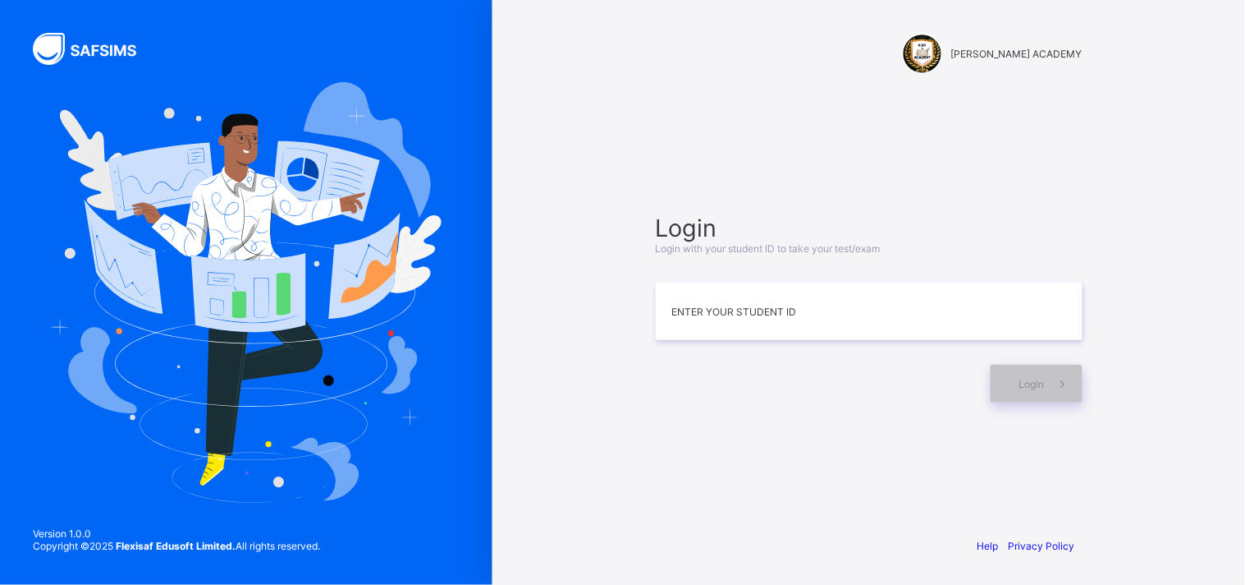
click at [383, 415] on img at bounding box center [246, 292] width 391 height 420
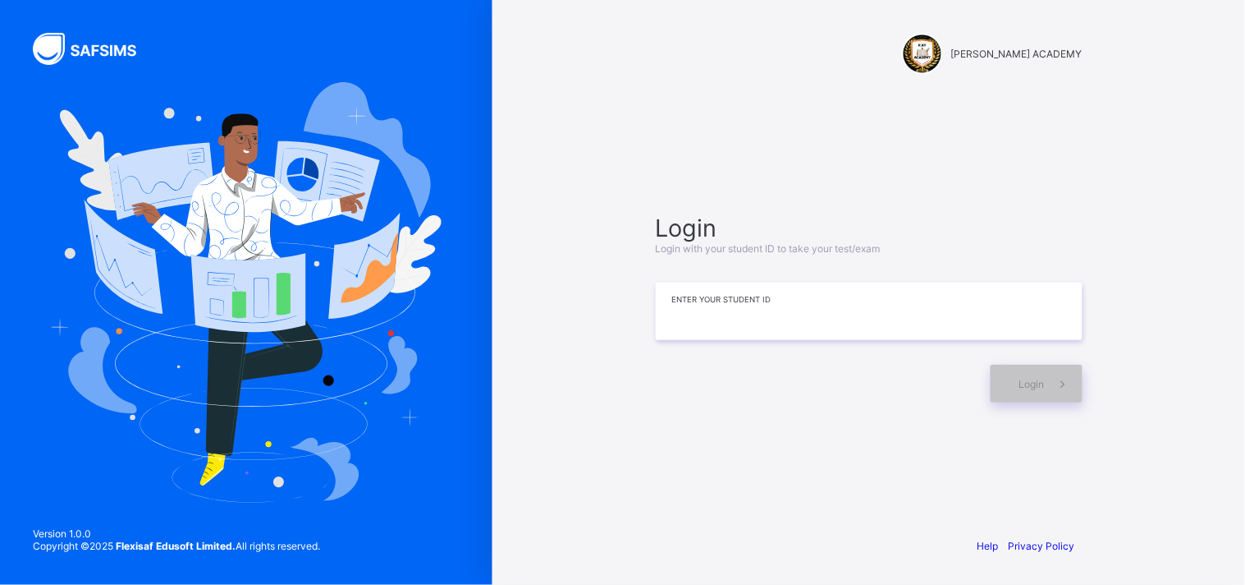
click at [836, 301] on input at bounding box center [869, 310] width 427 height 57
click at [836, 301] on input "**********" at bounding box center [869, 310] width 427 height 57
type input "**********"
click at [1054, 371] on span at bounding box center [1064, 384] width 38 height 38
click at [1054, 371] on div "Login" at bounding box center [1037, 384] width 92 height 38
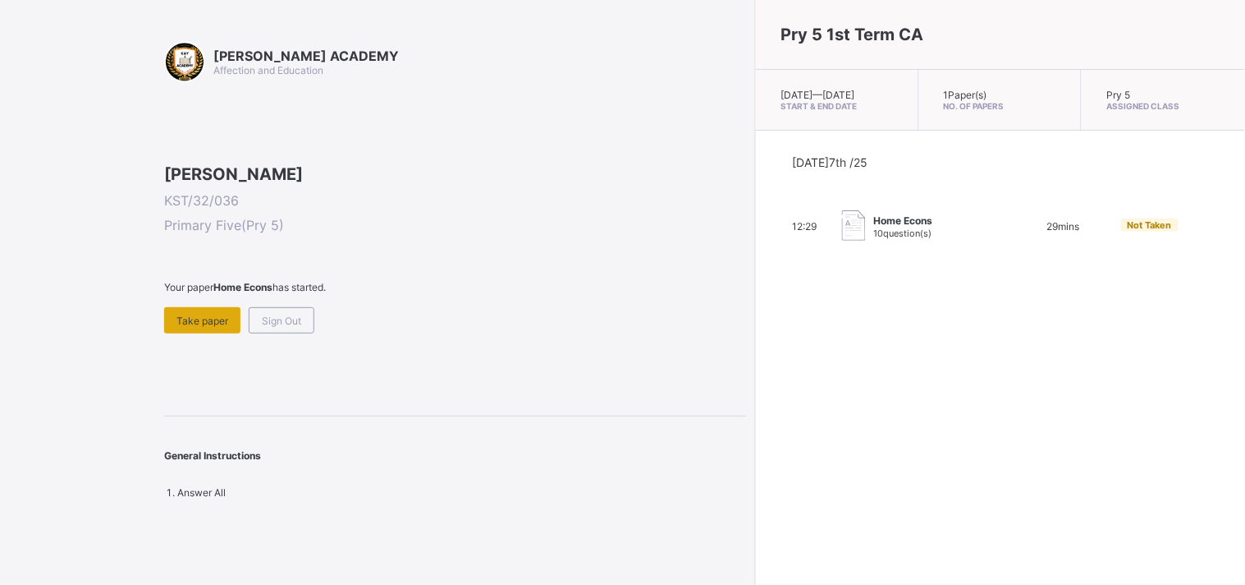
click at [184, 327] on span "Take paper" at bounding box center [203, 320] width 52 height 12
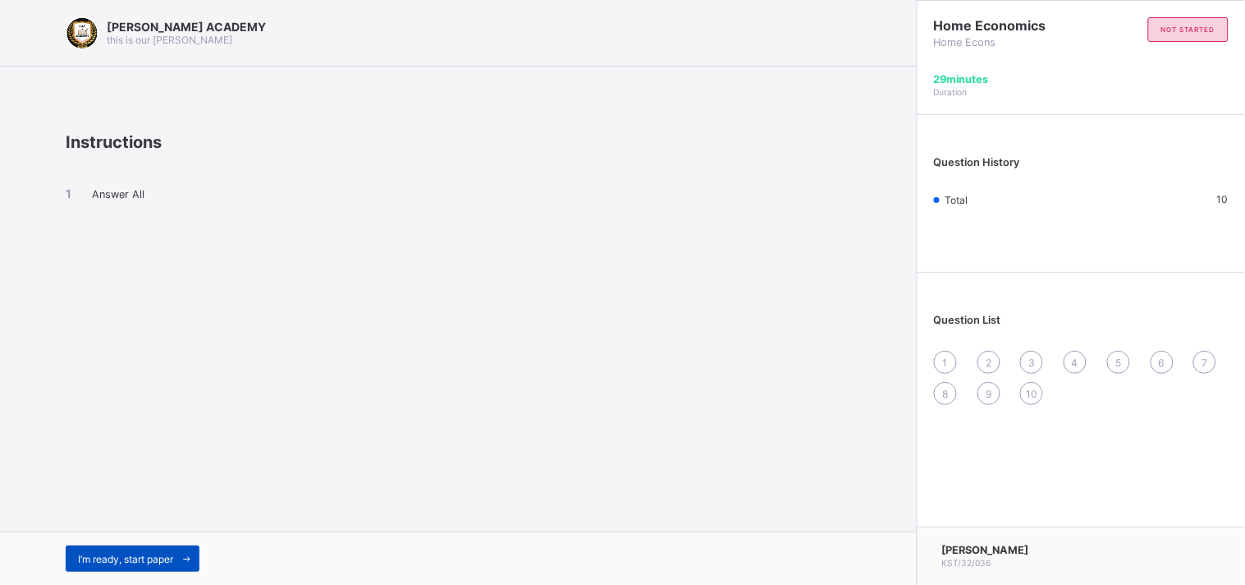
click at [133, 552] on span "I’m ready, start paper" at bounding box center [125, 558] width 95 height 12
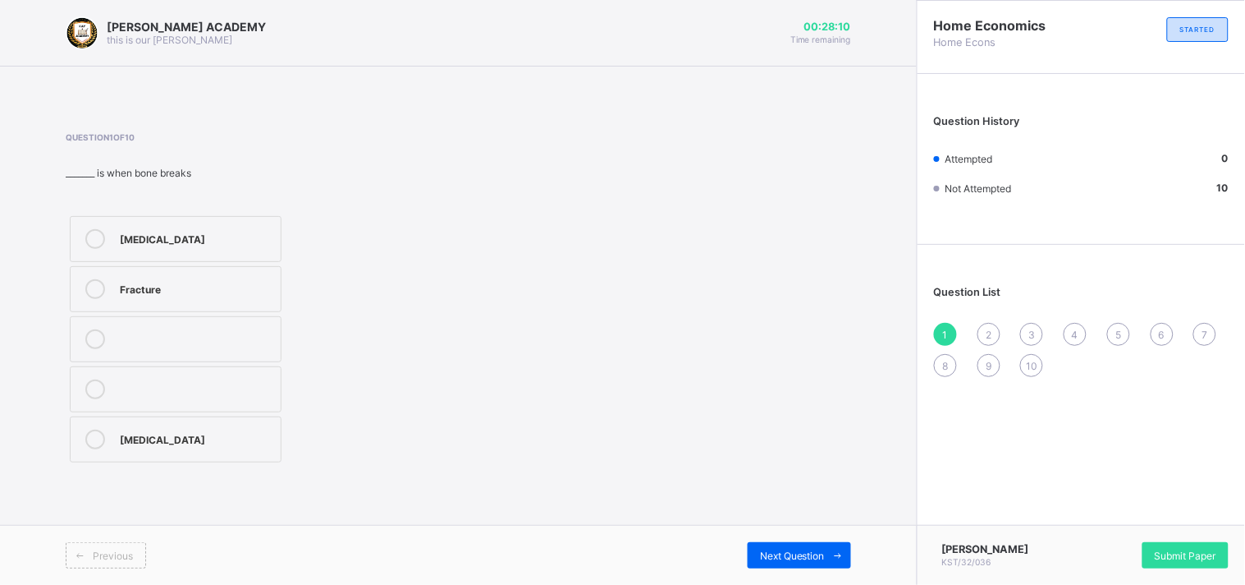
click at [213, 443] on div "[MEDICAL_DATA]" at bounding box center [196, 437] width 153 height 16
click at [775, 550] on span "Next Question" at bounding box center [792, 555] width 65 height 12
click at [232, 328] on label "Accidents" at bounding box center [176, 339] width 212 height 46
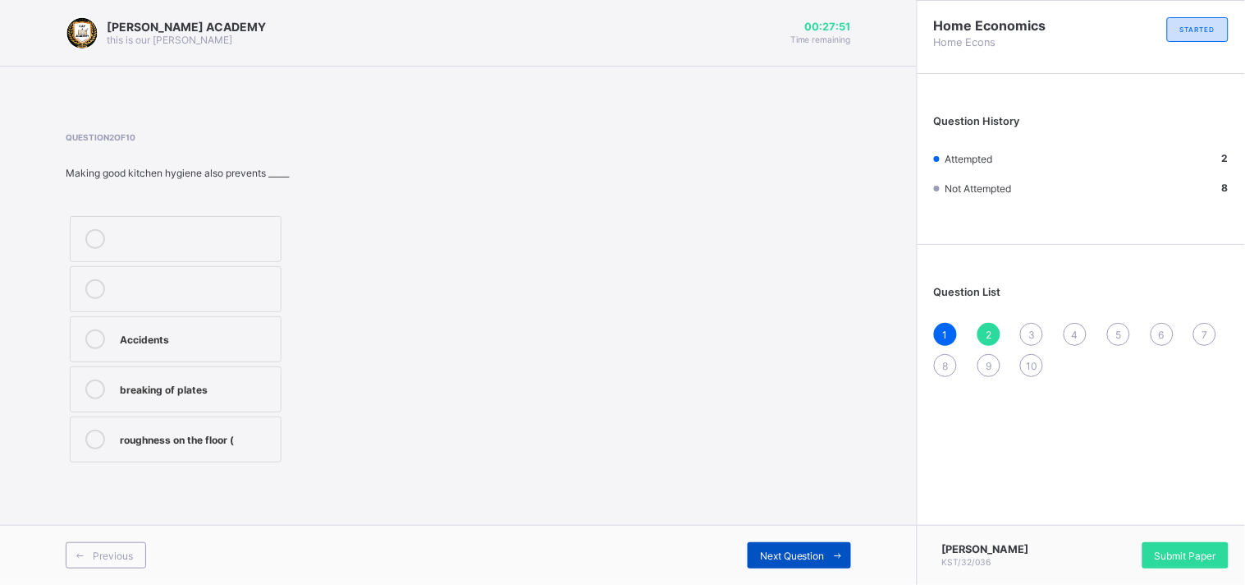
click at [773, 553] on span "Next Question" at bounding box center [792, 555] width 65 height 12
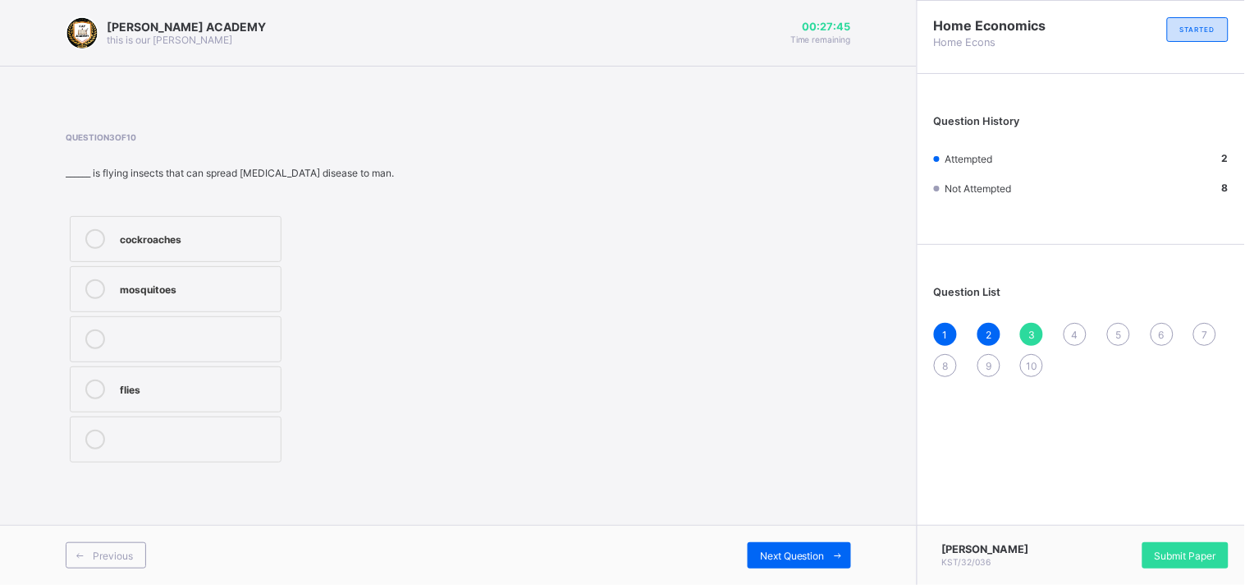
click at [224, 282] on div "mosquitoes" at bounding box center [196, 287] width 153 height 16
click at [794, 539] on div "Previous Next Question" at bounding box center [458, 555] width 917 height 60
click at [794, 540] on div "Previous Next Question" at bounding box center [458, 555] width 917 height 60
click at [795, 546] on div "Previous Next Question" at bounding box center [458, 555] width 917 height 60
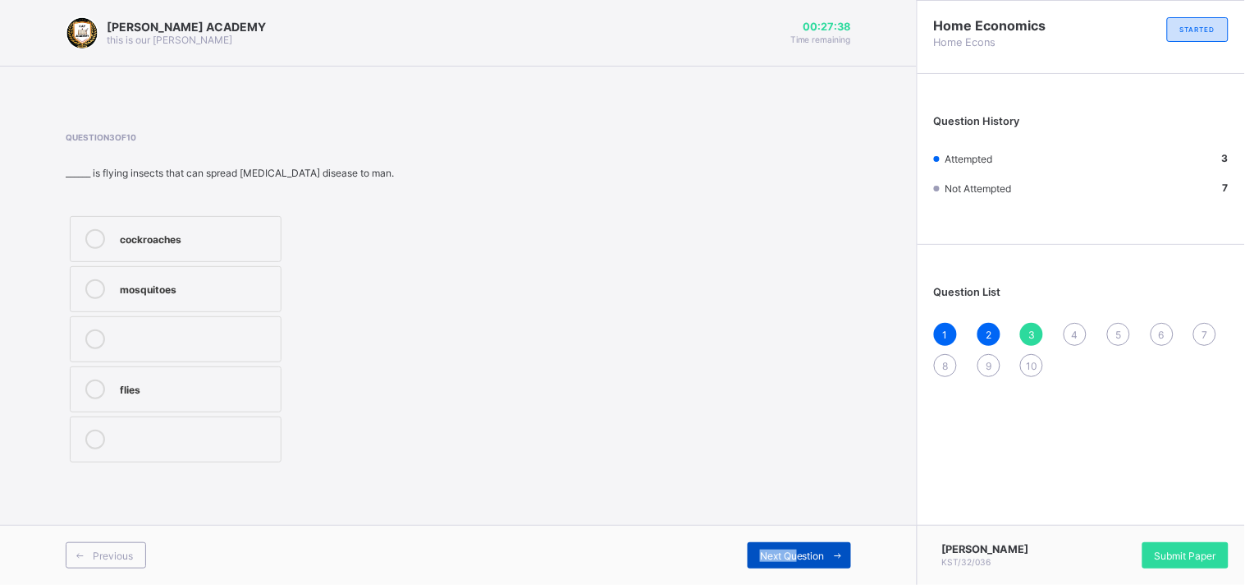
click at [795, 546] on div "Next Question" at bounding box center [799, 555] width 103 height 26
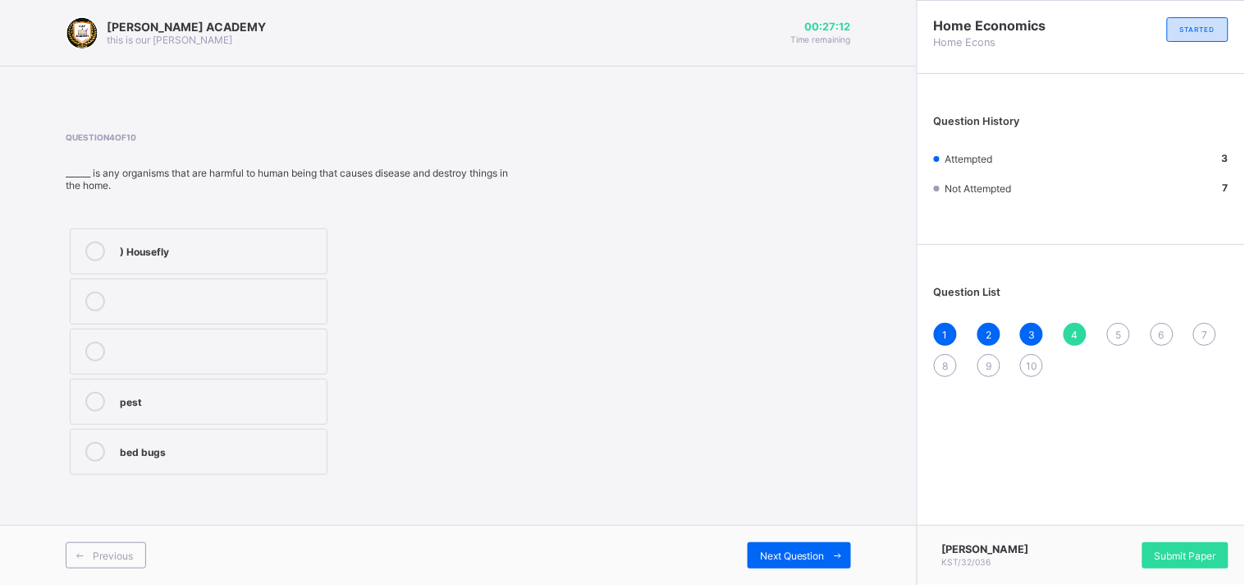
click at [230, 401] on div "pest" at bounding box center [219, 400] width 199 height 16
click at [230, 402] on div "pest" at bounding box center [219, 400] width 199 height 16
click at [777, 552] on span "Next Question" at bounding box center [792, 555] width 65 height 12
click at [243, 233] on div "cleaning agent" at bounding box center [196, 237] width 153 height 16
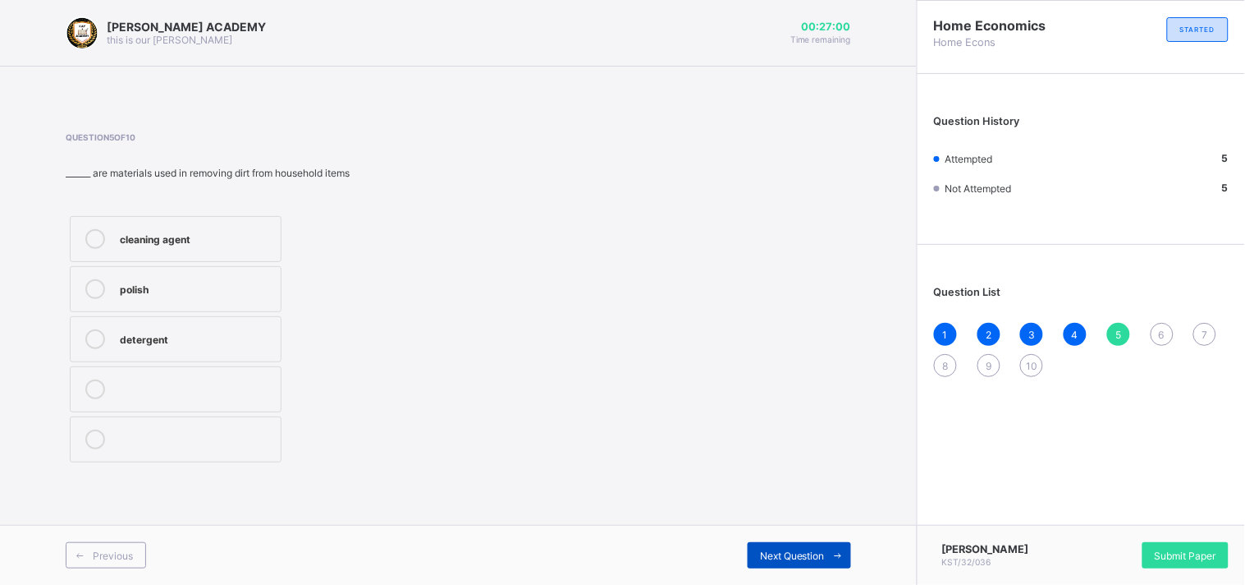
click at [791, 551] on span "Next Question" at bounding box center [792, 555] width 65 height 12
click at [154, 291] on div "TRUE" at bounding box center [196, 287] width 153 height 16
click at [805, 542] on div "Next Question" at bounding box center [799, 555] width 103 height 26
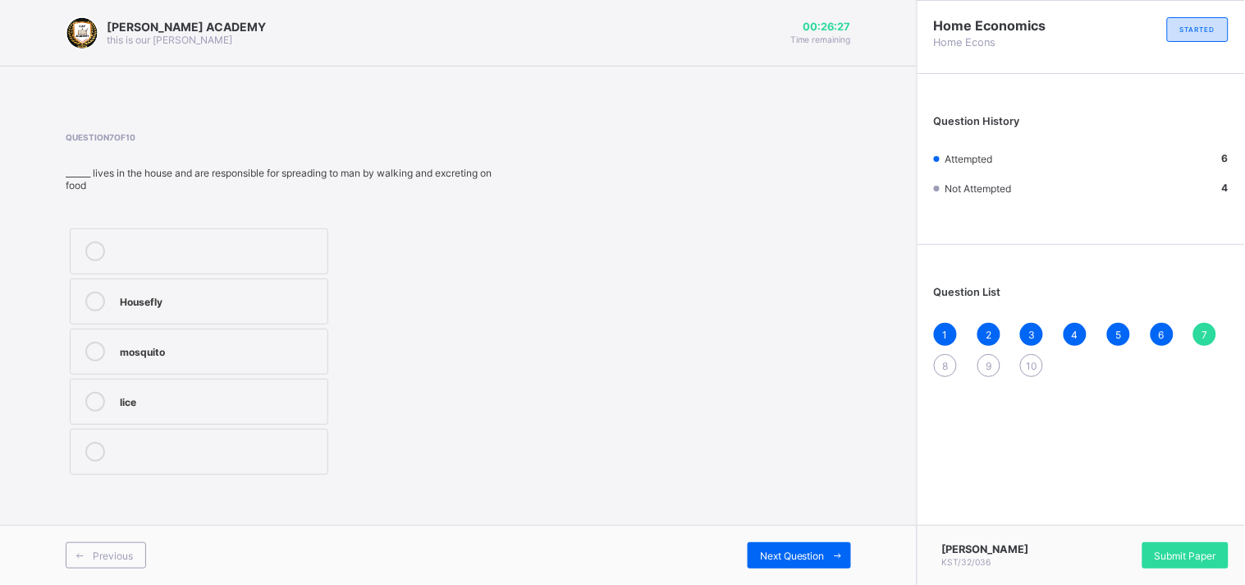
click at [216, 301] on div "Housefly" at bounding box center [219, 299] width 199 height 16
click at [793, 551] on span "Next Question" at bounding box center [792, 555] width 65 height 12
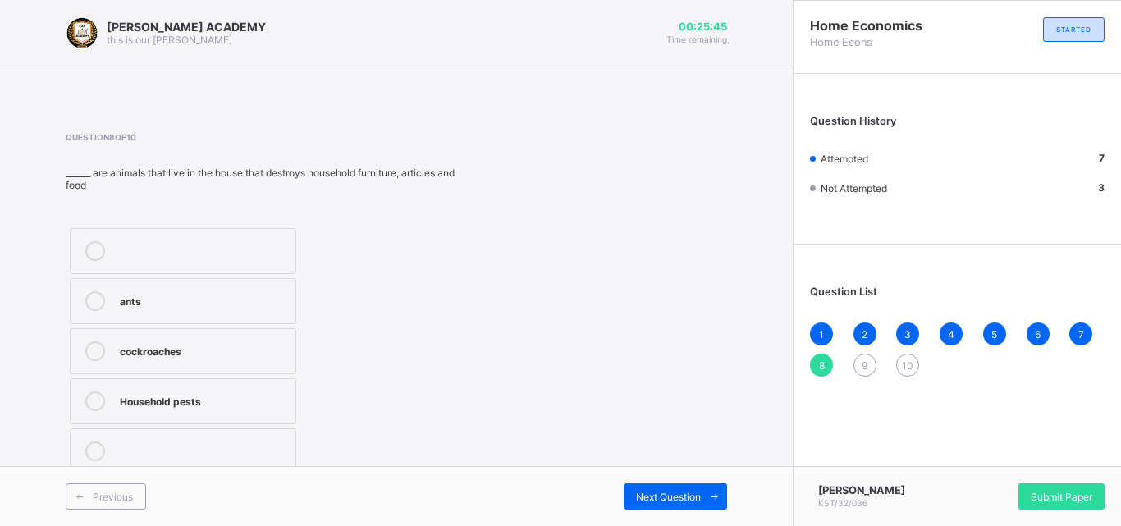
click at [211, 416] on label "Household pests" at bounding box center [183, 401] width 227 height 46
click at [647, 493] on span "Next Question" at bounding box center [668, 497] width 65 height 12
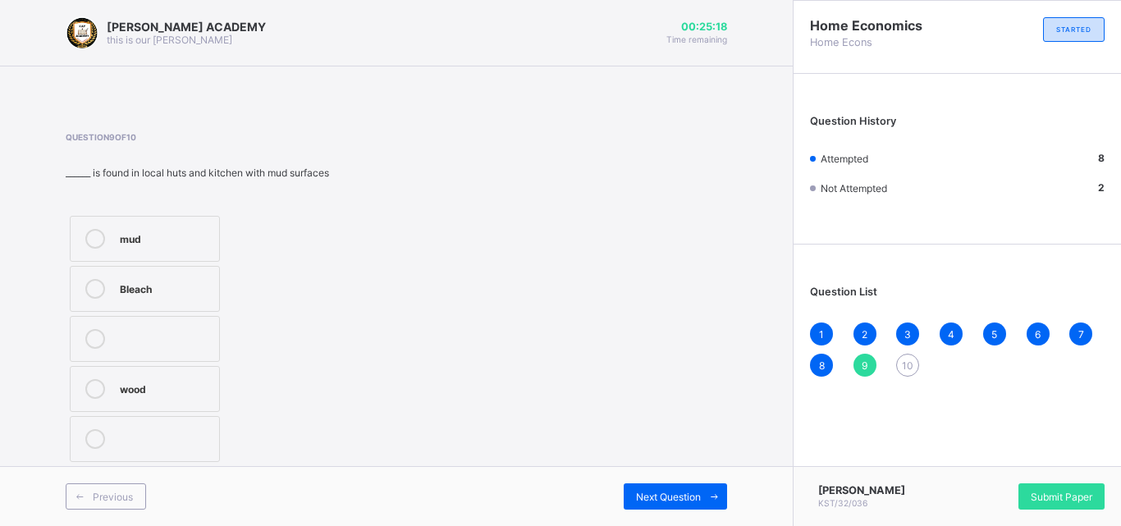
click at [175, 241] on div "mud" at bounding box center [165, 237] width 91 height 16
click at [648, 497] on span "Next Question" at bounding box center [668, 497] width 65 height 12
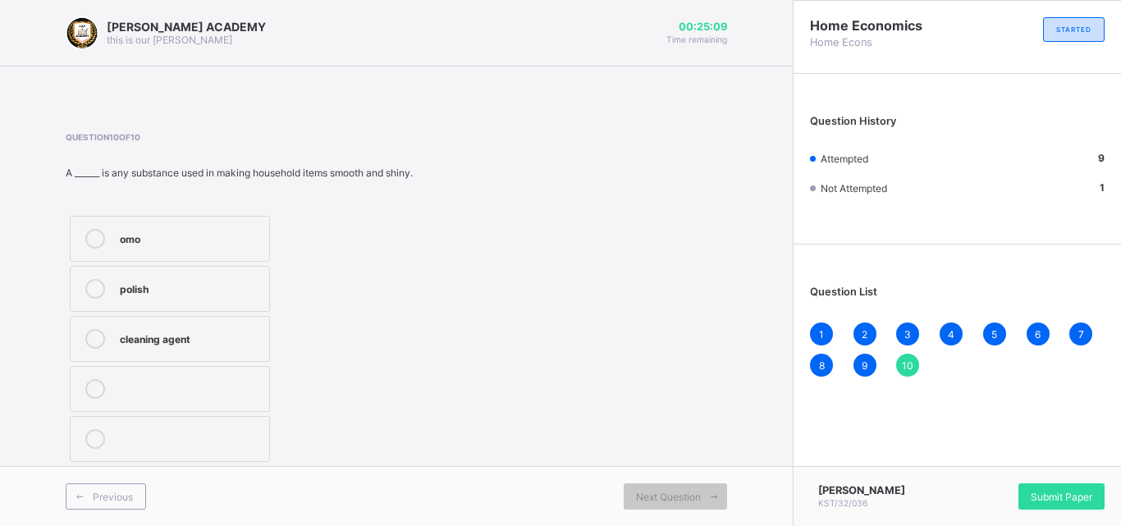
click at [254, 285] on div "polish" at bounding box center [190, 287] width 141 height 16
click at [1061, 495] on span "Submit Paper" at bounding box center [1062, 497] width 62 height 12
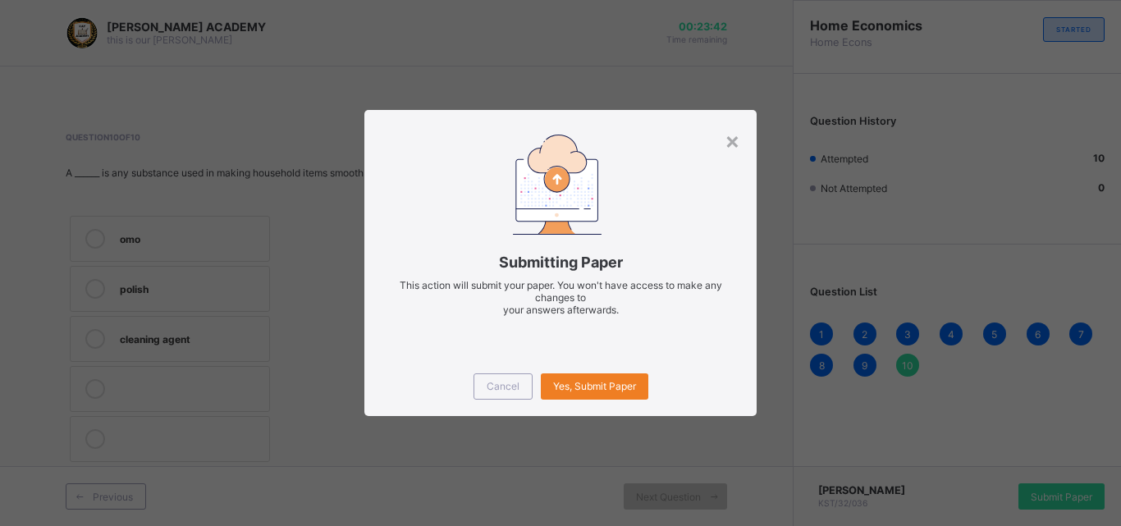
click at [578, 369] on div "Cancel Yes, Submit Paper" at bounding box center [561, 386] width 392 height 59
click at [578, 391] on span "Yes, Submit Paper" at bounding box center [594, 386] width 83 height 12
click at [578, 391] on div "Yes, Submit Paper" at bounding box center [595, 387] width 108 height 26
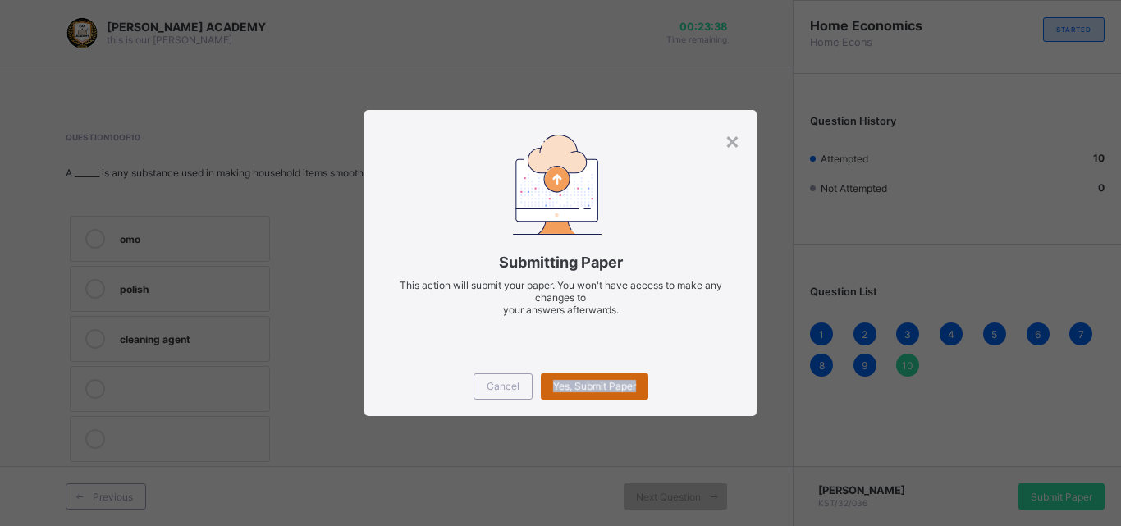
click at [578, 391] on div "Yes, Submit Paper" at bounding box center [595, 387] width 108 height 26
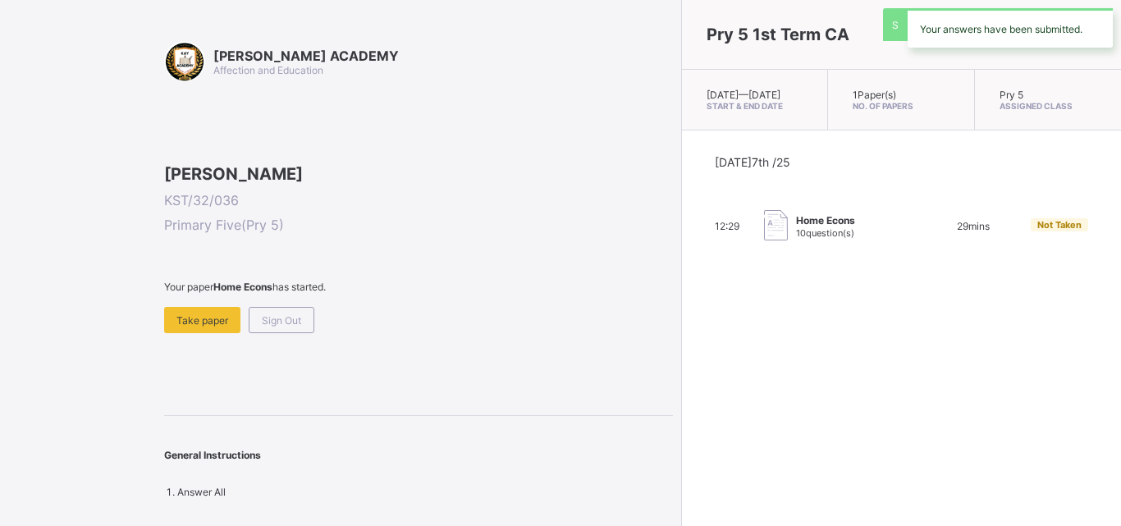
click at [681, 391] on div "Pry 5 1st Term CA [DATE] — [GEOGRAPHIC_DATA][DATE] Start & End Date 1 Paper(s) …" at bounding box center [901, 263] width 440 height 526
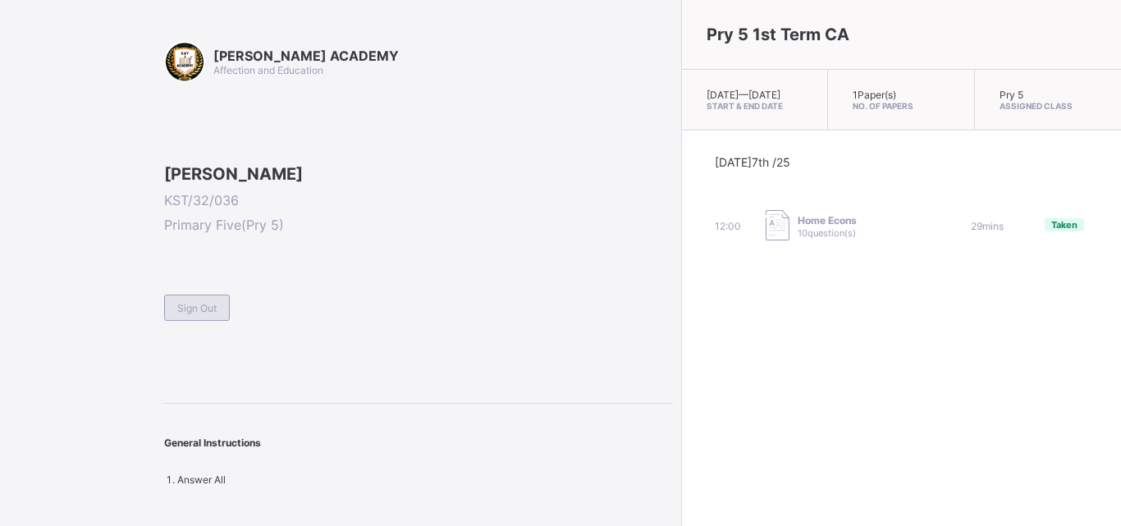
click at [191, 314] on span "Sign Out" at bounding box center [196, 308] width 39 height 12
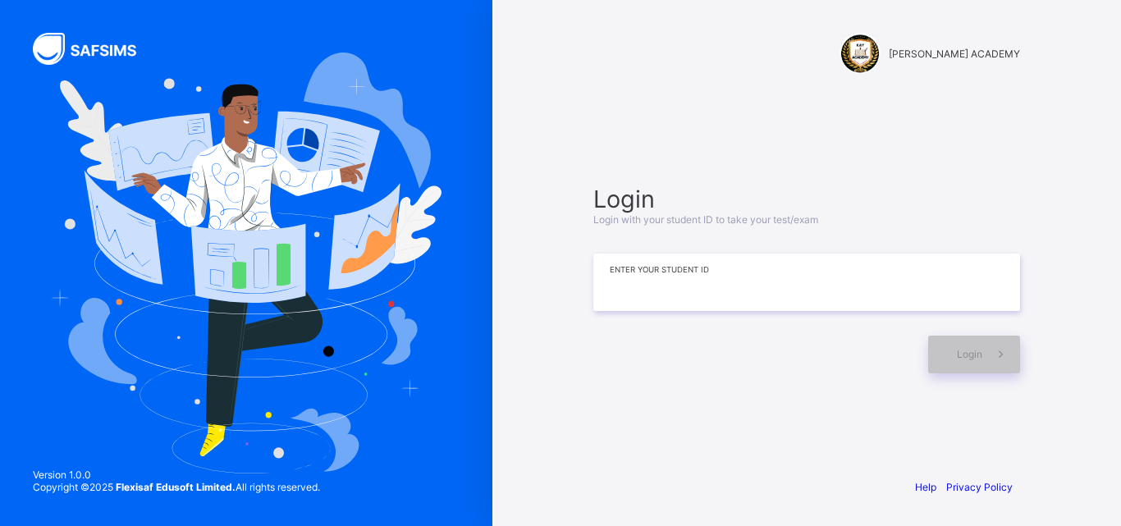
click at [597, 284] on input at bounding box center [807, 282] width 427 height 57
type input "*********"
click at [948, 346] on div "Login" at bounding box center [974, 355] width 92 height 38
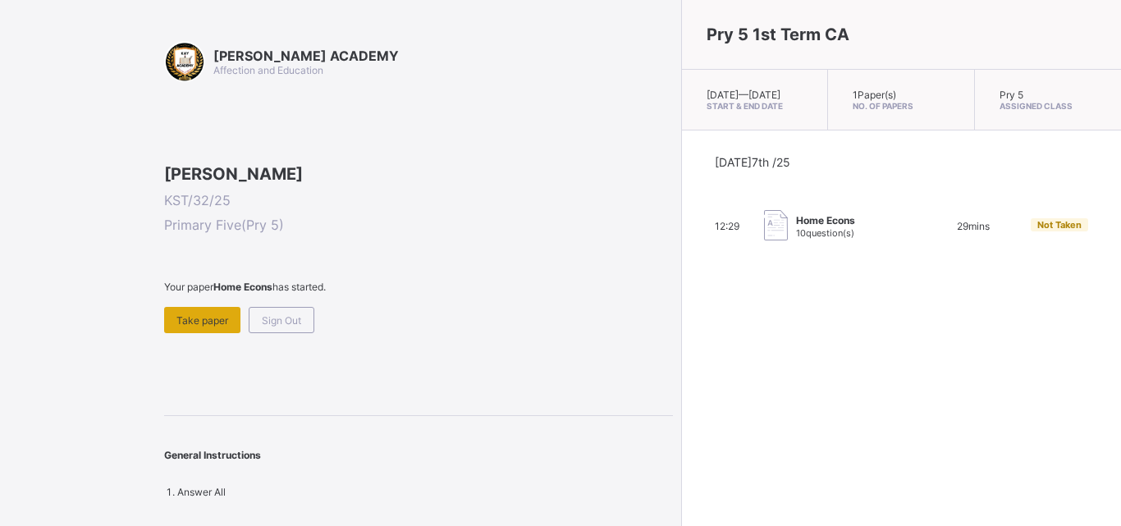
click at [184, 327] on span "Take paper" at bounding box center [203, 320] width 52 height 12
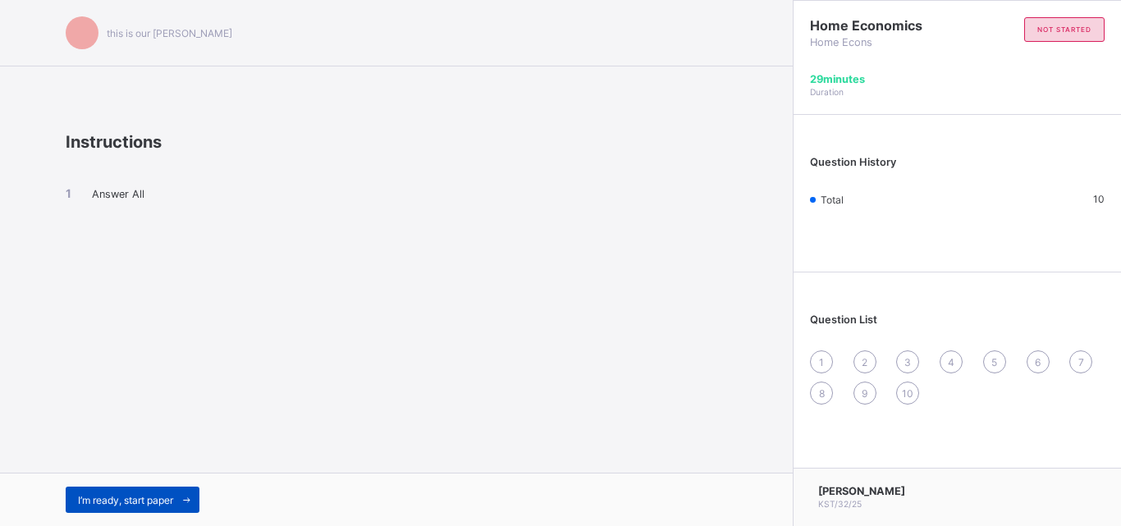
click at [112, 490] on div "I’m ready, start paper" at bounding box center [133, 500] width 134 height 26
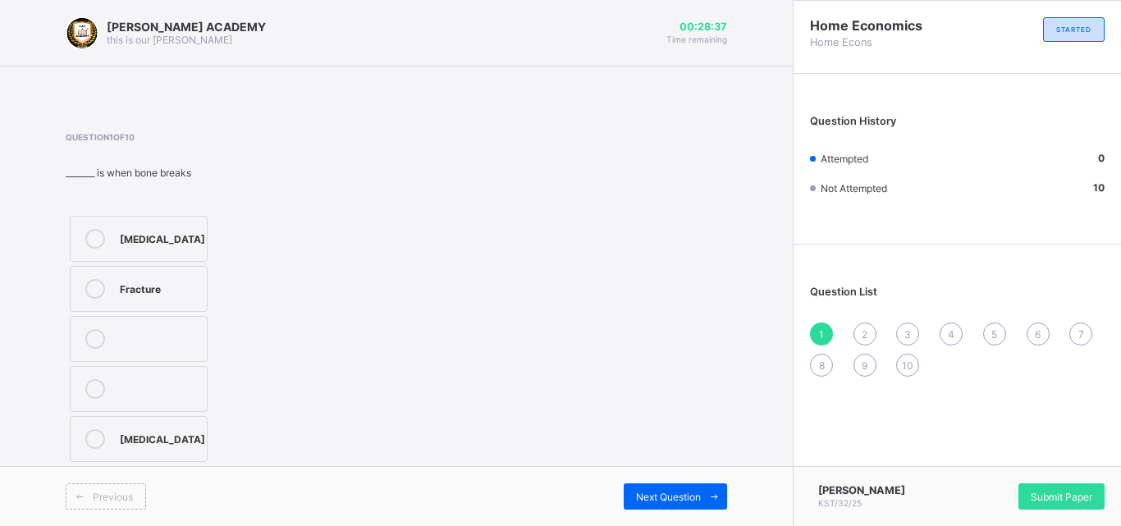
click at [174, 239] on div "[MEDICAL_DATA]" at bounding box center [162, 237] width 85 height 16
click at [865, 330] on span "2" at bounding box center [865, 334] width 6 height 12
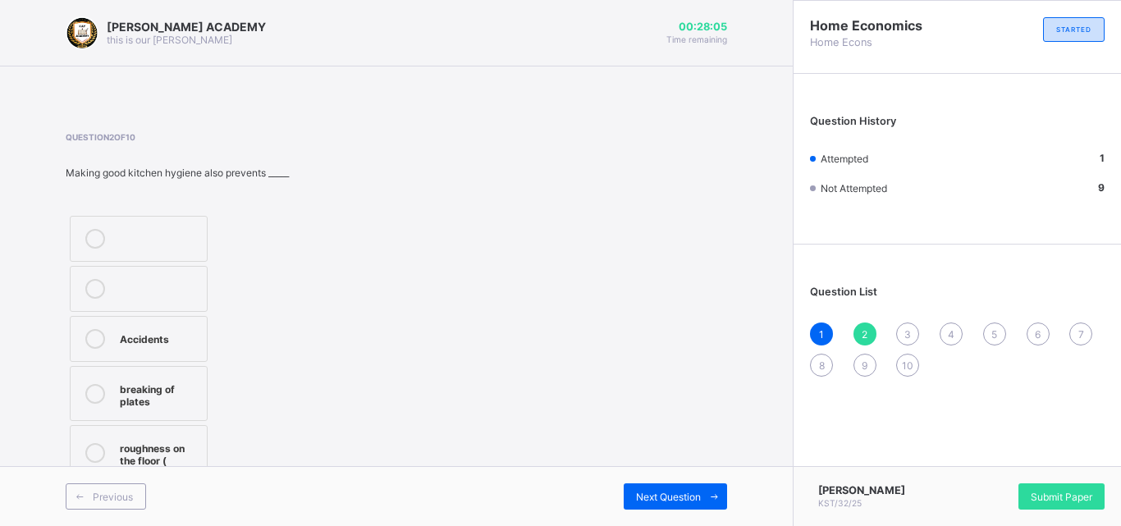
click at [142, 338] on div "Accidents" at bounding box center [159, 337] width 79 height 16
click at [903, 331] on div "3" at bounding box center [907, 334] width 23 height 23
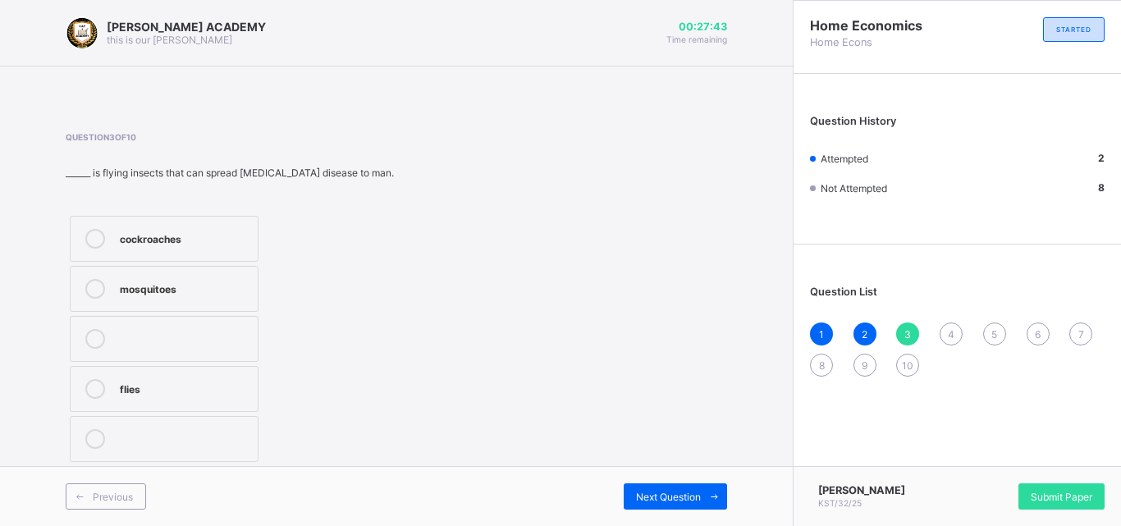
click at [220, 276] on label "mosquitoes" at bounding box center [164, 289] width 189 height 46
click at [955, 331] on div "4" at bounding box center [951, 334] width 23 height 23
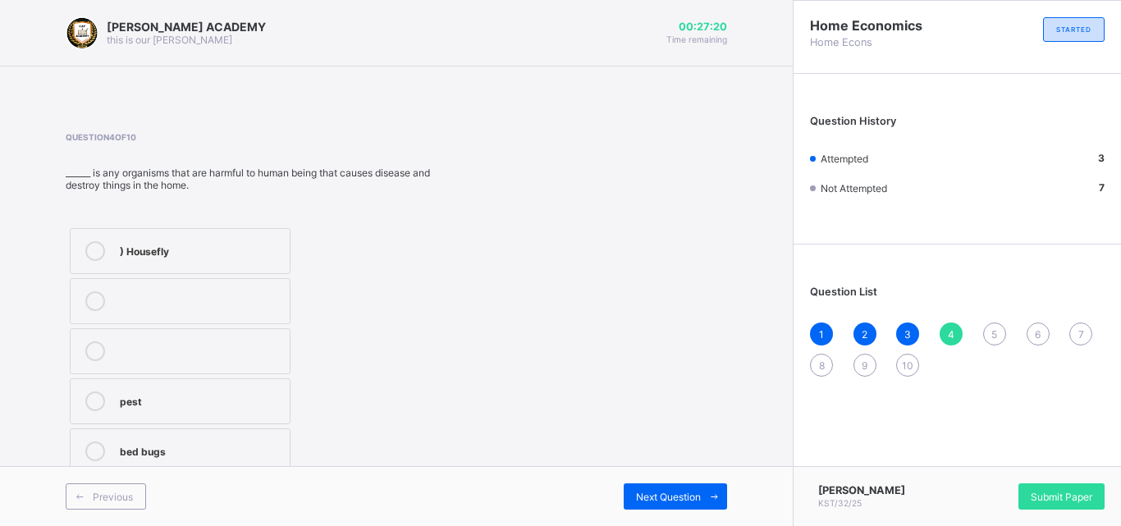
click at [184, 245] on div ") Housefly" at bounding box center [201, 249] width 162 height 16
click at [993, 330] on span "5" at bounding box center [995, 334] width 6 height 12
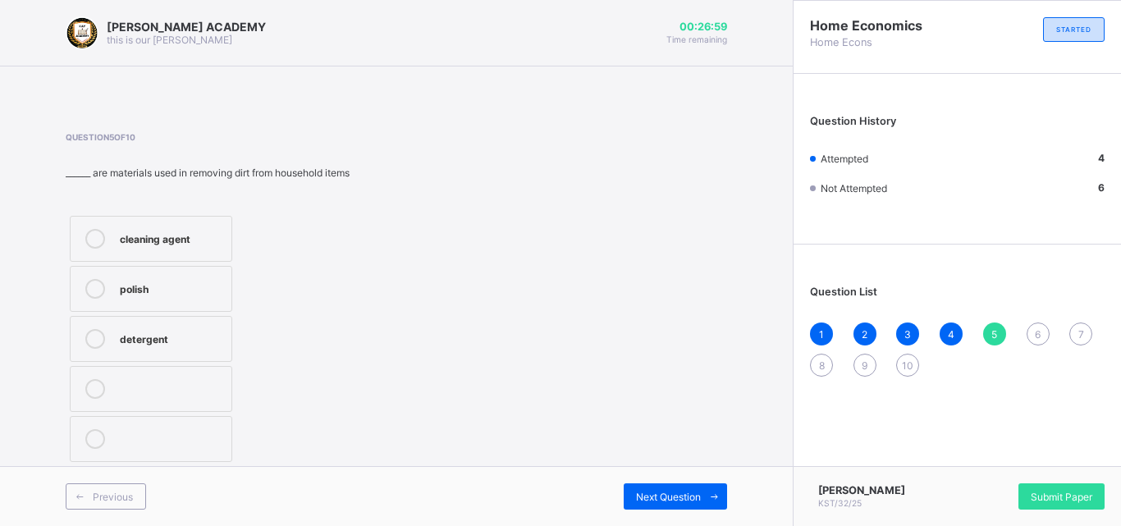
click at [149, 238] on div "cleaning agent" at bounding box center [171, 237] width 103 height 16
click at [1037, 328] on span "6" at bounding box center [1038, 334] width 6 height 12
click at [160, 277] on label "TRUE" at bounding box center [154, 289] width 168 height 46
click at [1084, 324] on div "7" at bounding box center [1081, 334] width 23 height 23
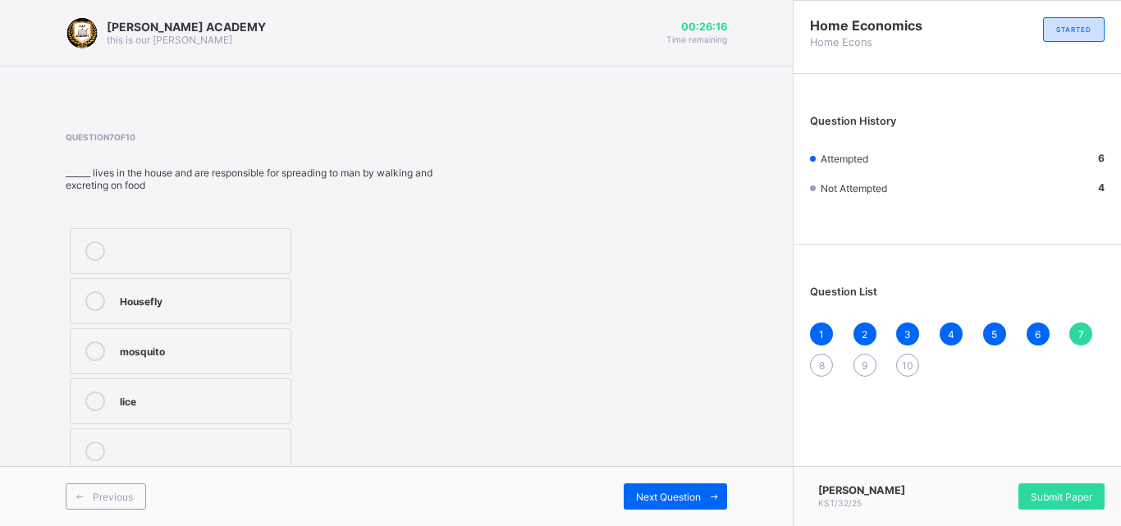
click at [261, 291] on label "Housefly" at bounding box center [181, 301] width 222 height 46
click at [822, 360] on span "8" at bounding box center [822, 366] width 6 height 12
click at [223, 395] on div "Household pests" at bounding box center [203, 400] width 167 height 16
click at [863, 361] on span "9" at bounding box center [865, 366] width 6 height 12
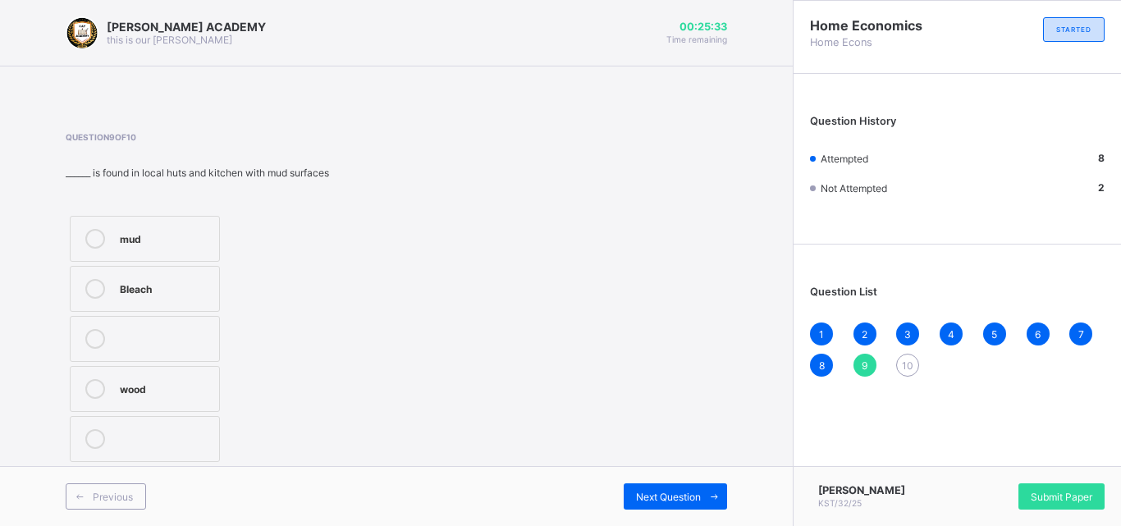
click at [159, 244] on div "mud" at bounding box center [165, 237] width 91 height 16
click at [908, 358] on div "10" at bounding box center [907, 365] width 23 height 23
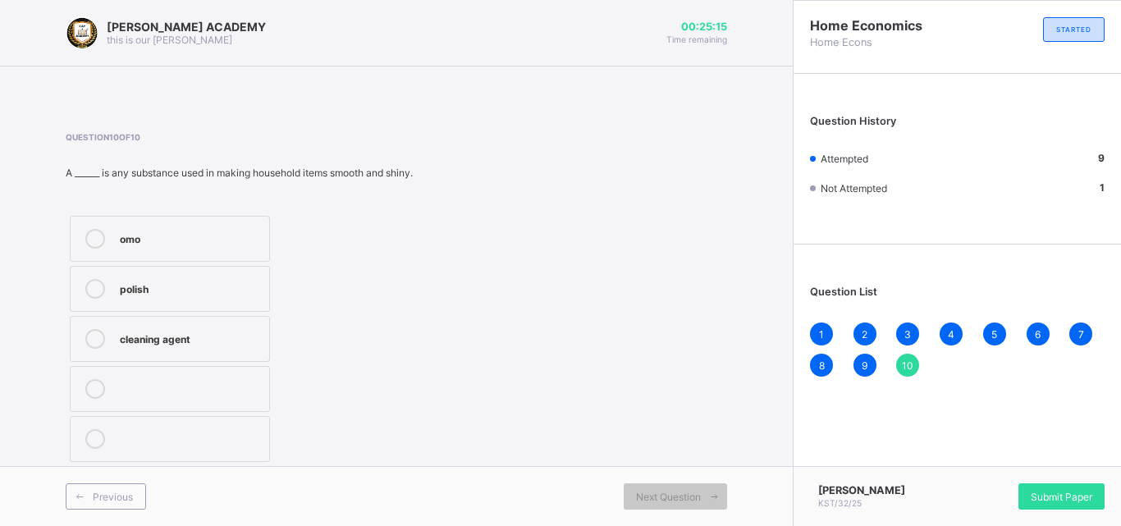
click at [238, 291] on div "polish" at bounding box center [190, 287] width 141 height 16
click at [1032, 491] on span "Submit Paper" at bounding box center [1062, 497] width 62 height 12
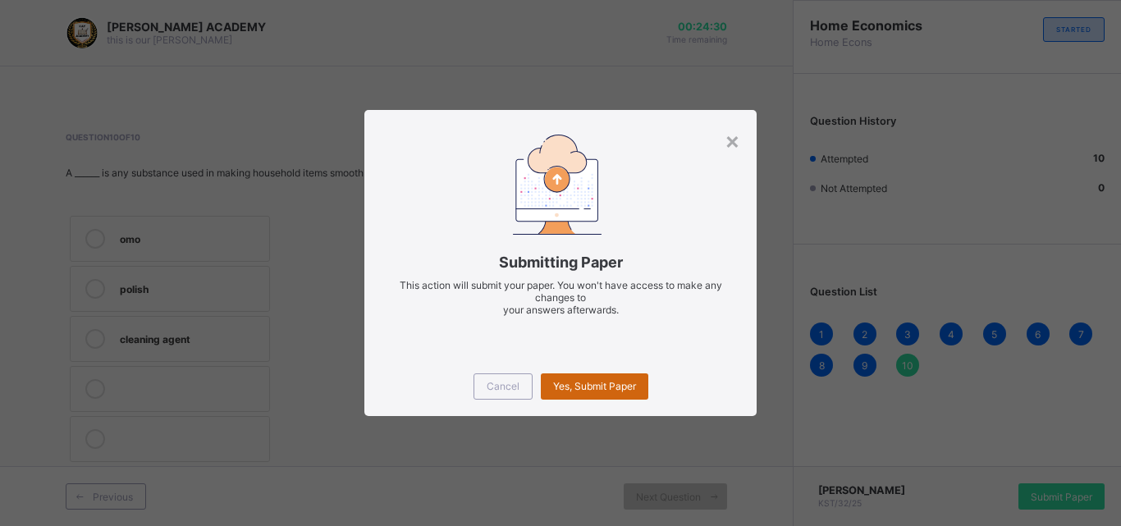
click at [630, 381] on span "Yes, Submit Paper" at bounding box center [594, 386] width 83 height 12
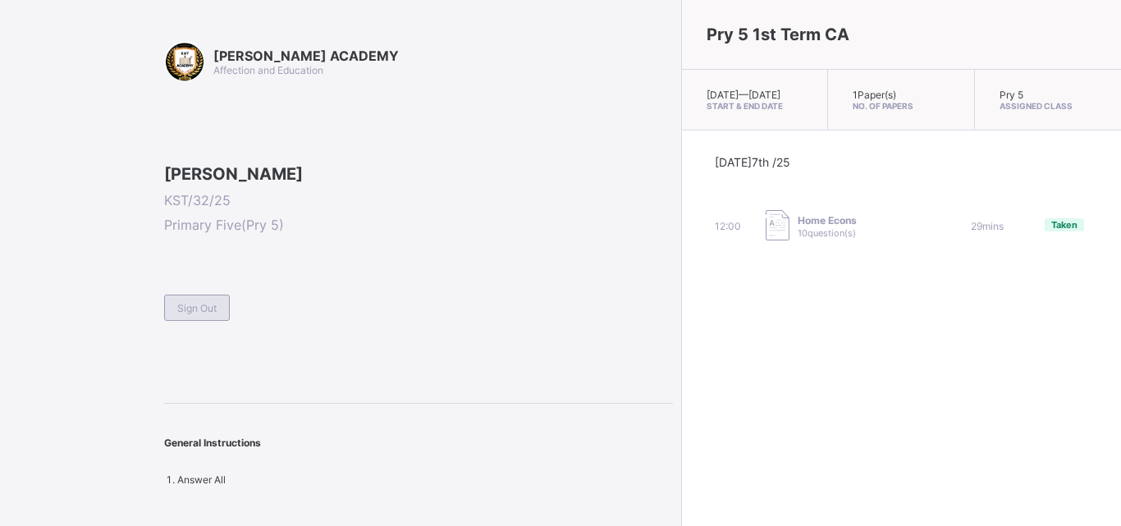
click at [202, 321] on div "Sign Out" at bounding box center [197, 308] width 66 height 26
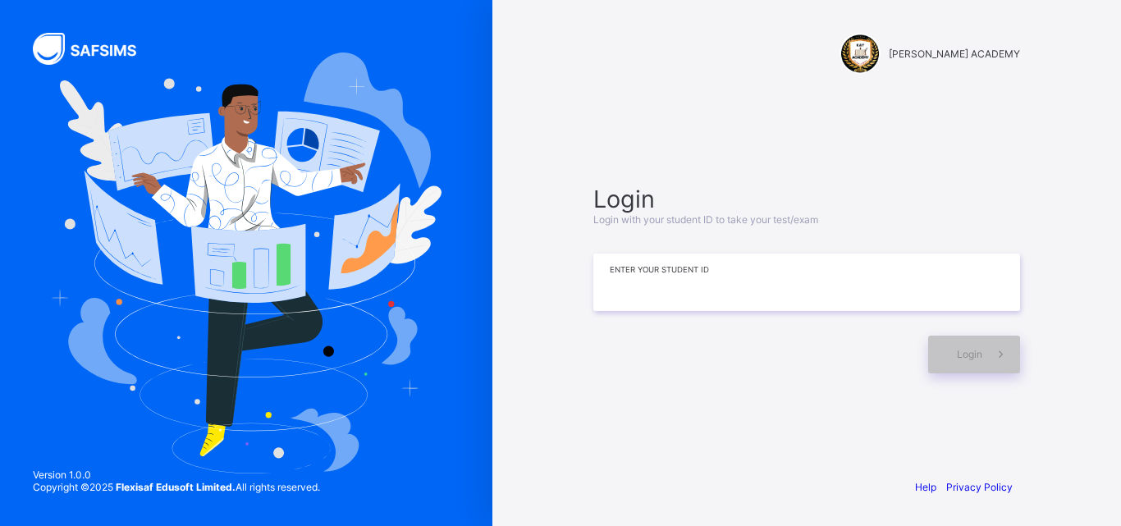
click at [679, 265] on input at bounding box center [807, 282] width 427 height 57
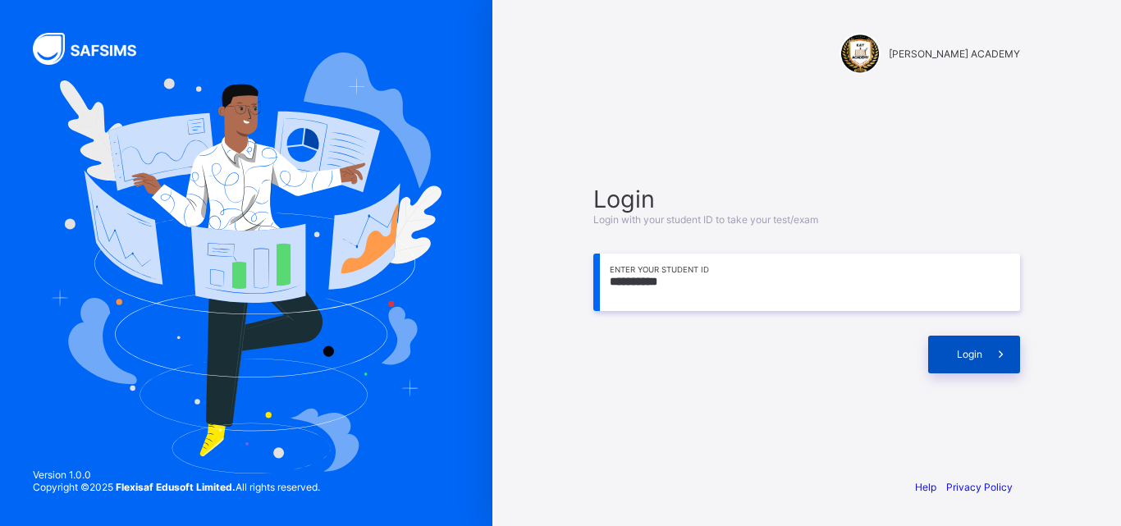
type input "**********"
click at [940, 356] on div "Login" at bounding box center [974, 355] width 92 height 38
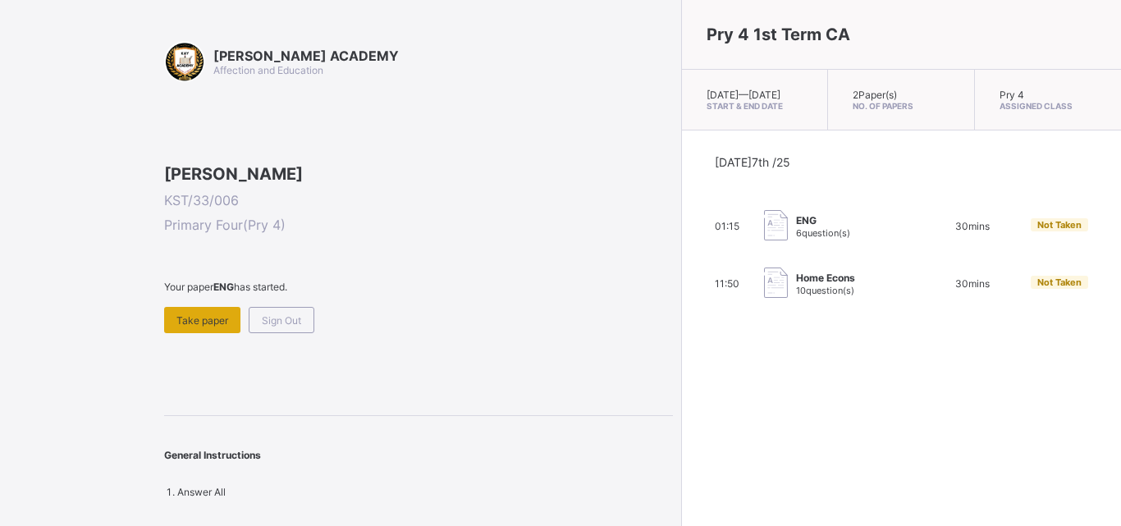
click at [207, 333] on div "Take paper" at bounding box center [202, 320] width 76 height 26
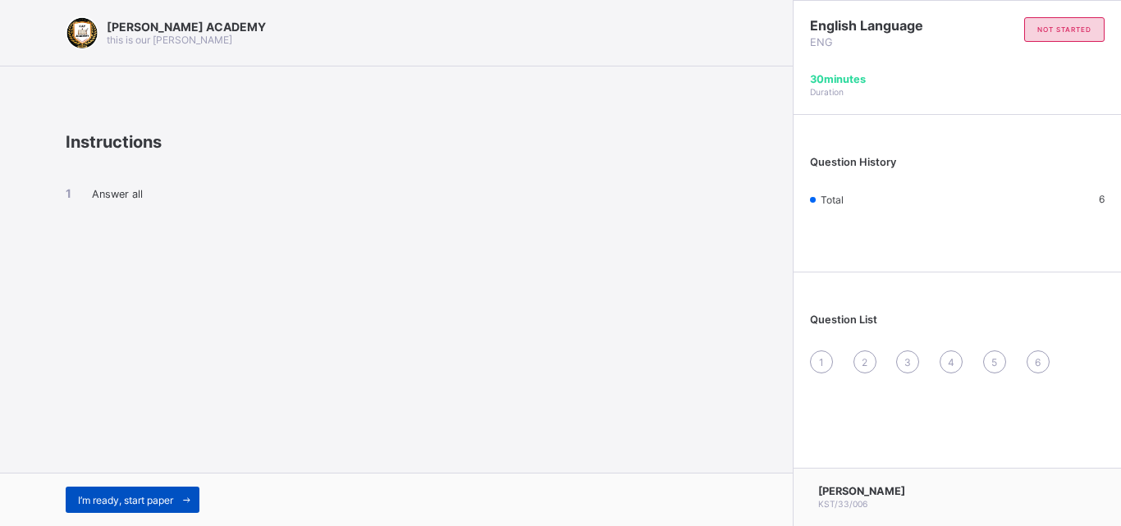
click at [103, 489] on div "I’m ready, start paper" at bounding box center [133, 500] width 134 height 26
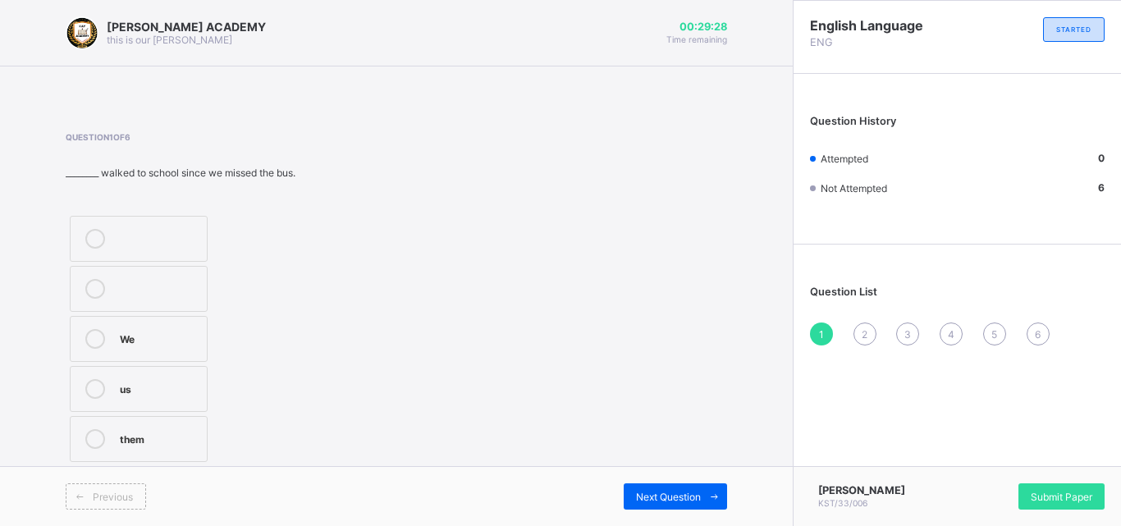
click at [104, 328] on label "We" at bounding box center [139, 339] width 138 height 46
click at [639, 483] on div "Previous Next Question" at bounding box center [396, 496] width 793 height 60
click at [642, 488] on div "Previous Next Question" at bounding box center [396, 496] width 793 height 60
click at [642, 488] on div "Next Question" at bounding box center [675, 497] width 103 height 26
click at [172, 334] on div "Pronouns" at bounding box center [159, 337] width 79 height 16
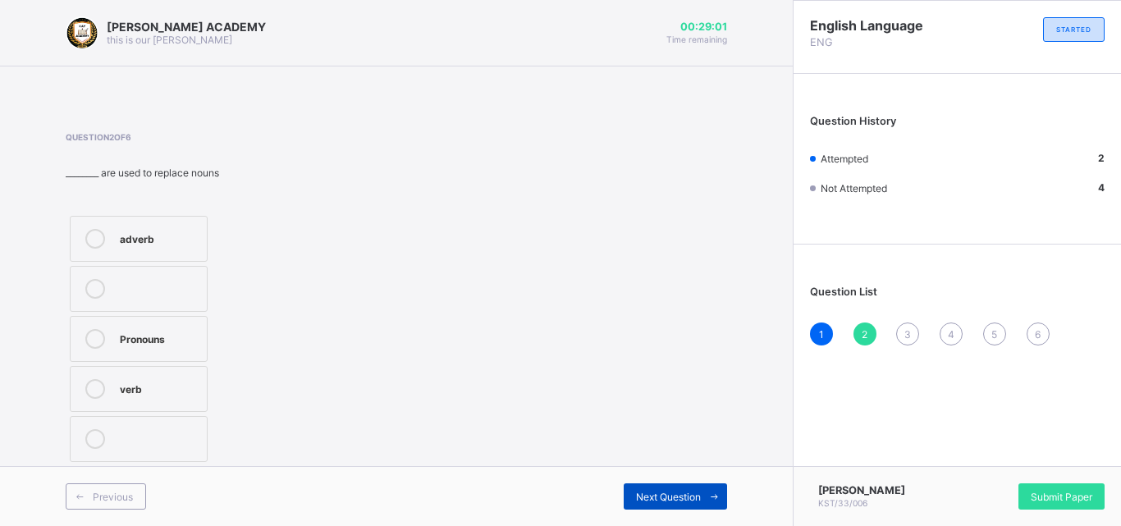
click at [632, 486] on div "Next Question" at bounding box center [675, 497] width 103 height 26
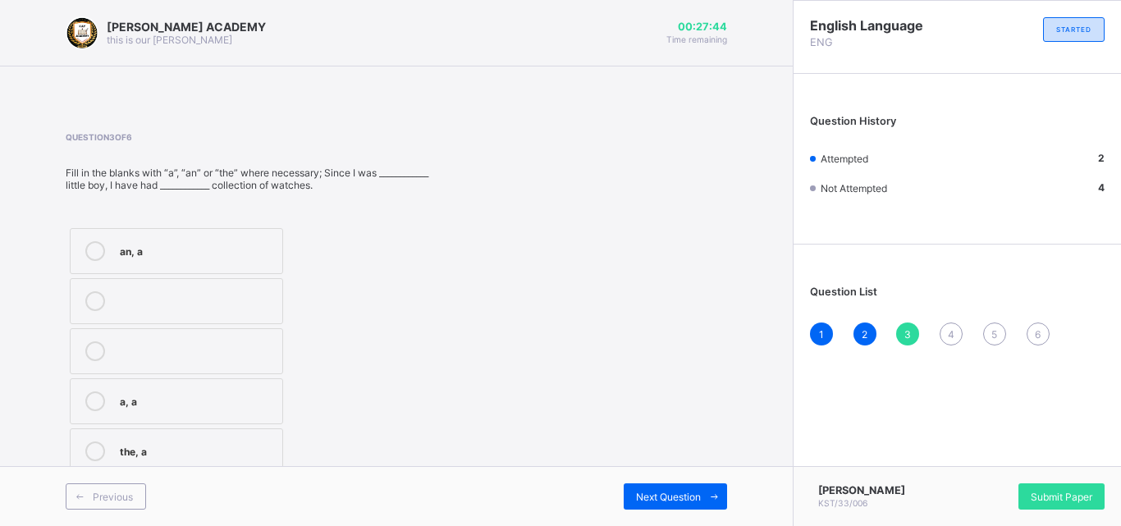
click at [218, 397] on div "a, a" at bounding box center [197, 400] width 154 height 16
click at [636, 491] on span "Next Question" at bounding box center [668, 497] width 65 height 12
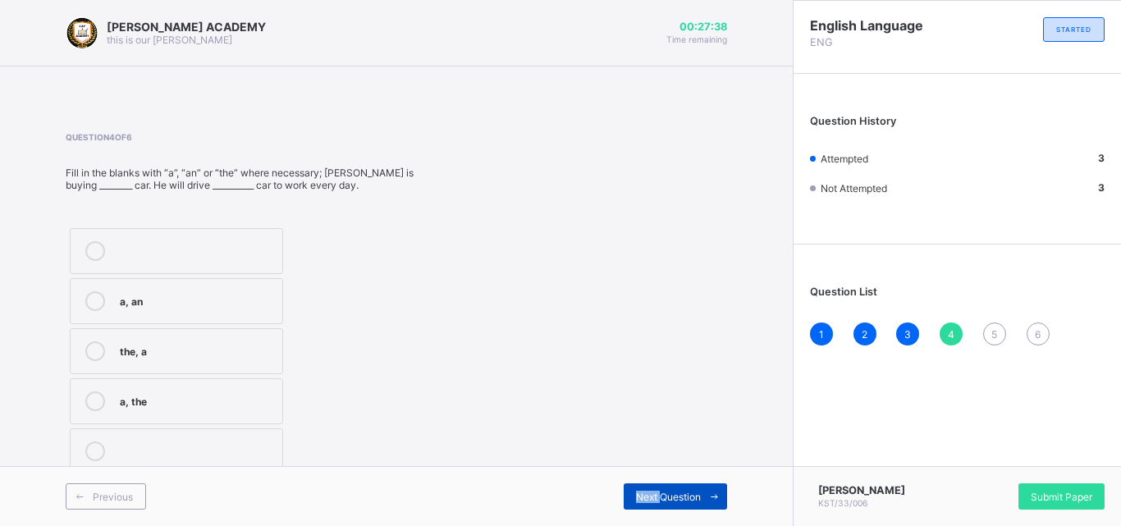
click at [636, 491] on span "Next Question" at bounding box center [668, 497] width 65 height 12
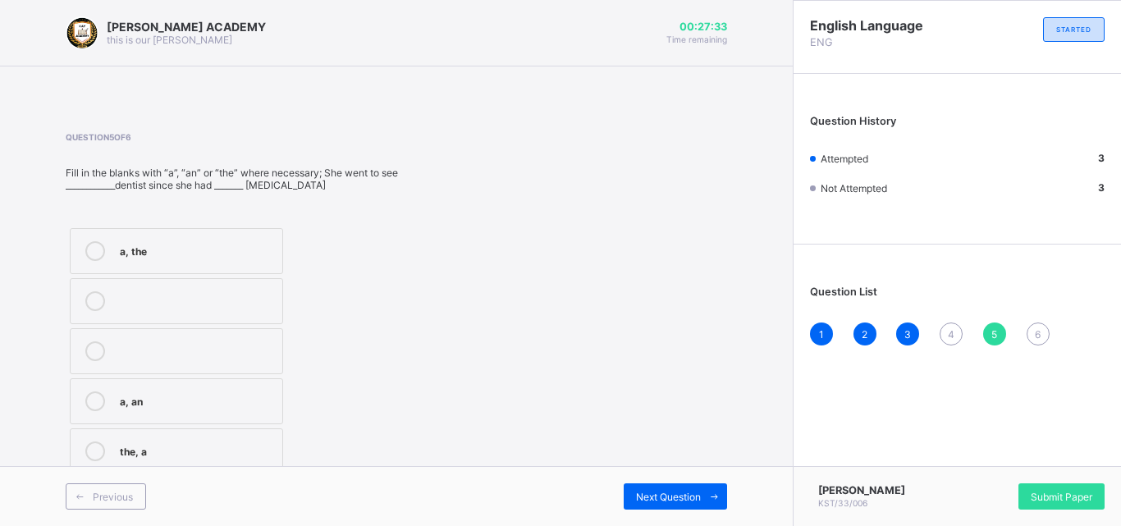
click at [948, 332] on span "4" at bounding box center [951, 334] width 7 height 12
click at [248, 346] on div "the, a" at bounding box center [197, 350] width 154 height 16
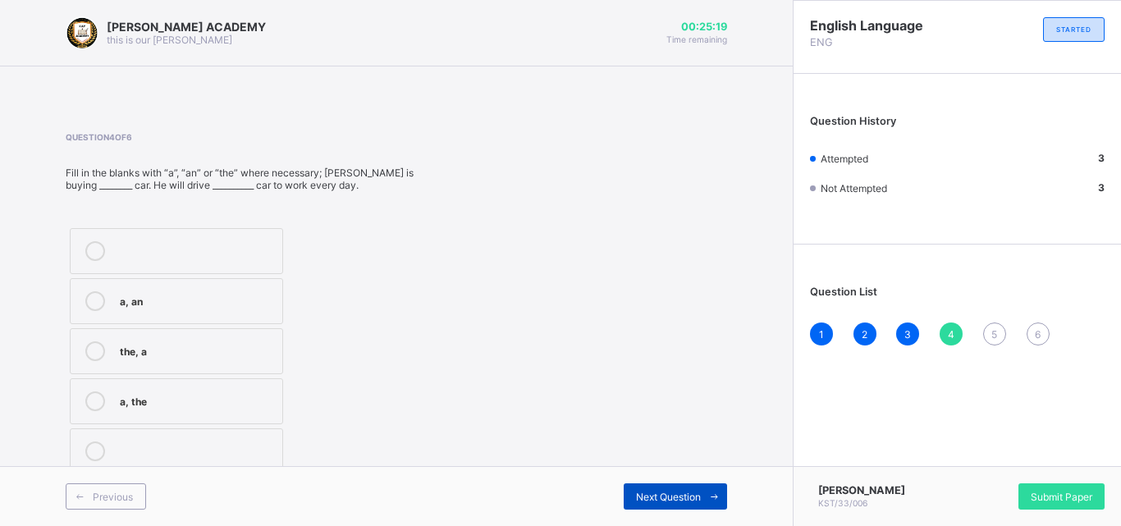
click at [642, 484] on div "Next Question" at bounding box center [675, 497] width 103 height 26
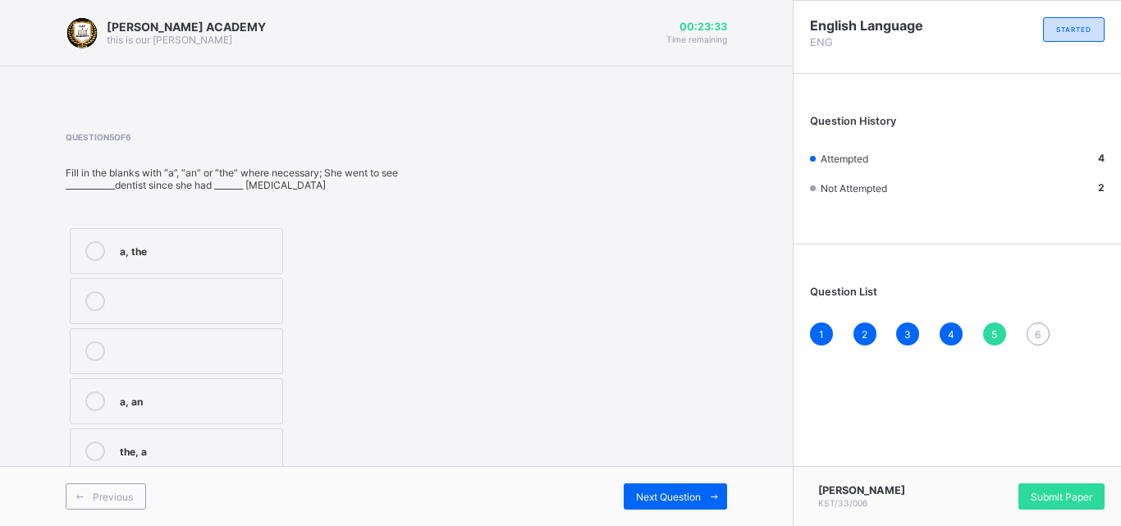
click at [227, 442] on div "the, a" at bounding box center [197, 450] width 154 height 16
click at [652, 493] on span "Next Question" at bounding box center [668, 497] width 65 height 12
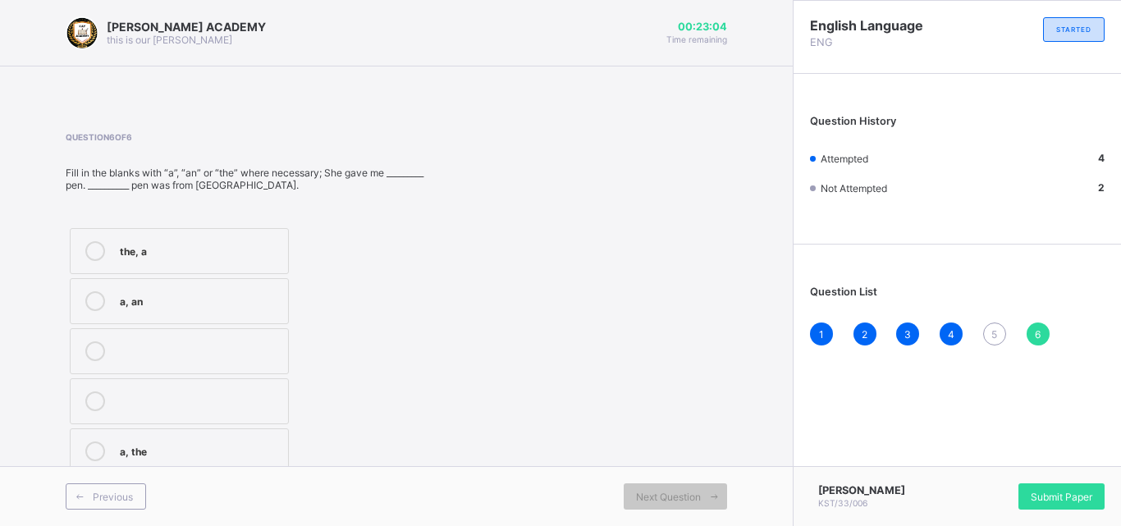
click at [997, 333] on span "5" at bounding box center [995, 334] width 6 height 12
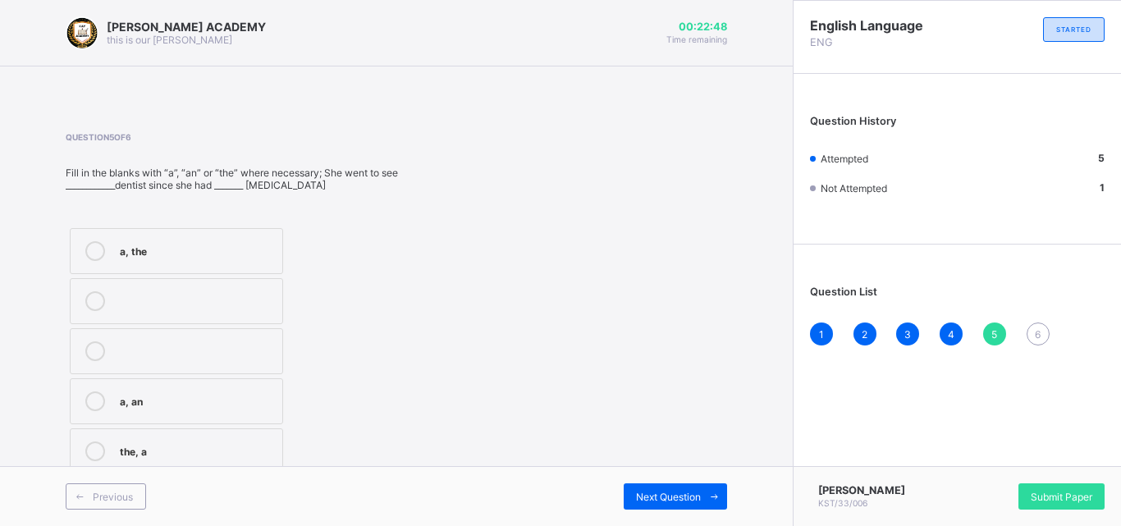
click at [224, 439] on label "the, a" at bounding box center [176, 452] width 213 height 46
click at [657, 493] on span "Next Question" at bounding box center [668, 497] width 65 height 12
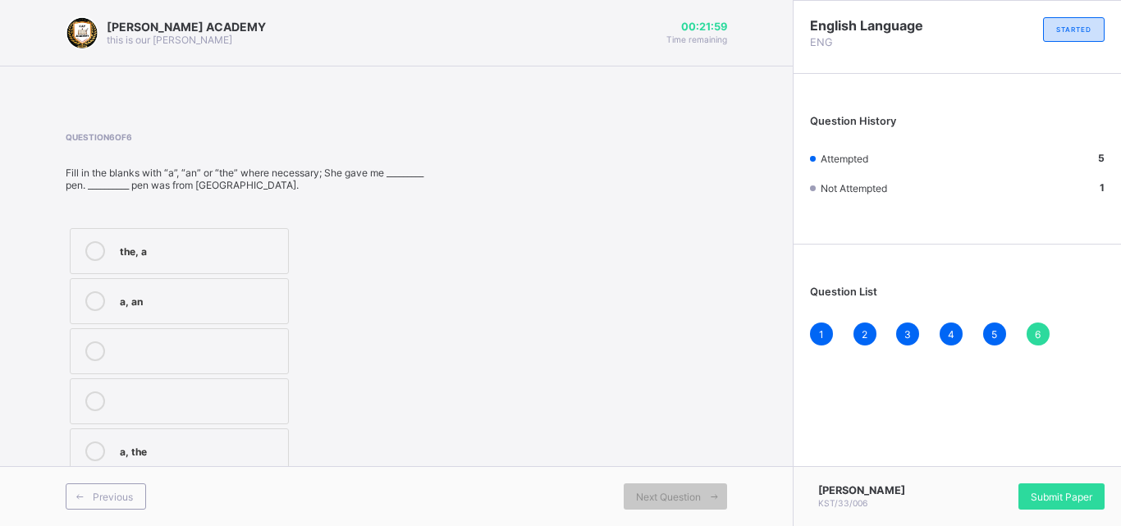
click at [250, 438] on label "a, the" at bounding box center [179, 452] width 219 height 46
click at [1046, 484] on div "Submit Paper" at bounding box center [1062, 497] width 86 height 26
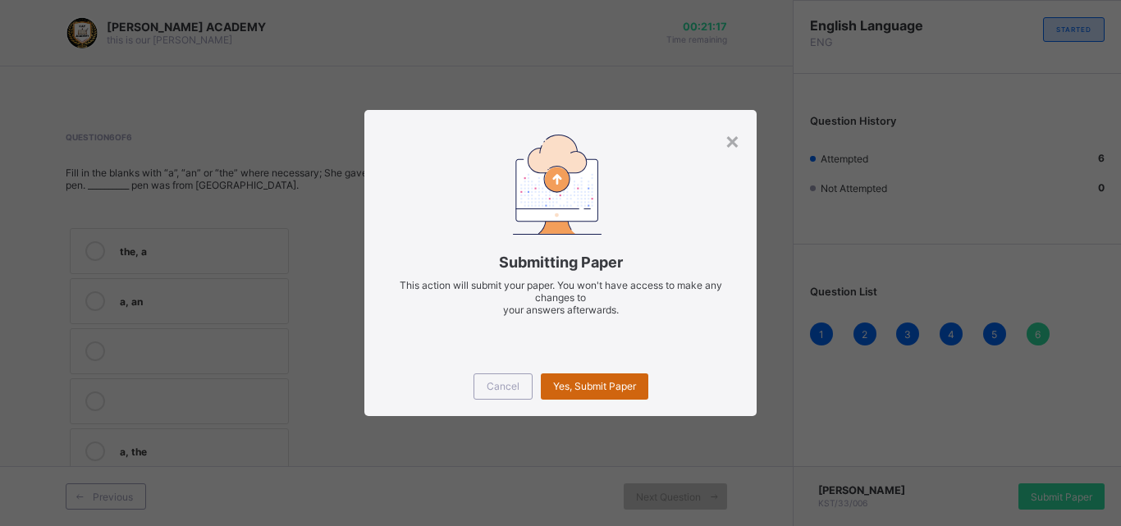
click at [575, 387] on span "Yes, Submit Paper" at bounding box center [594, 386] width 83 height 12
click at [575, 387] on div "Yes, Submit Paper" at bounding box center [595, 387] width 108 height 26
click at [578, 379] on div "Yes, Submit Paper" at bounding box center [595, 387] width 108 height 26
click at [586, 377] on div "Yes, Submit Paper" at bounding box center [595, 387] width 108 height 26
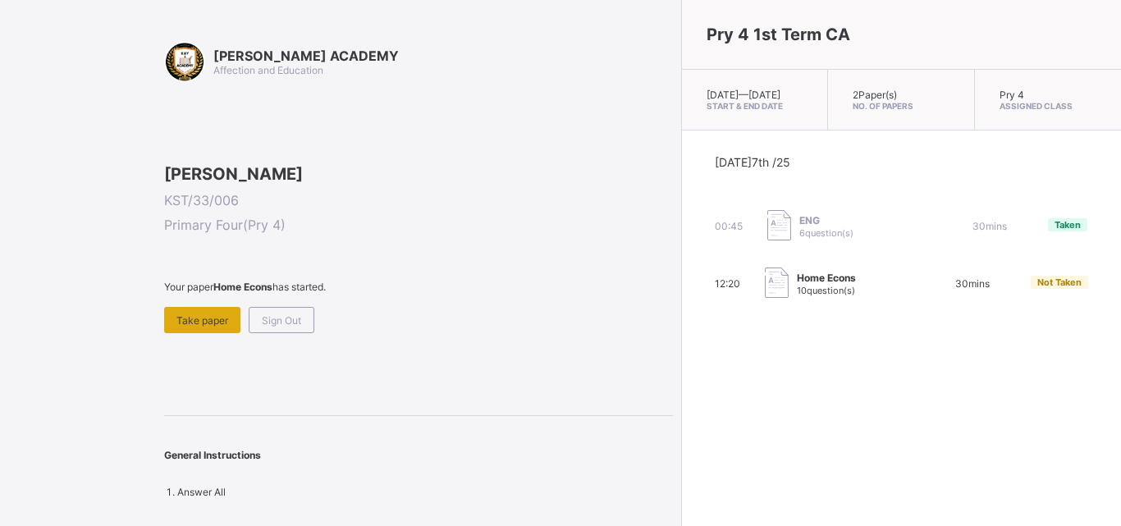
click at [201, 327] on span "Take paper" at bounding box center [203, 320] width 52 height 12
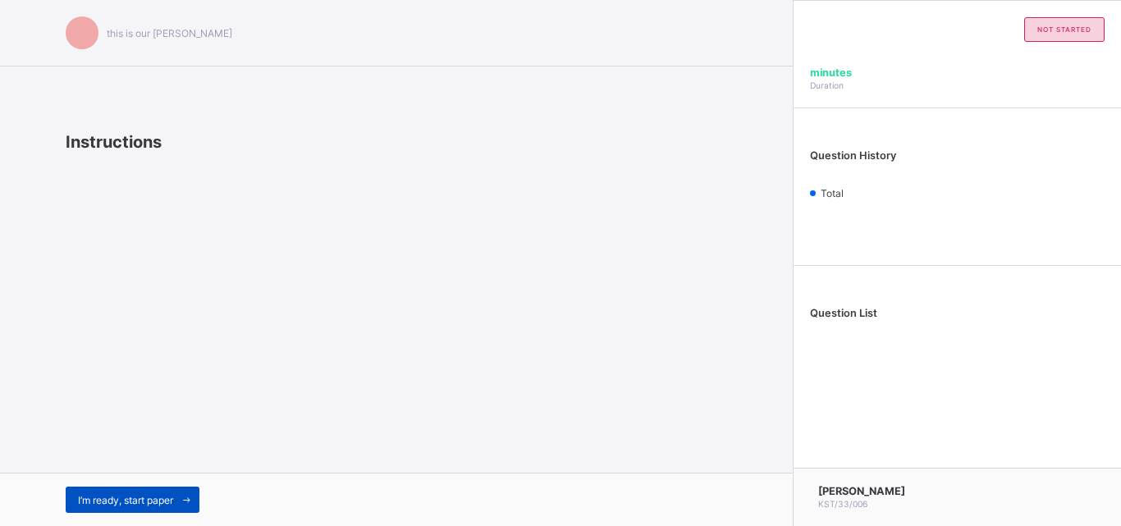
click at [141, 496] on span "I’m ready, start paper" at bounding box center [125, 500] width 95 height 12
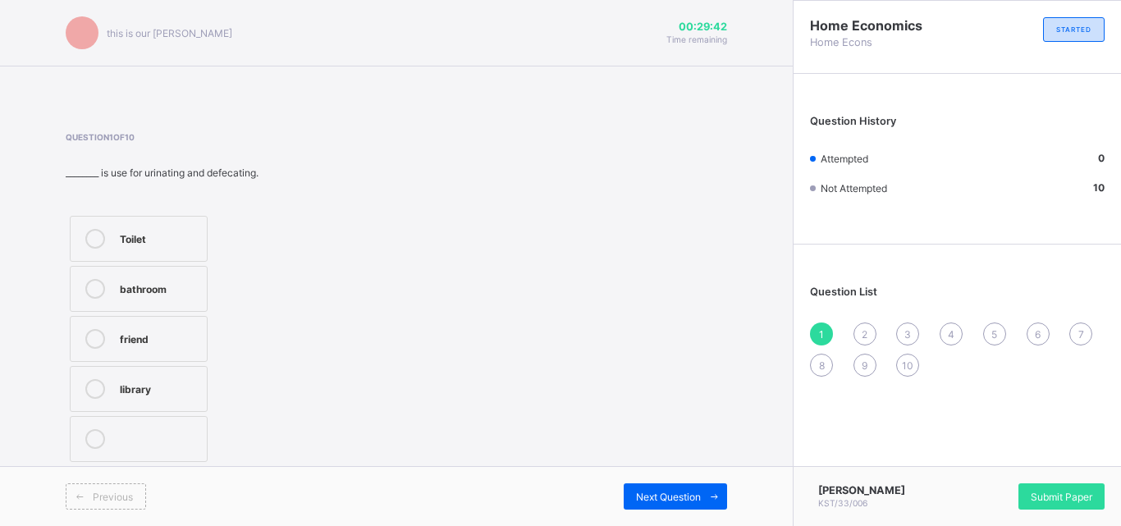
click at [158, 229] on div "Toilet" at bounding box center [159, 237] width 79 height 16
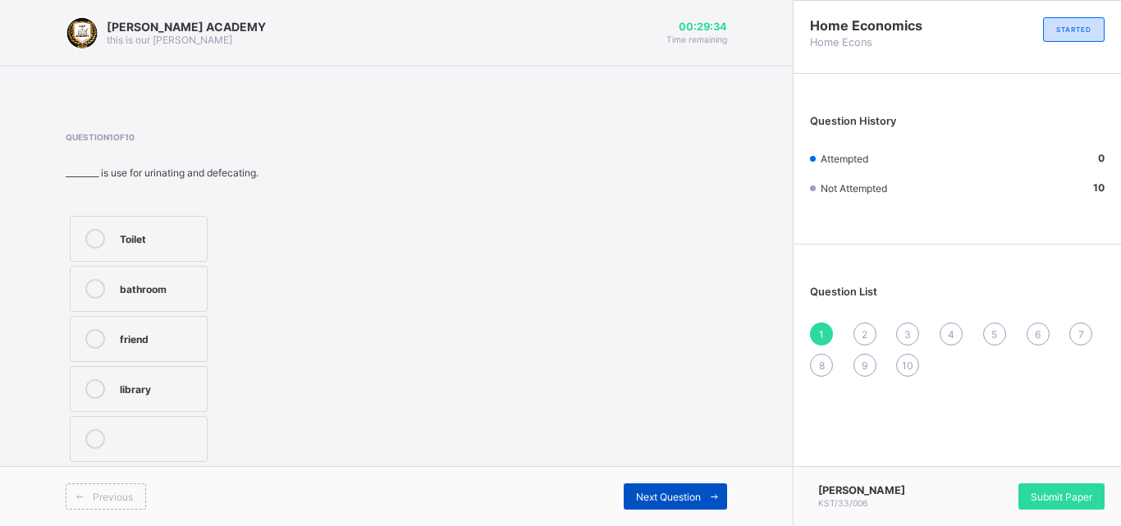
click at [640, 489] on div "Next Question" at bounding box center [675, 497] width 103 height 26
click at [163, 277] on label "Library" at bounding box center [139, 289] width 138 height 46
click at [656, 494] on span "Next Question" at bounding box center [668, 497] width 65 height 12
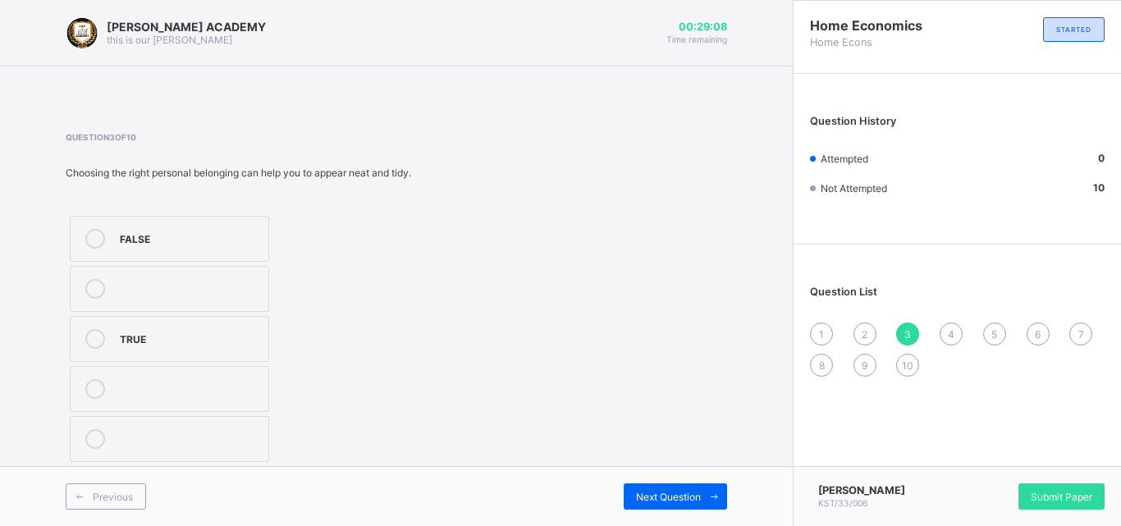
click at [222, 339] on div "TRUE" at bounding box center [190, 337] width 140 height 16
click at [635, 488] on div "Next Question" at bounding box center [675, 497] width 103 height 26
click at [227, 435] on div "House" at bounding box center [186, 437] width 133 height 16
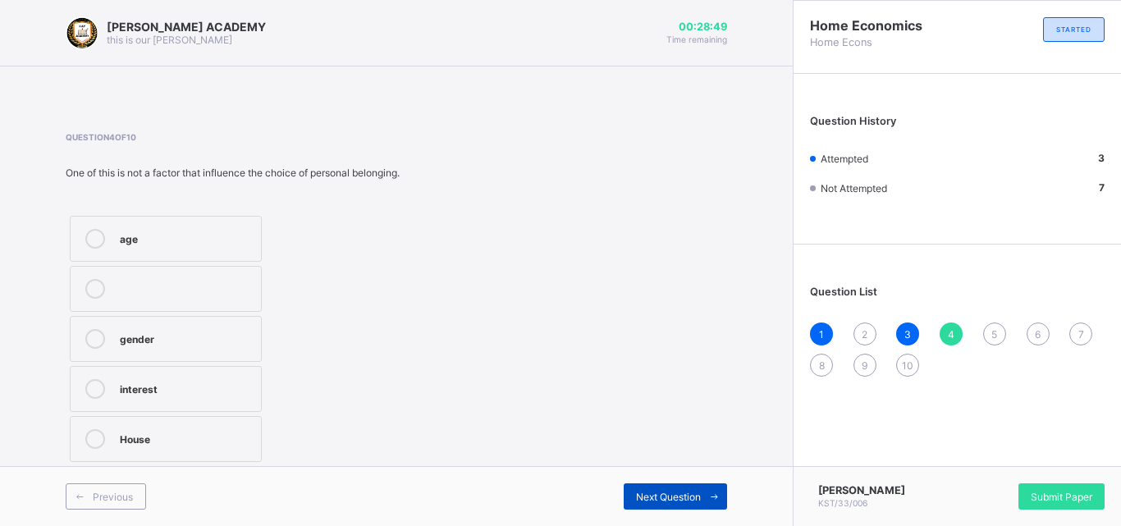
click at [641, 485] on div "Next Question" at bounding box center [675, 497] width 103 height 26
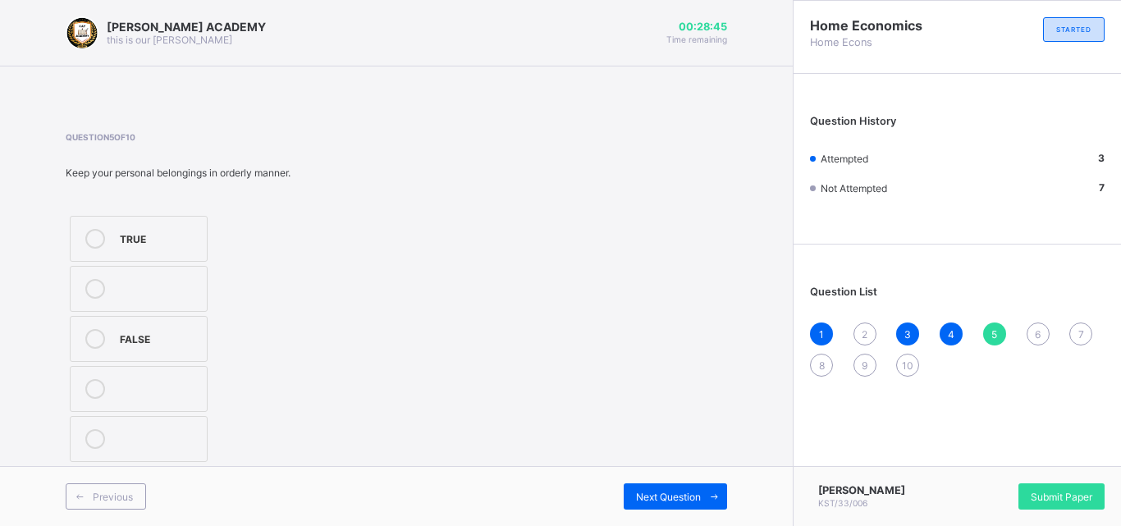
click at [859, 327] on div "2" at bounding box center [865, 334] width 23 height 23
click at [181, 283] on div "Library" at bounding box center [159, 287] width 79 height 16
click at [994, 332] on span "5" at bounding box center [995, 334] width 6 height 12
click at [174, 228] on label "TRUE" at bounding box center [139, 239] width 138 height 46
click at [647, 487] on div "Next Question" at bounding box center [675, 497] width 103 height 26
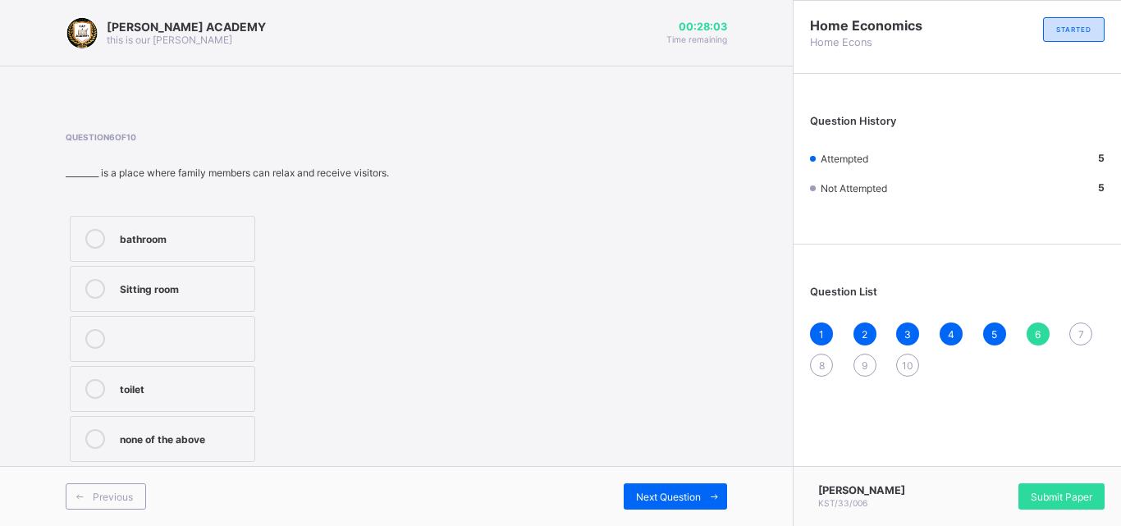
click at [222, 289] on div "Sitting room" at bounding box center [183, 287] width 126 height 16
click at [643, 491] on span "Next Question" at bounding box center [668, 497] width 65 height 12
click at [210, 233] on div "Age" at bounding box center [184, 237] width 129 height 16
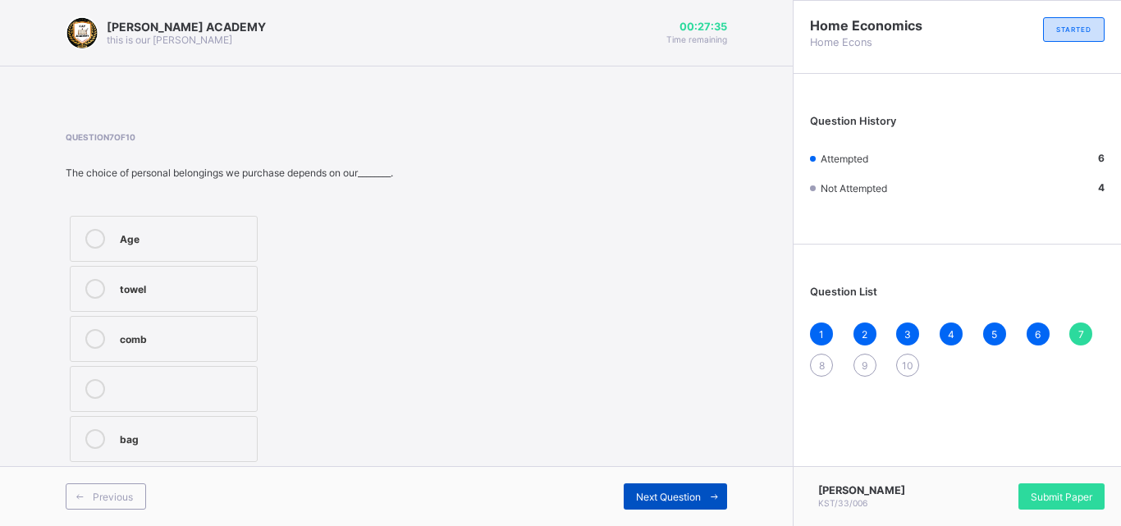
click at [630, 490] on div "Next Question" at bounding box center [675, 497] width 103 height 26
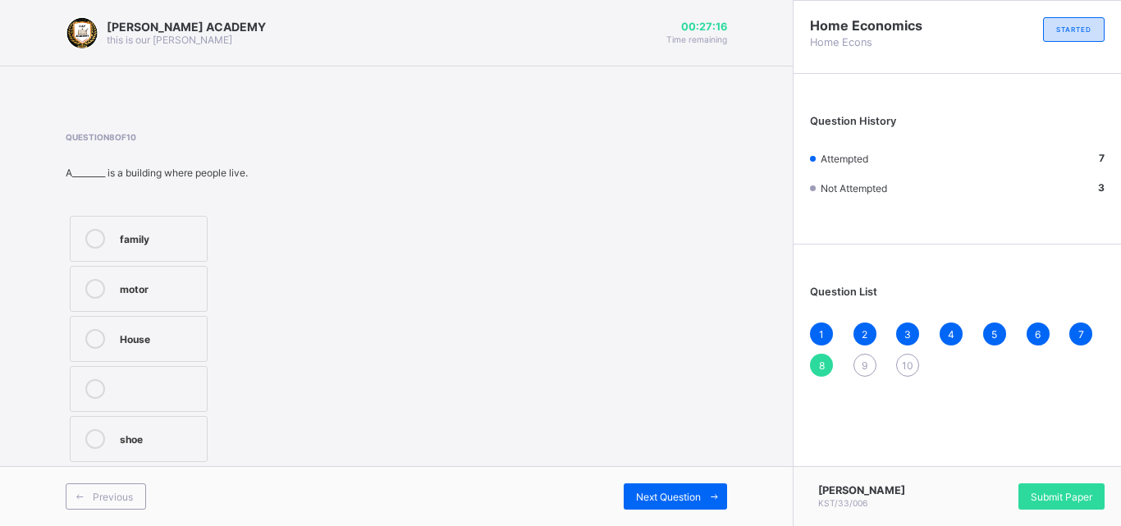
drag, startPoint x: 534, startPoint y: 355, endPoint x: 341, endPoint y: 369, distance: 193.4
click at [341, 369] on div "Question 8 of 10 A________ is a building where people live. family motor House …" at bounding box center [397, 299] width 662 height 334
click at [172, 342] on div "House" at bounding box center [159, 337] width 79 height 16
click at [653, 487] on div "Next Question" at bounding box center [675, 497] width 103 height 26
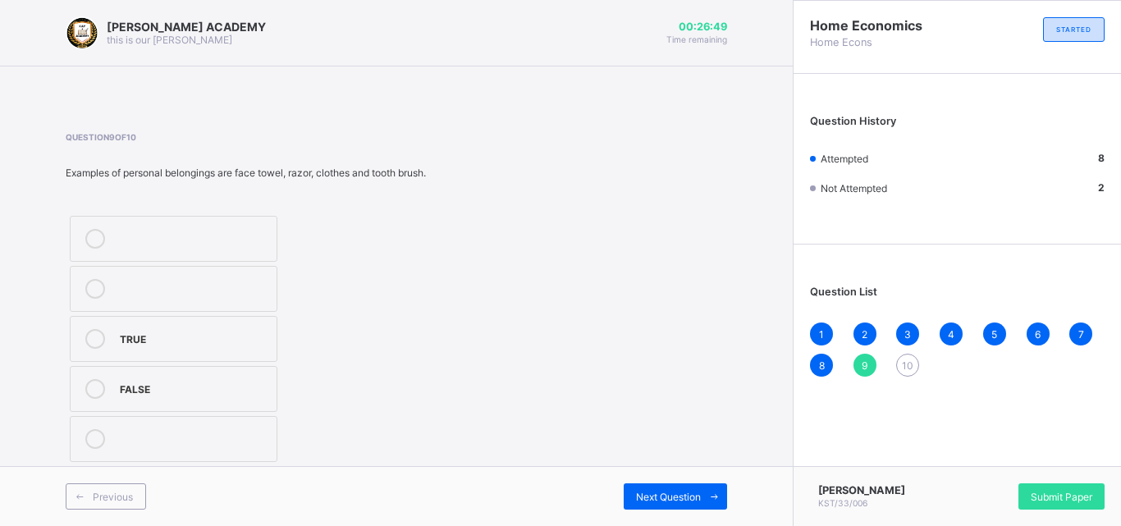
click at [201, 339] on div "TRUE" at bounding box center [194, 337] width 149 height 16
click at [626, 484] on div "Next Question" at bounding box center [675, 497] width 103 height 26
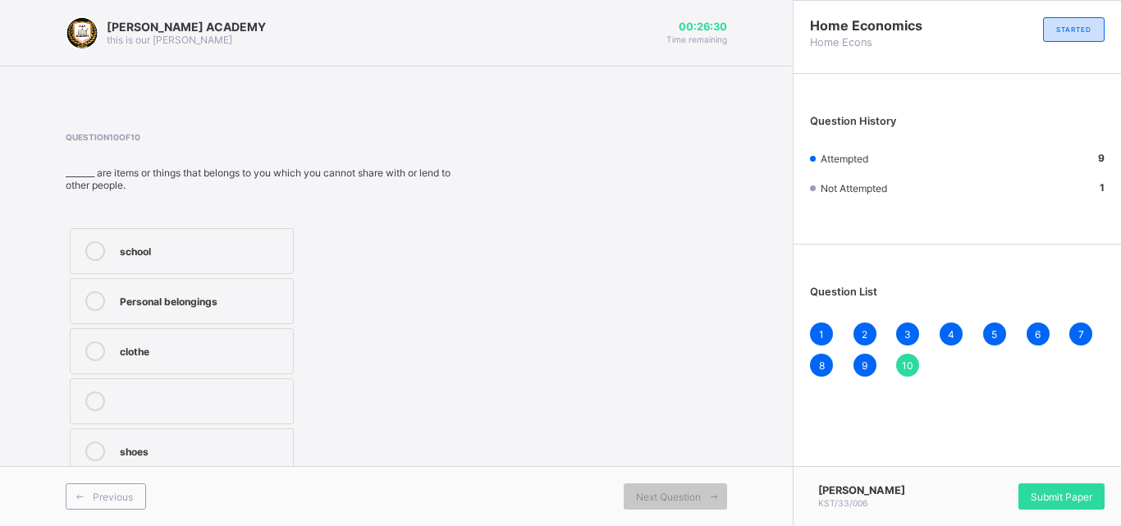
click at [272, 305] on div "Personal belongings" at bounding box center [202, 299] width 165 height 16
click at [1036, 491] on span "Submit Paper" at bounding box center [1062, 497] width 62 height 12
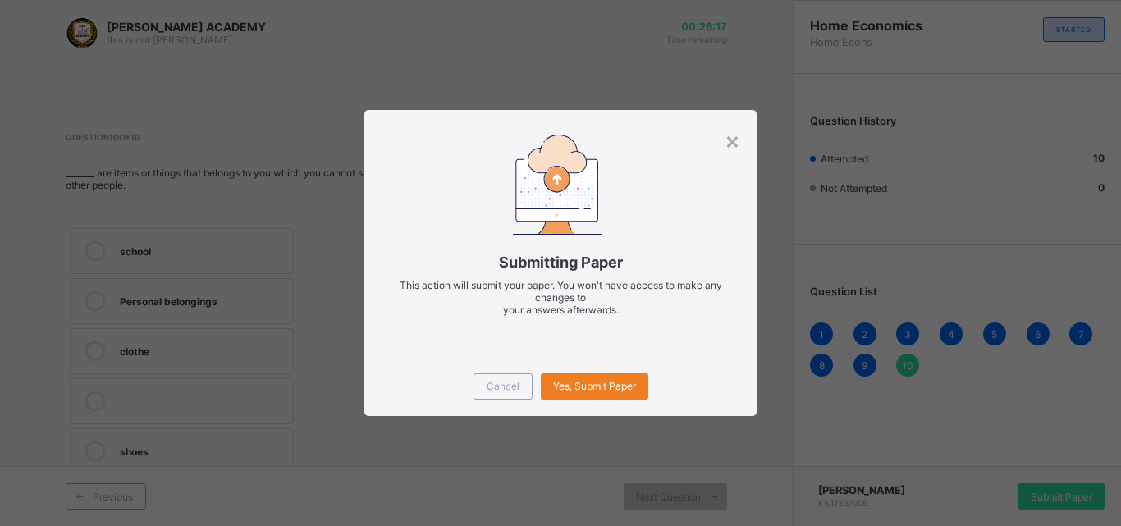
drag, startPoint x: 919, startPoint y: 470, endPoint x: 722, endPoint y: 468, distance: 196.2
click at [722, 468] on div "× Submitting Paper This action will submit your paper. You won't have access to…" at bounding box center [560, 263] width 1121 height 526
click at [619, 387] on span "Yes, Submit Paper" at bounding box center [594, 386] width 83 height 12
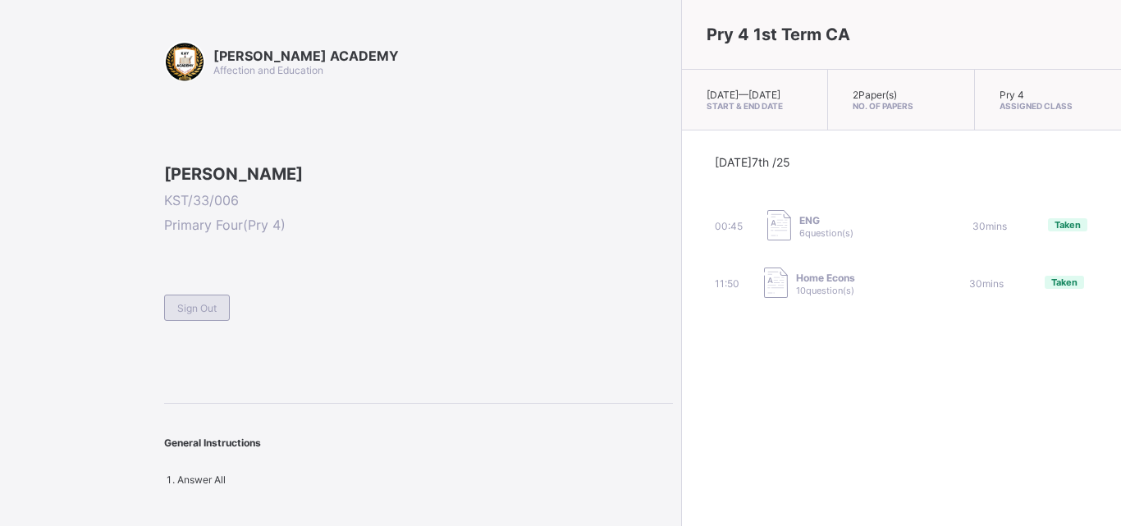
click at [175, 321] on div "Sign Out" at bounding box center [197, 308] width 66 height 26
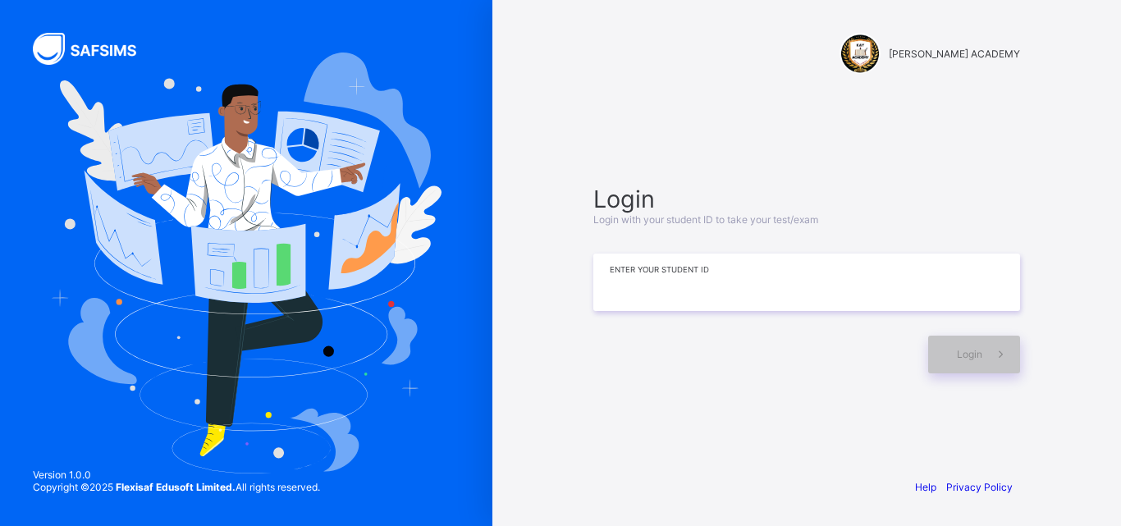
click at [631, 305] on input at bounding box center [807, 282] width 427 height 57
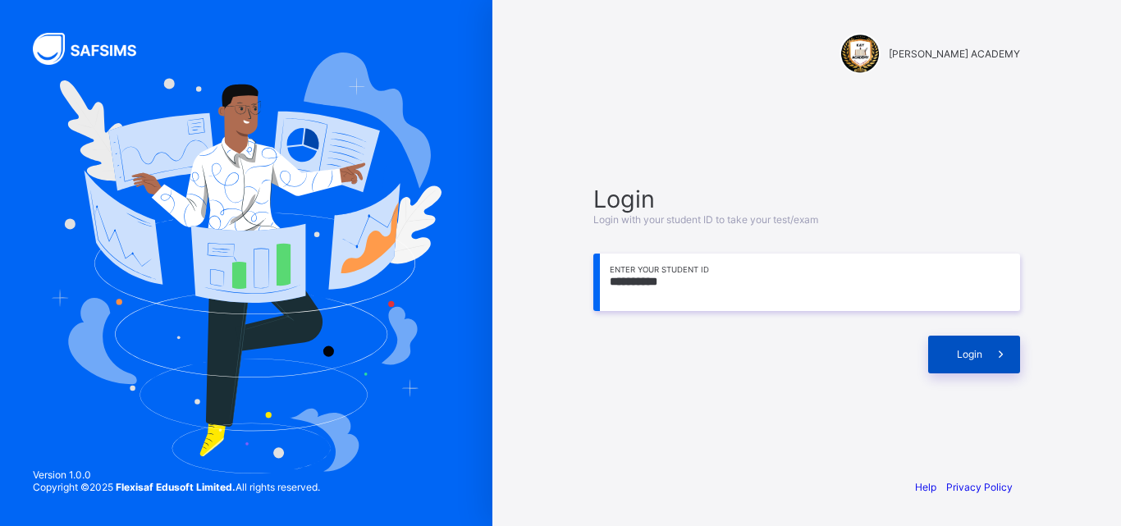
type input "**********"
click at [962, 365] on div "Login" at bounding box center [974, 355] width 92 height 38
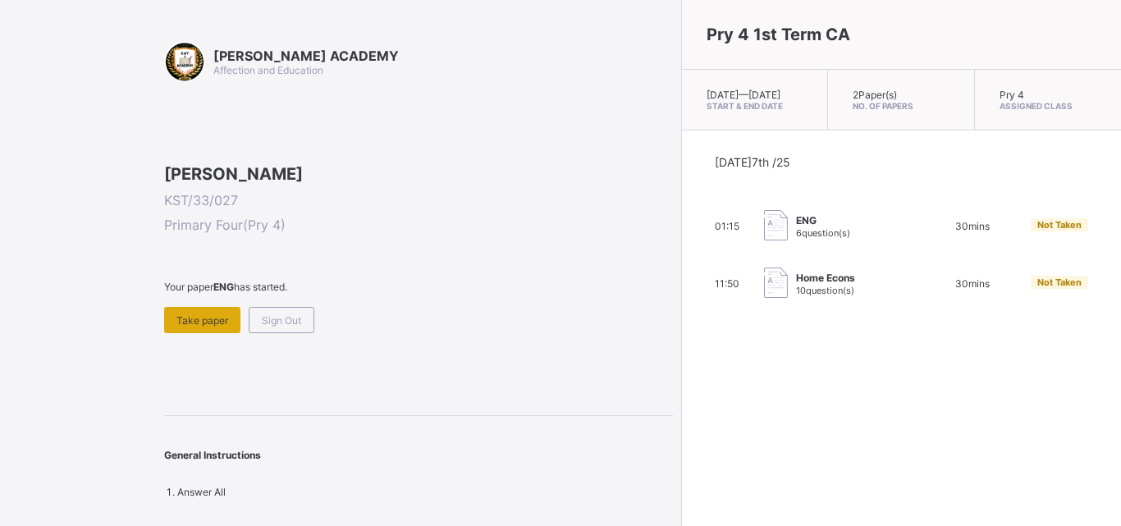
click at [211, 333] on div "Take paper" at bounding box center [202, 320] width 76 height 26
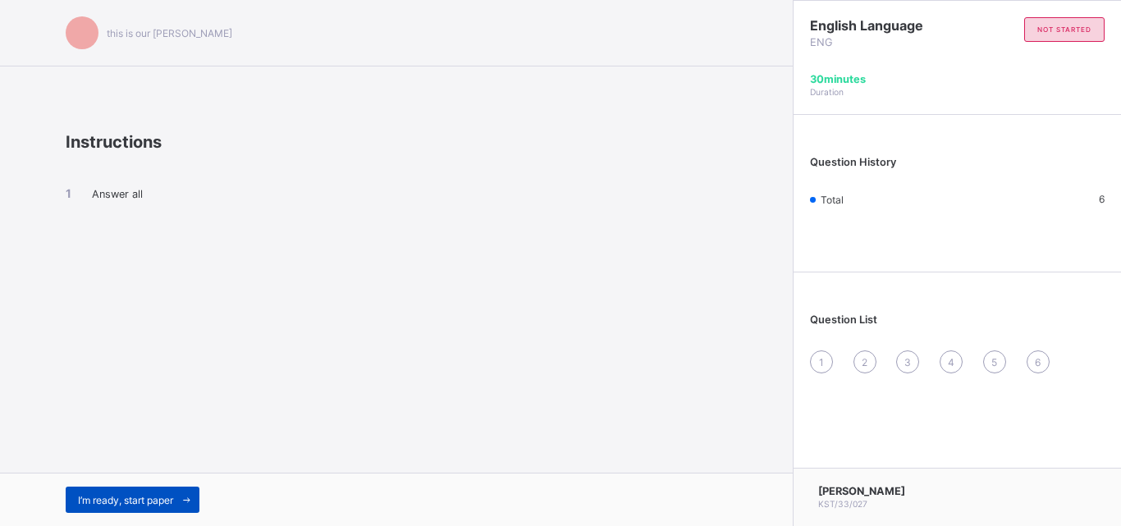
click at [174, 487] on div "I’m ready, start paper" at bounding box center [133, 500] width 134 height 26
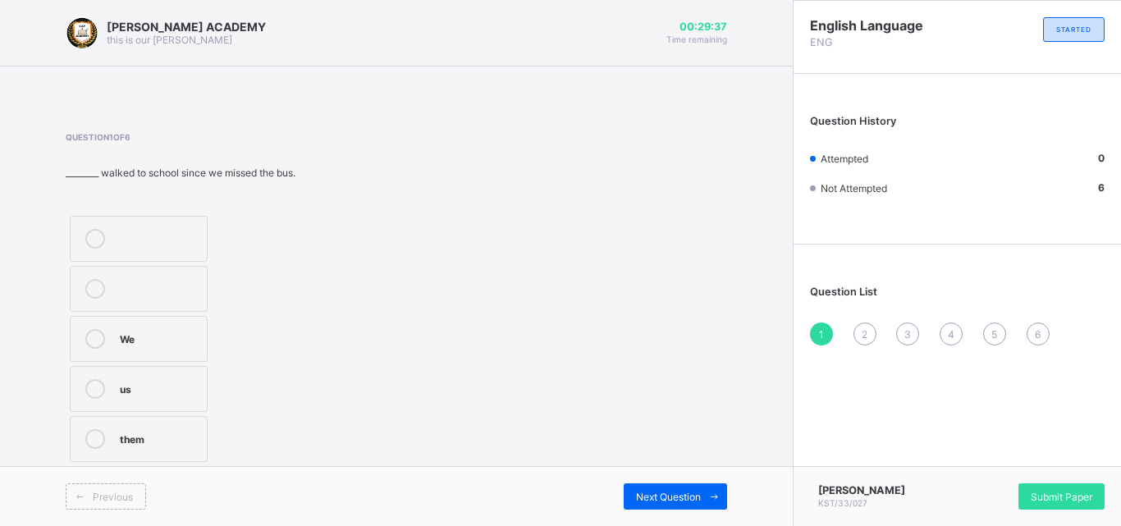
click at [115, 423] on label "them" at bounding box center [139, 439] width 138 height 46
click at [678, 492] on span "Next Question" at bounding box center [668, 497] width 65 height 12
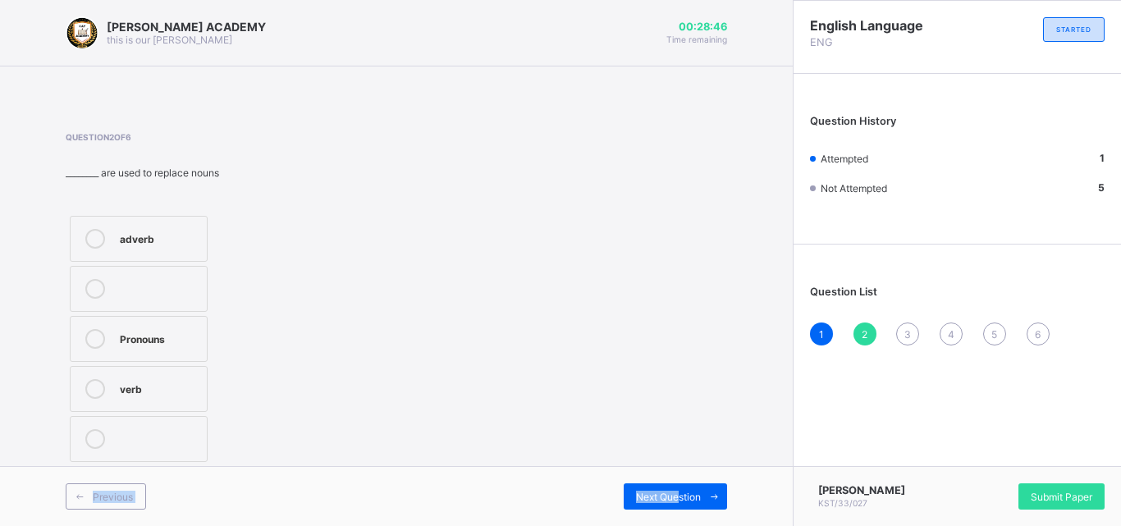
drag, startPoint x: 678, startPoint y: 492, endPoint x: 570, endPoint y: 429, distance: 125.0
click at [570, 429] on div "[PERSON_NAME] ACADEMY this is our [PERSON_NAME] 00:28:46 Time remaining Questio…" at bounding box center [396, 263] width 793 height 526
click at [118, 383] on label "verb" at bounding box center [139, 389] width 138 height 46
click at [663, 487] on div "Next Question" at bounding box center [675, 497] width 103 height 26
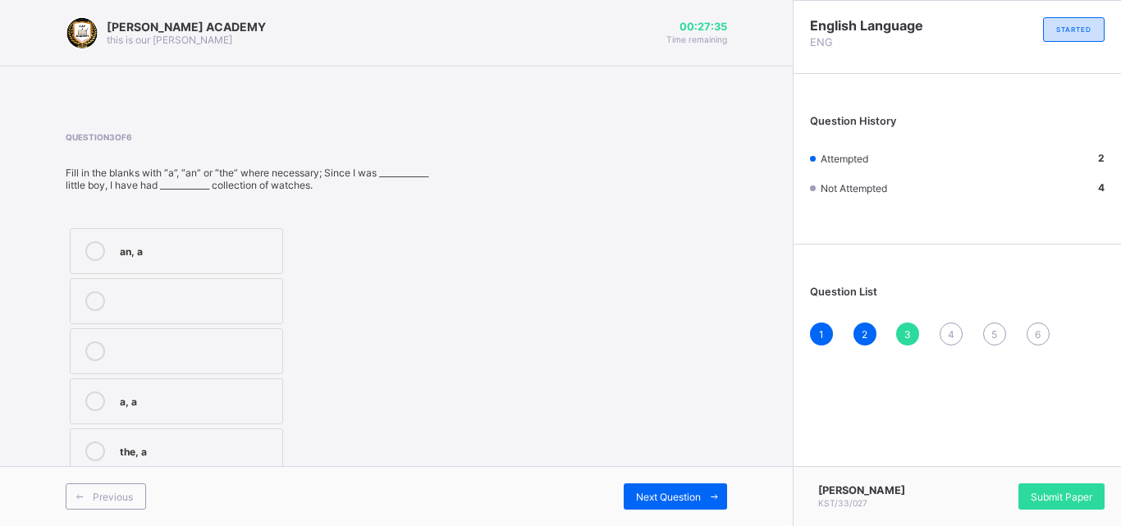
click at [148, 382] on label "a, a" at bounding box center [176, 401] width 213 height 46
click at [682, 491] on span "Next Question" at bounding box center [668, 497] width 65 height 12
click at [127, 400] on div "a, the" at bounding box center [197, 400] width 154 height 16
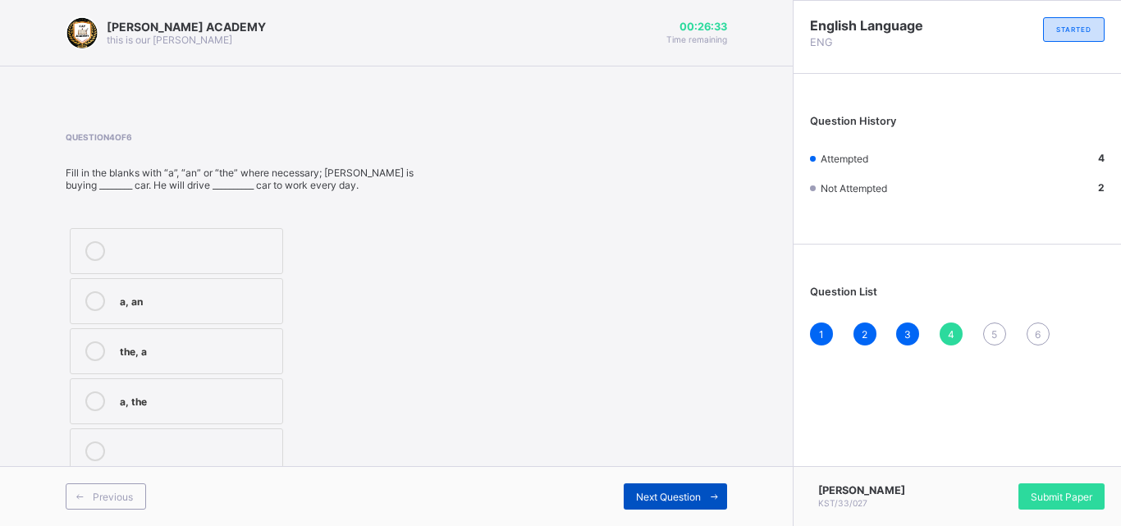
click at [657, 486] on div "Next Question" at bounding box center [675, 497] width 103 height 26
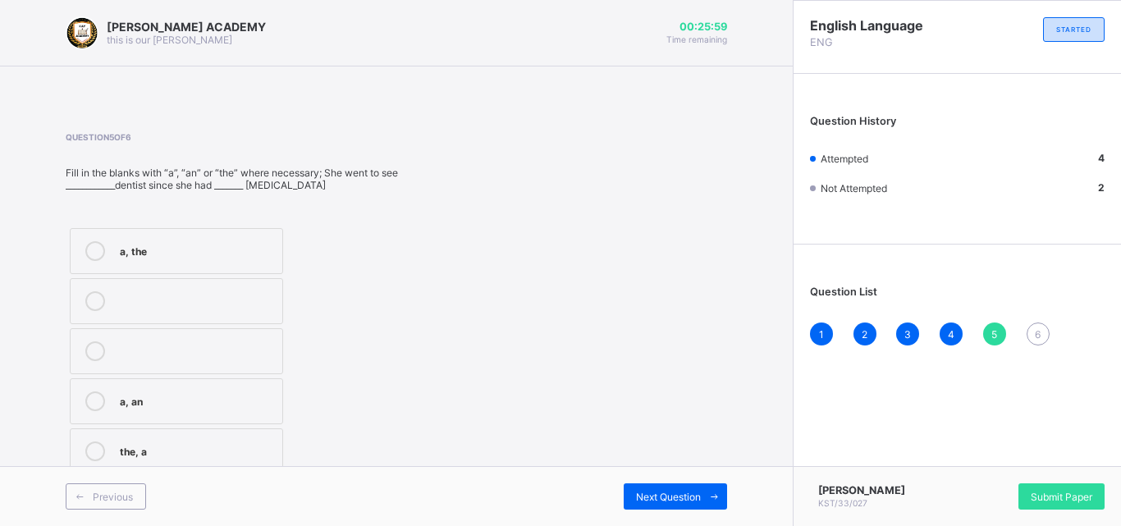
click at [98, 446] on icon at bounding box center [95, 452] width 20 height 20
click at [689, 483] on div "Previous Next Question" at bounding box center [396, 496] width 793 height 60
click at [690, 483] on div "Previous Next Question" at bounding box center [396, 496] width 793 height 60
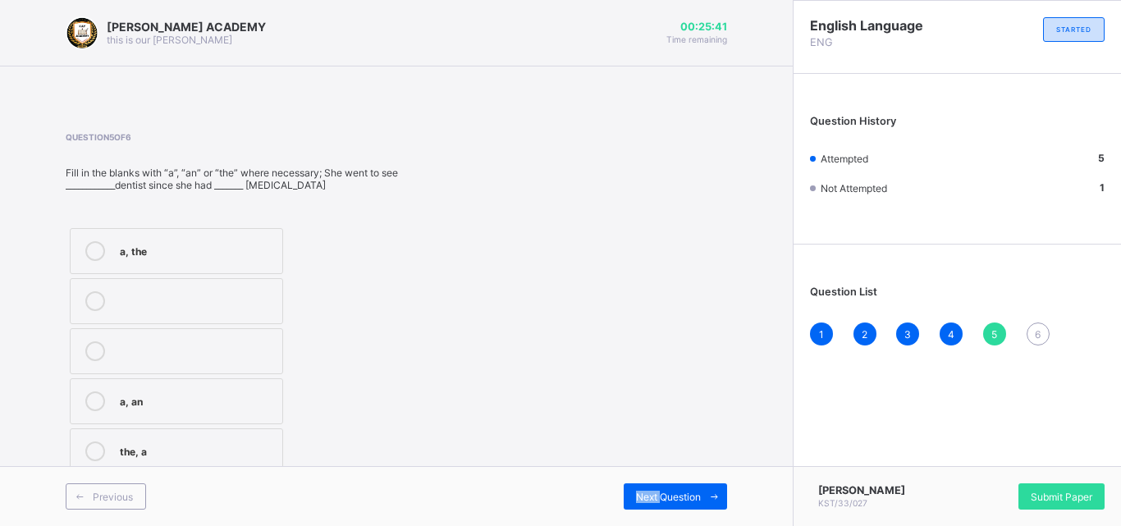
click at [690, 483] on div "Previous Next Question" at bounding box center [396, 496] width 793 height 60
click at [663, 488] on div "Next Question" at bounding box center [675, 497] width 103 height 26
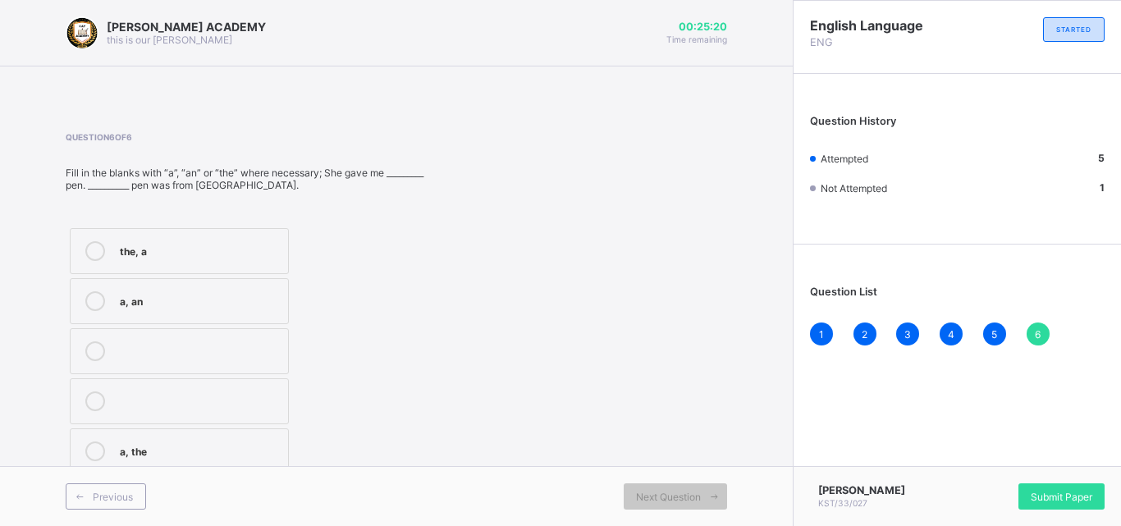
click at [116, 440] on label "a, the" at bounding box center [179, 452] width 219 height 46
click at [661, 488] on div "Next Question" at bounding box center [675, 497] width 103 height 26
click at [156, 436] on label "a, the" at bounding box center [179, 452] width 219 height 46
click at [663, 486] on div "Next Question" at bounding box center [675, 497] width 103 height 26
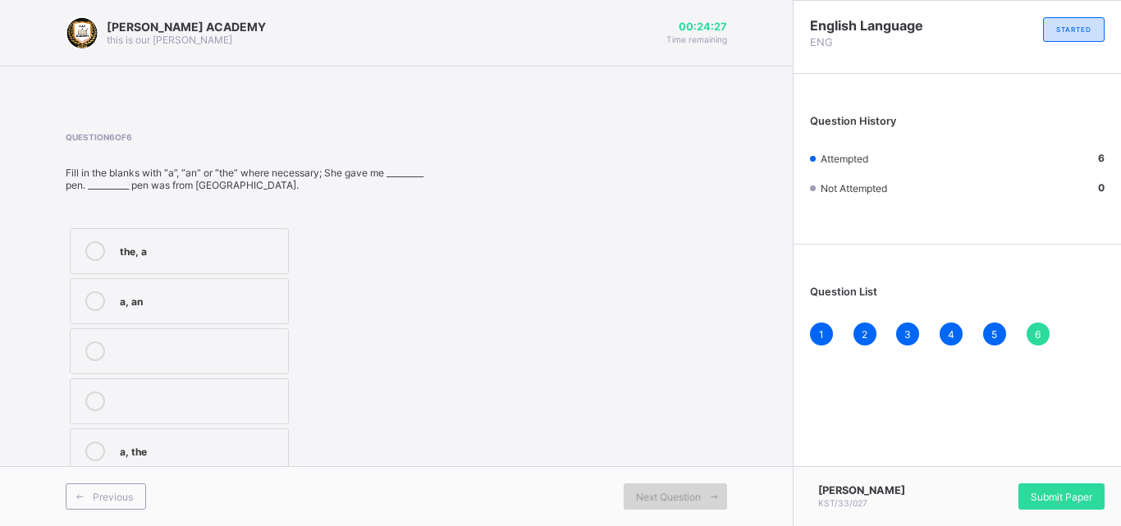
click at [663, 486] on div "Next Question" at bounding box center [675, 497] width 103 height 26
click at [1078, 489] on div "Submit Paper" at bounding box center [1062, 497] width 86 height 26
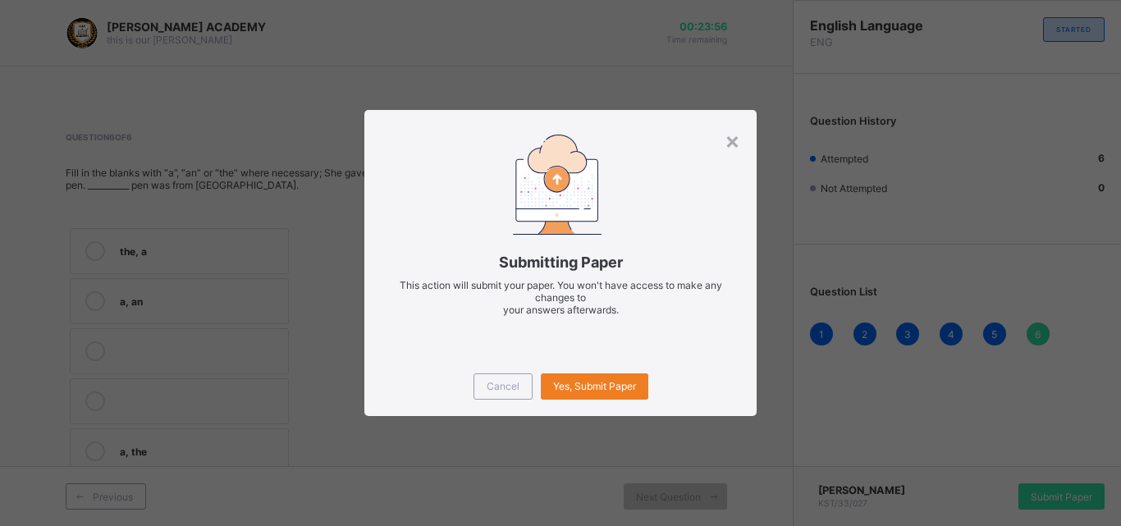
click at [584, 370] on div "Cancel Yes, Submit Paper" at bounding box center [561, 386] width 392 height 59
click at [584, 383] on span "Yes, Submit Paper" at bounding box center [594, 386] width 83 height 12
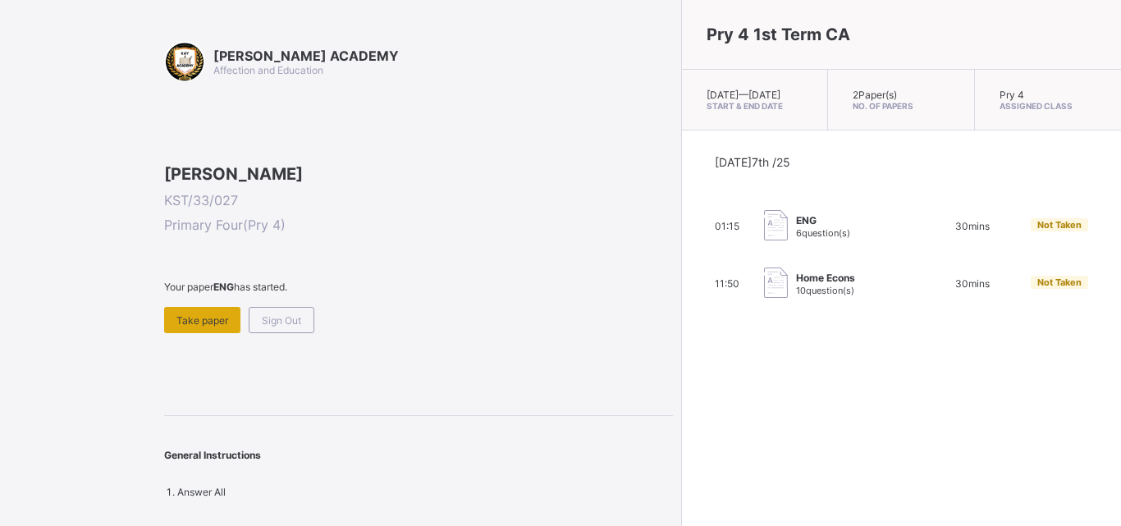
click at [197, 333] on div "Take paper" at bounding box center [202, 320] width 76 height 26
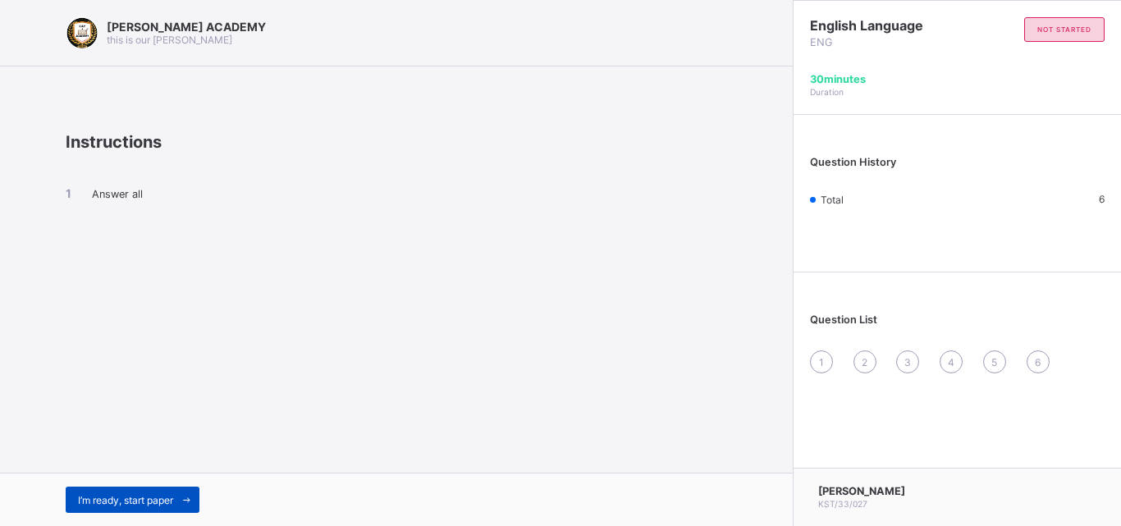
click at [101, 493] on div "I’m ready, start paper" at bounding box center [133, 500] width 134 height 26
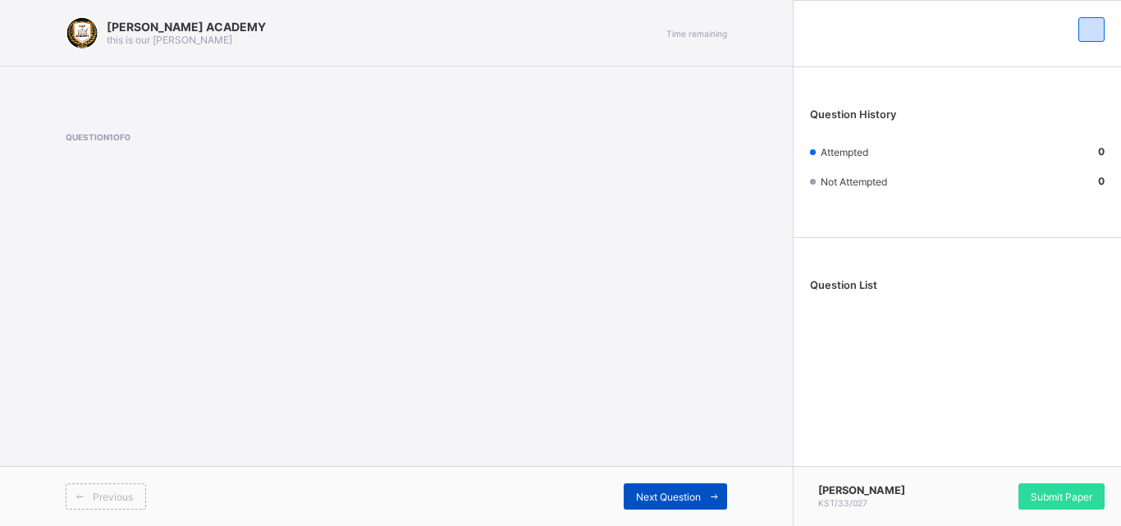
click at [630, 487] on div "Next Question" at bounding box center [675, 497] width 103 height 26
click at [1054, 493] on span "Submit Paper" at bounding box center [1062, 497] width 62 height 12
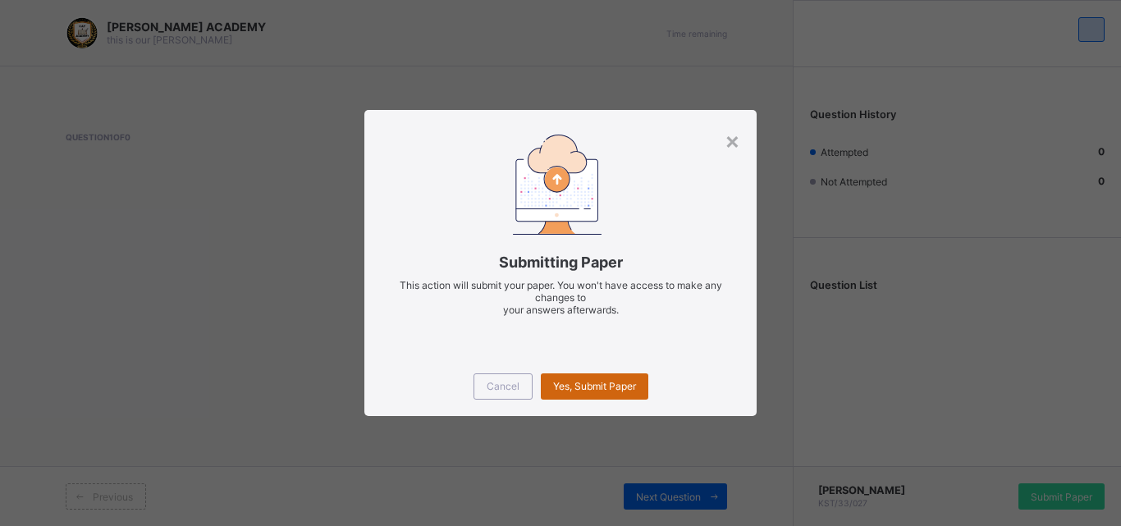
click at [619, 384] on span "Yes, Submit Paper" at bounding box center [594, 386] width 83 height 12
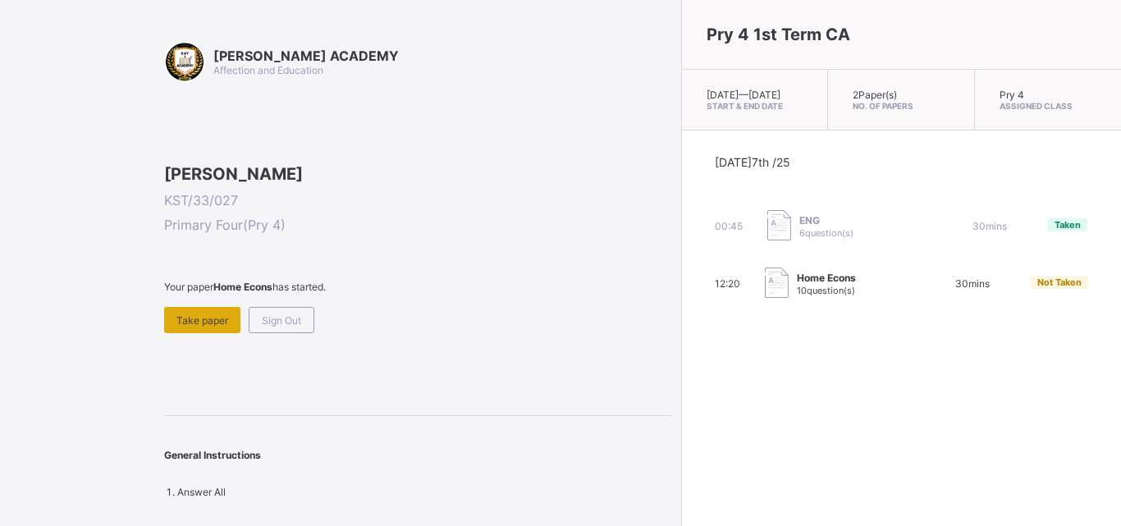
click at [190, 327] on span "Take paper" at bounding box center [203, 320] width 52 height 12
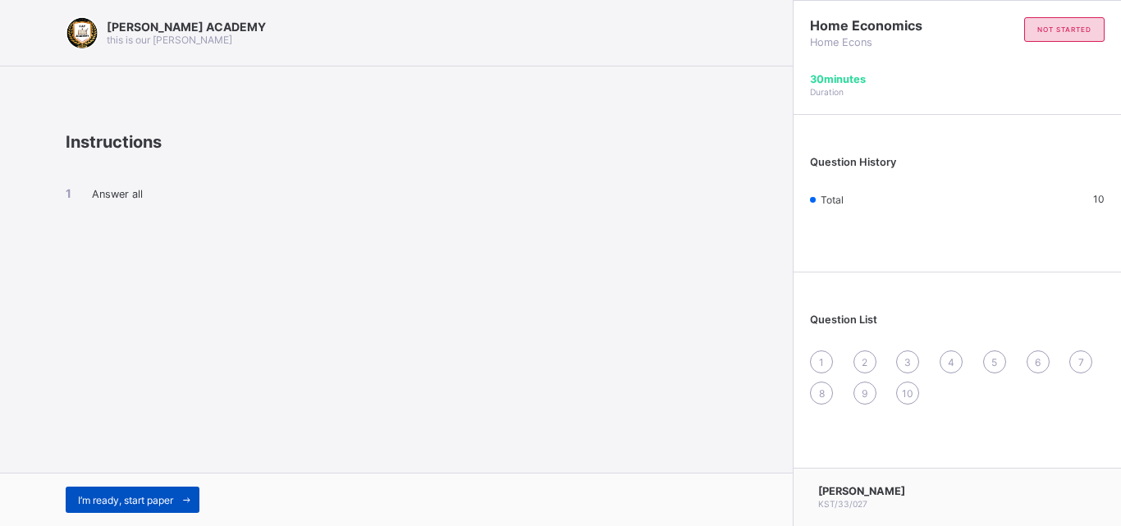
click at [101, 490] on div "I’m ready, start paper" at bounding box center [133, 500] width 134 height 26
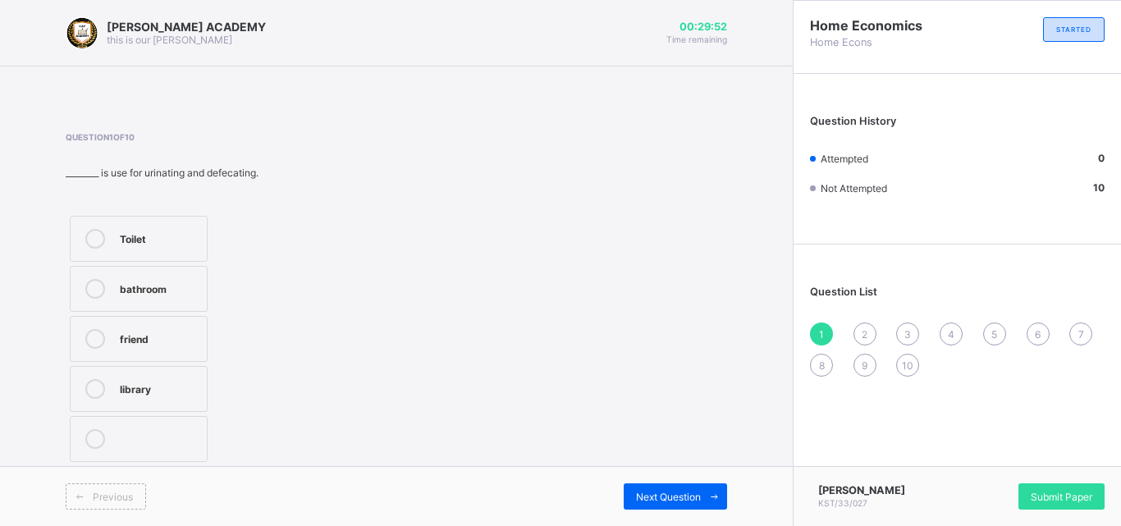
click at [140, 234] on div "Toilet" at bounding box center [159, 237] width 79 height 16
click at [664, 489] on div "Next Question" at bounding box center [675, 497] width 103 height 26
click at [138, 288] on div "Library" at bounding box center [159, 287] width 79 height 16
click at [666, 489] on div "Next Question" at bounding box center [675, 497] width 103 height 26
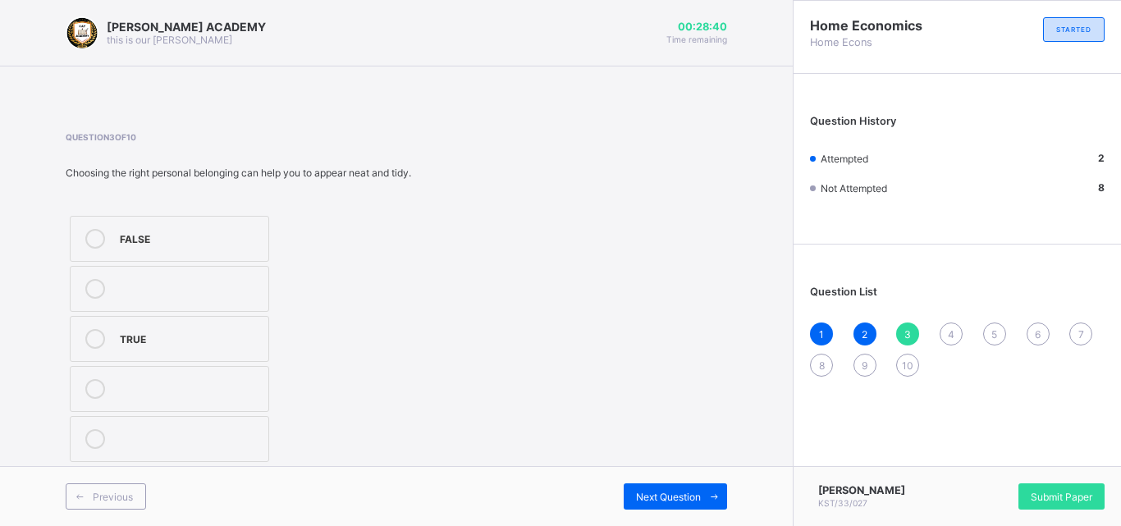
click at [173, 324] on label "TRUE" at bounding box center [169, 339] width 199 height 46
click at [661, 484] on div "Next Question" at bounding box center [675, 497] width 103 height 26
click at [125, 435] on div "House" at bounding box center [186, 437] width 133 height 16
click at [655, 482] on div "Previous Next Question" at bounding box center [396, 496] width 793 height 60
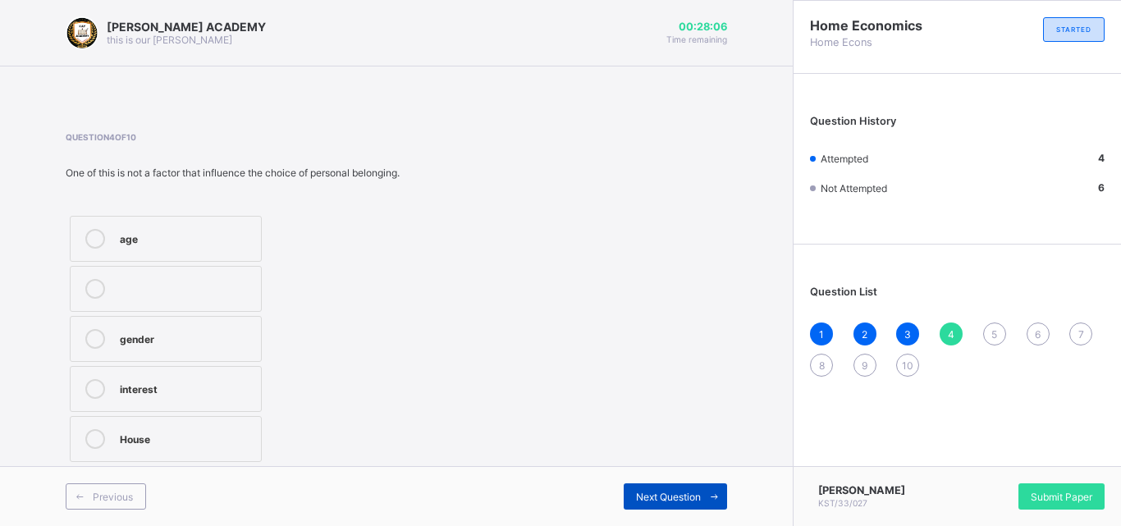
click at [658, 487] on div "Next Question" at bounding box center [675, 497] width 103 height 26
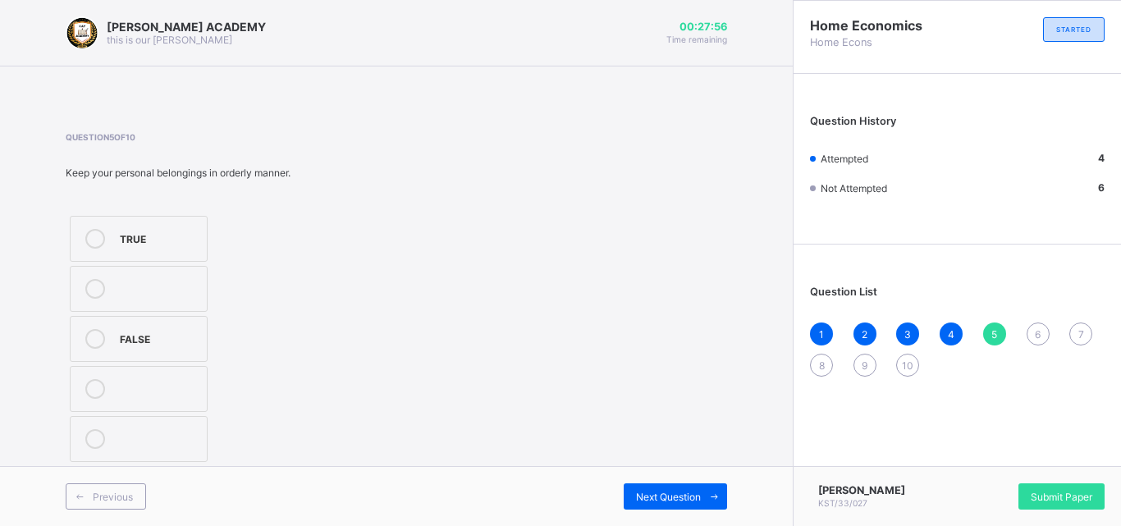
click at [93, 225] on label "TRUE" at bounding box center [139, 239] width 138 height 46
click at [694, 485] on div "Next Question" at bounding box center [675, 497] width 103 height 26
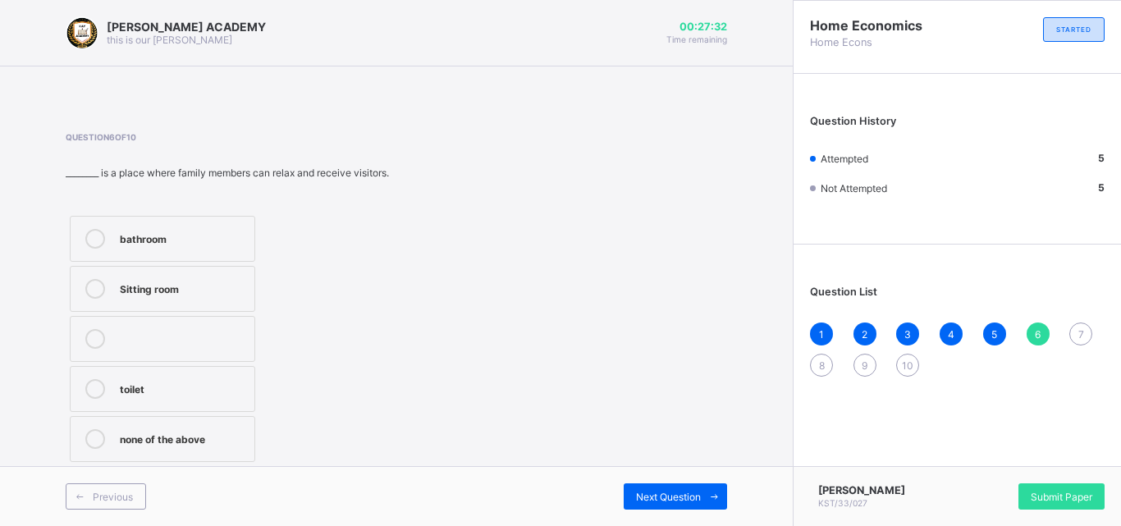
click at [91, 278] on label "Sitting room" at bounding box center [163, 289] width 186 height 46
click at [656, 488] on div "Next Question" at bounding box center [675, 497] width 103 height 26
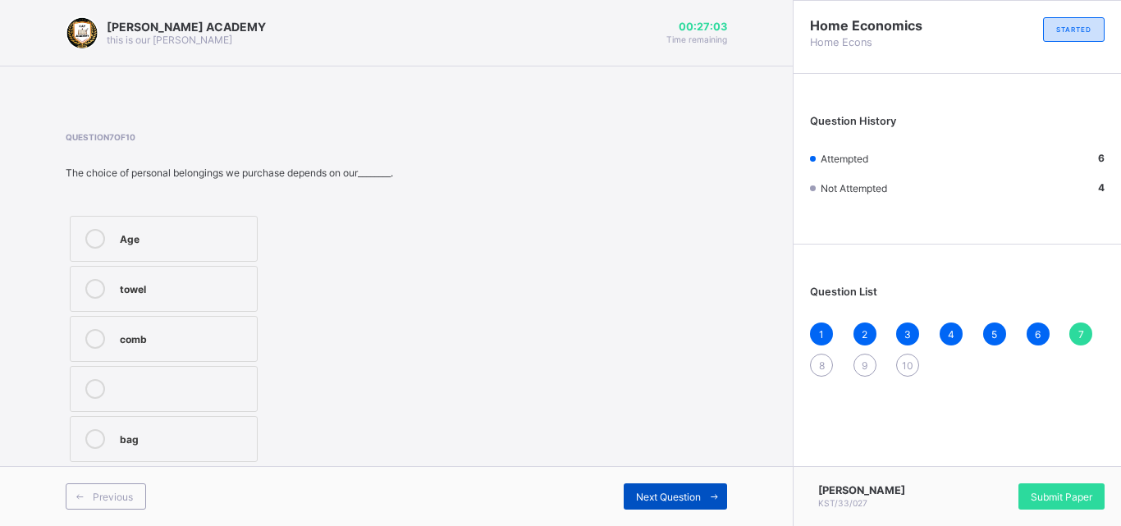
click at [656, 488] on div "Next Question" at bounding box center [675, 497] width 103 height 26
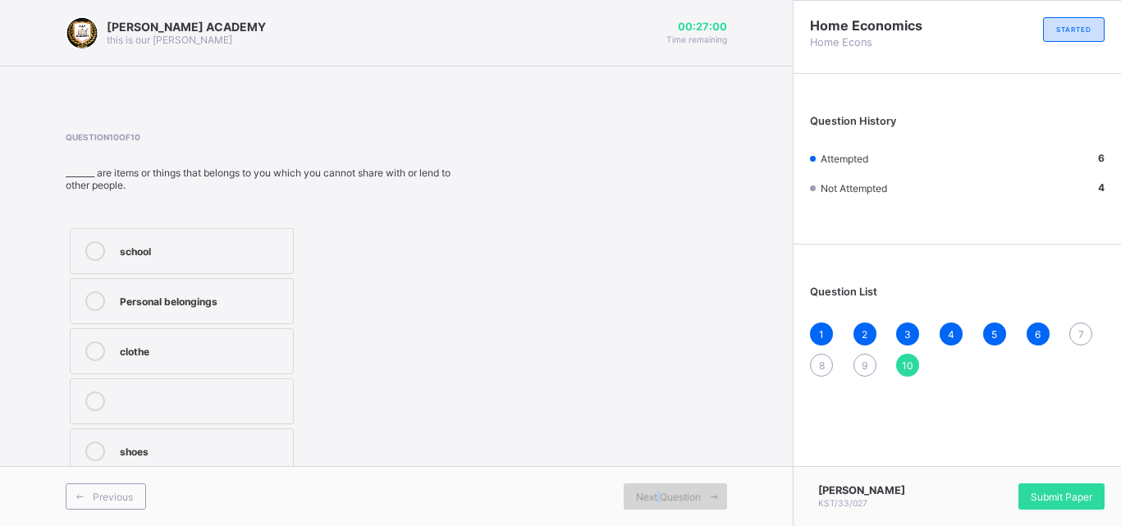
click at [656, 488] on div "Next Question" at bounding box center [675, 497] width 103 height 26
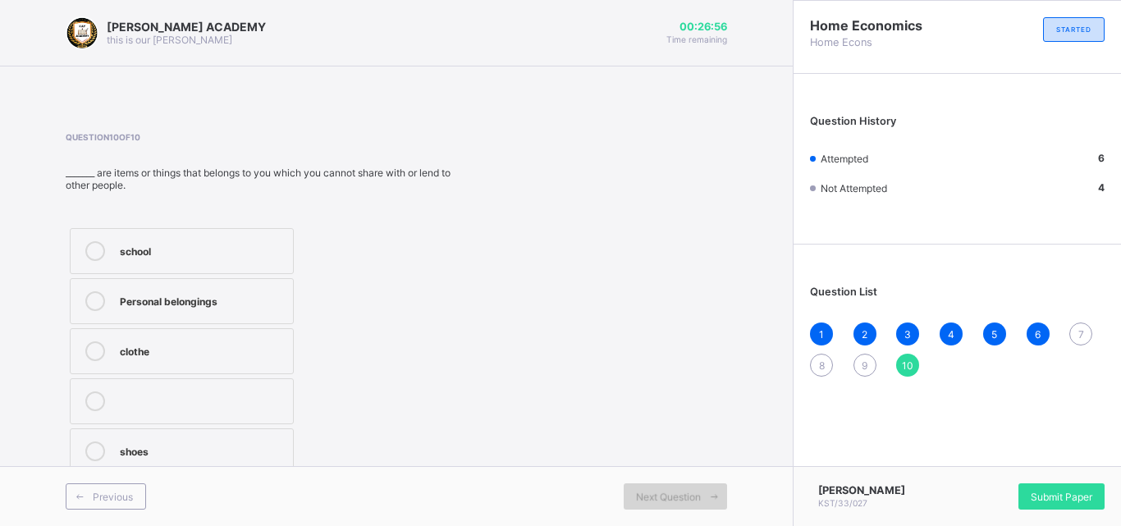
click at [656, 488] on div "Next Question" at bounding box center [675, 497] width 103 height 26
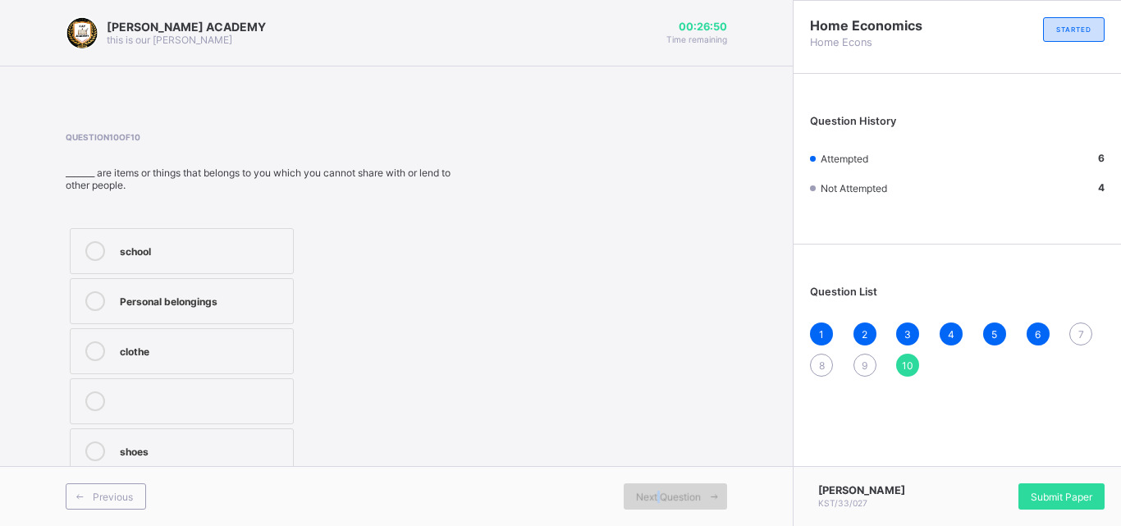
click at [656, 488] on div "Next Question" at bounding box center [675, 497] width 103 height 26
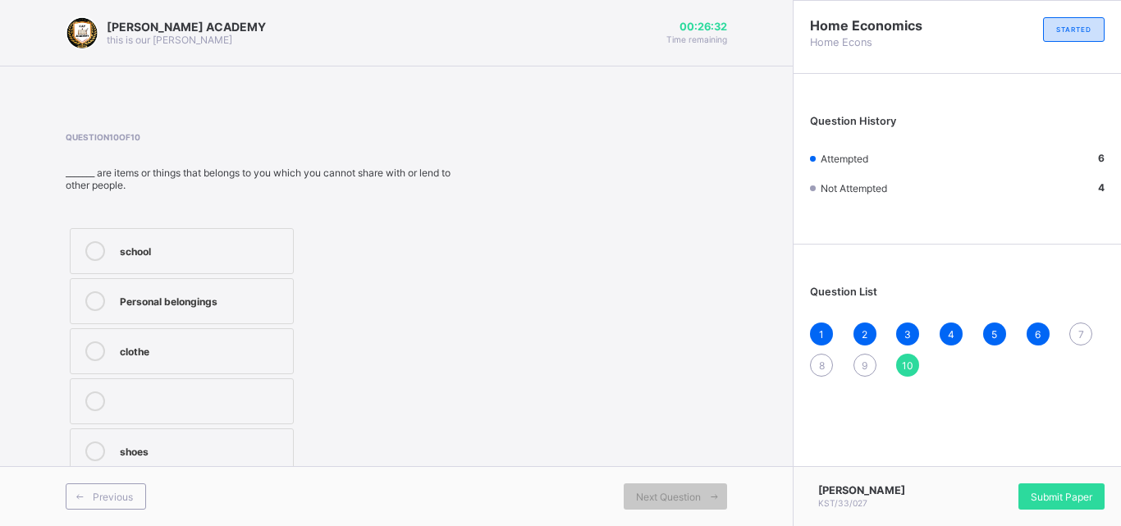
click at [149, 344] on div "clothe" at bounding box center [202, 350] width 165 height 16
click at [684, 491] on span "Next Question" at bounding box center [668, 497] width 65 height 12
click at [673, 489] on div "Next Question" at bounding box center [675, 497] width 103 height 26
click at [1075, 316] on div "Question List 1 2 3 4 5 6 7 8 9 10" at bounding box center [958, 323] width 328 height 140
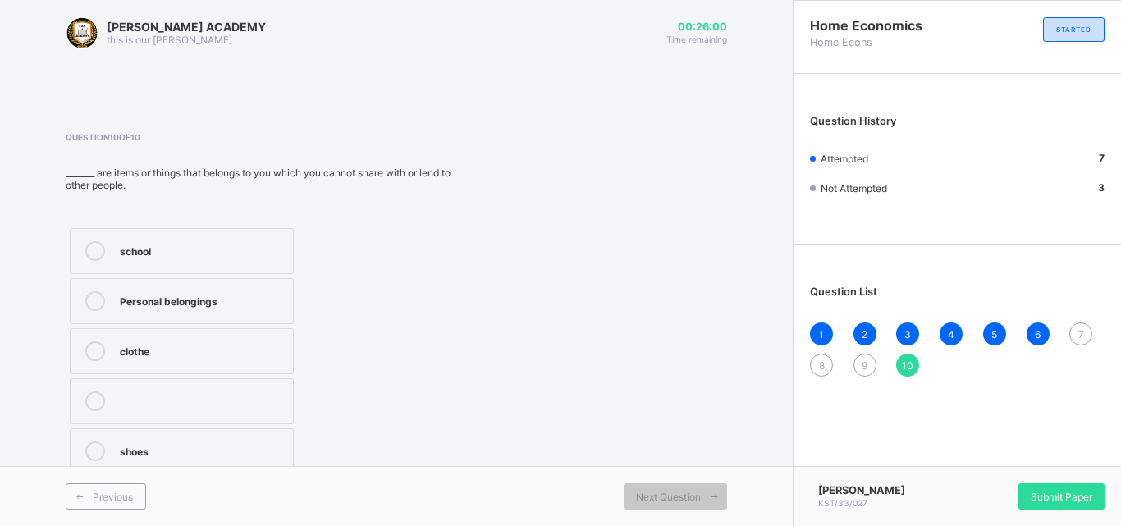
click at [1075, 316] on div "Question List 1 2 3 4 5 6 7 8 9 10" at bounding box center [958, 323] width 328 height 140
click at [1075, 327] on div "7" at bounding box center [1081, 334] width 23 height 23
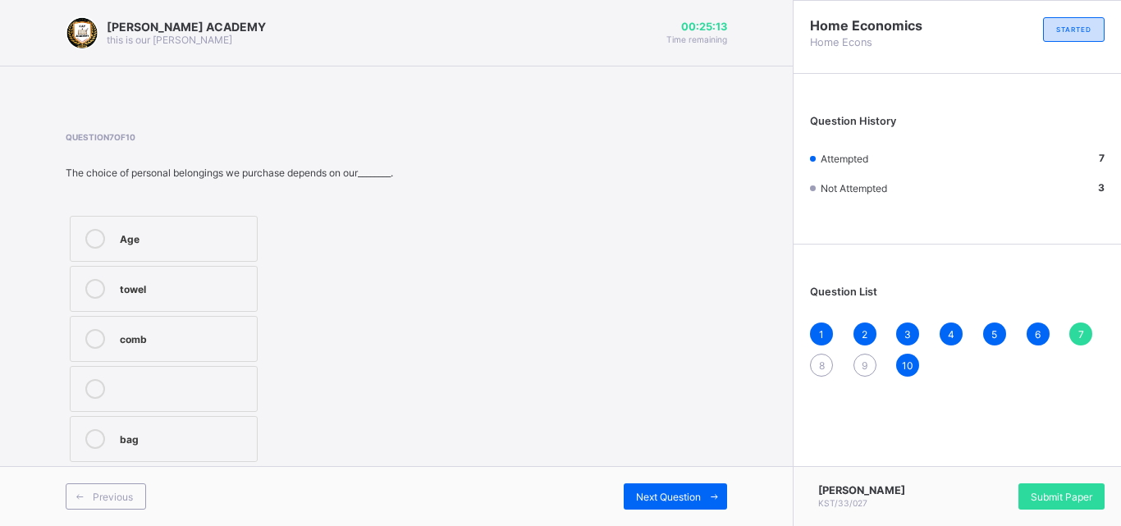
click at [135, 238] on div "Age" at bounding box center [184, 237] width 129 height 16
click at [667, 486] on div "Next Question" at bounding box center [675, 497] width 103 height 26
click at [108, 338] on div at bounding box center [95, 339] width 33 height 20
click at [645, 481] on div "Previous Next Question" at bounding box center [396, 496] width 793 height 60
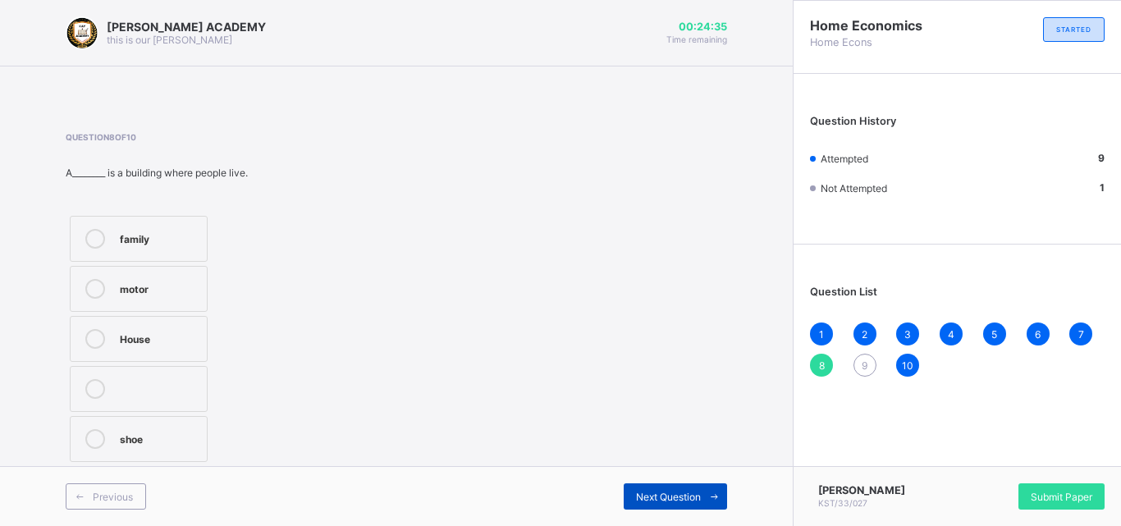
click at [653, 491] on span "Next Question" at bounding box center [668, 497] width 65 height 12
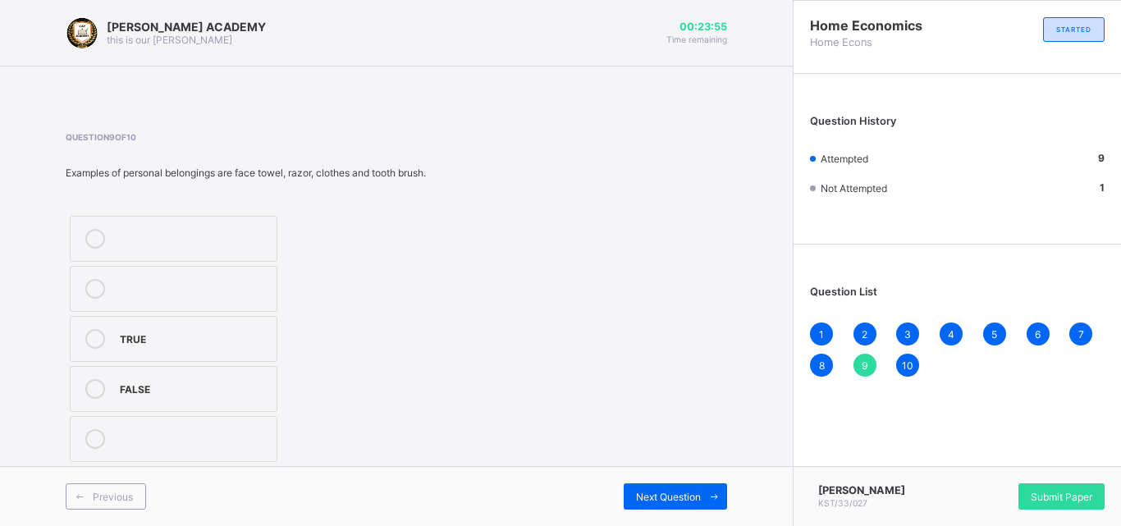
click at [167, 331] on div "TRUE" at bounding box center [194, 337] width 149 height 16
click at [666, 488] on div "Next Question" at bounding box center [675, 497] width 103 height 26
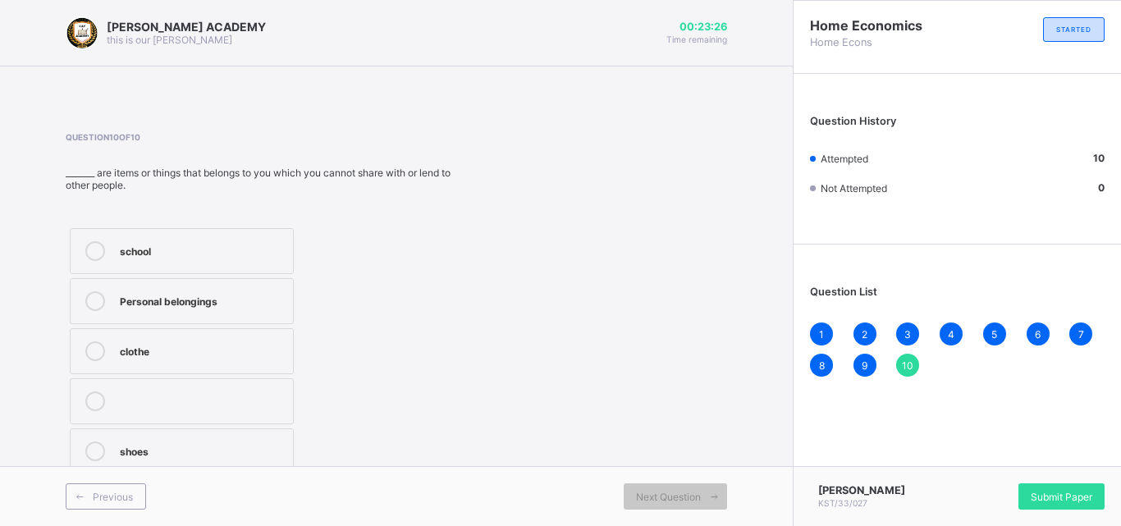
click at [443, 318] on div "school Personal belongings clothe shoes" at bounding box center [259, 351] width 387 height 254
click at [685, 488] on div "Next Question" at bounding box center [675, 497] width 103 height 26
click at [1038, 482] on div "Chukaodiri Okonkwo KST/33/027 Submit Paper" at bounding box center [957, 496] width 328 height 60
click at [1053, 491] on span "Submit Paper" at bounding box center [1062, 497] width 62 height 12
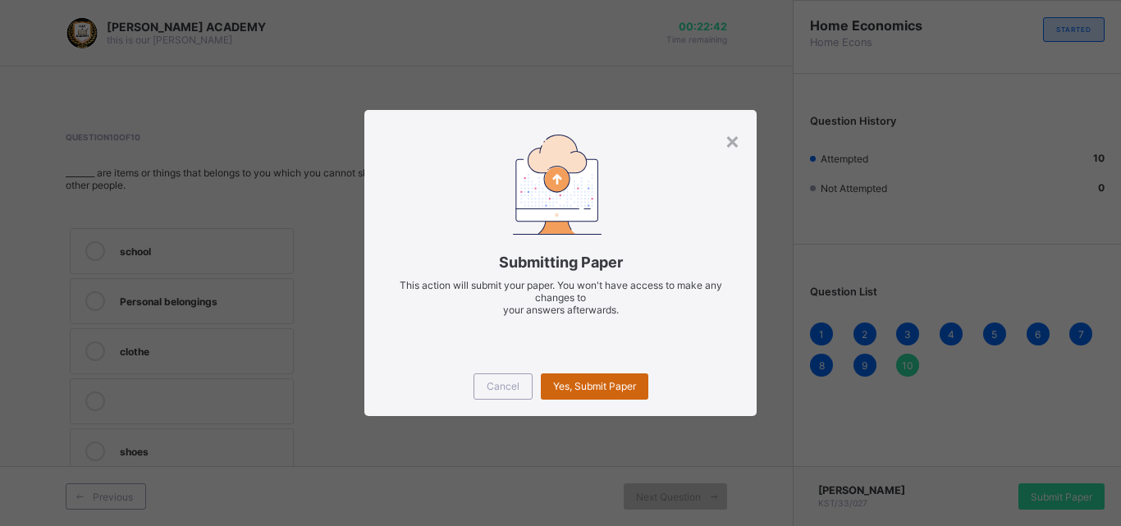
click at [566, 376] on div "Yes, Submit Paper" at bounding box center [595, 387] width 108 height 26
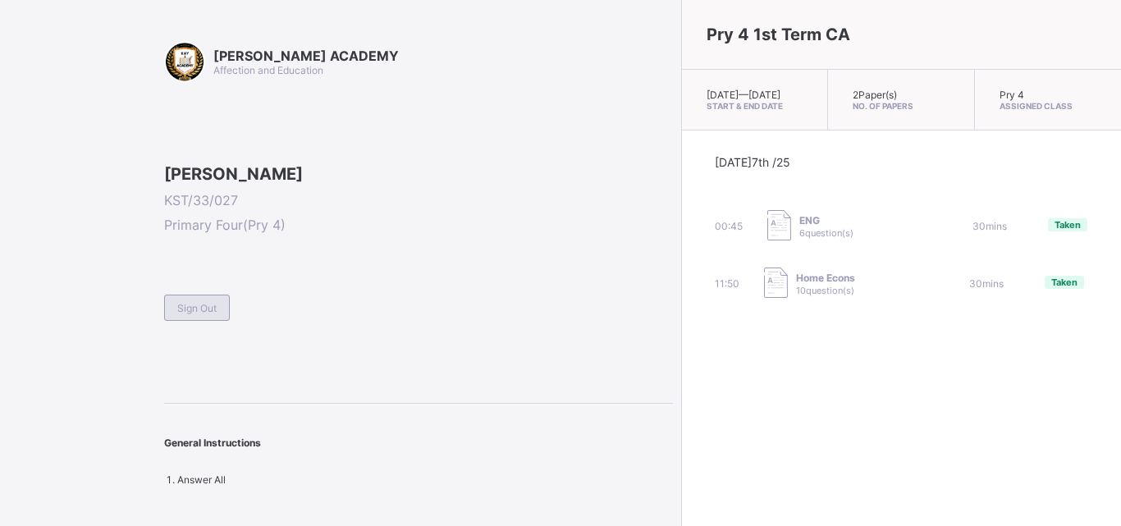
click at [211, 321] on div "Sign Out" at bounding box center [197, 308] width 66 height 26
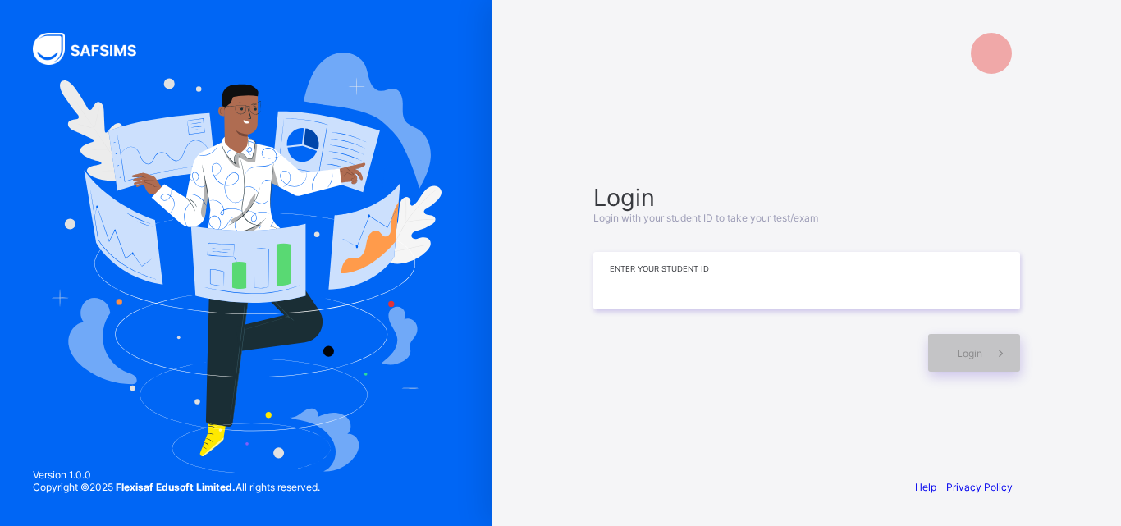
click at [679, 270] on input at bounding box center [807, 280] width 427 height 57
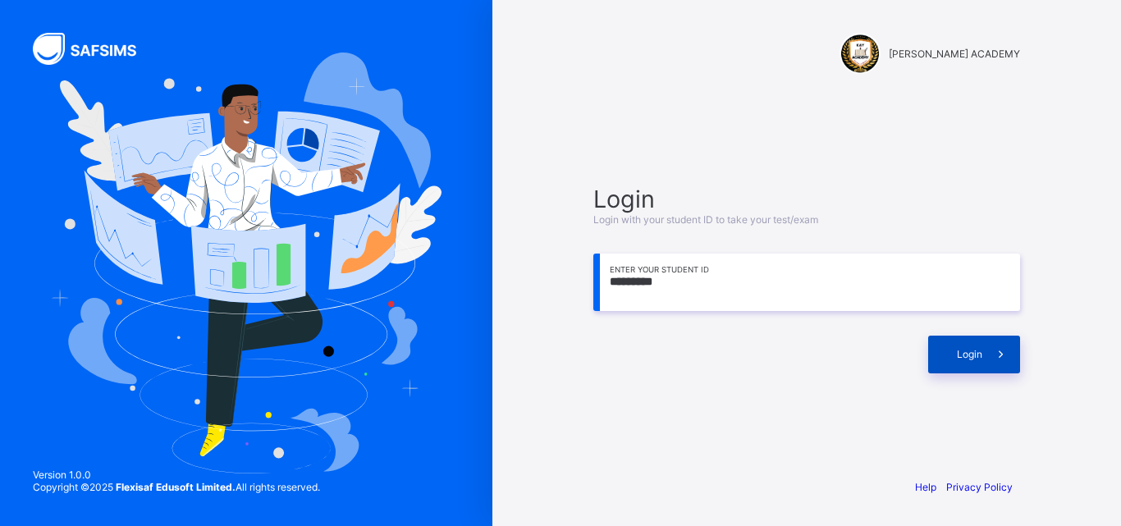
type input "*********"
click at [941, 343] on div "Login" at bounding box center [974, 355] width 92 height 38
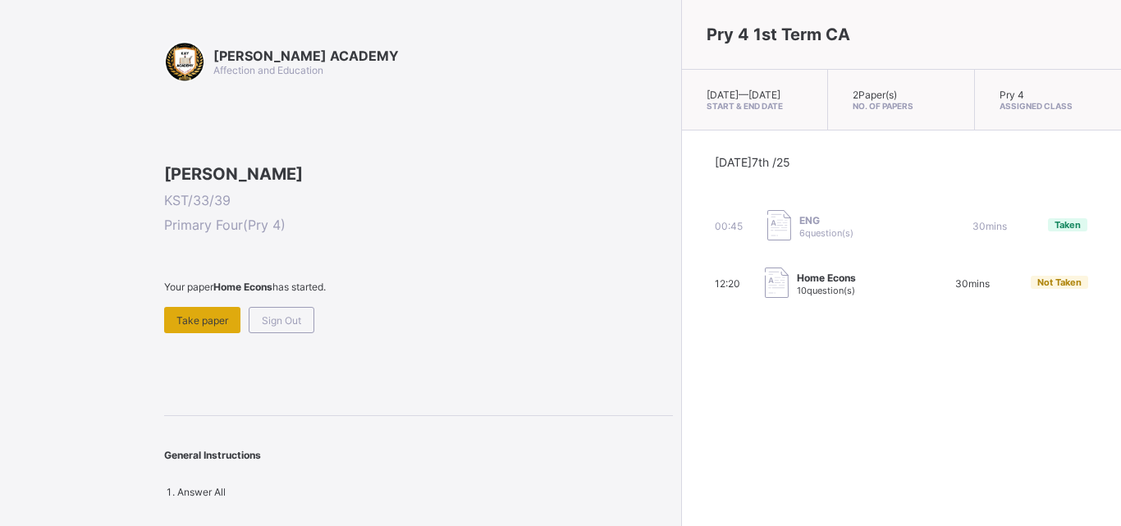
click at [215, 327] on span "Take paper" at bounding box center [203, 320] width 52 height 12
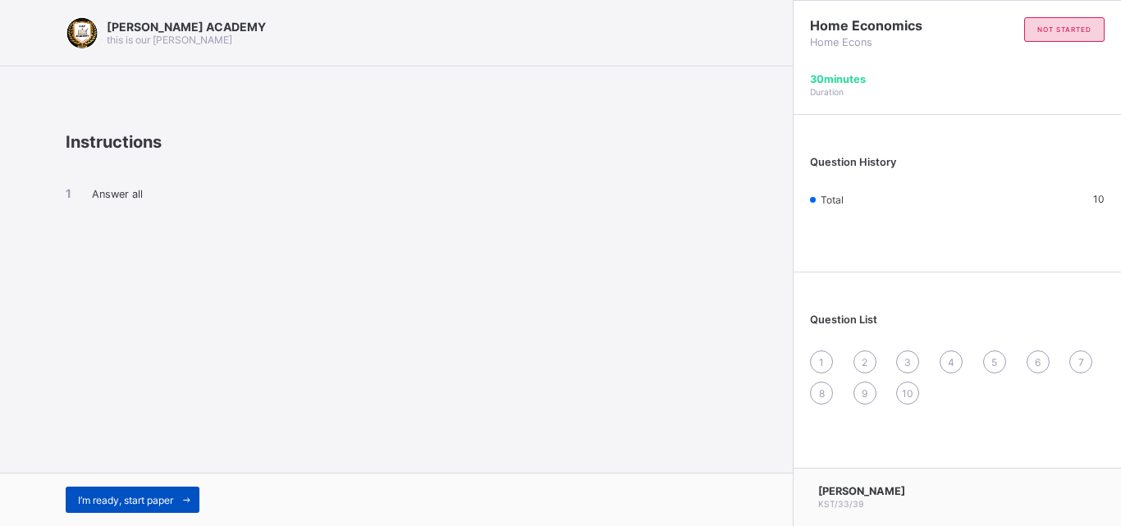
click at [177, 490] on span at bounding box center [186, 500] width 26 height 26
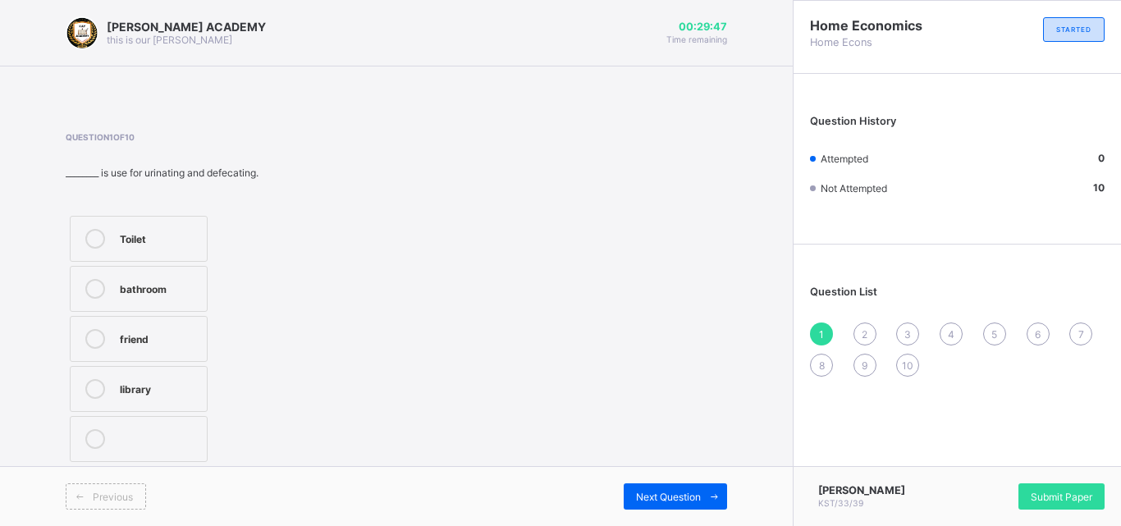
click at [170, 240] on div "Toilet" at bounding box center [159, 237] width 79 height 16
click at [695, 486] on div "Next Question" at bounding box center [675, 497] width 103 height 26
click at [113, 278] on label "Library" at bounding box center [139, 289] width 138 height 46
click at [683, 471] on div "Previous Next Question" at bounding box center [396, 496] width 793 height 60
click at [691, 508] on div "Next Question" at bounding box center [675, 497] width 103 height 26
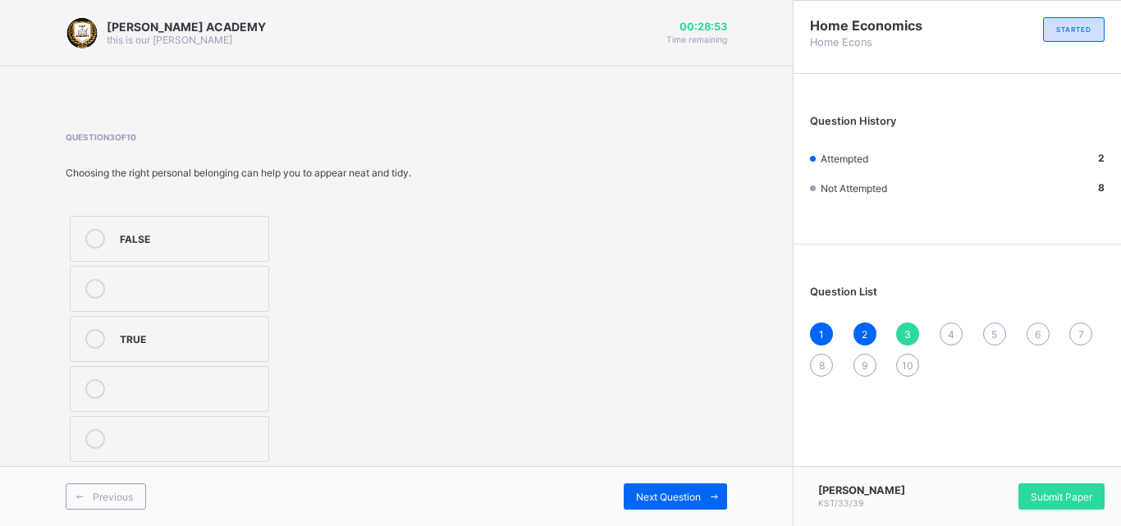
click at [180, 221] on label "FALSE" at bounding box center [169, 239] width 199 height 46
click at [695, 488] on div "Next Question" at bounding box center [675, 497] width 103 height 26
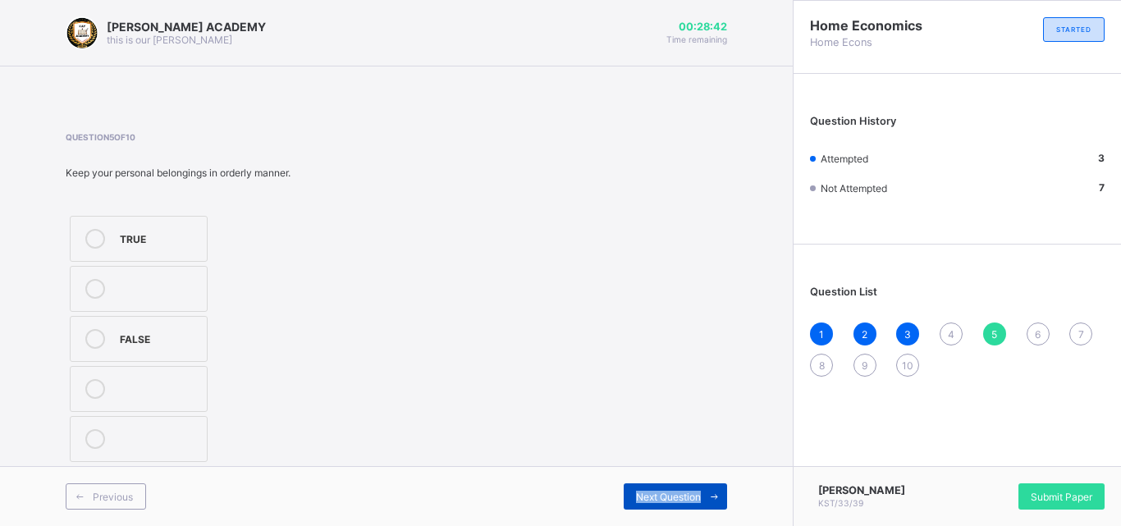
click at [694, 488] on div "Next Question" at bounding box center [675, 497] width 103 height 26
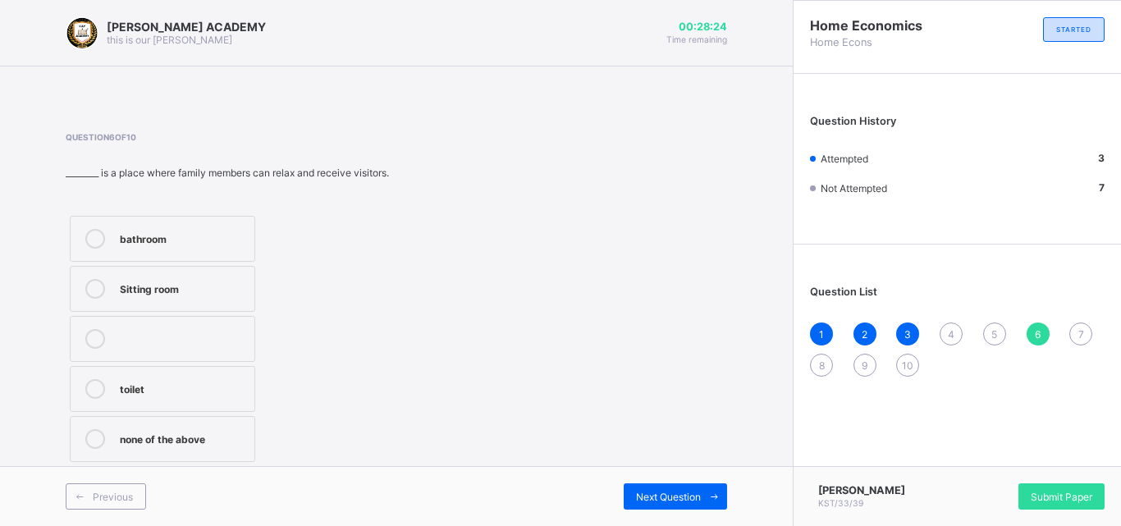
click at [146, 287] on div "Sitting room" at bounding box center [183, 287] width 126 height 16
click at [668, 476] on div "Previous Next Question" at bounding box center [396, 496] width 793 height 60
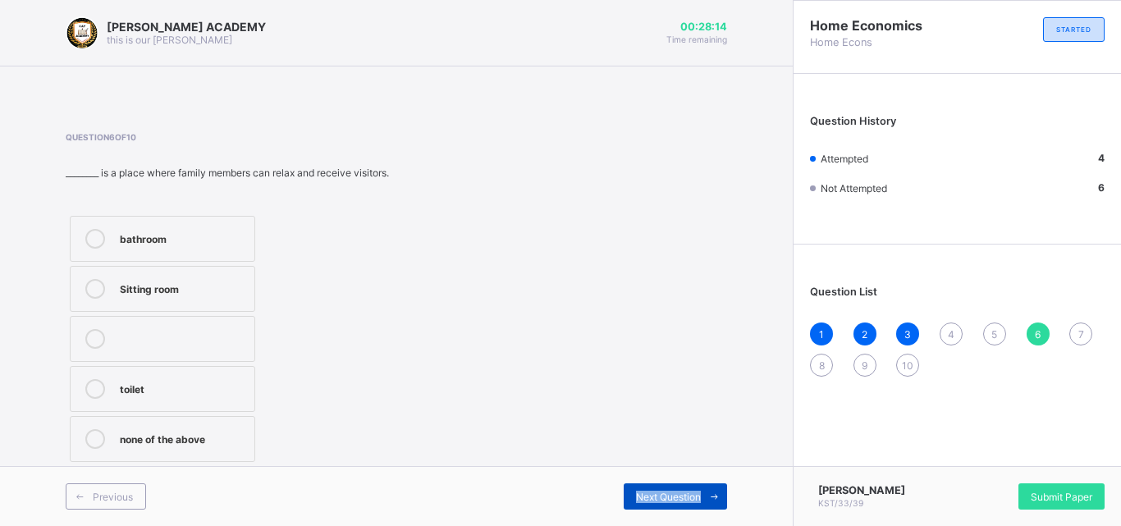
click at [687, 501] on span "Next Question" at bounding box center [668, 497] width 65 height 12
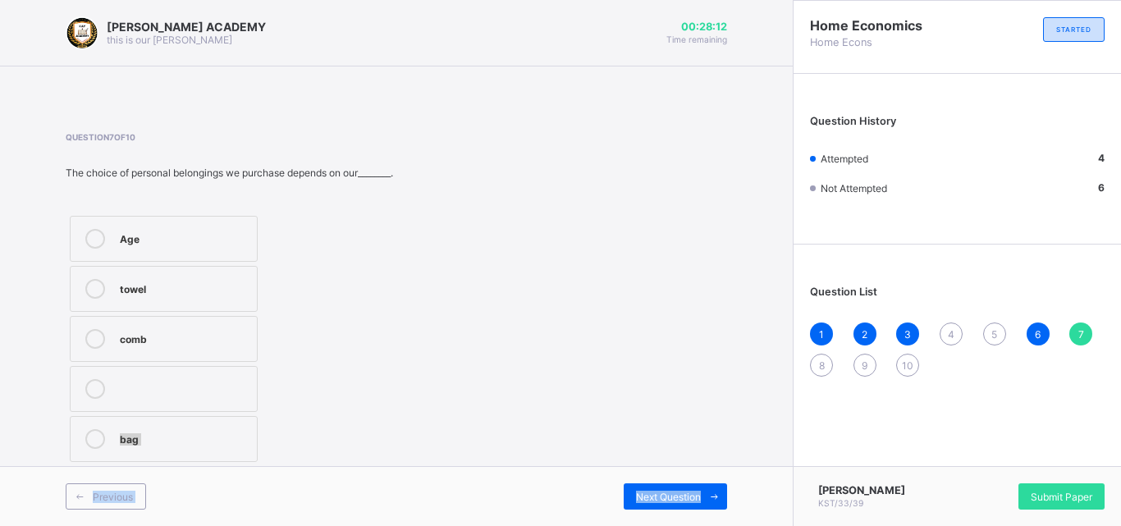
drag, startPoint x: 687, startPoint y: 501, endPoint x: 379, endPoint y: 340, distance: 347.4
click at [379, 340] on div "[PERSON_NAME] ACADEMY this is our [PERSON_NAME] 00:28:12 Time remaining Questio…" at bounding box center [396, 263] width 793 height 526
click at [195, 209] on div "Question 7 of 10 The choice of personal belongings we purchase depends on our__…" at bounding box center [230, 299] width 328 height 334
click at [182, 232] on div "Age" at bounding box center [184, 237] width 129 height 16
click at [662, 479] on div "Previous Next Question" at bounding box center [396, 496] width 793 height 60
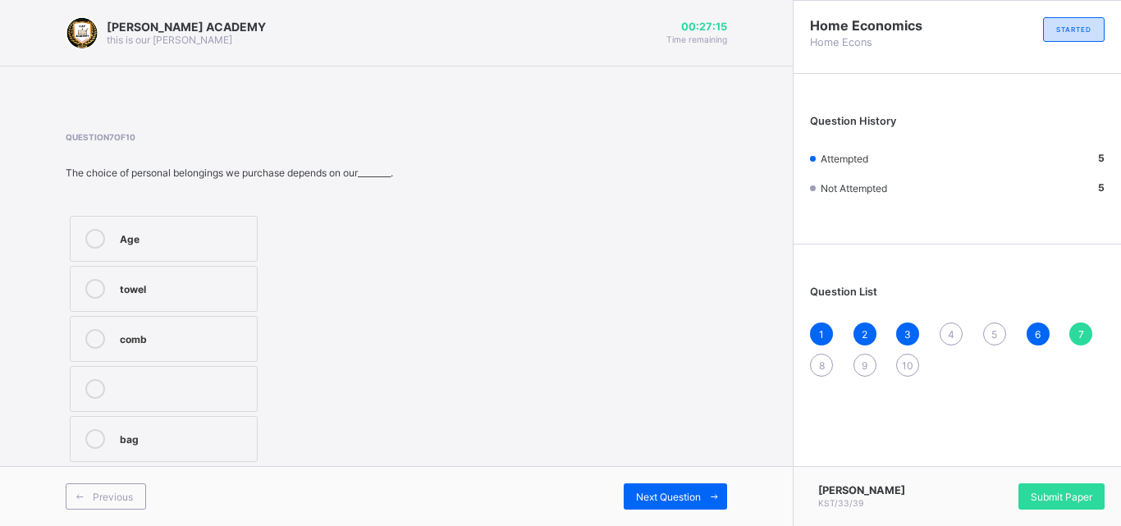
click at [662, 479] on div "Previous Next Question" at bounding box center [396, 496] width 793 height 60
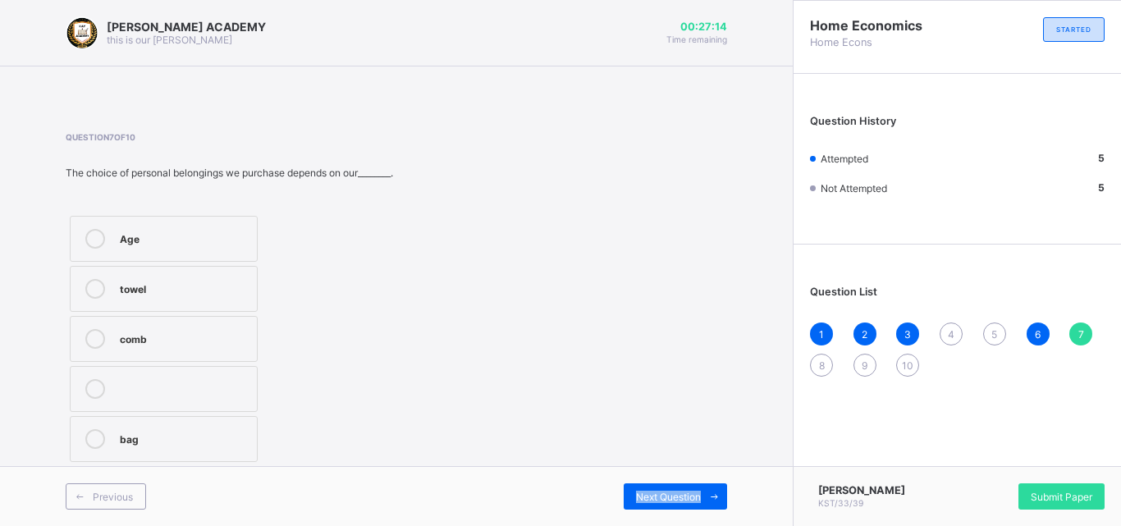
click at [662, 479] on div "Previous Next Question" at bounding box center [396, 496] width 793 height 60
click at [662, 480] on div "Previous Next Question" at bounding box center [396, 496] width 793 height 60
click at [674, 491] on span "Next Question" at bounding box center [668, 497] width 65 height 12
click at [143, 337] on div "House" at bounding box center [159, 337] width 79 height 16
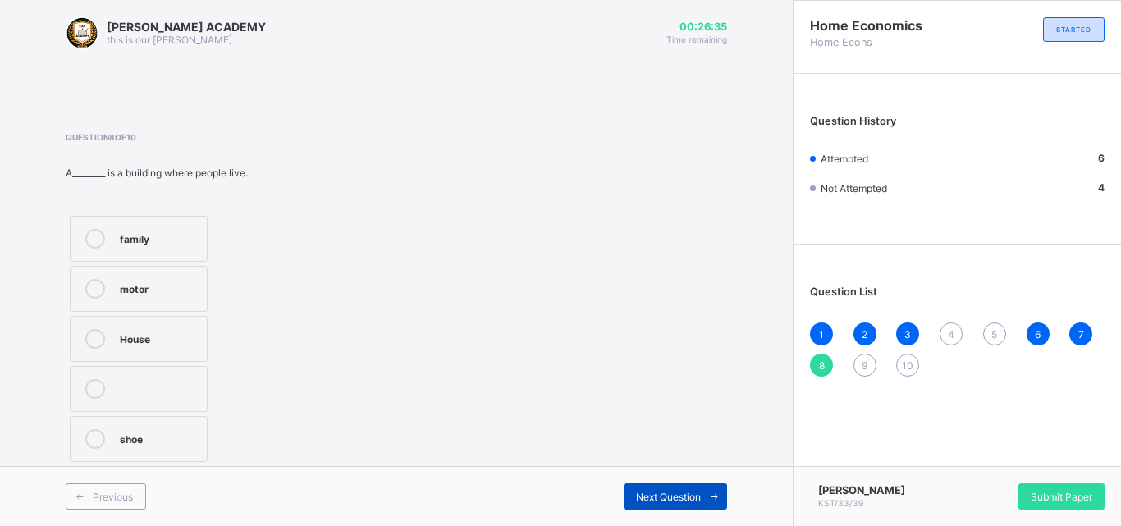
click at [642, 495] on span "Next Question" at bounding box center [668, 497] width 65 height 12
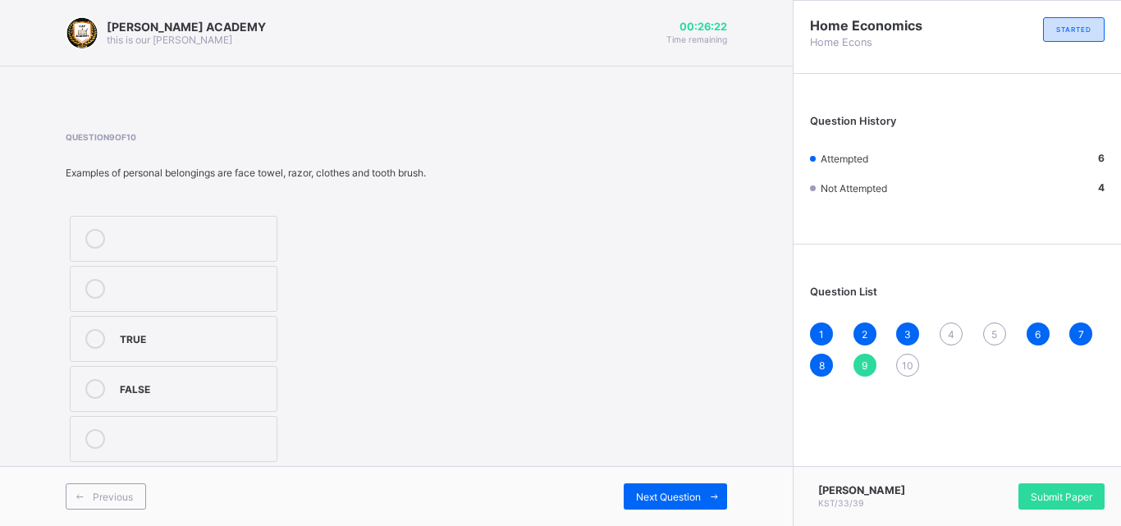
click at [230, 340] on div "TRUE" at bounding box center [194, 337] width 149 height 16
click at [947, 338] on div "4" at bounding box center [951, 334] width 23 height 23
click at [132, 355] on label "gender" at bounding box center [166, 339] width 192 height 46
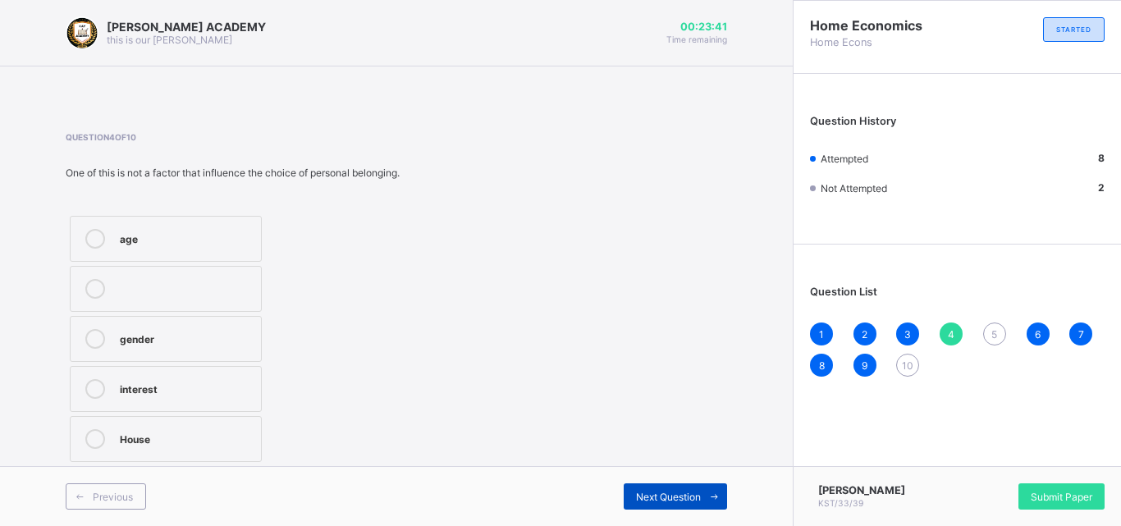
click at [710, 485] on span at bounding box center [714, 497] width 26 height 26
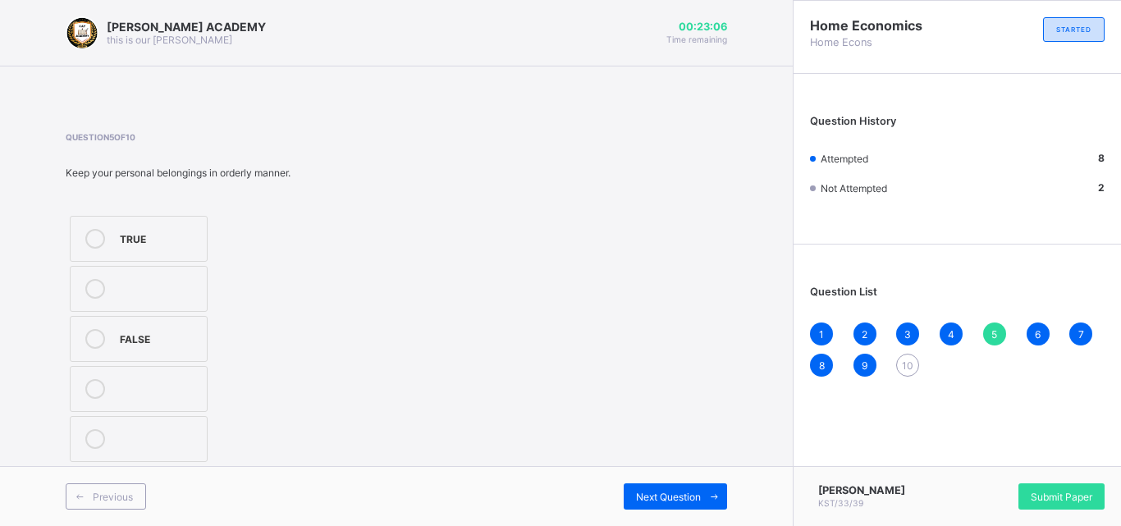
click at [161, 249] on label "TRUE" at bounding box center [139, 239] width 138 height 46
click at [699, 485] on div "Next Question" at bounding box center [675, 497] width 103 height 26
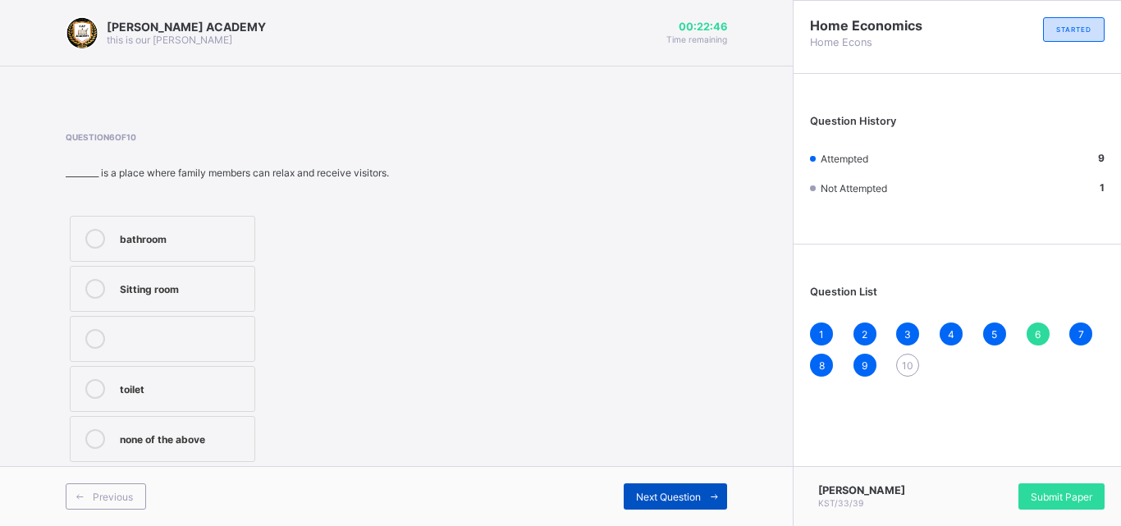
click at [655, 491] on span "Next Question" at bounding box center [668, 497] width 65 height 12
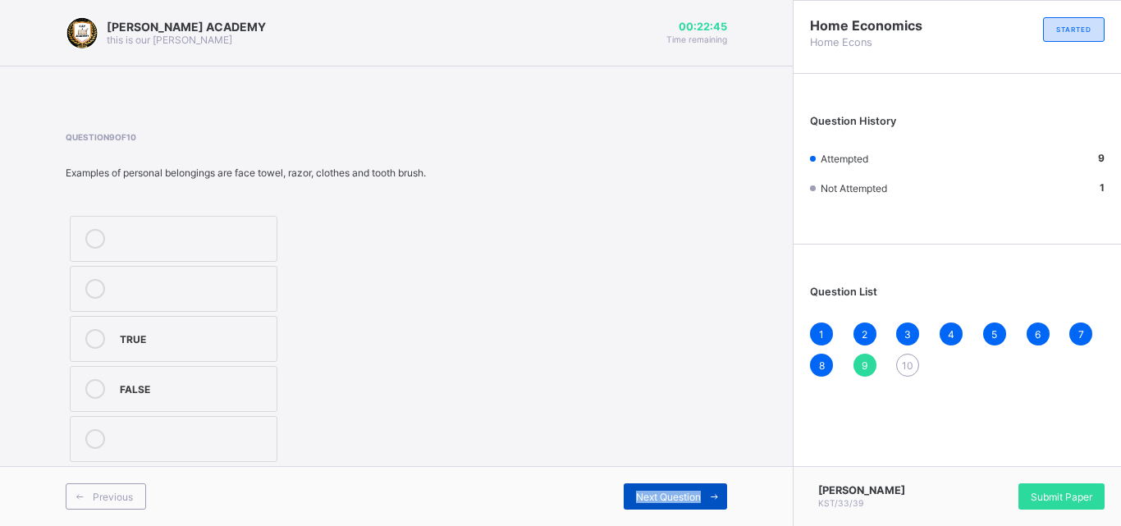
click at [655, 491] on span "Next Question" at bounding box center [668, 497] width 65 height 12
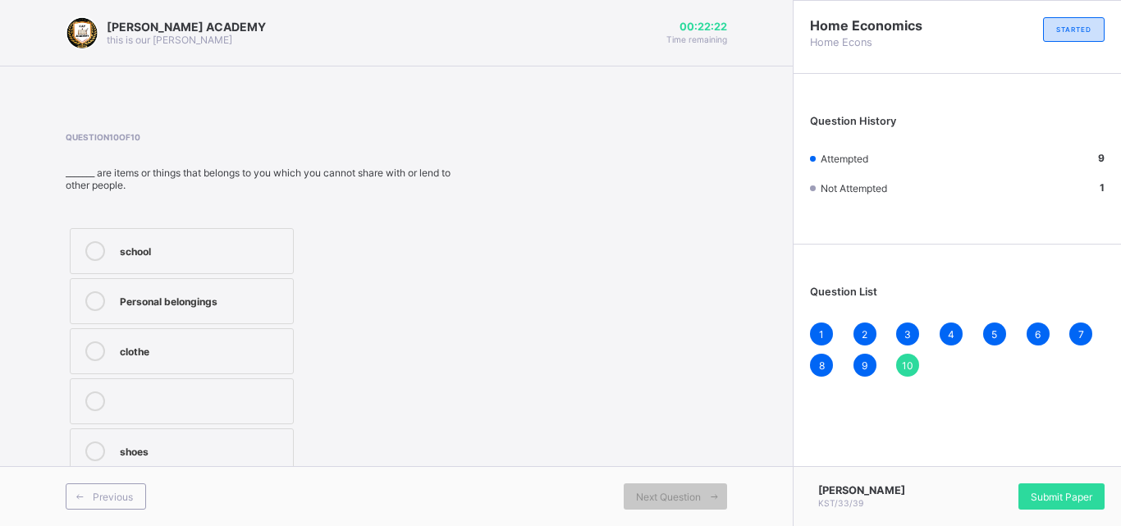
click at [262, 282] on label "Personal belongings" at bounding box center [182, 301] width 224 height 46
click at [937, 85] on div "Question History Attempted 10 Not Attempted 0" at bounding box center [958, 163] width 328 height 162
click at [1085, 497] on span "Submit Paper" at bounding box center [1062, 497] width 62 height 12
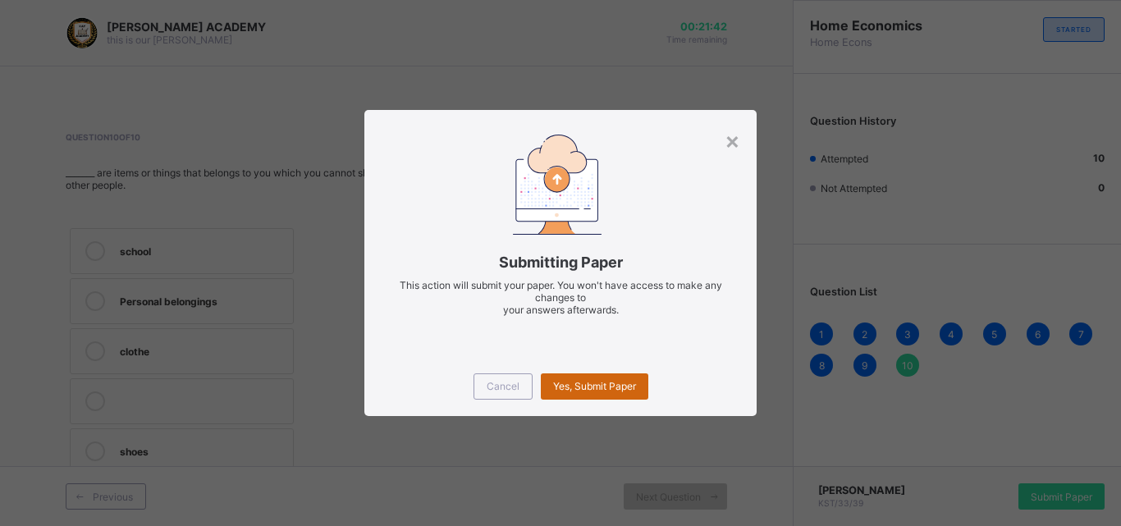
click at [585, 389] on span "Yes, Submit Paper" at bounding box center [594, 386] width 83 height 12
click at [585, 387] on span "Yes, Submit Paper" at bounding box center [594, 386] width 83 height 12
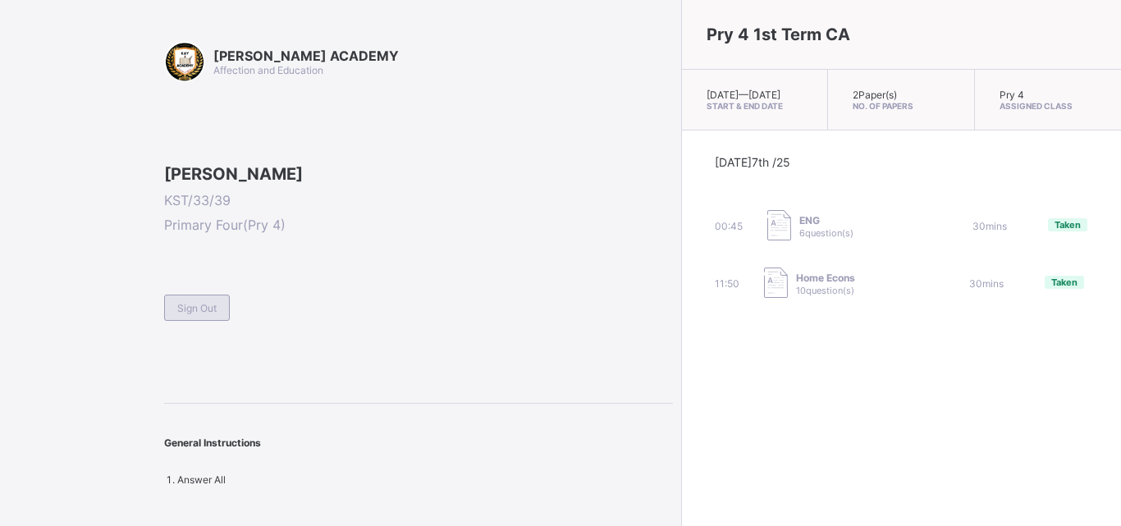
click at [229, 321] on div "Sign Out" at bounding box center [197, 308] width 66 height 26
